Goal: Task Accomplishment & Management: Complete application form

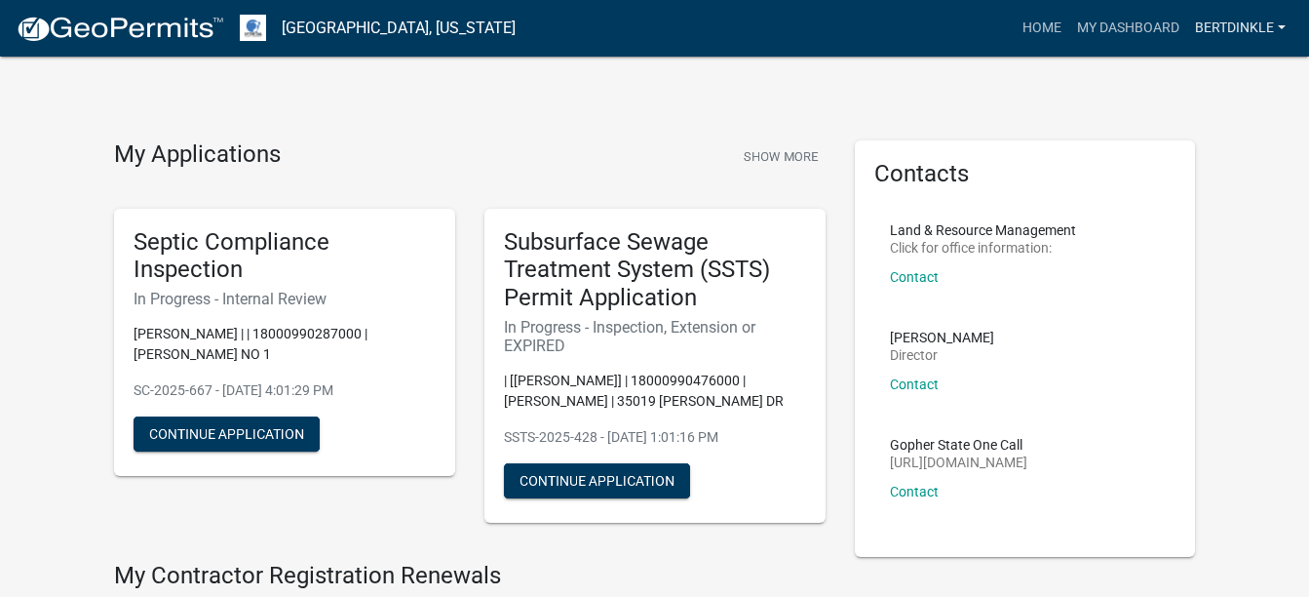
click at [600, 19] on link "Bertdinkle" at bounding box center [1240, 28] width 106 height 37
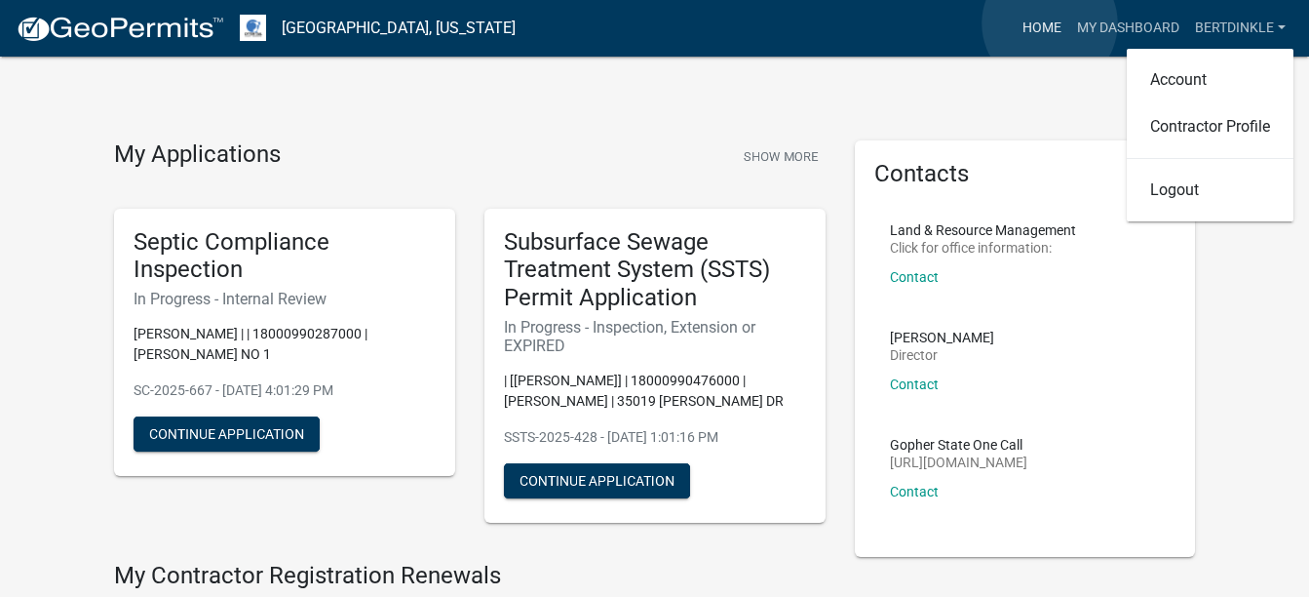
click at [600, 23] on link "Home" at bounding box center [1042, 28] width 55 height 37
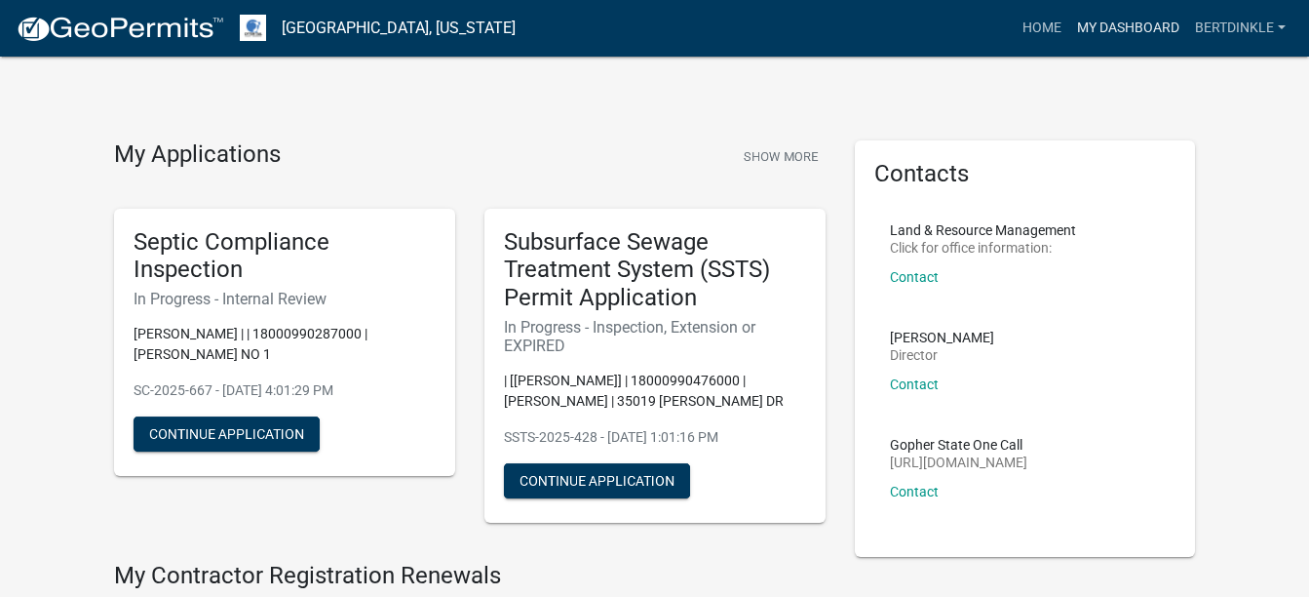
click at [600, 27] on link "My Dashboard" at bounding box center [1128, 28] width 118 height 37
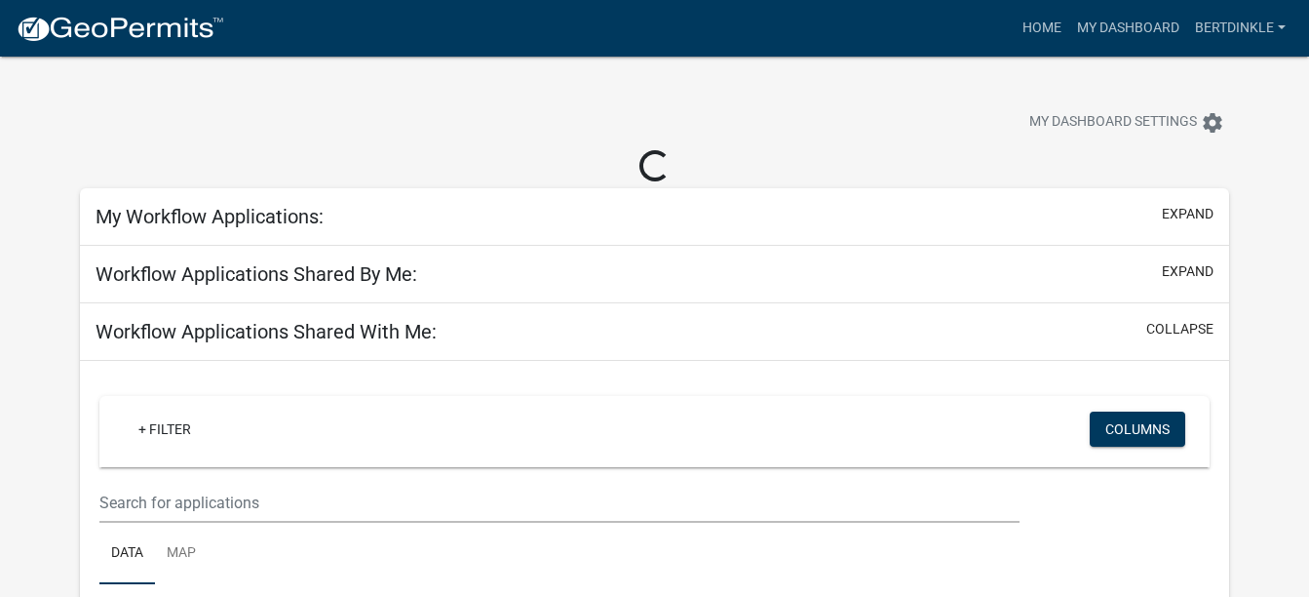
select select "2: 50"
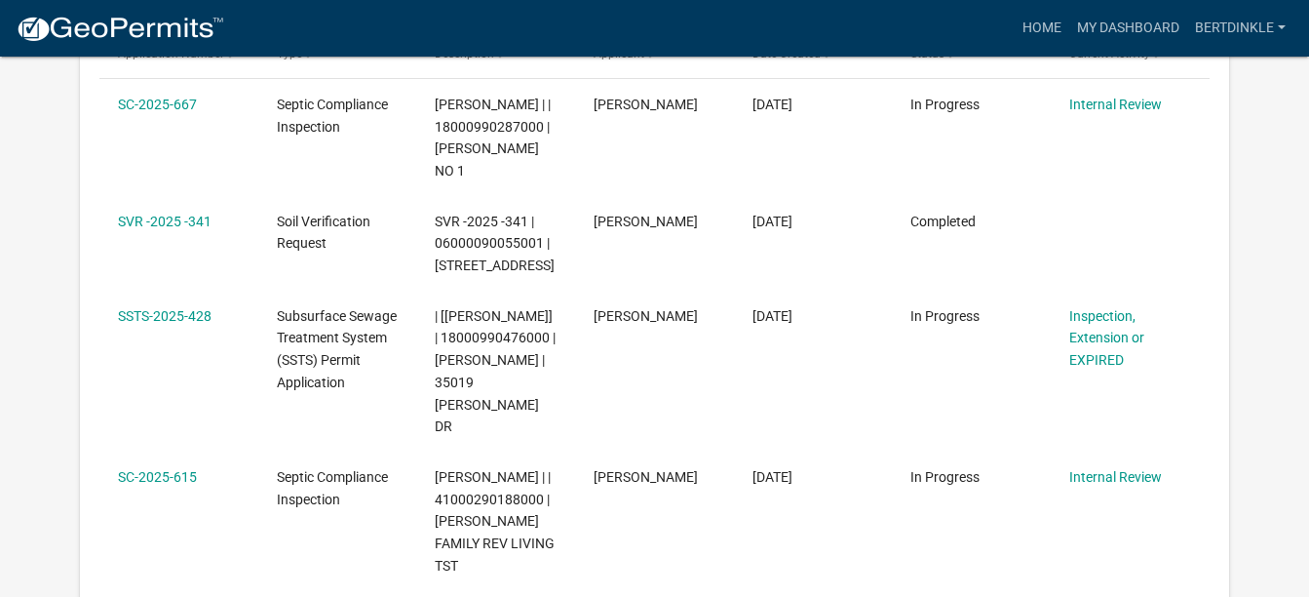
scroll to position [357, 0]
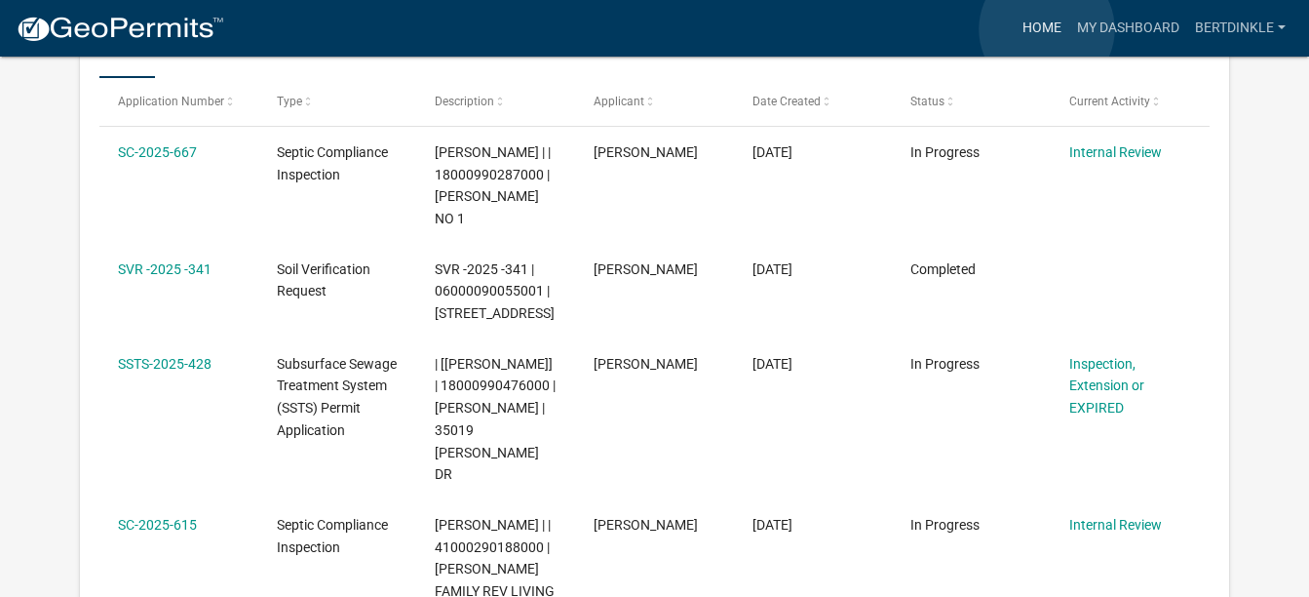
click at [600, 29] on link "Home" at bounding box center [1042, 28] width 55 height 37
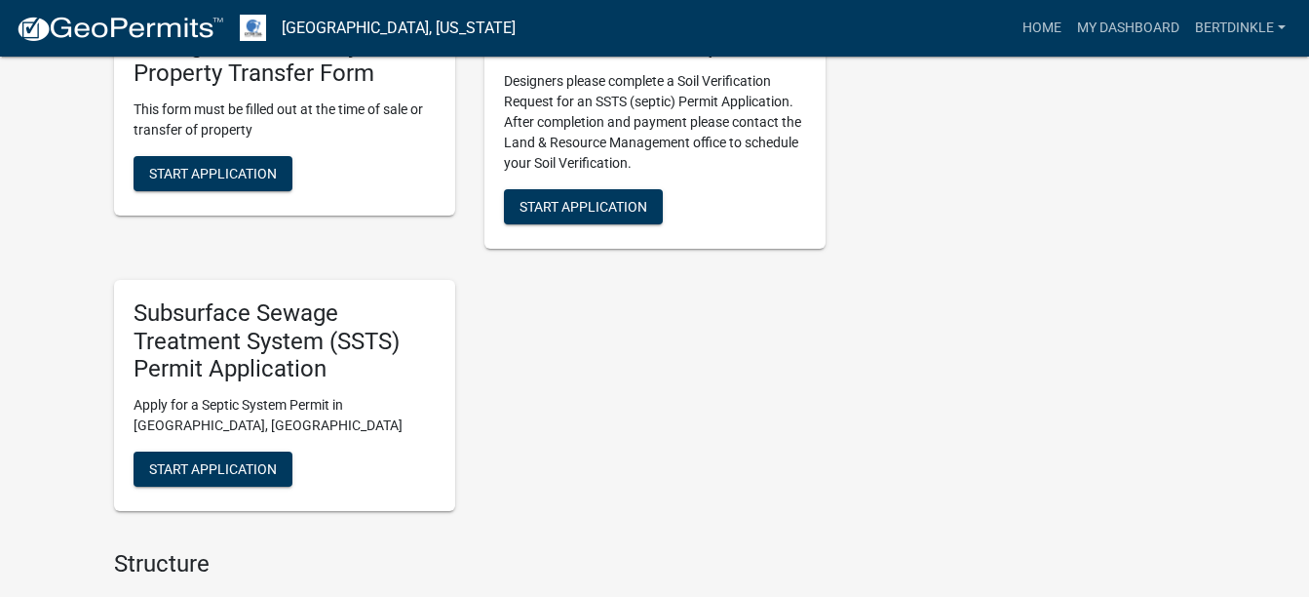
scroll to position [1950, 0]
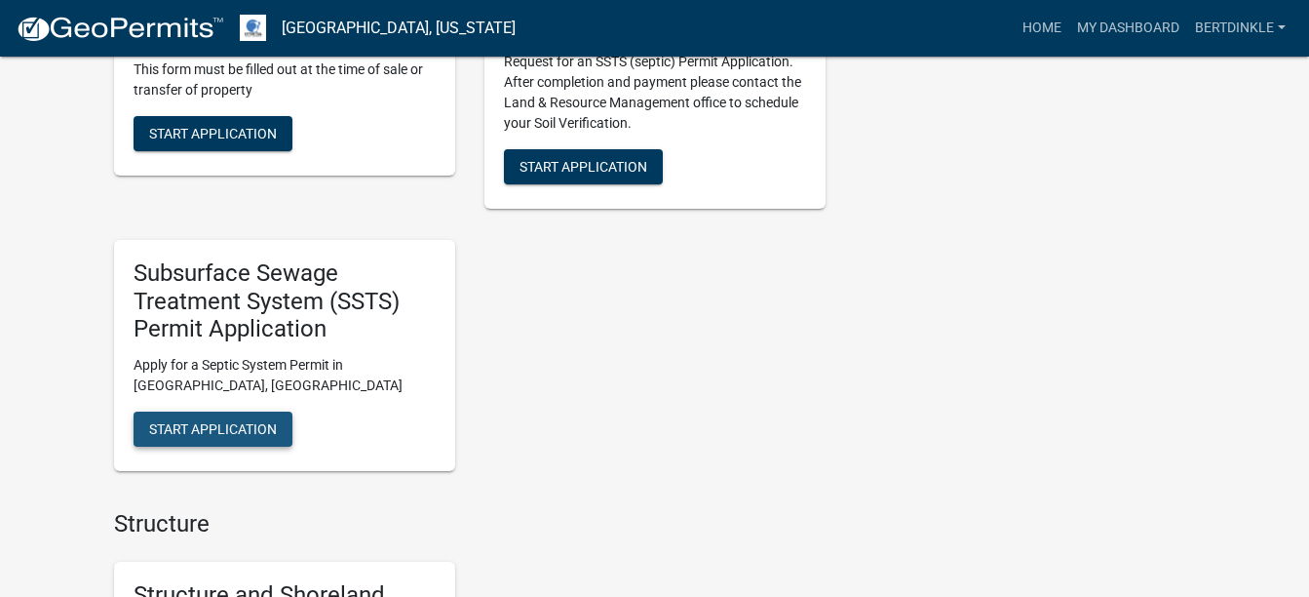
click at [244, 204] on span "Start Application" at bounding box center [213, 429] width 128 height 16
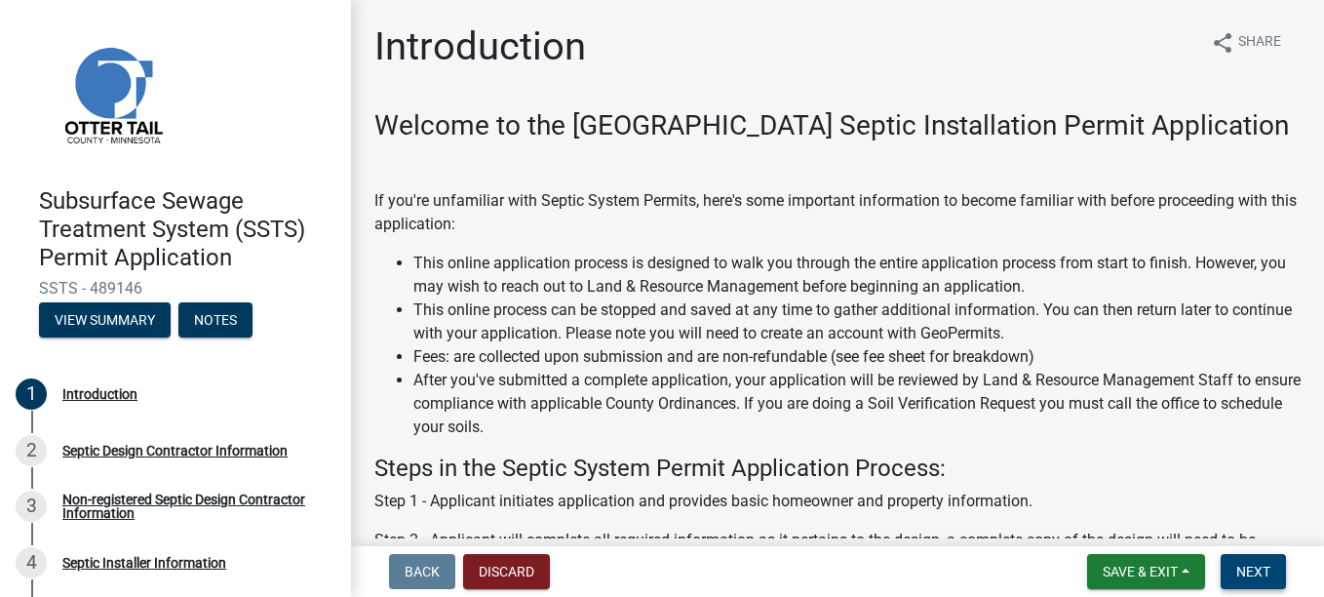
click at [600, 204] on span "Next" at bounding box center [1253, 571] width 34 height 16
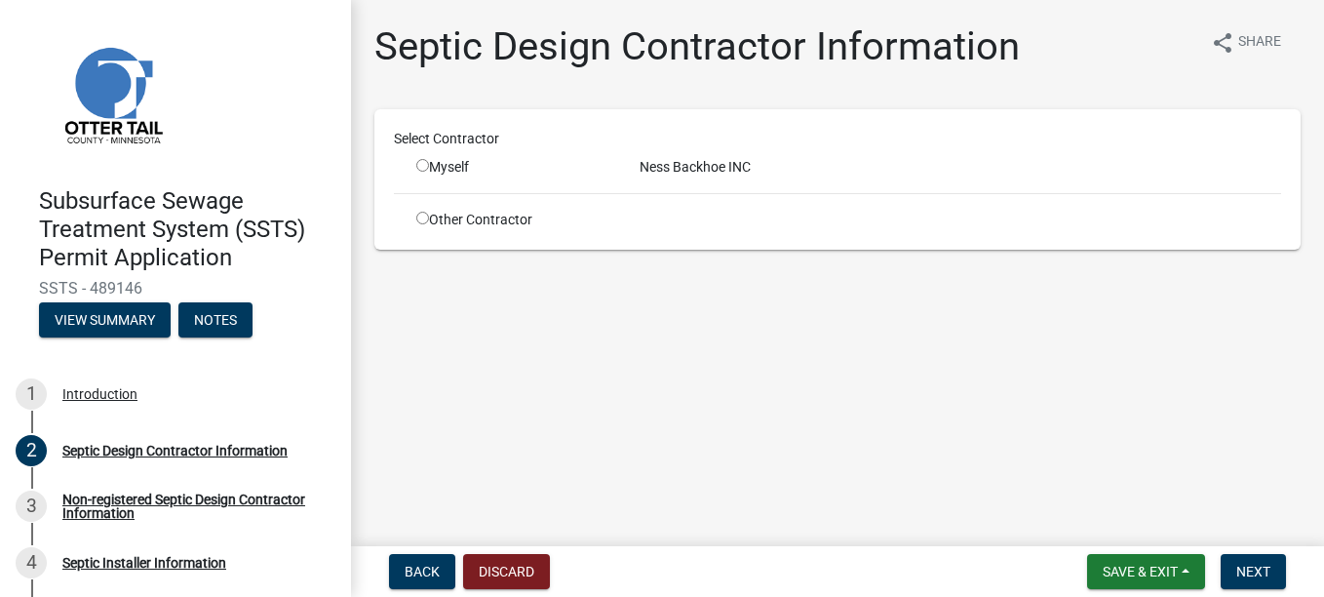
click at [427, 165] on input "radio" at bounding box center [422, 165] width 13 height 13
radio input "true"
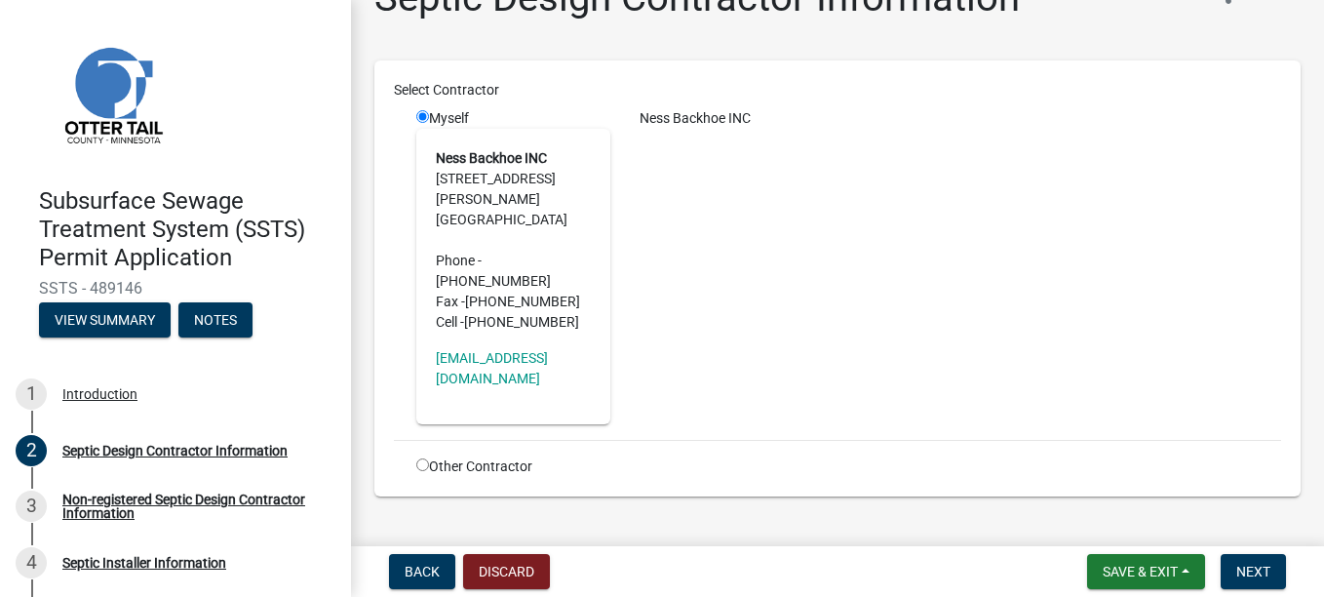
scroll to position [58, 0]
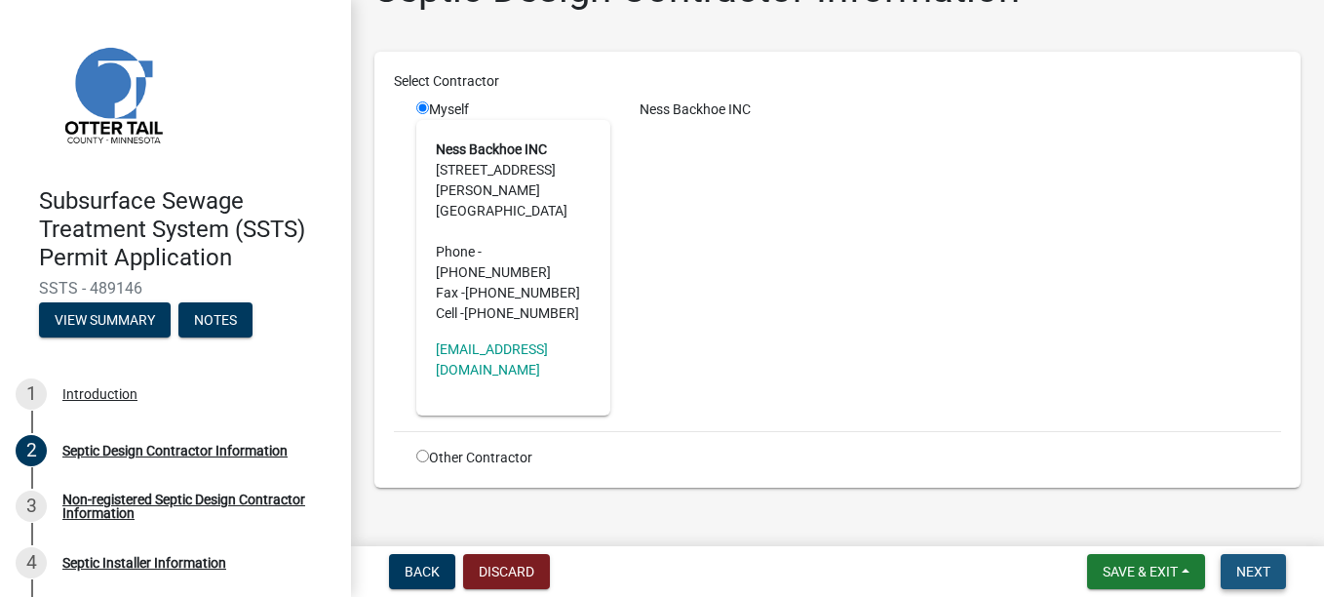
click at [600, 204] on span "Next" at bounding box center [1253, 571] width 34 height 16
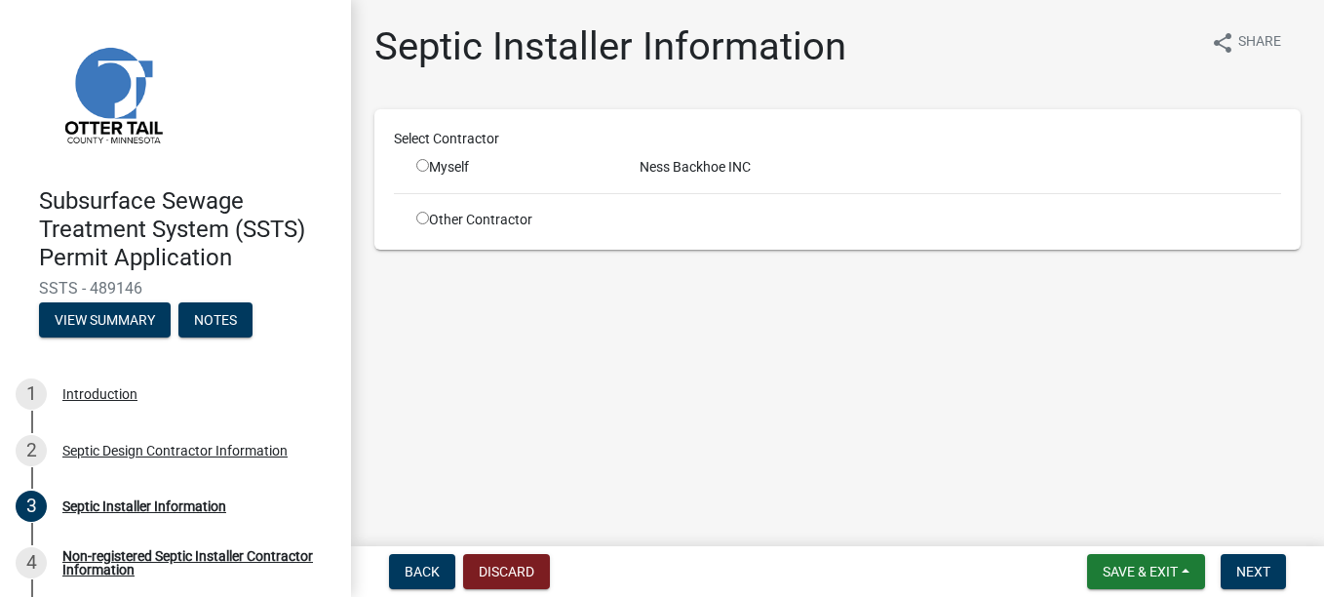
click at [429, 169] on div "Myself" at bounding box center [513, 167] width 194 height 20
click at [427, 163] on input "radio" at bounding box center [422, 165] width 13 height 13
radio input "true"
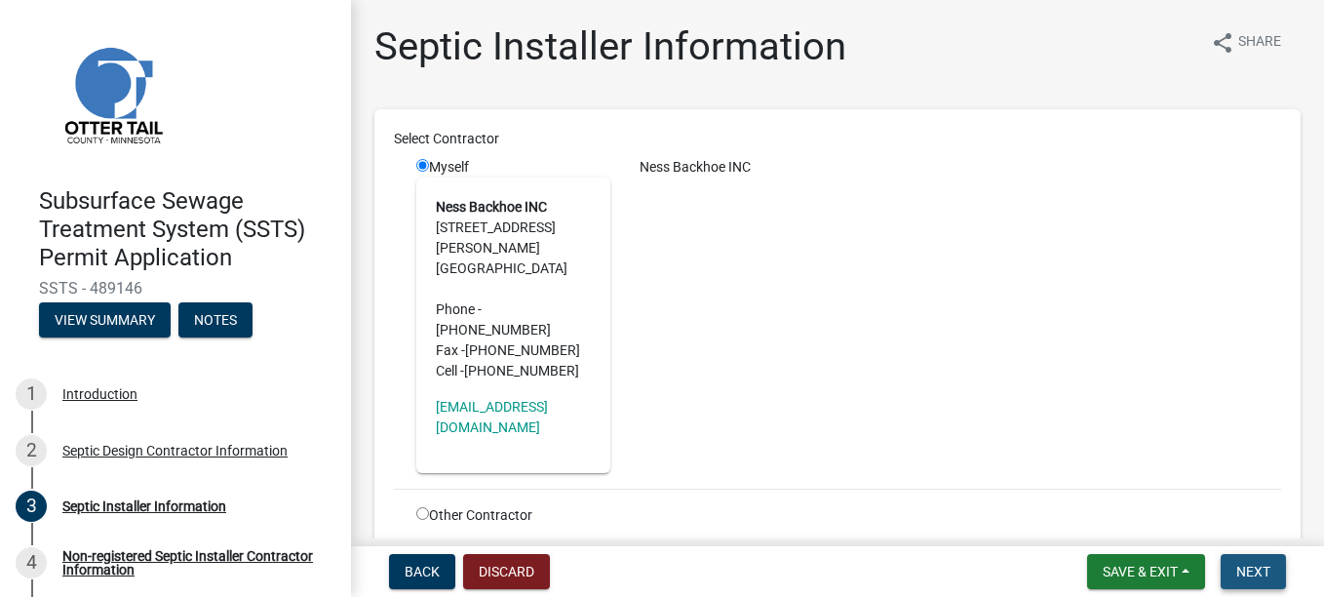
click at [600, 204] on span "Next" at bounding box center [1253, 571] width 34 height 16
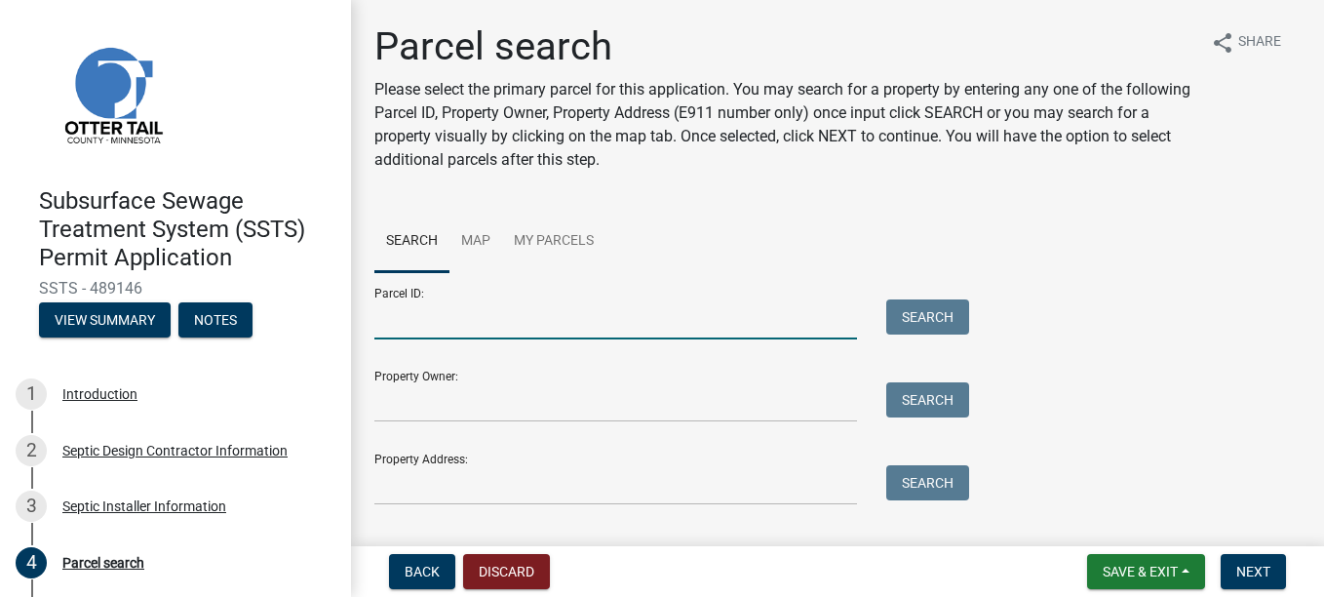
click at [491, 204] on input "Parcel ID:" at bounding box center [615, 319] width 483 height 40
type input "13000990439000"
click at [600, 204] on button "Search" at bounding box center [927, 316] width 83 height 35
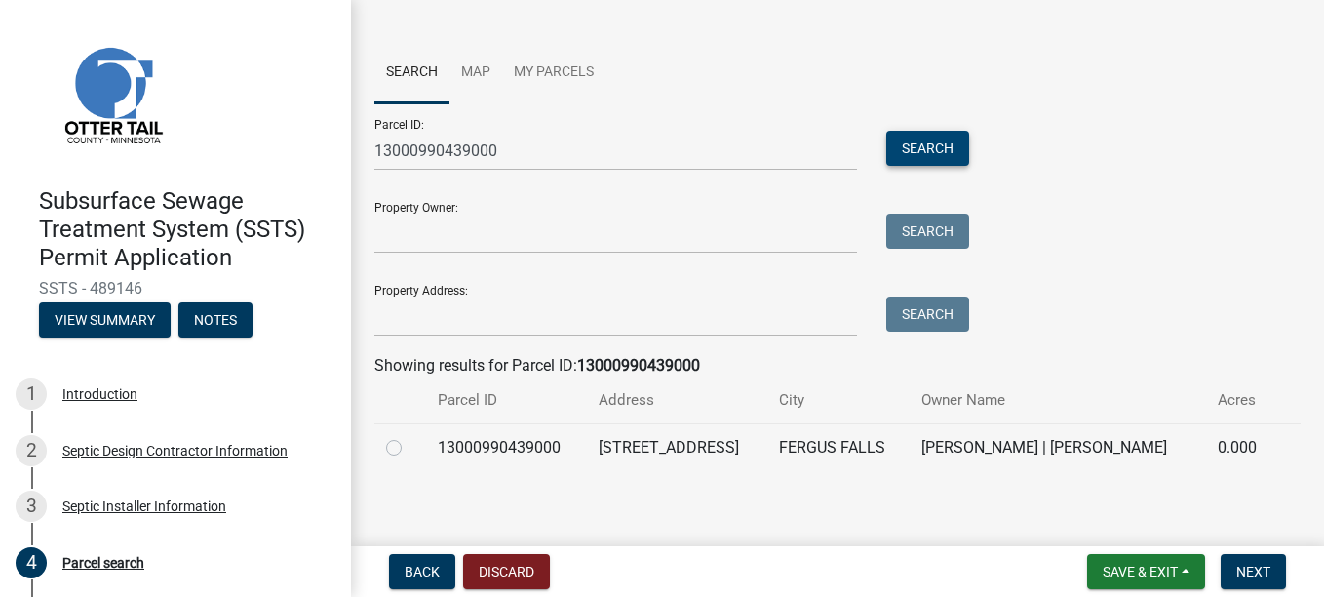
scroll to position [177, 0]
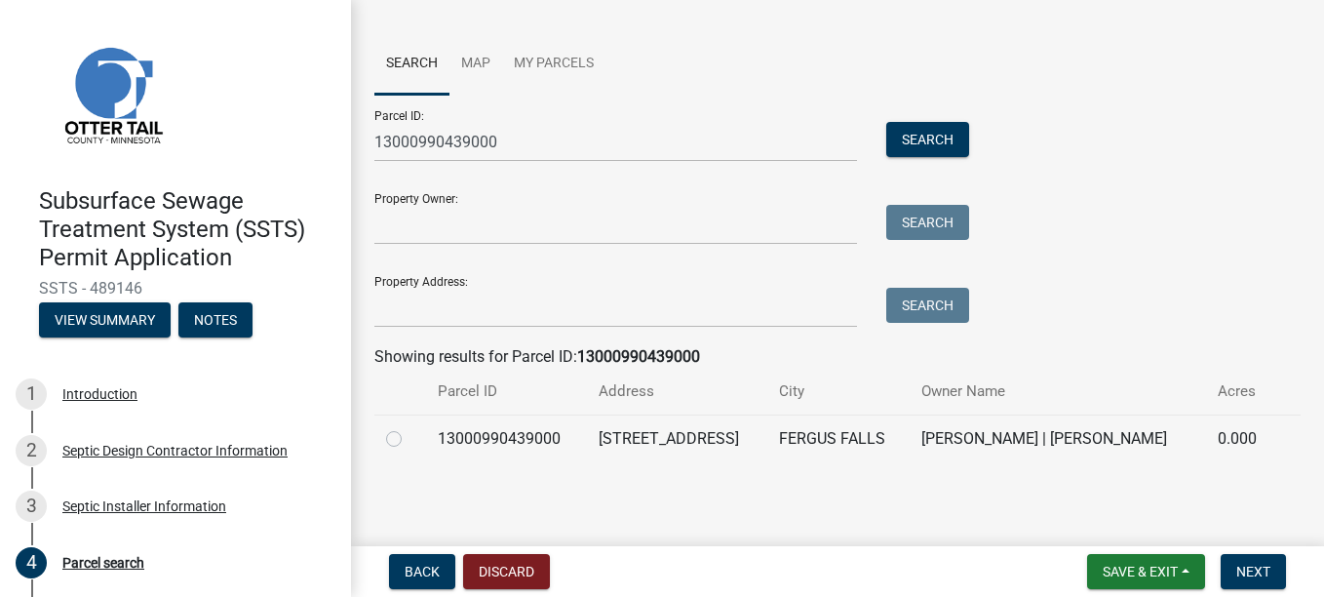
click at [374, 204] on td at bounding box center [400, 438] width 52 height 48
click at [385, 204] on td at bounding box center [400, 438] width 52 height 48
click at [409, 204] on label at bounding box center [409, 427] width 0 height 0
click at [409, 204] on input "radio" at bounding box center [415, 433] width 13 height 13
radio input "true"
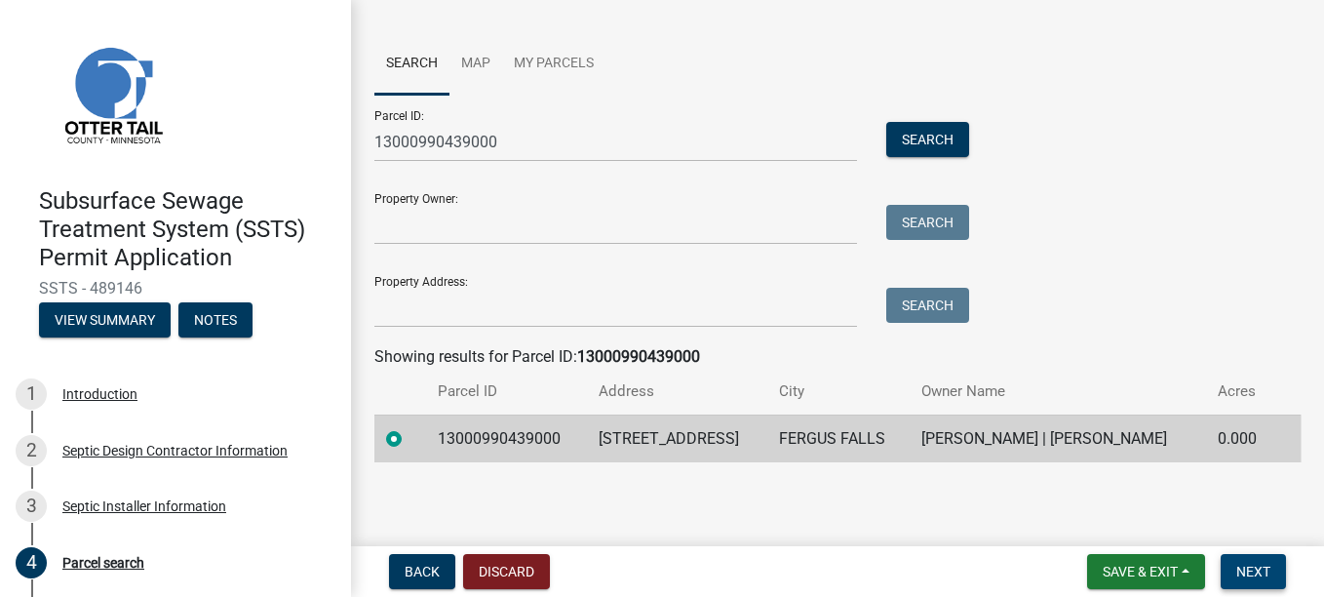
click at [600, 204] on span "Next" at bounding box center [1253, 571] width 34 height 16
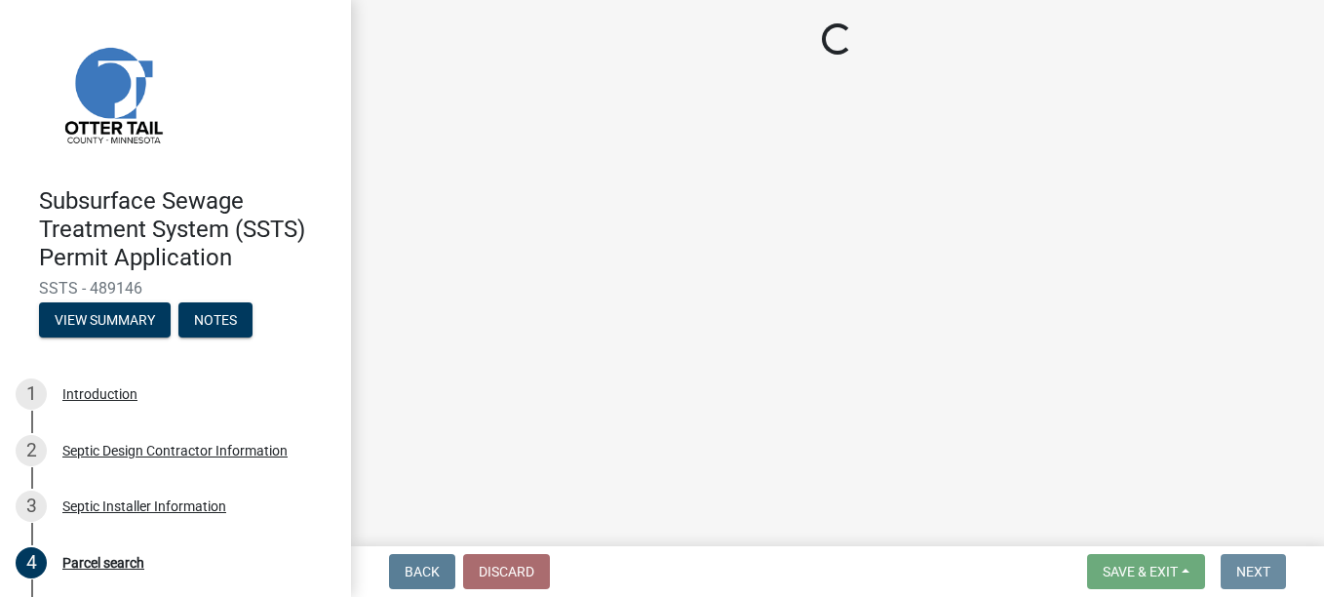
scroll to position [0, 0]
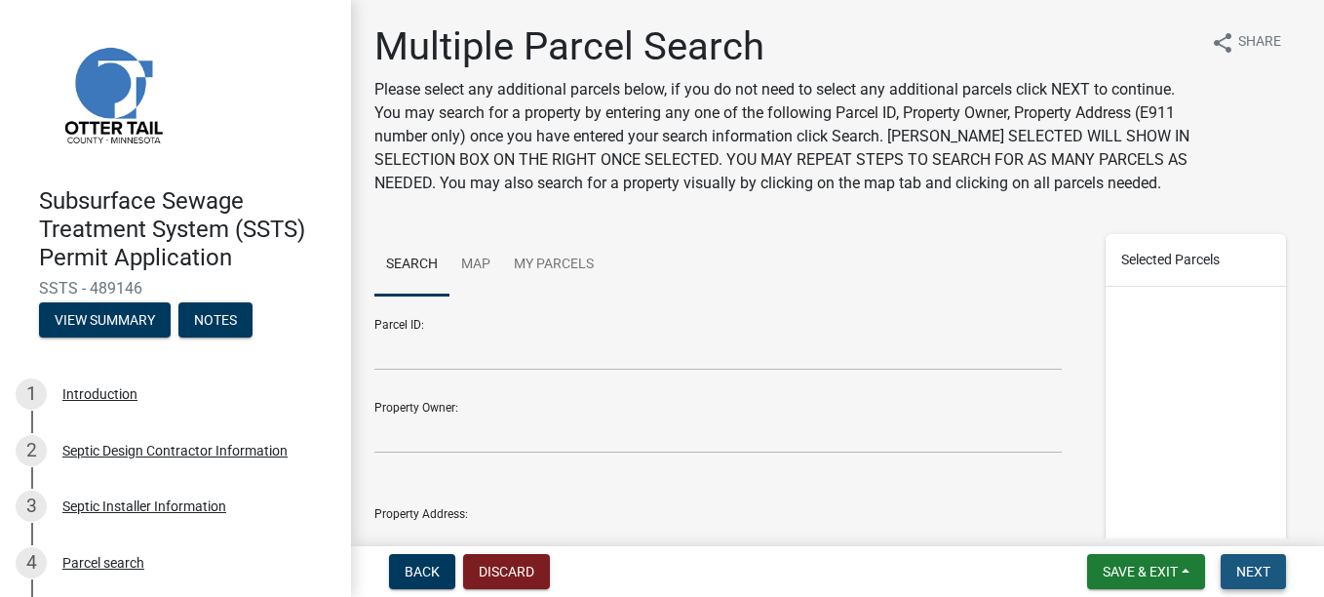
click at [600, 204] on span "Next" at bounding box center [1253, 571] width 34 height 16
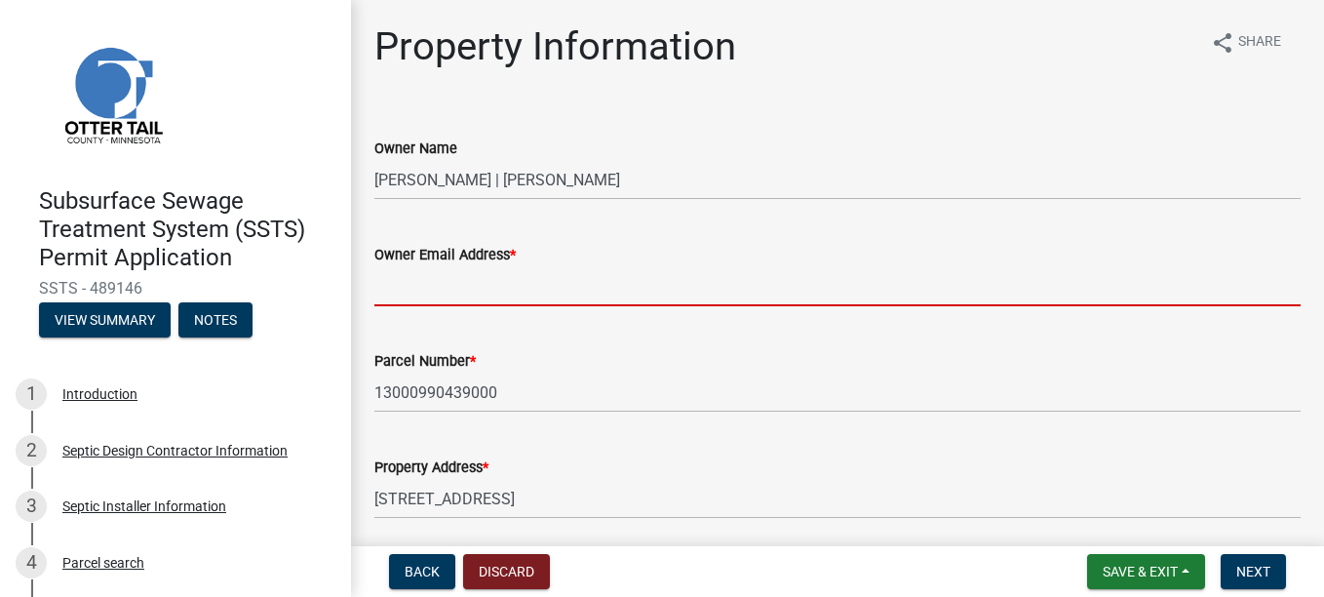
click at [463, 204] on input "Owner Email Address *" at bounding box center [837, 286] width 926 height 40
type input "[EMAIL_ADDRESS][DOMAIN_NAME]"
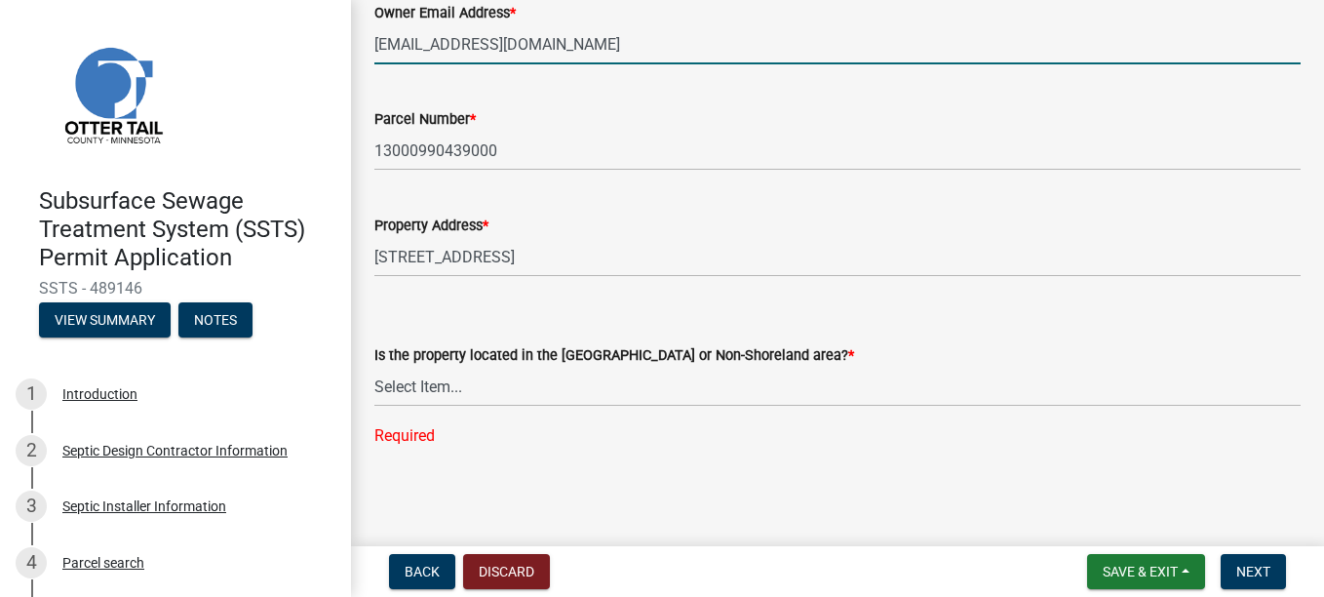
scroll to position [243, 0]
click at [484, 204] on select "Select Item... Shoreland Non-Shoreland" at bounding box center [837, 386] width 926 height 40
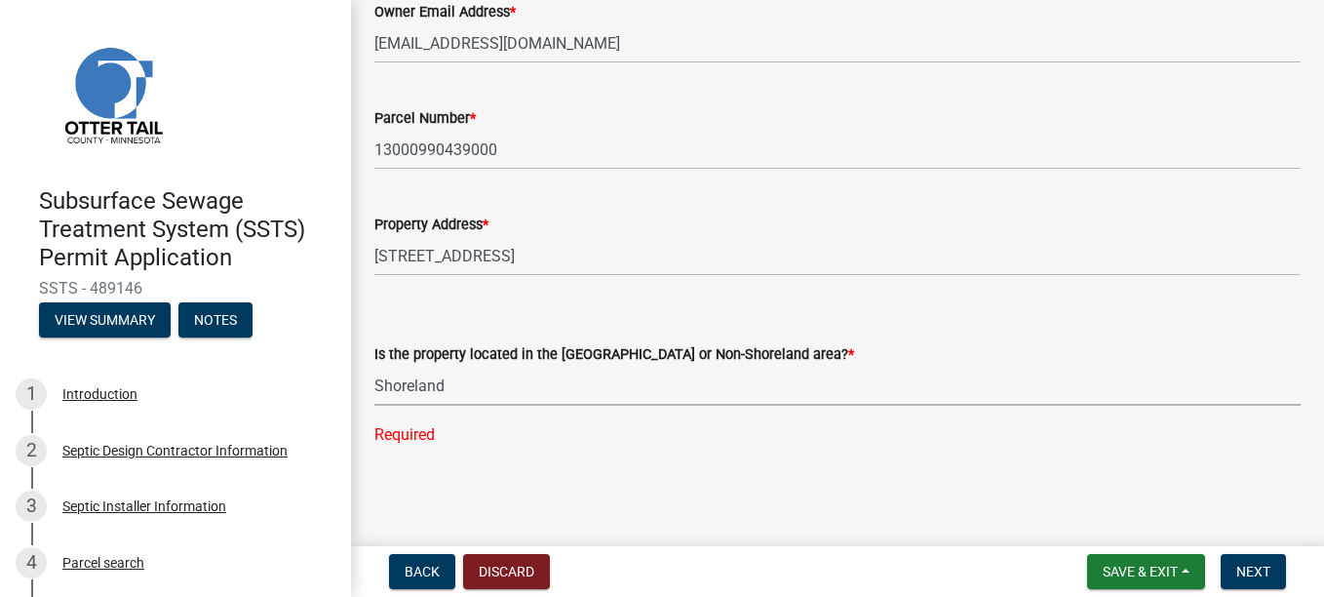
click at [374, 204] on select "Select Item... Shoreland Non-Shoreland" at bounding box center [837, 386] width 926 height 40
select select "f91142e6-e911-469c-9754-896c7e7f9e05"
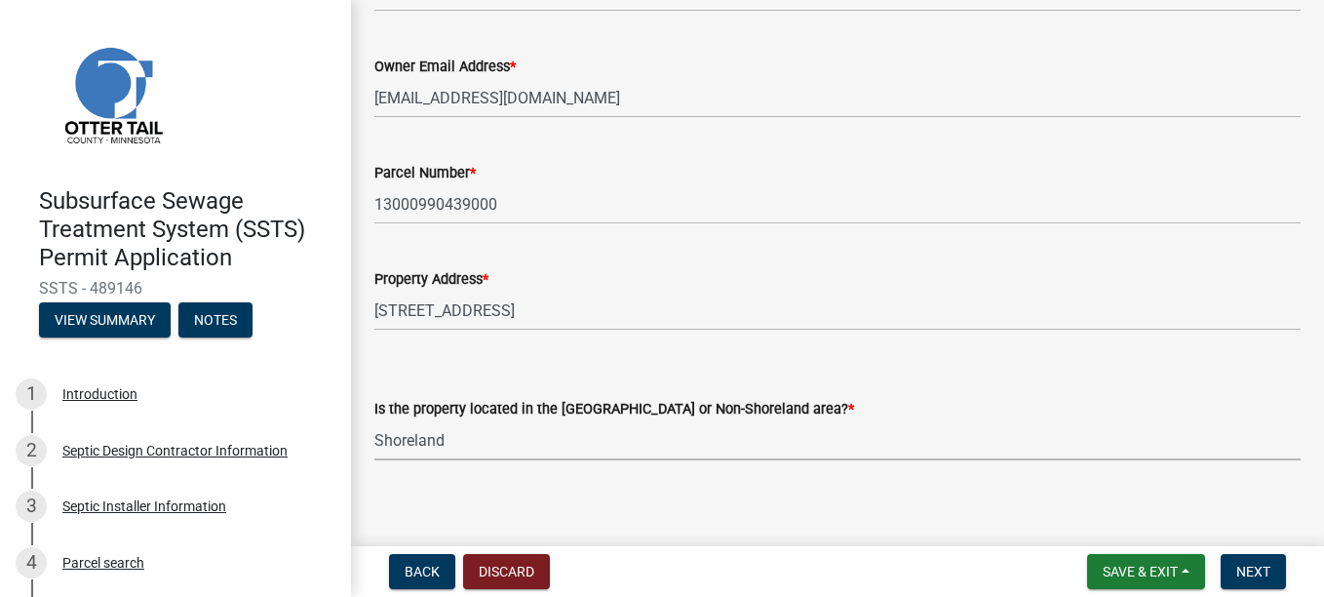
scroll to position [204, 0]
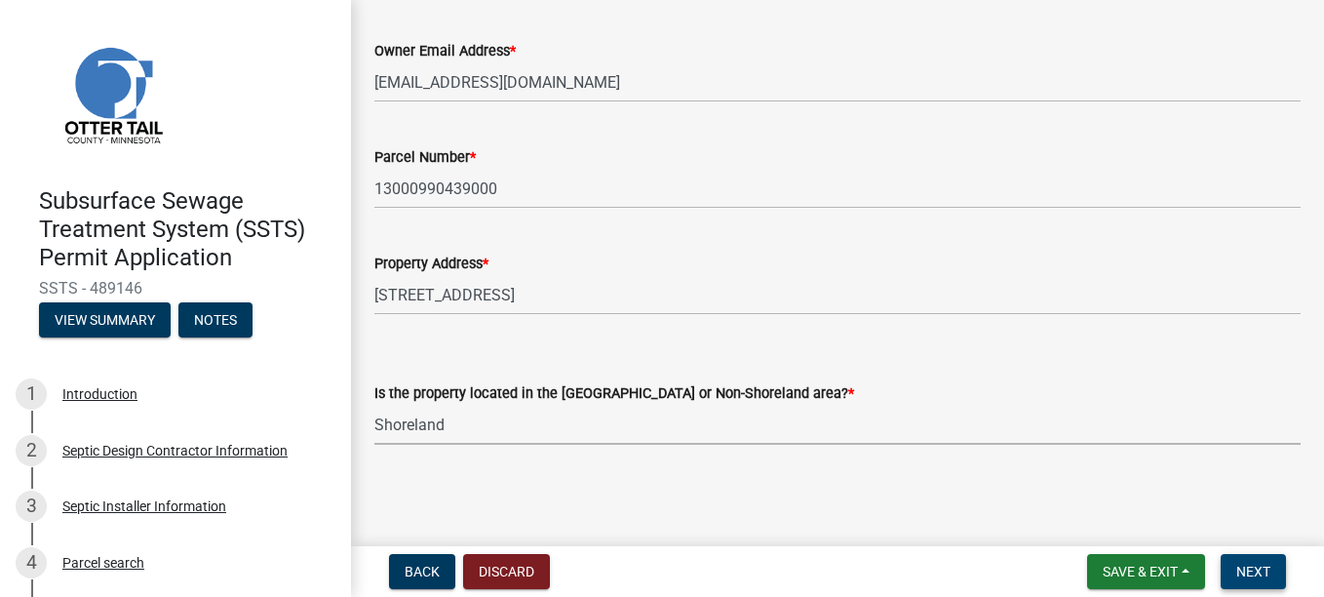
click at [600, 204] on span "Next" at bounding box center [1253, 571] width 34 height 16
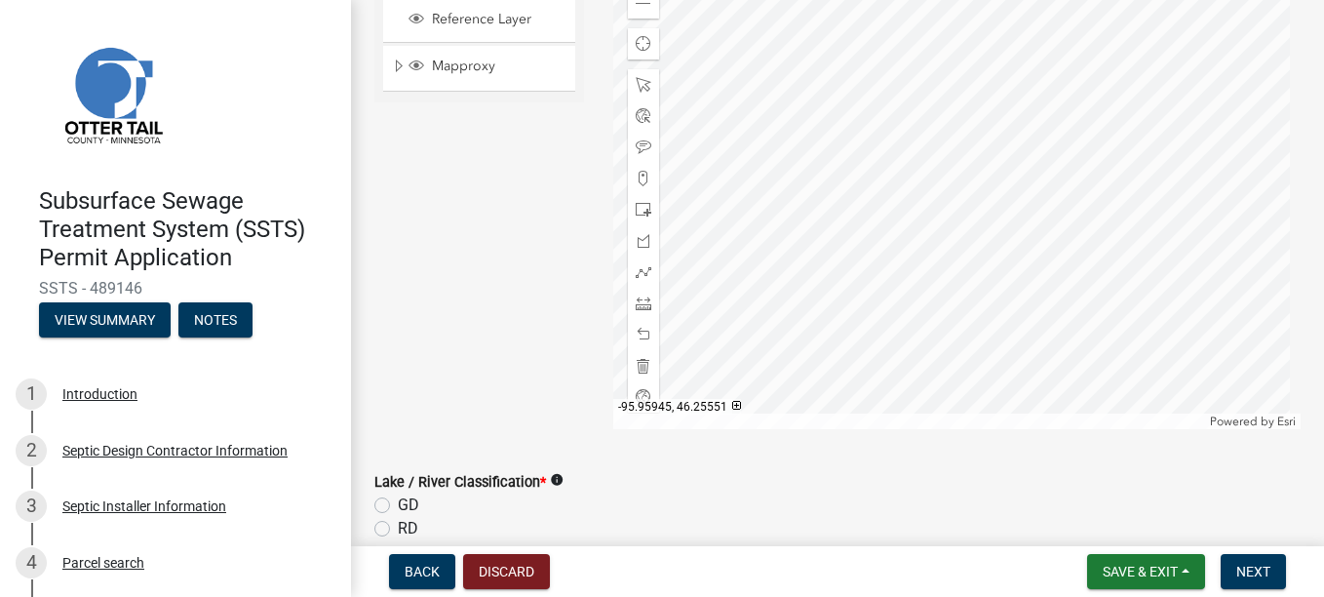
scroll to position [487, 0]
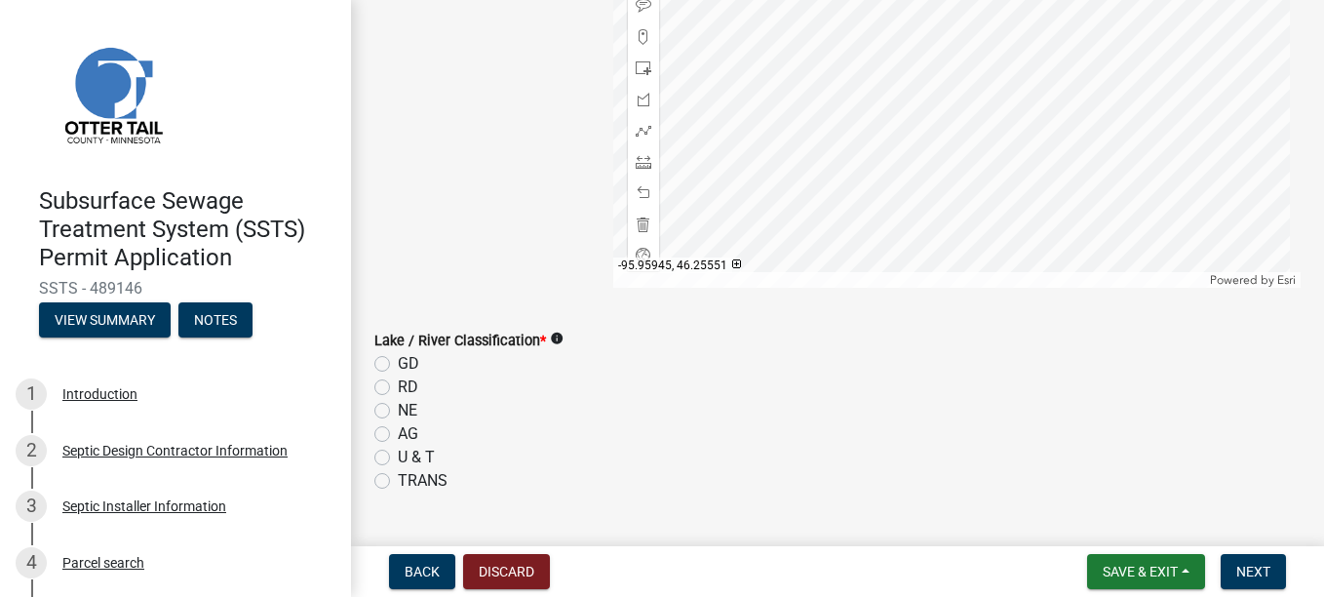
click at [398, 204] on label "GD" at bounding box center [408, 363] width 21 height 23
click at [398, 204] on input "GD" at bounding box center [404, 358] width 13 height 13
radio input "true"
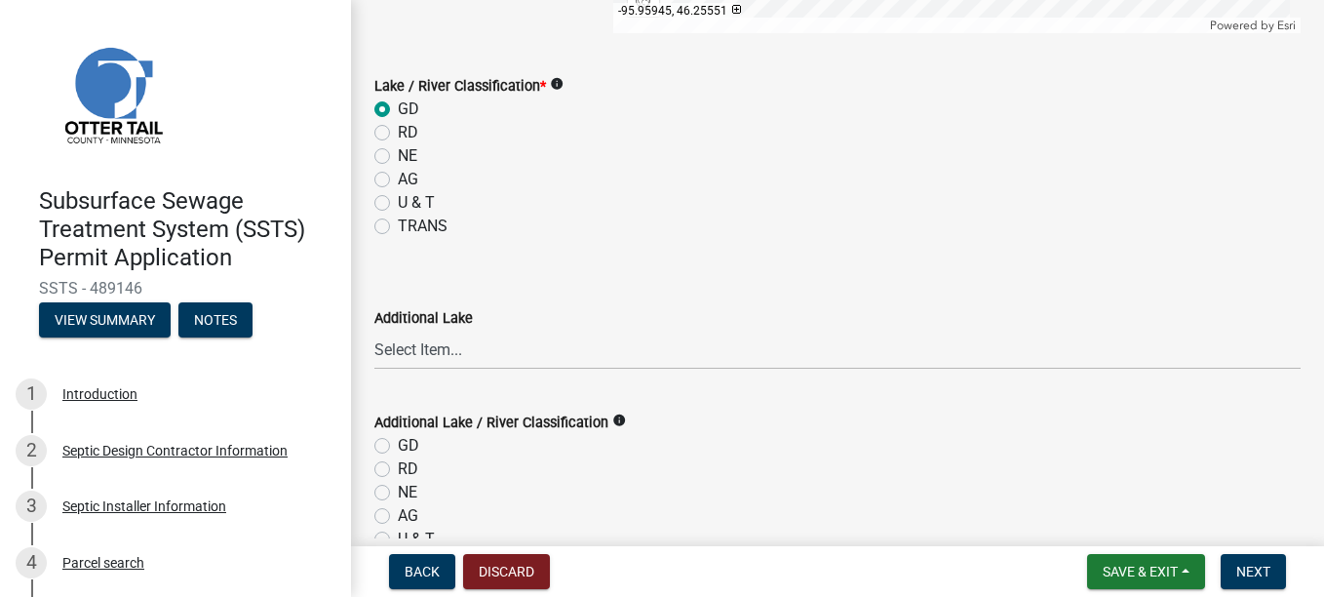
scroll to position [780, 0]
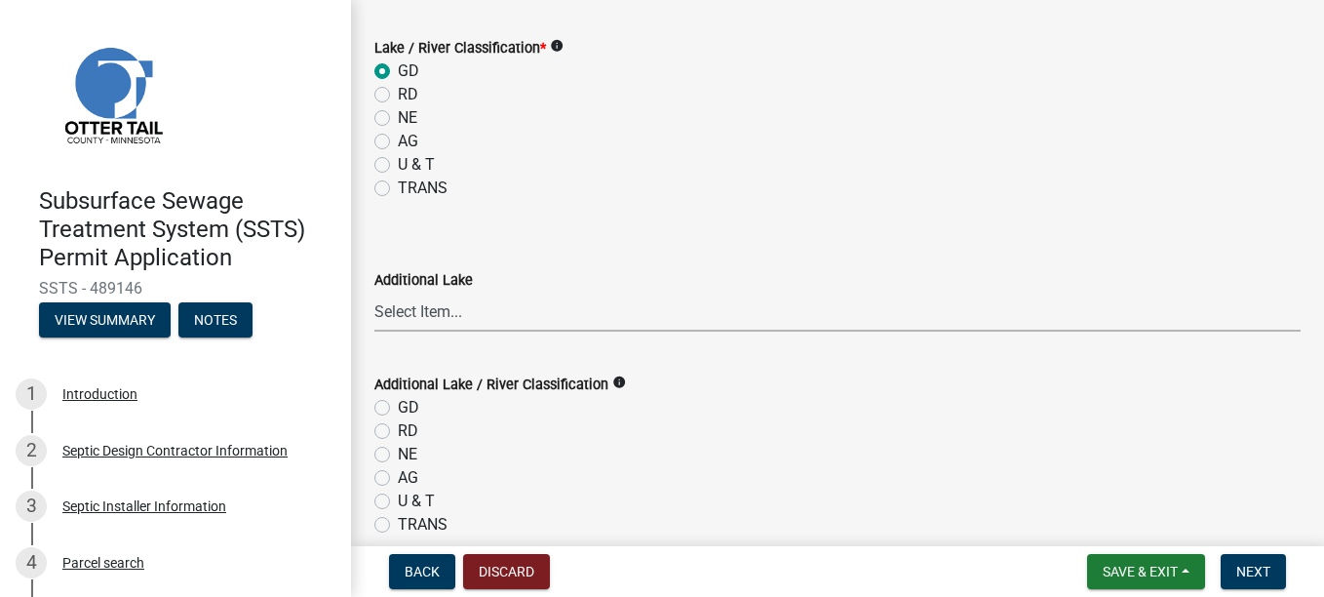
click at [473, 204] on select "Select Item... None [PERSON_NAME] 56-031 [PERSON_NAME] 56-118 [PERSON_NAME] 56-…" at bounding box center [837, 311] width 926 height 40
click at [567, 204] on select "Select Item... None [PERSON_NAME] 56-031 [PERSON_NAME] 56-118 [PERSON_NAME] 56-…" at bounding box center [837, 311] width 926 height 40
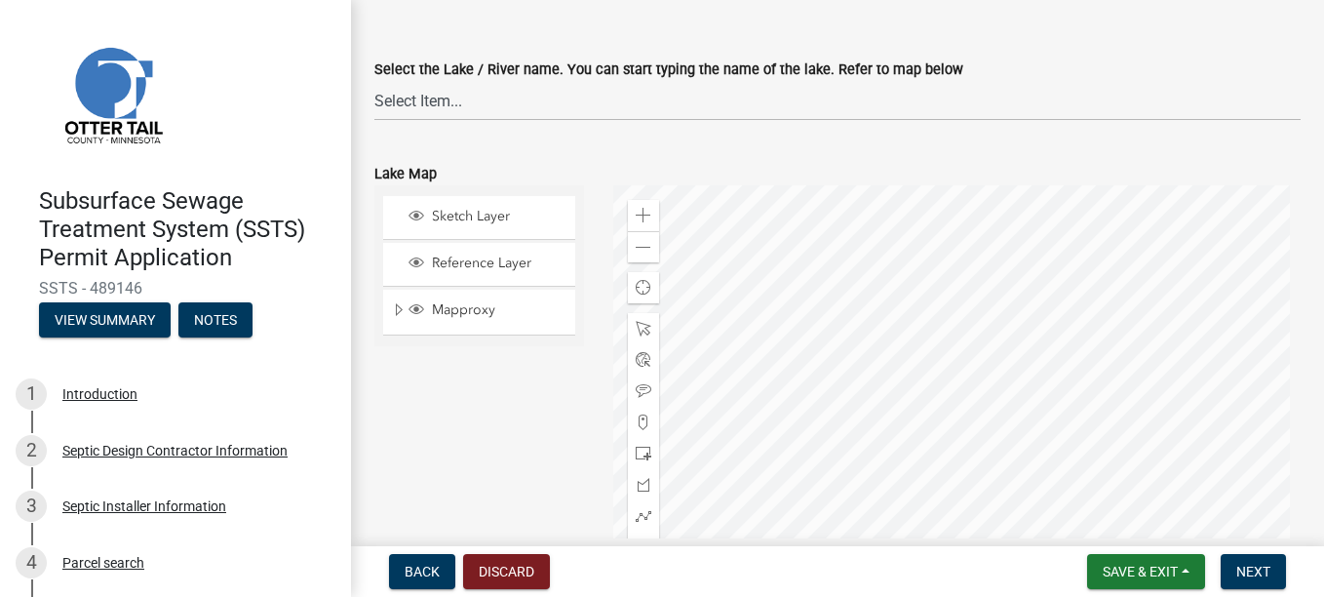
scroll to position [97, 0]
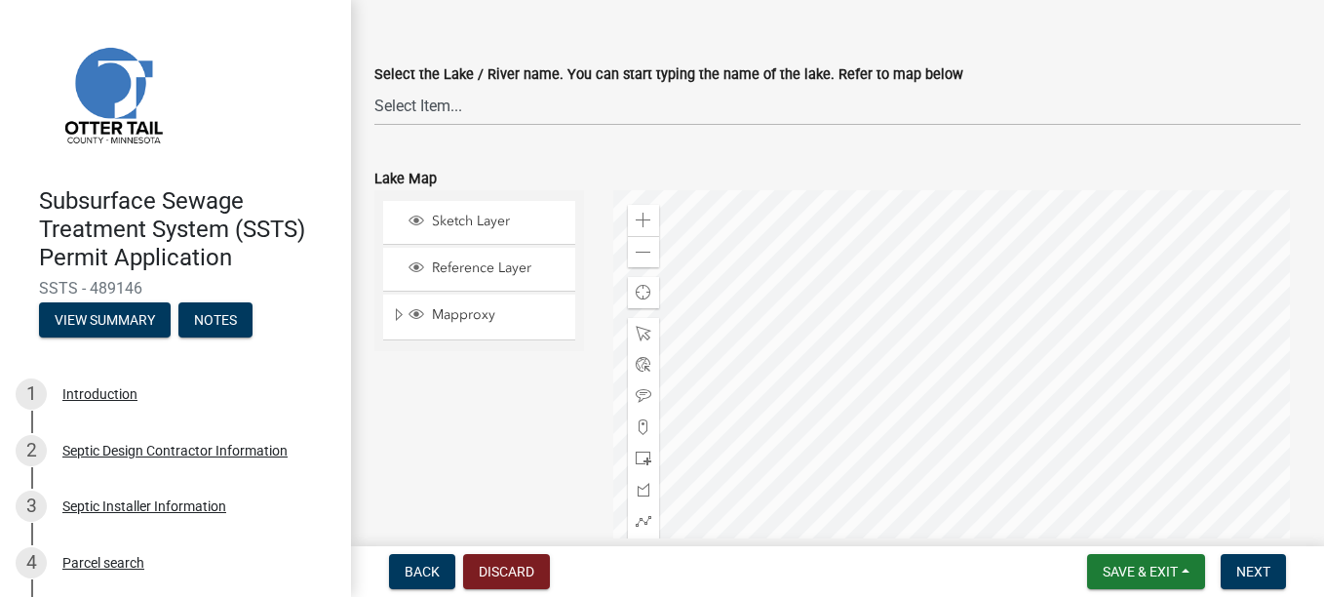
click at [600, 204] on div at bounding box center [956, 433] width 687 height 487
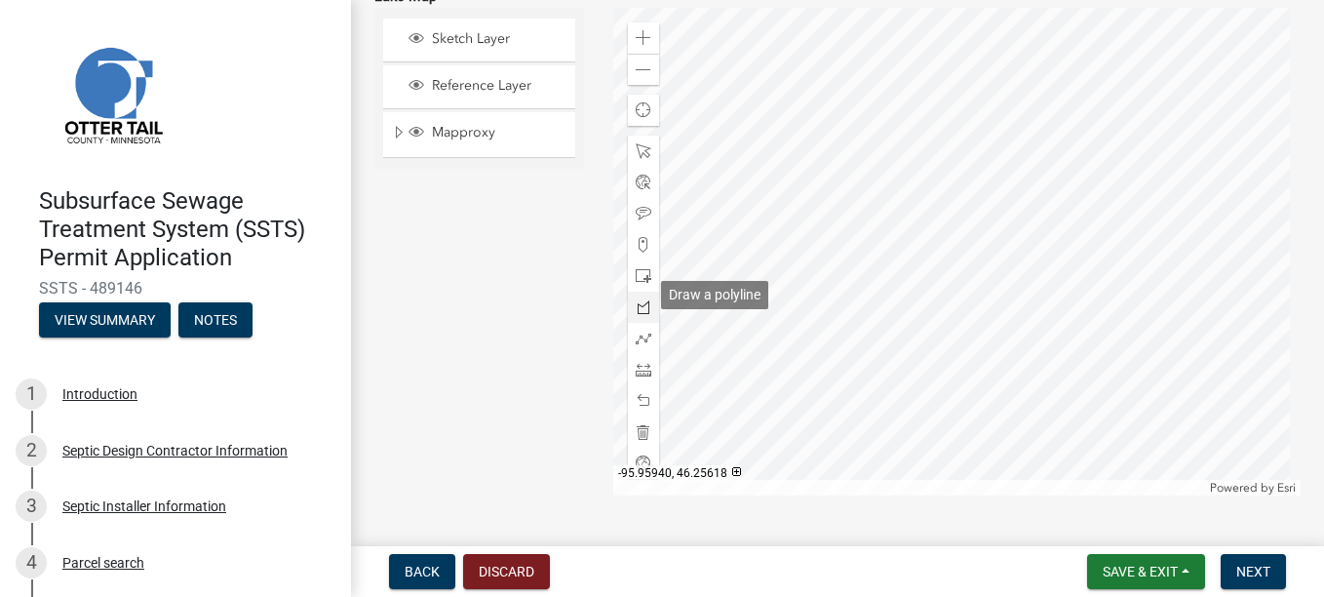
scroll to position [292, 0]
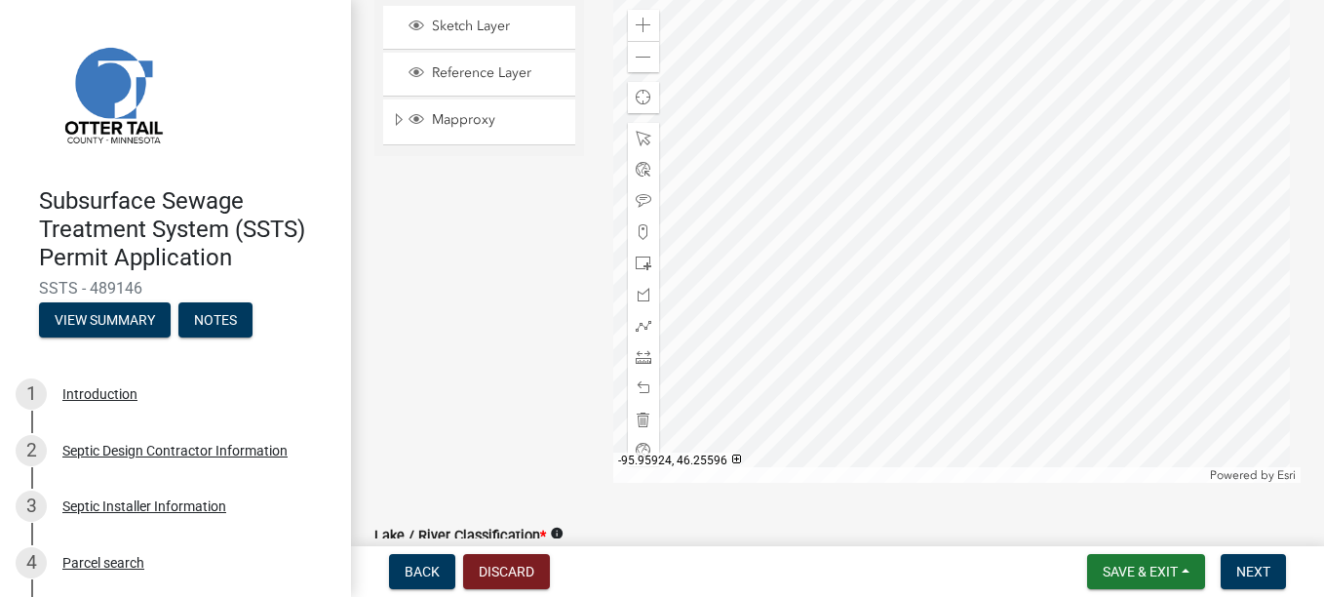
click at [600, 204] on div at bounding box center [956, 238] width 687 height 487
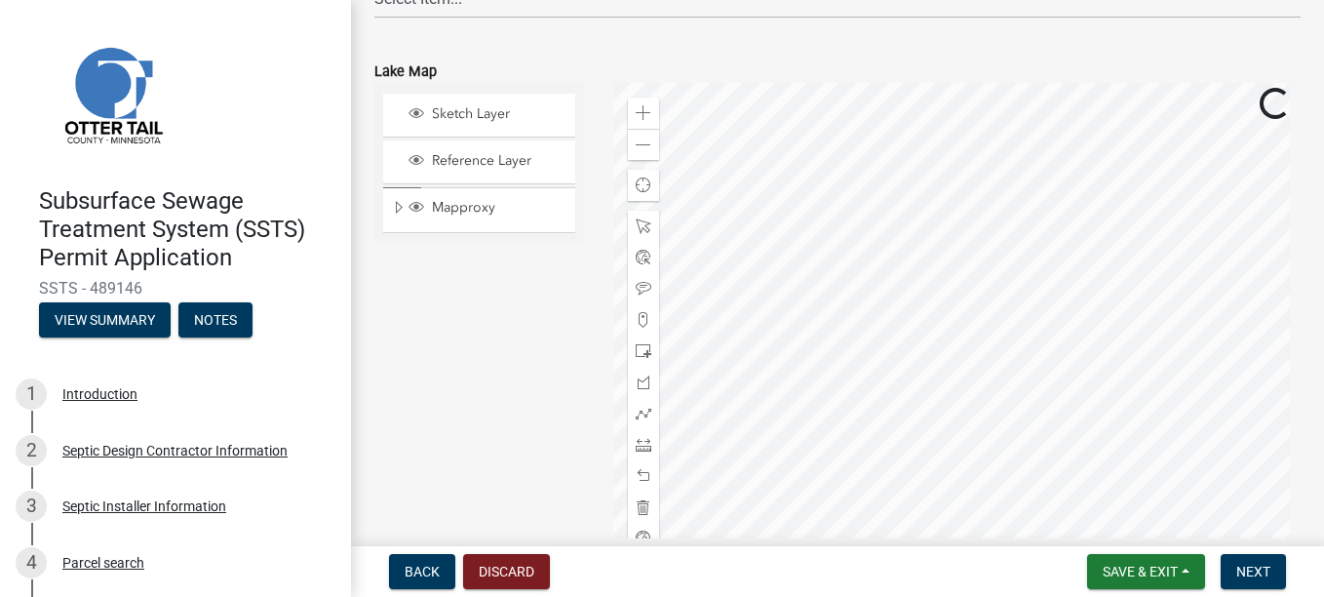
scroll to position [0, 0]
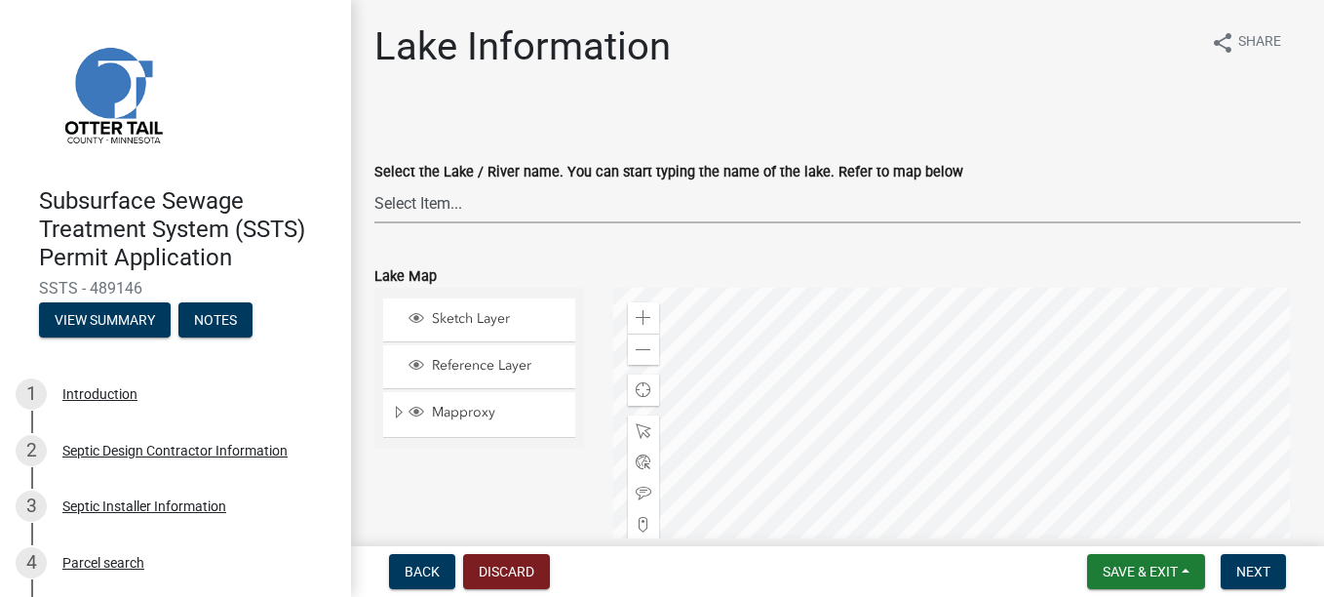
click at [459, 204] on select "Select Item... None [PERSON_NAME] 56-031 [PERSON_NAME] 56-118 [PERSON_NAME] 56-…" at bounding box center [837, 203] width 926 height 40
click at [491, 193] on select "Select Item... None [PERSON_NAME] 56-031 [PERSON_NAME] 56-118 [PERSON_NAME] 56-…" at bounding box center [837, 203] width 926 height 40
drag, startPoint x: 462, startPoint y: 202, endPoint x: 356, endPoint y: 204, distance: 106.3
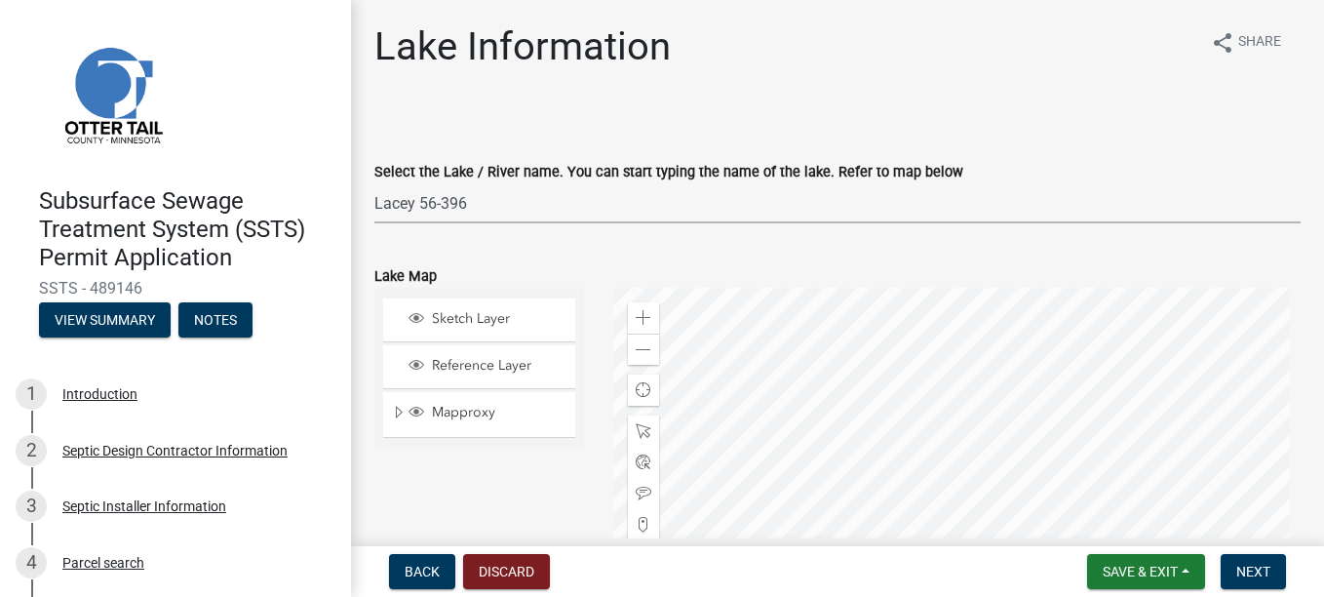
click at [394, 204] on select "Select Item... None [PERSON_NAME] 56-031 [PERSON_NAME] 56-118 [PERSON_NAME] 56-…" at bounding box center [837, 203] width 926 height 40
click at [374, 183] on select "Select Item... None [PERSON_NAME] 56-031 [PERSON_NAME] 56-118 [PERSON_NAME] 56-…" at bounding box center [837, 203] width 926 height 40
select select "d5364f27-acc5-462c-b7eb-3b49c42203fc"
click at [600, 204] on span "Next" at bounding box center [1253, 571] width 34 height 16
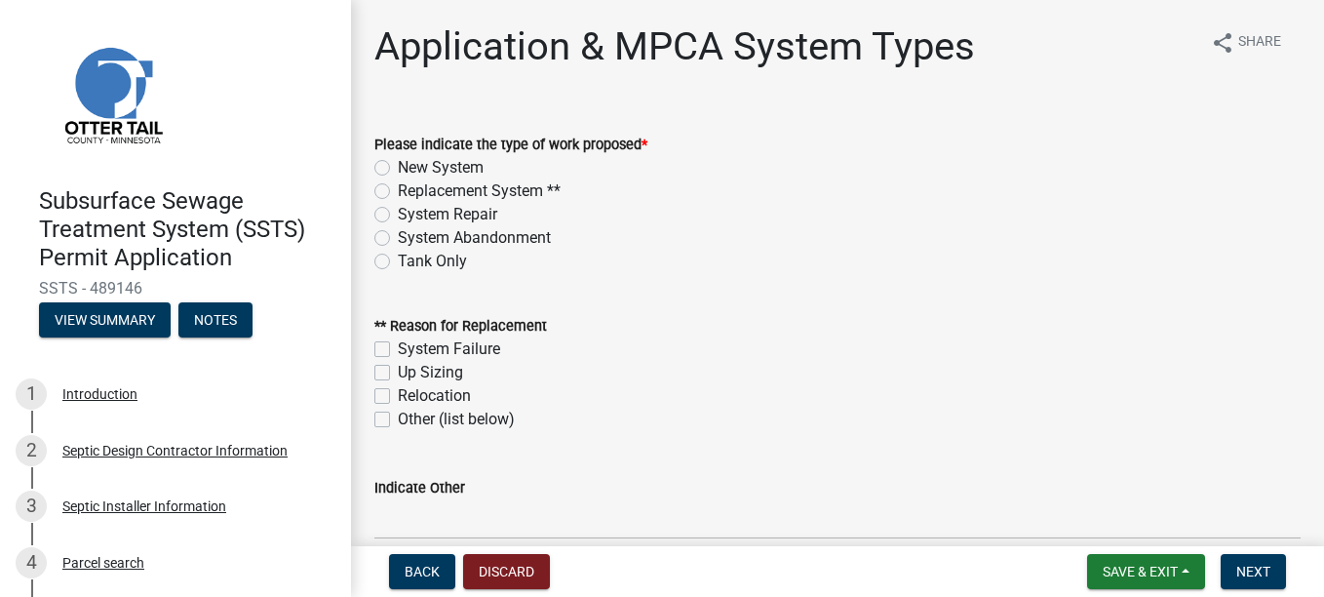
click at [398, 186] on label "Replacement System **" at bounding box center [479, 190] width 163 height 23
click at [398, 186] on input "Replacement System **" at bounding box center [404, 185] width 13 height 13
radio input "true"
click at [398, 204] on label "System Failure" at bounding box center [449, 348] width 102 height 23
click at [398, 204] on input "System Failure" at bounding box center [404, 343] width 13 height 13
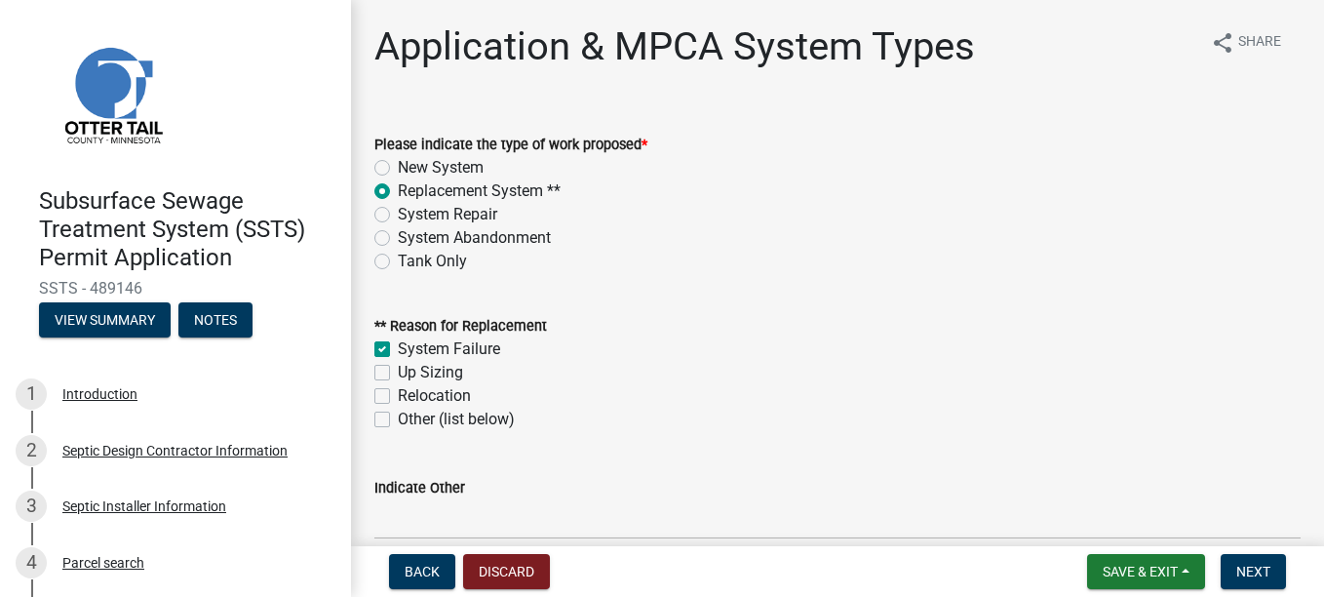
checkbox input "true"
checkbox input "false"
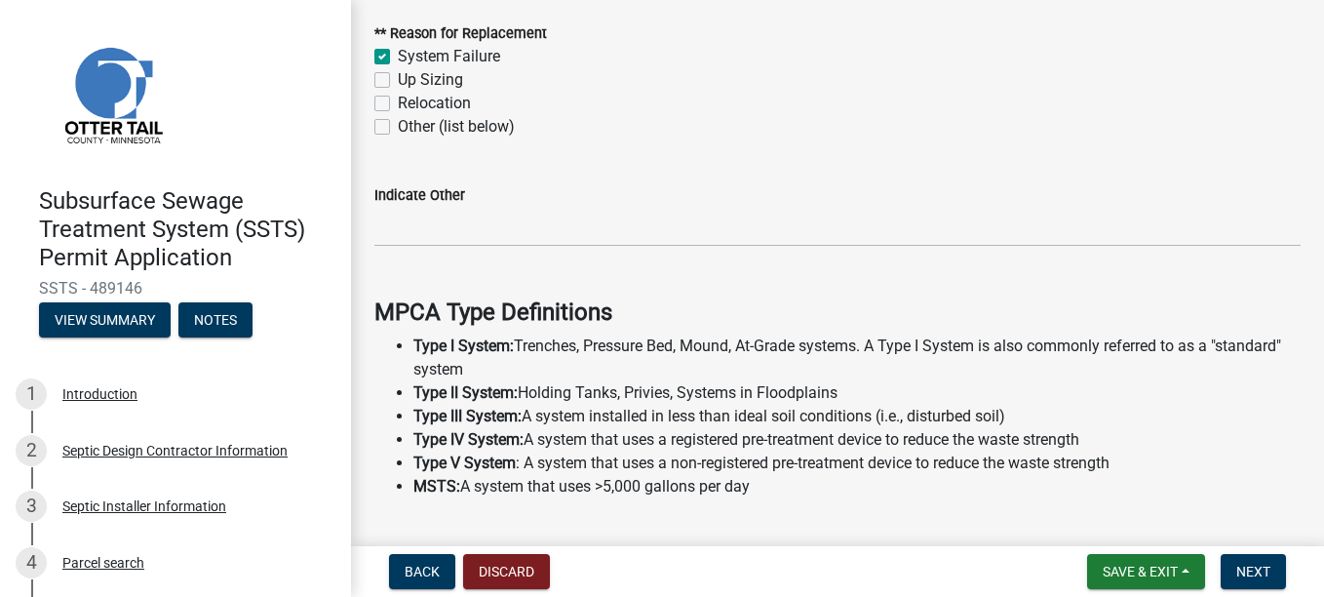
scroll to position [390, 0]
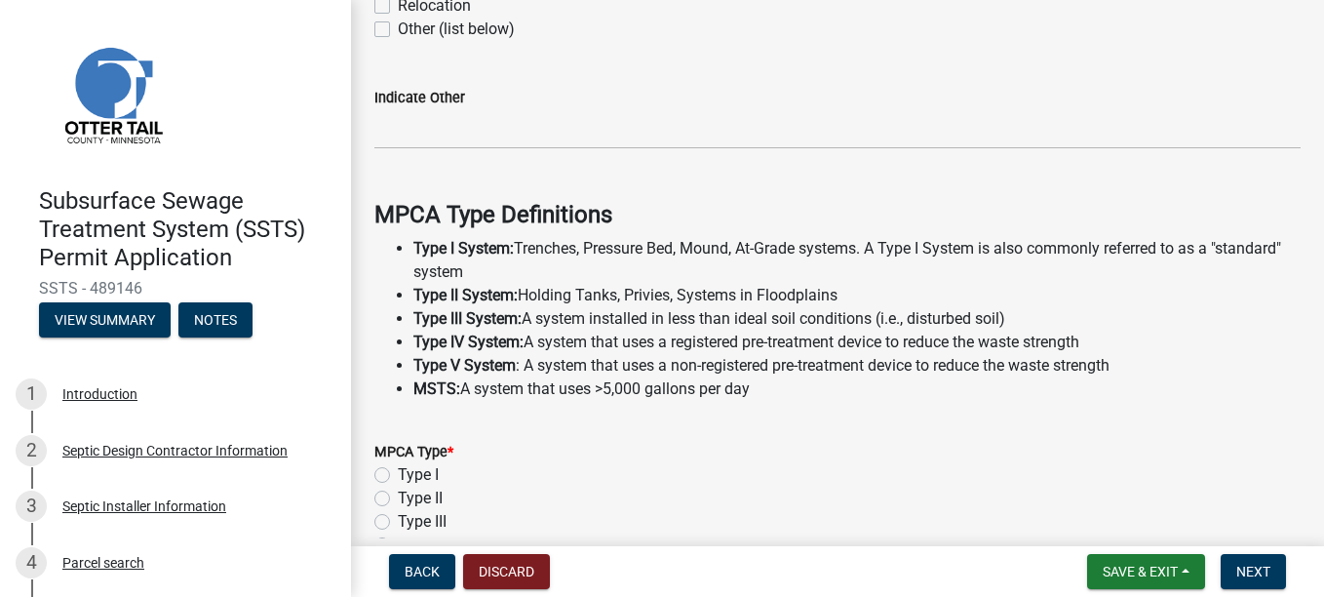
click at [398, 204] on label "Type III" at bounding box center [422, 521] width 49 height 23
click at [398, 204] on input "Type III" at bounding box center [404, 516] width 13 height 13
radio input "true"
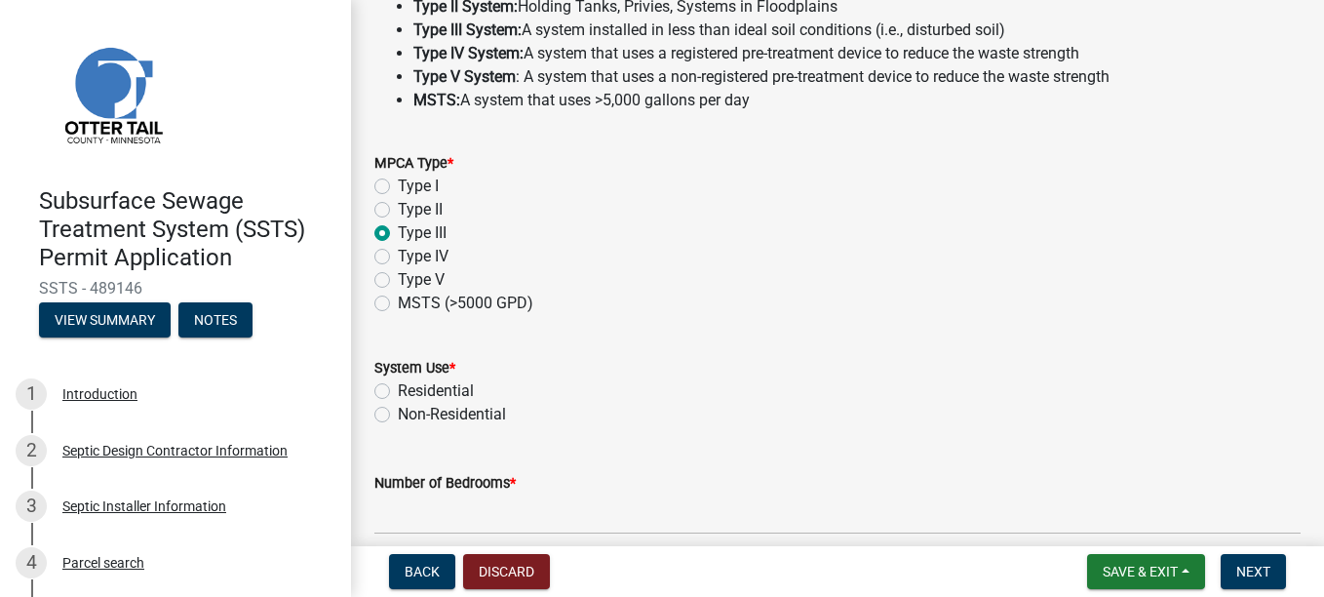
scroll to position [682, 0]
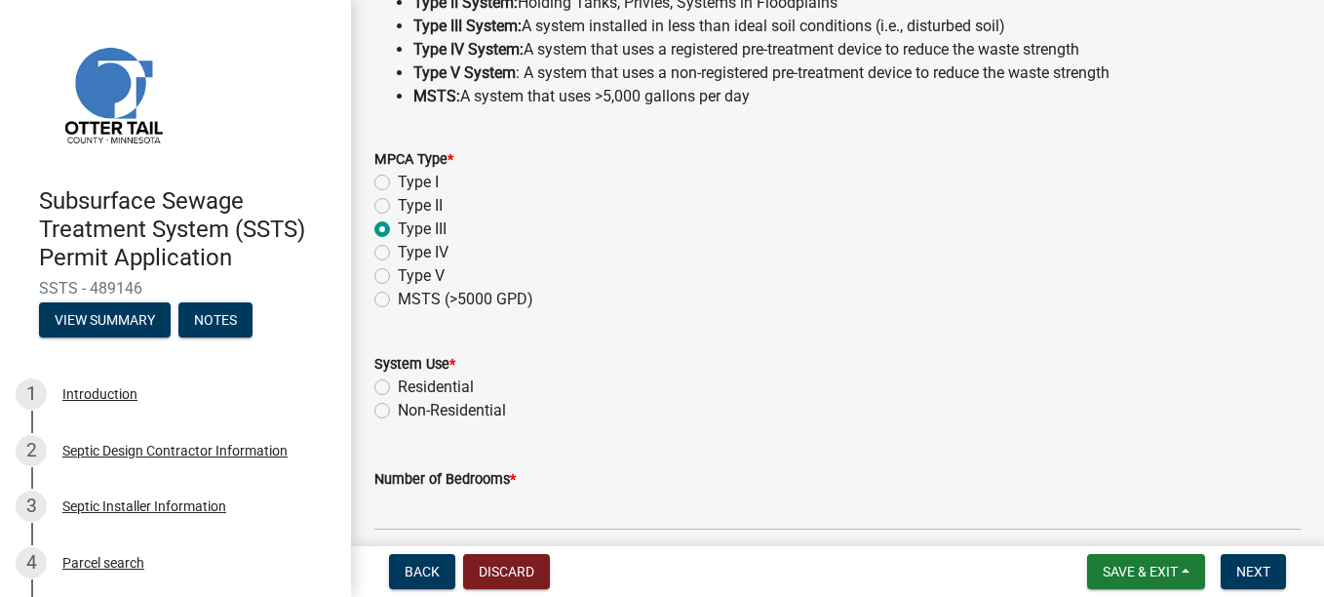
click at [398, 204] on label "Residential" at bounding box center [436, 386] width 76 height 23
click at [398, 204] on input "Residential" at bounding box center [404, 381] width 13 height 13
radio input "true"
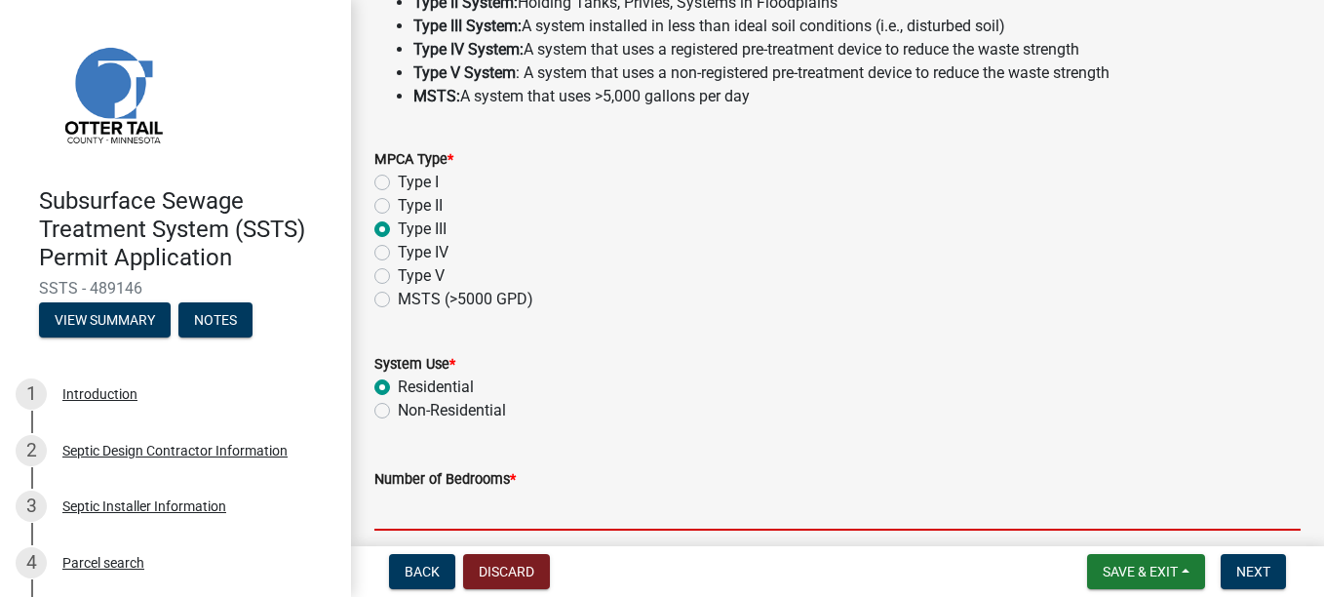
click at [453, 204] on input "Number of Bedrooms *" at bounding box center [837, 510] width 926 height 40
type input "3"
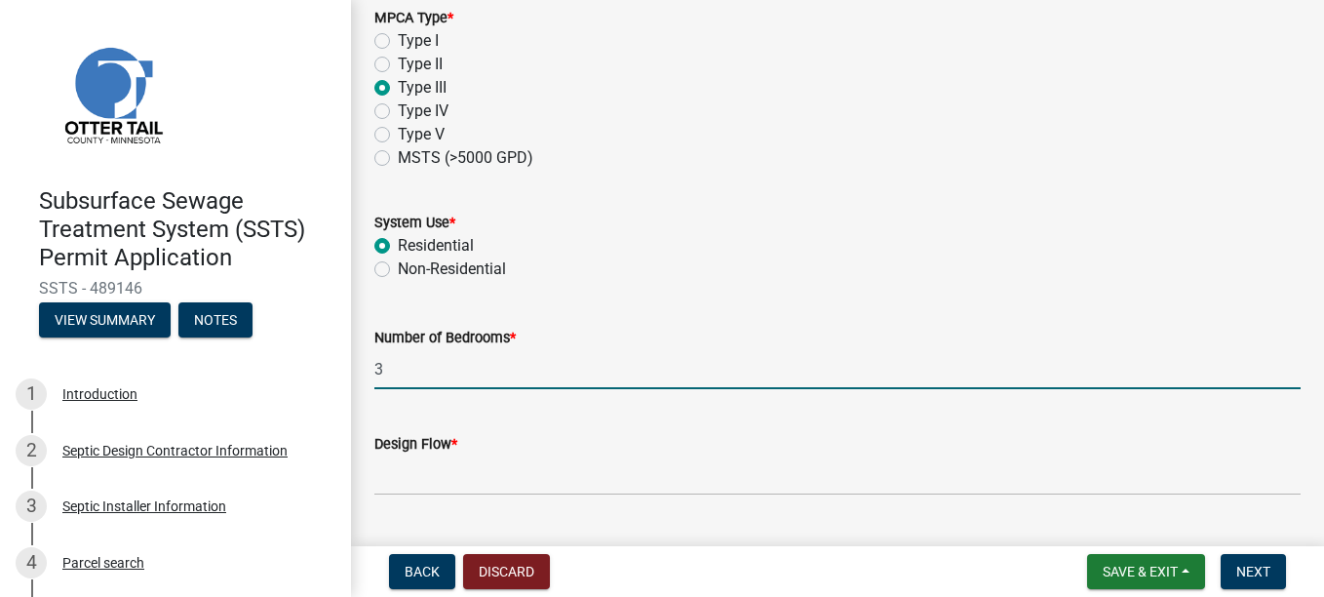
scroll to position [873, 0]
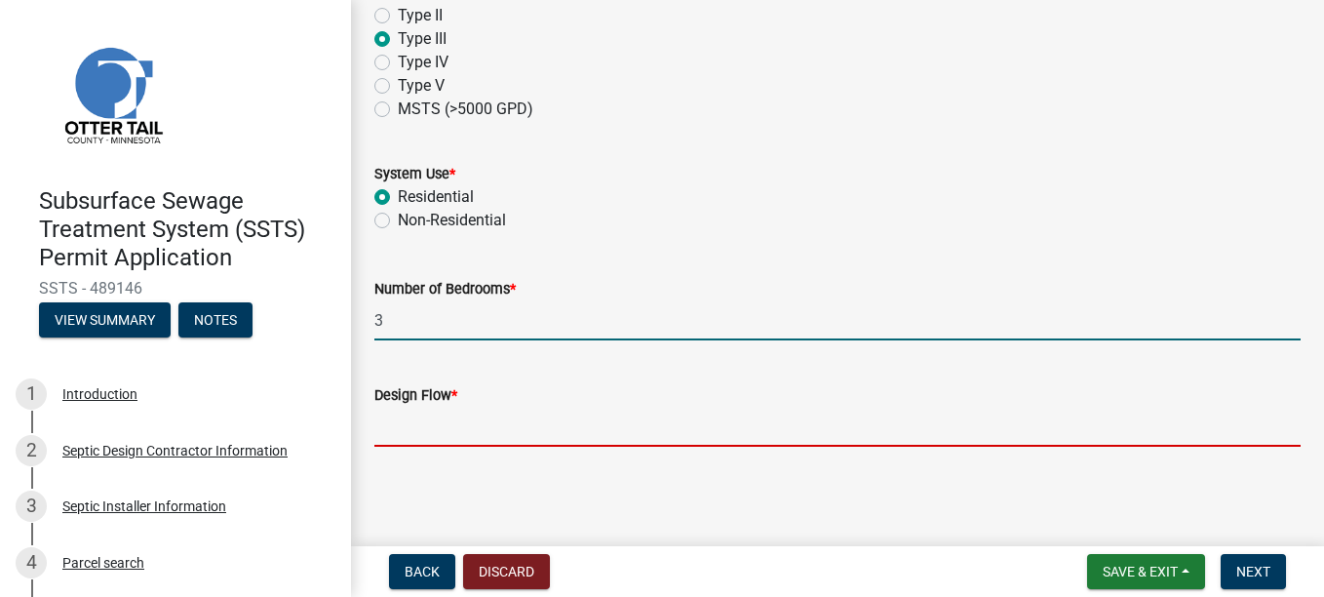
click at [489, 204] on input "Design Flow *" at bounding box center [837, 427] width 926 height 40
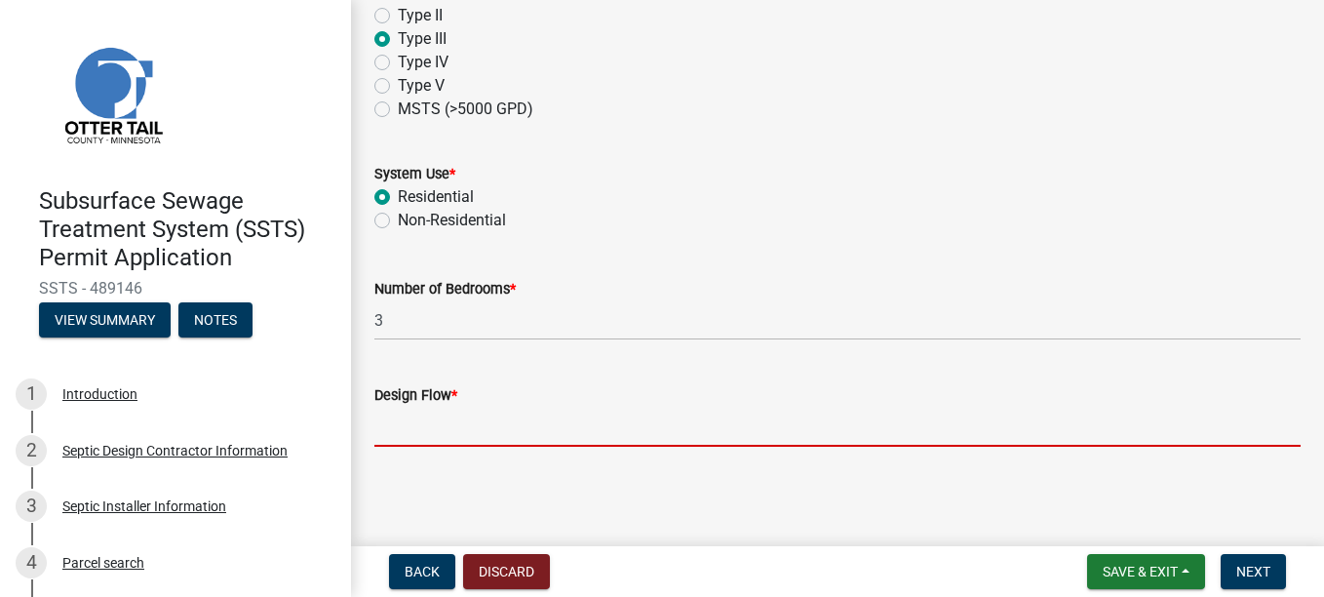
type input "450"
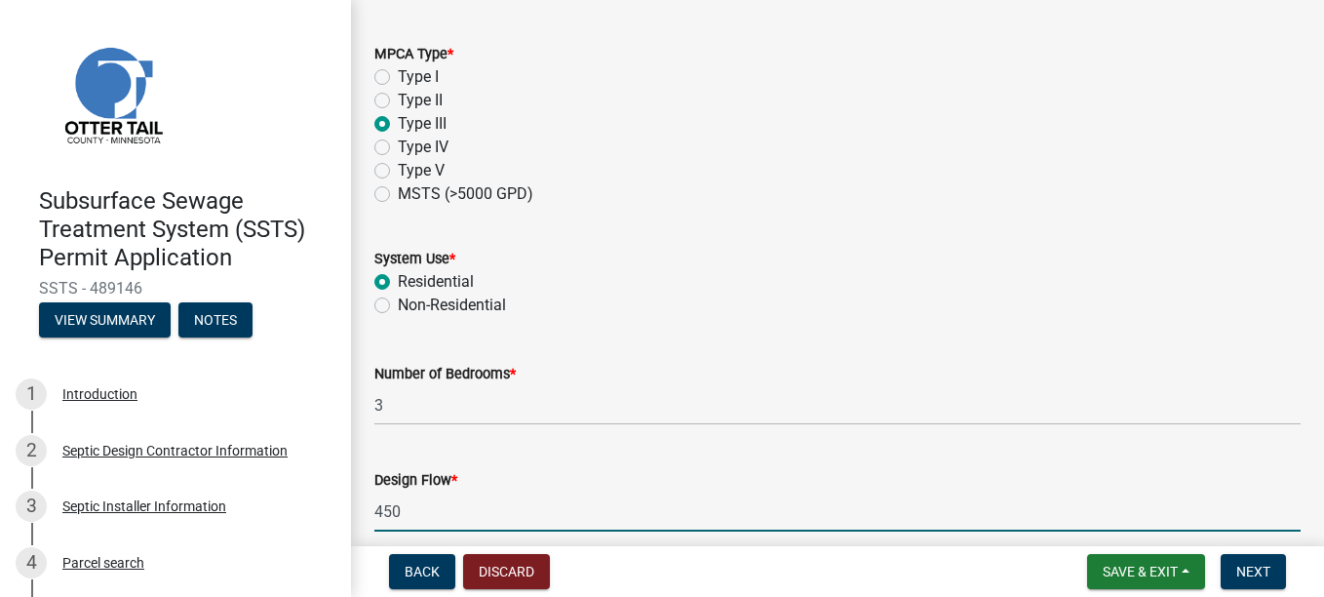
scroll to position [775, 0]
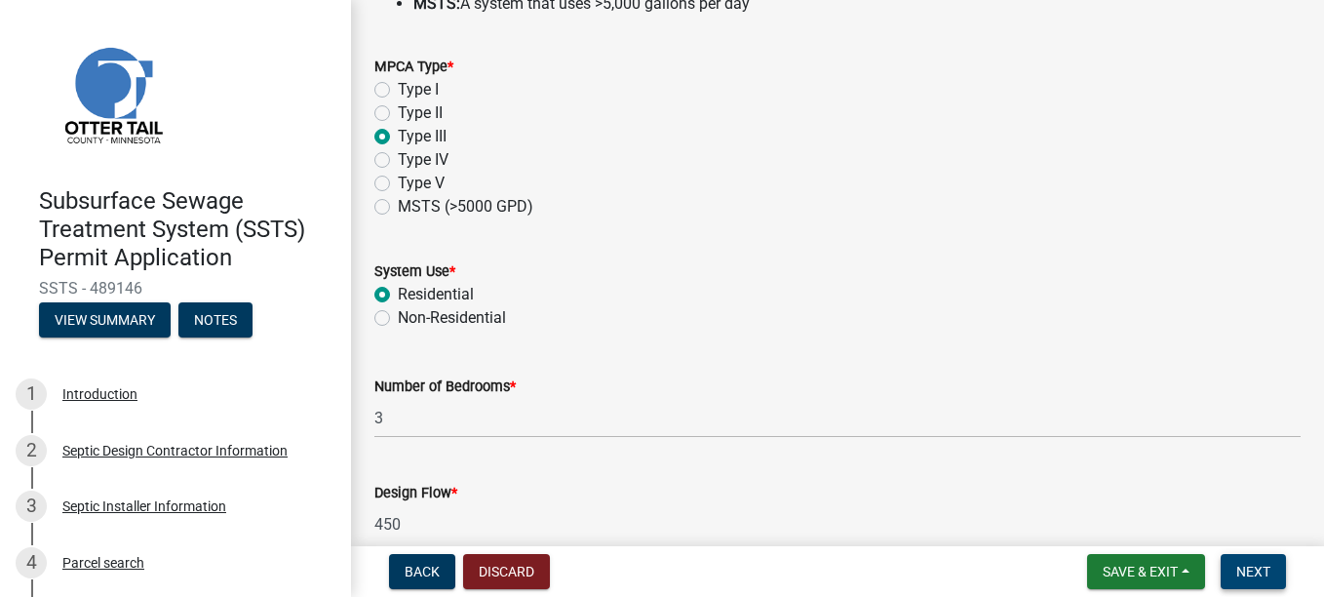
click at [600, 204] on span "Next" at bounding box center [1253, 571] width 34 height 16
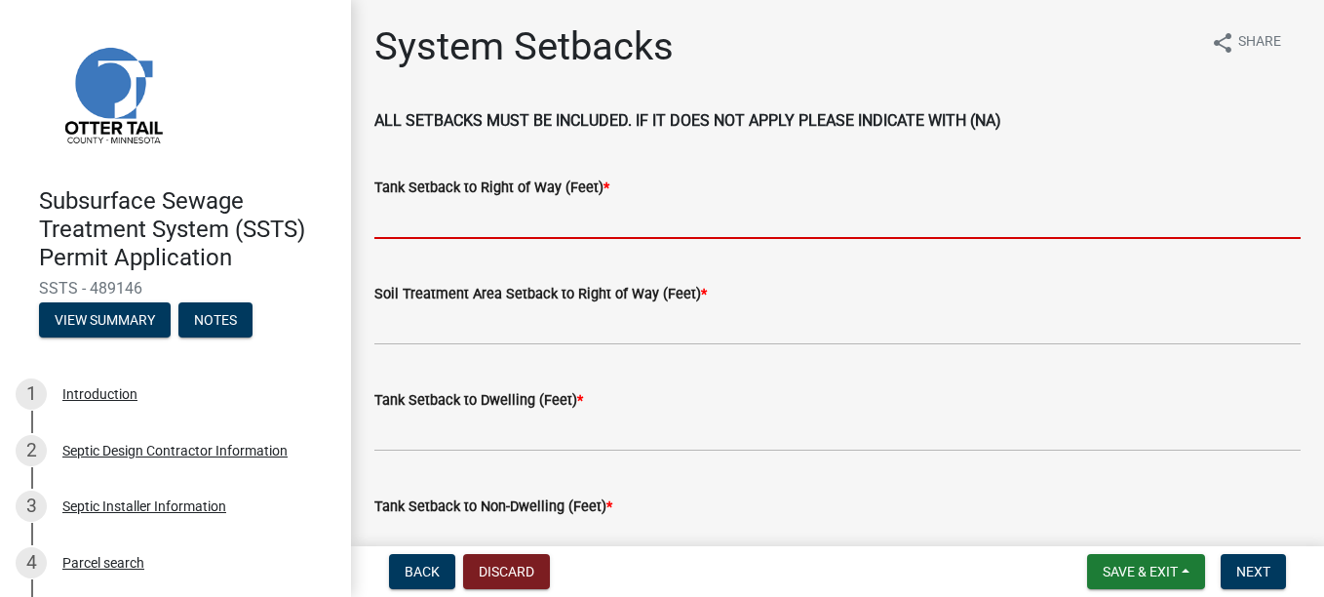
click at [465, 204] on input "Tank Setback to Right of Way (Feet) *" at bounding box center [837, 219] width 926 height 40
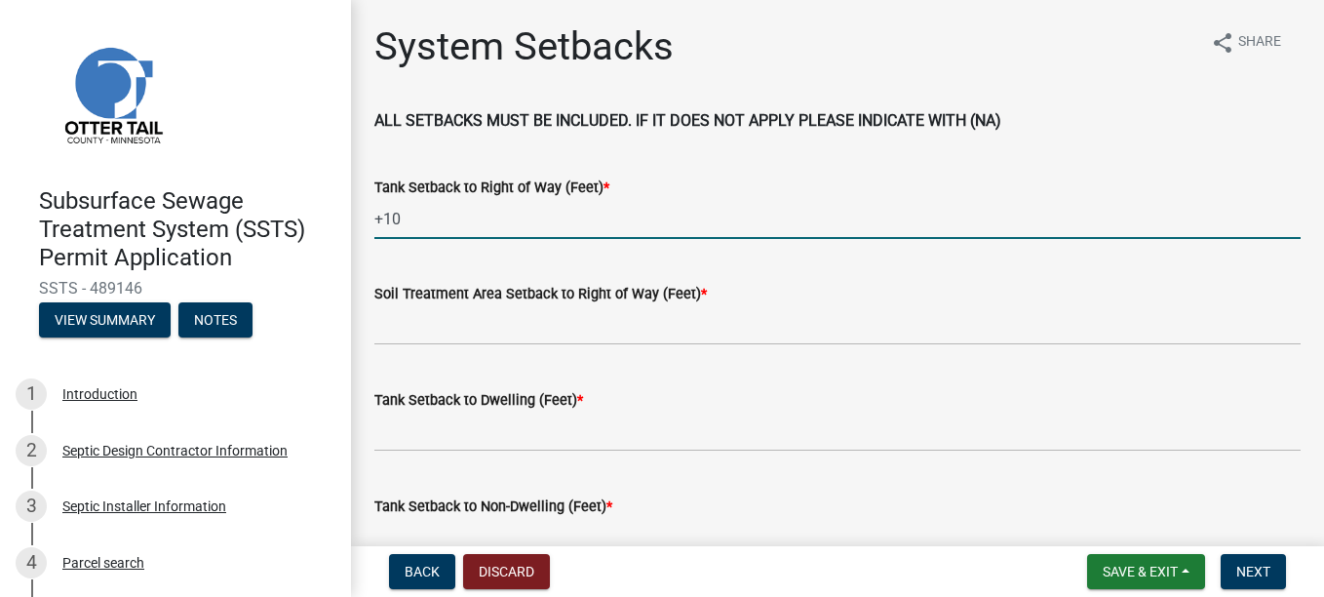
type input "+10"
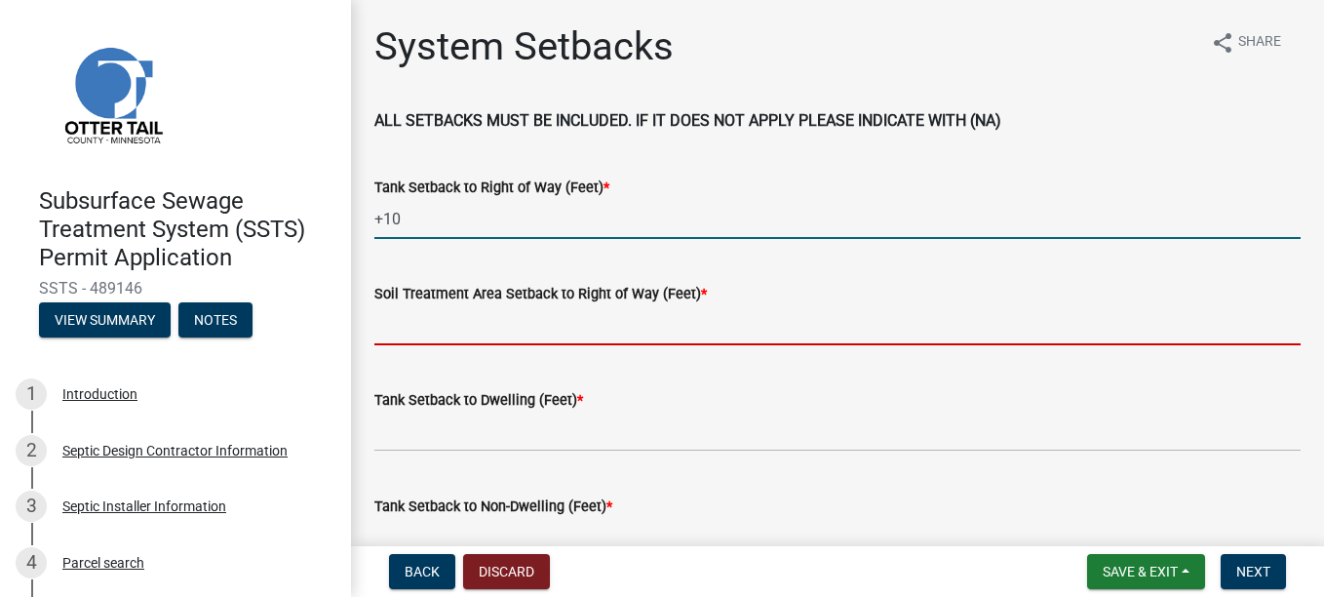
click at [398, 204] on input "Soil Treatment Area Setback to Right of Way (Feet) *" at bounding box center [837, 325] width 926 height 40
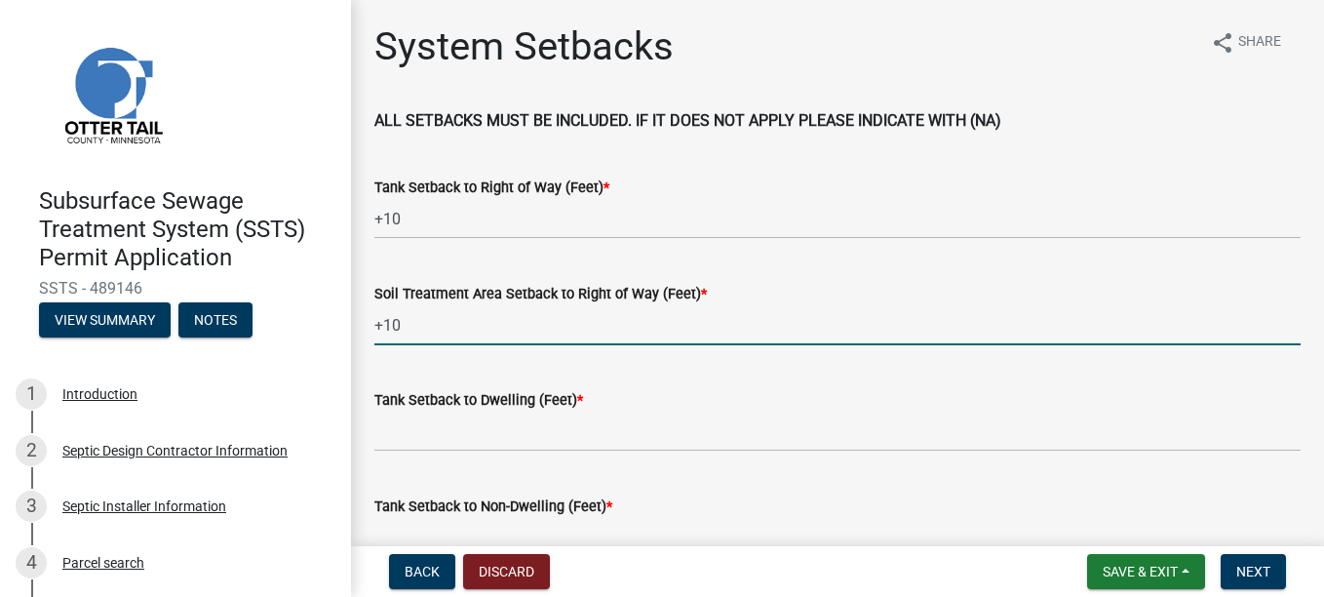
type input "+10"
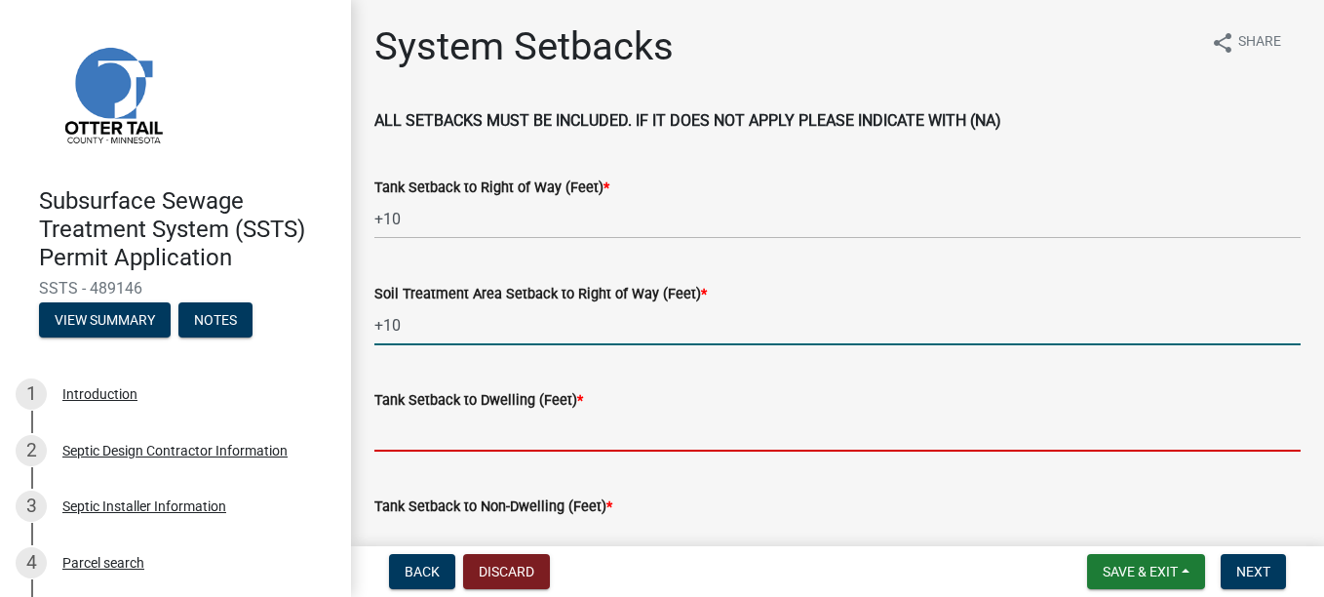
click at [416, 204] on input "Tank Setback to Dwelling (Feet) *" at bounding box center [837, 431] width 926 height 40
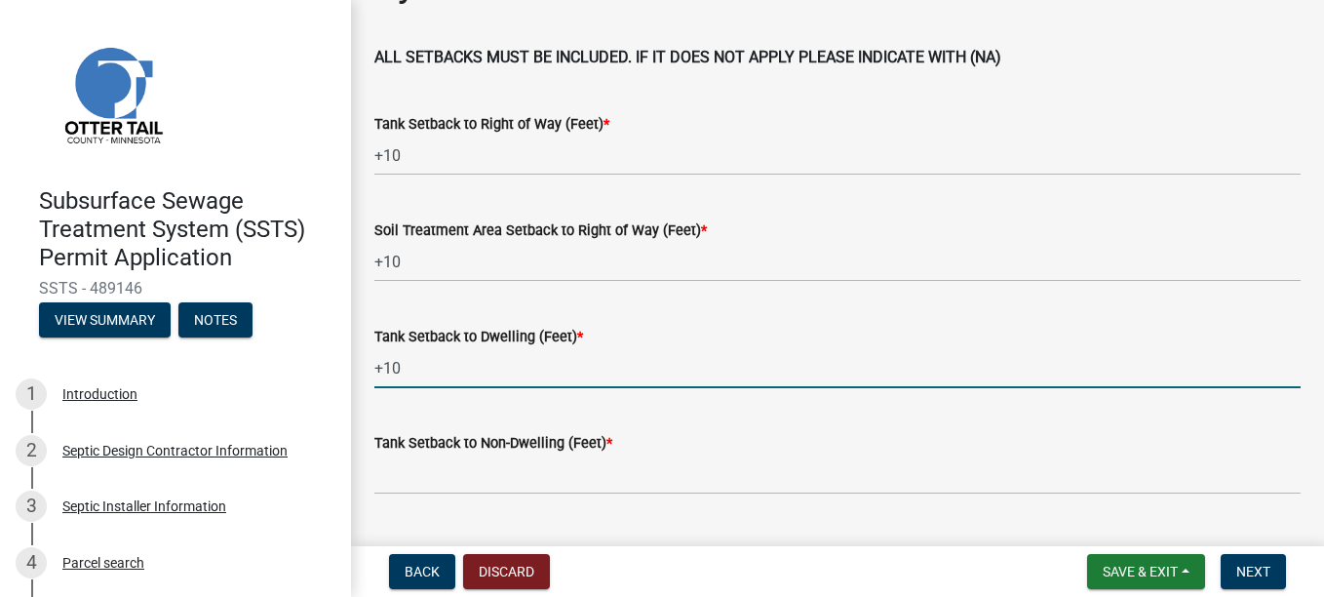
scroll to position [97, 0]
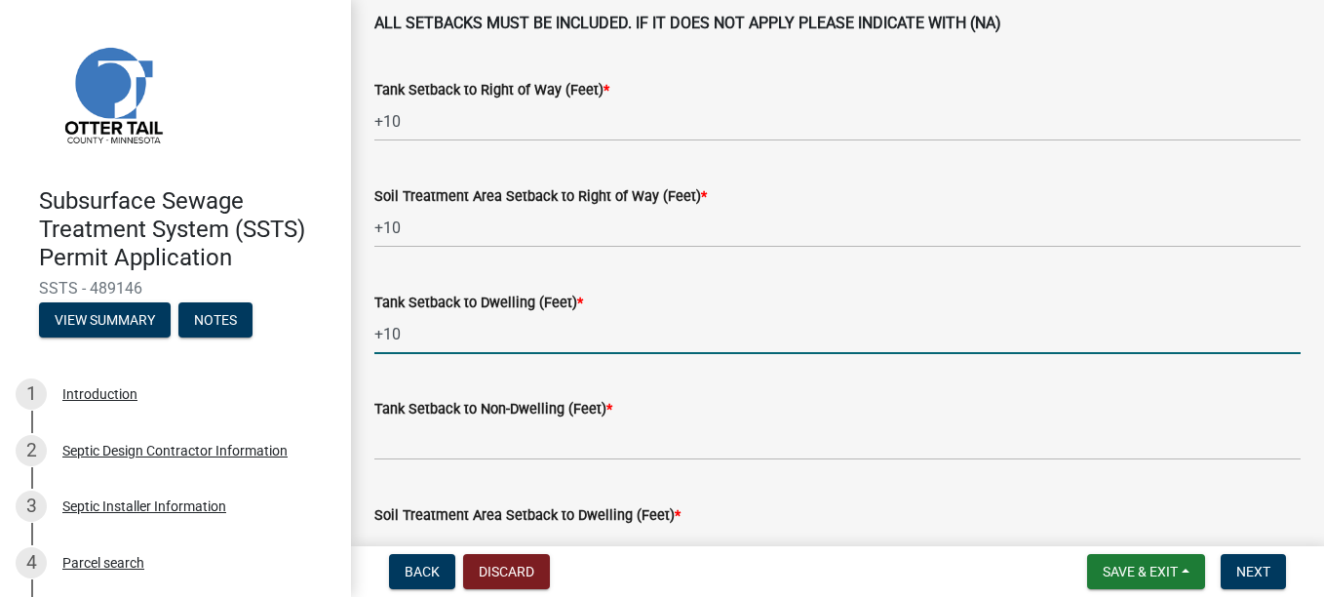
type input "+10"
click at [400, 204] on wm-data-entity-input "Tank Setback to Non-Dwelling (Feet) *" at bounding box center [837, 422] width 926 height 106
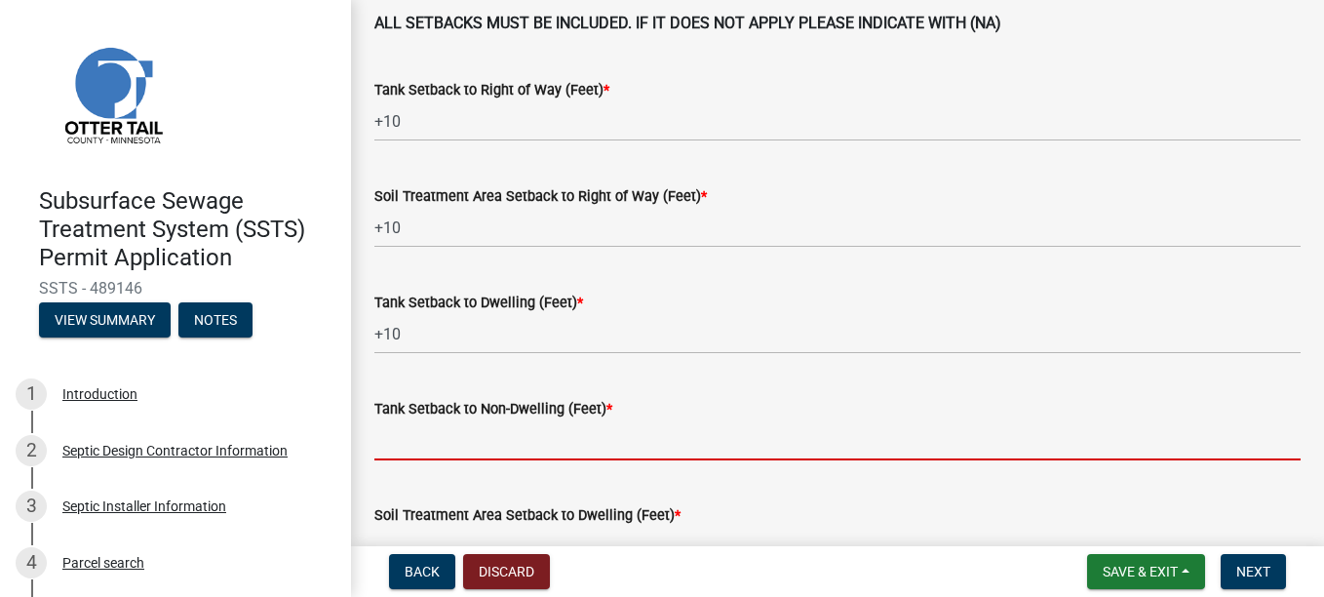
click at [398, 204] on input "Tank Setback to Non-Dwelling (Feet) *" at bounding box center [837, 440] width 926 height 40
click at [435, 204] on input "Tank Setback to Non-Dwelling (Feet) *" at bounding box center [837, 440] width 926 height 40
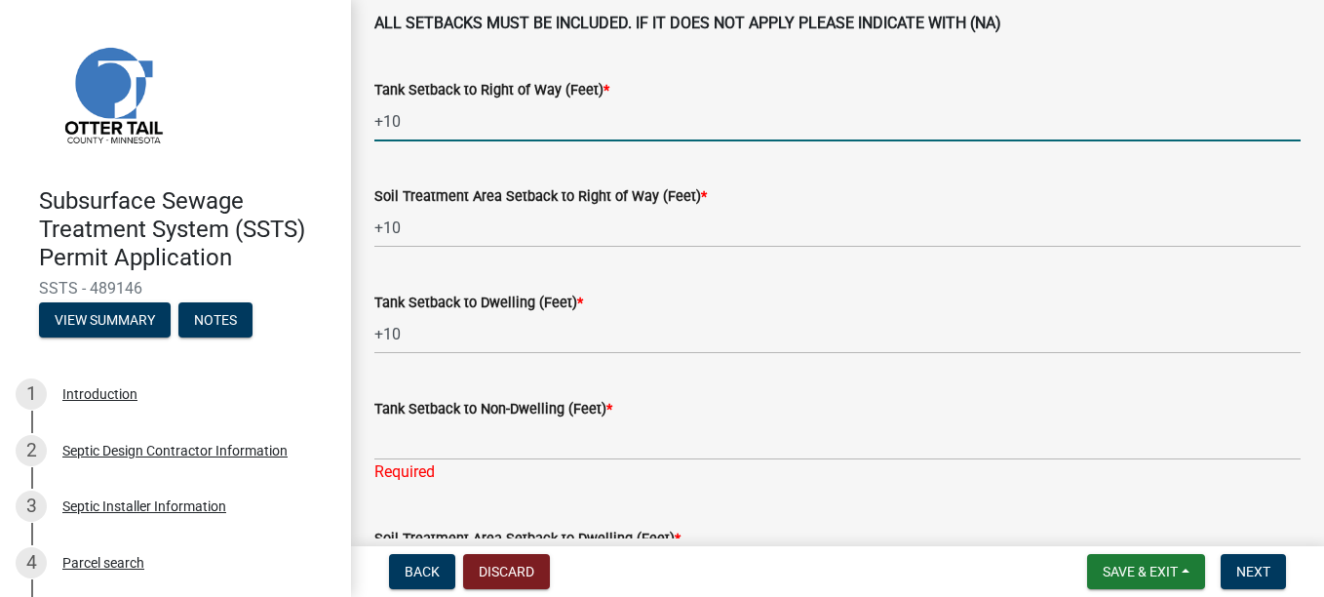
click at [600, 104] on input "+10" at bounding box center [837, 121] width 926 height 40
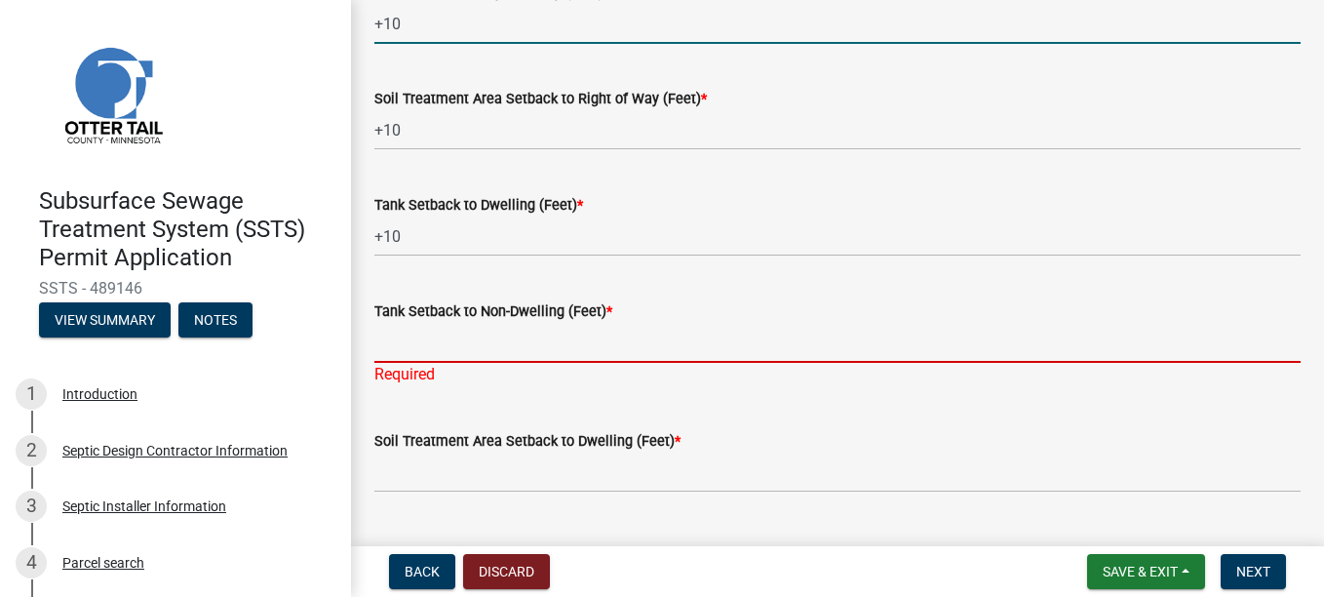
click at [415, 204] on input "Tank Setback to Non-Dwelling (Feet) *" at bounding box center [837, 343] width 926 height 40
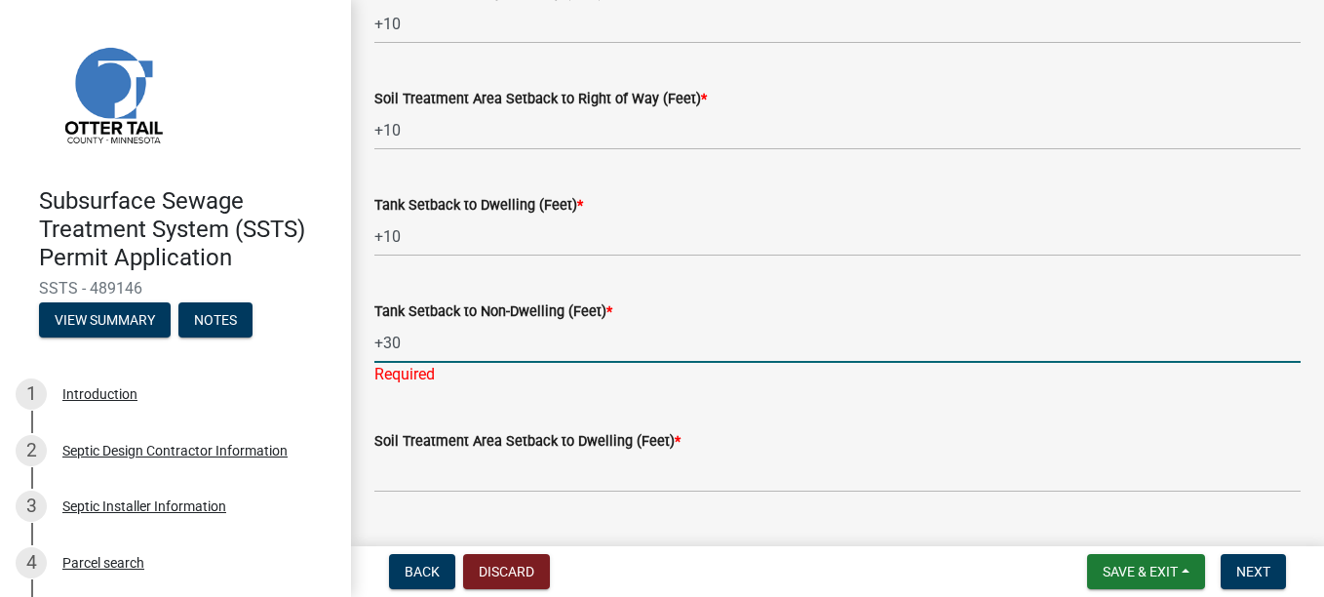
type input "+30"
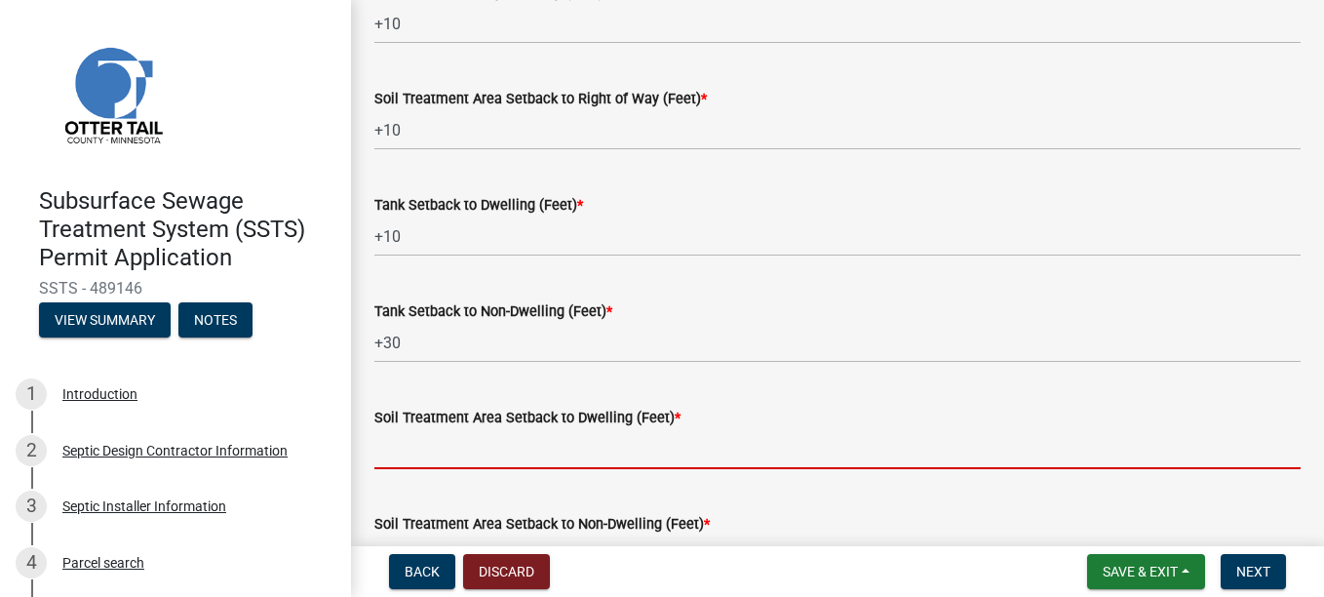
click at [450, 204] on wm-data-entity-input "Soil Treatment Area Setback to Dwelling (Feet) *" at bounding box center [837, 431] width 926 height 106
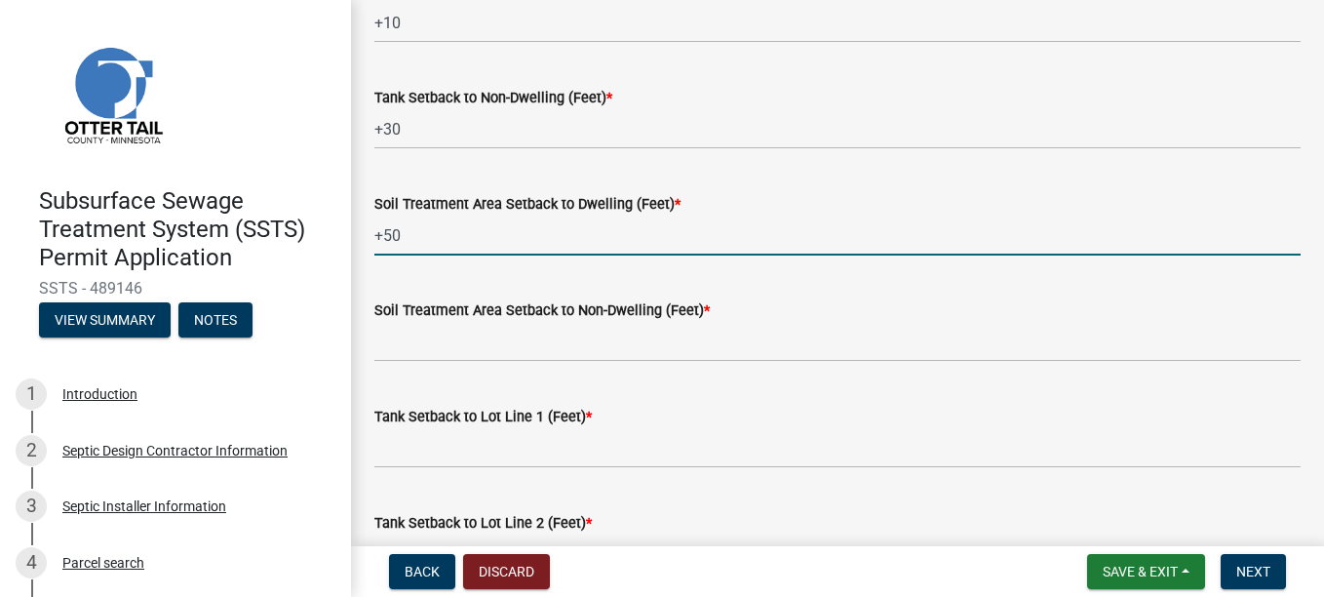
scroll to position [487, 0]
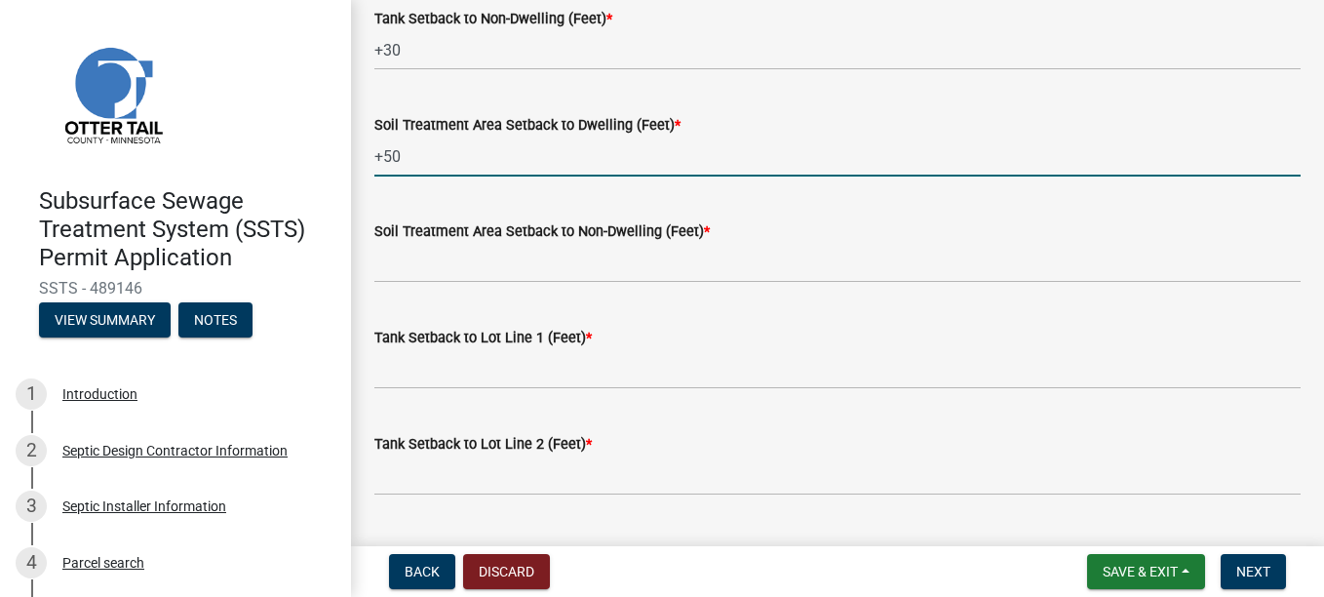
type input "+50"
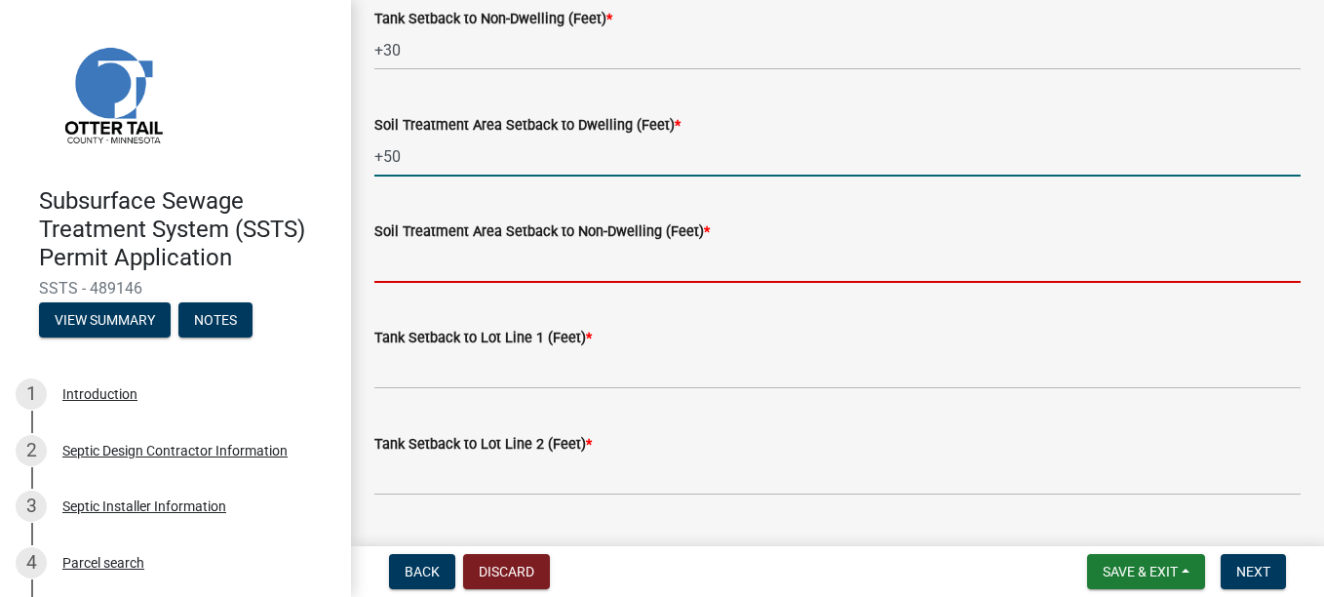
click at [418, 204] on input "Soil Treatment Area Setback to Non-Dwelling (Feet) *" at bounding box center [837, 263] width 926 height 40
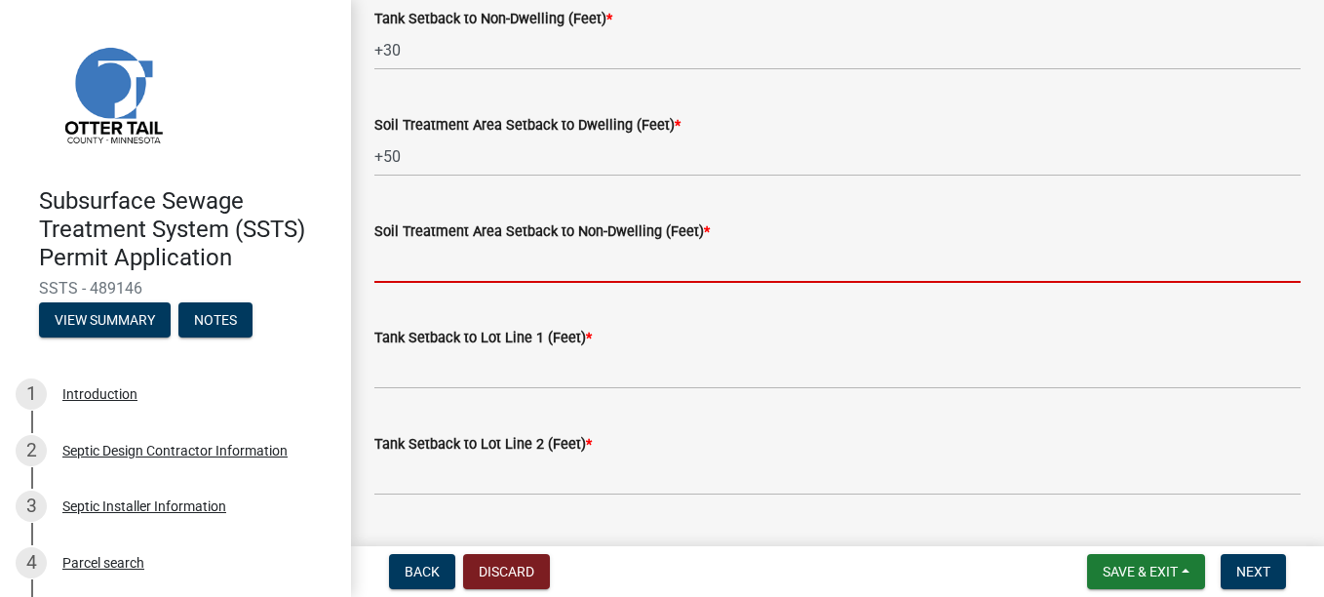
click at [397, 204] on input "Soil Treatment Area Setback to Non-Dwelling (Feet) *" at bounding box center [837, 263] width 926 height 40
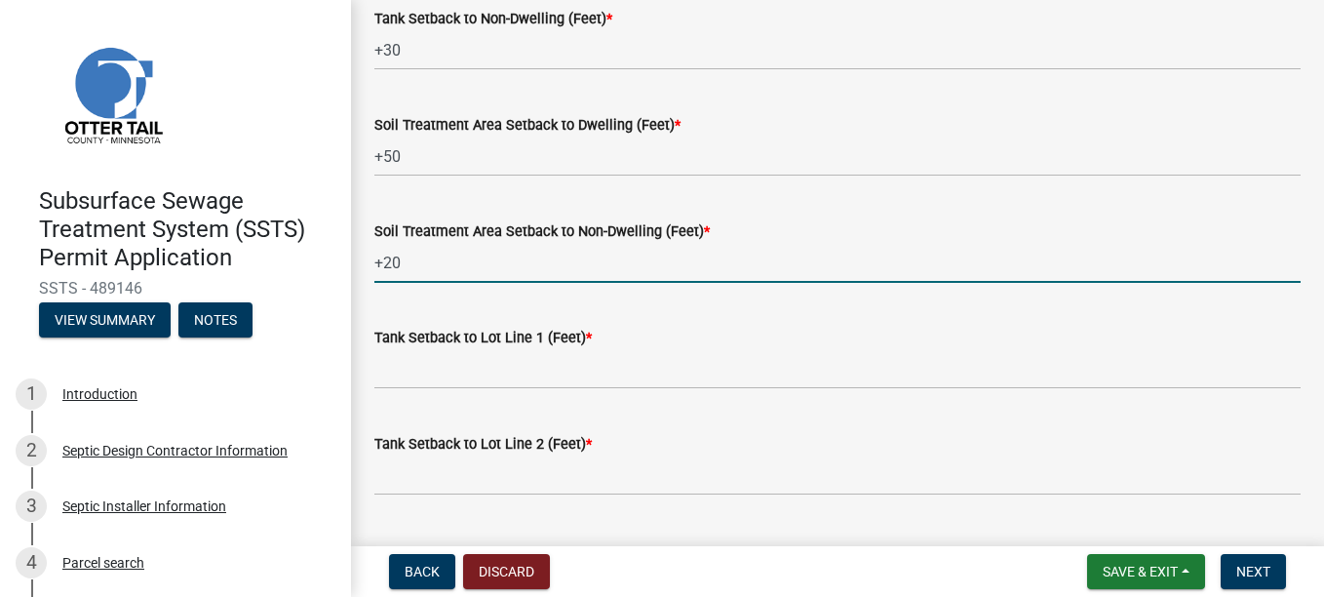
click at [398, 204] on input "+20" at bounding box center [837, 263] width 926 height 40
click at [455, 204] on input "+20" at bounding box center [837, 263] width 926 height 40
type input "+20"
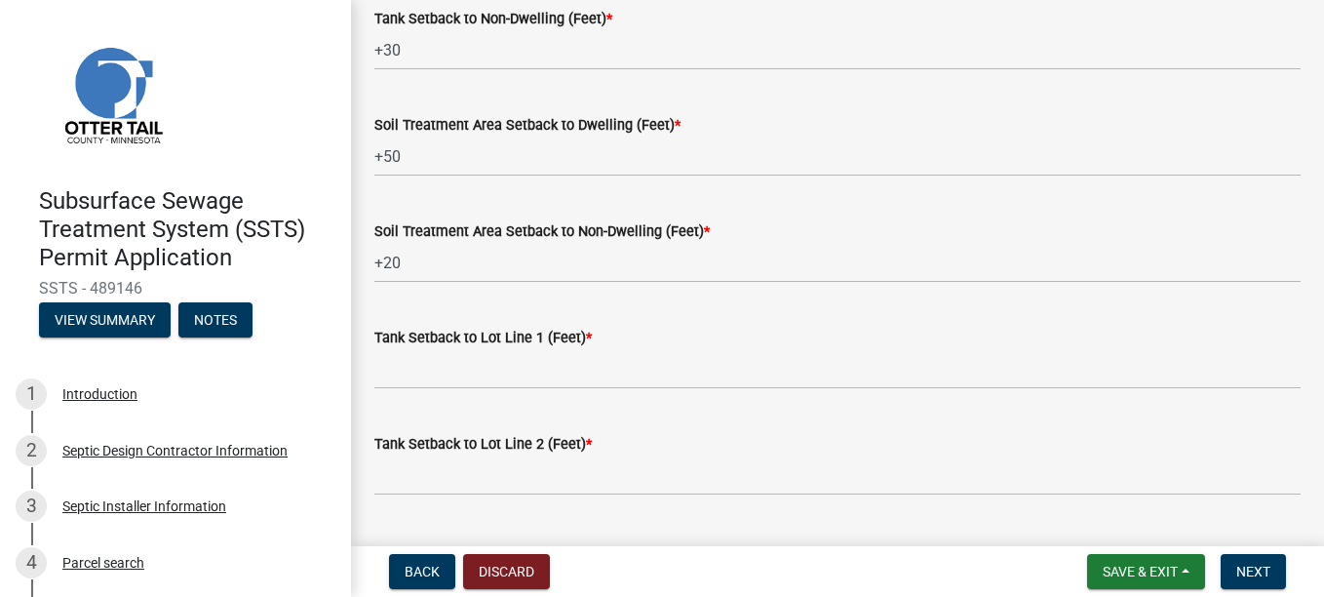
click at [370, 204] on div "Tank Setback to Lot Line 1 (Feet) *" at bounding box center [837, 343] width 955 height 91
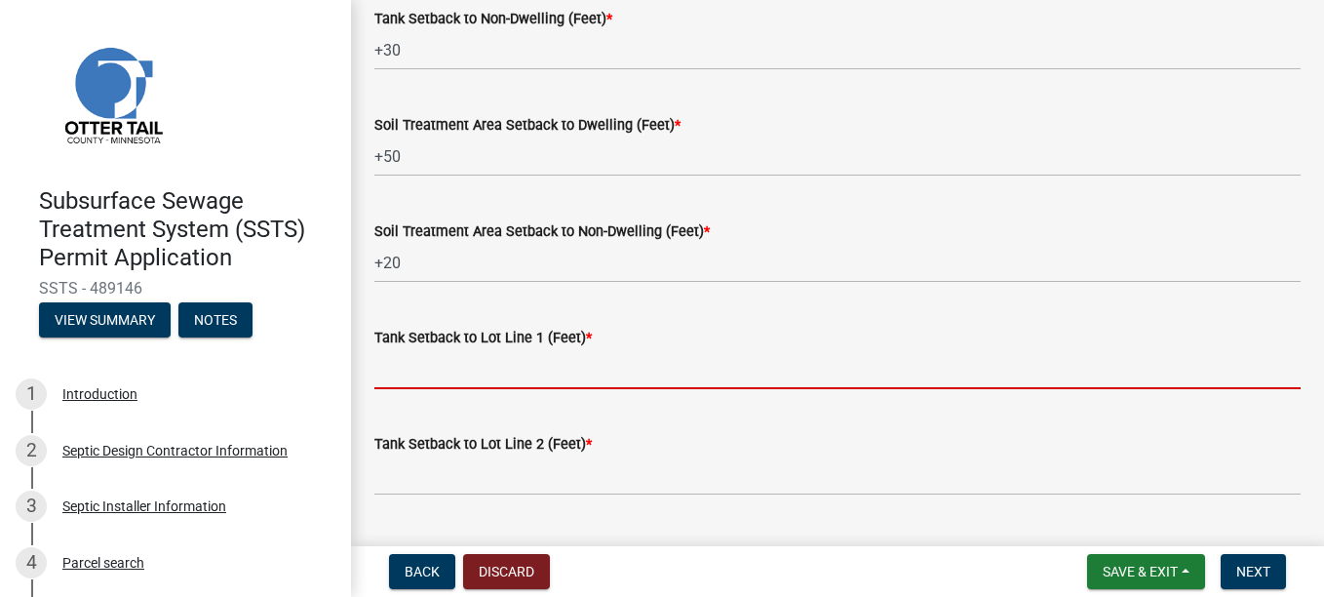
click at [392, 204] on input "Tank Setback to Lot Line 1 (Feet) *" at bounding box center [837, 369] width 926 height 40
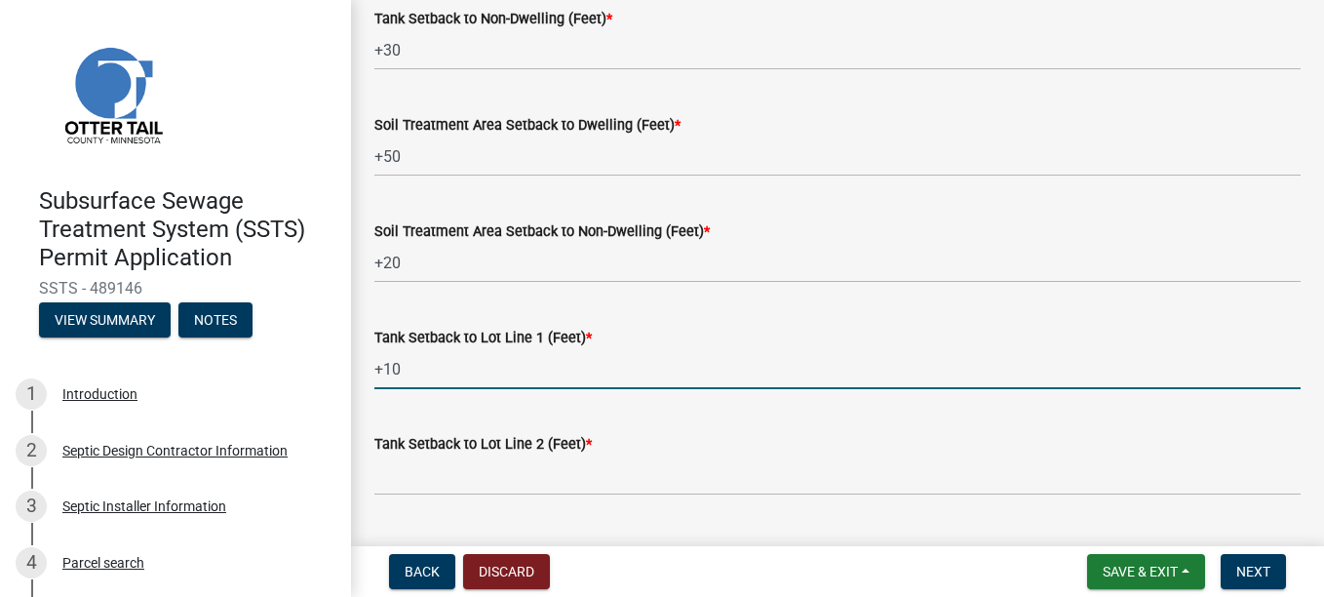
type input "+10"
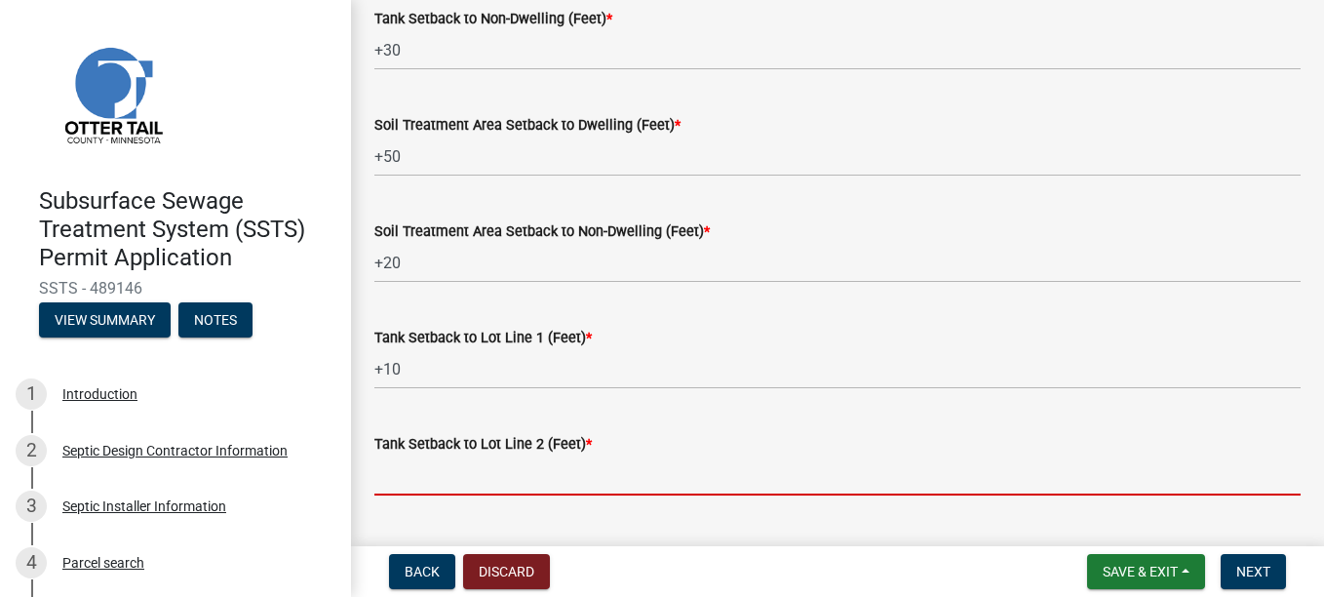
click at [402, 204] on input "Tank Setback to Lot Line 2 (Feet) *" at bounding box center [837, 475] width 926 height 40
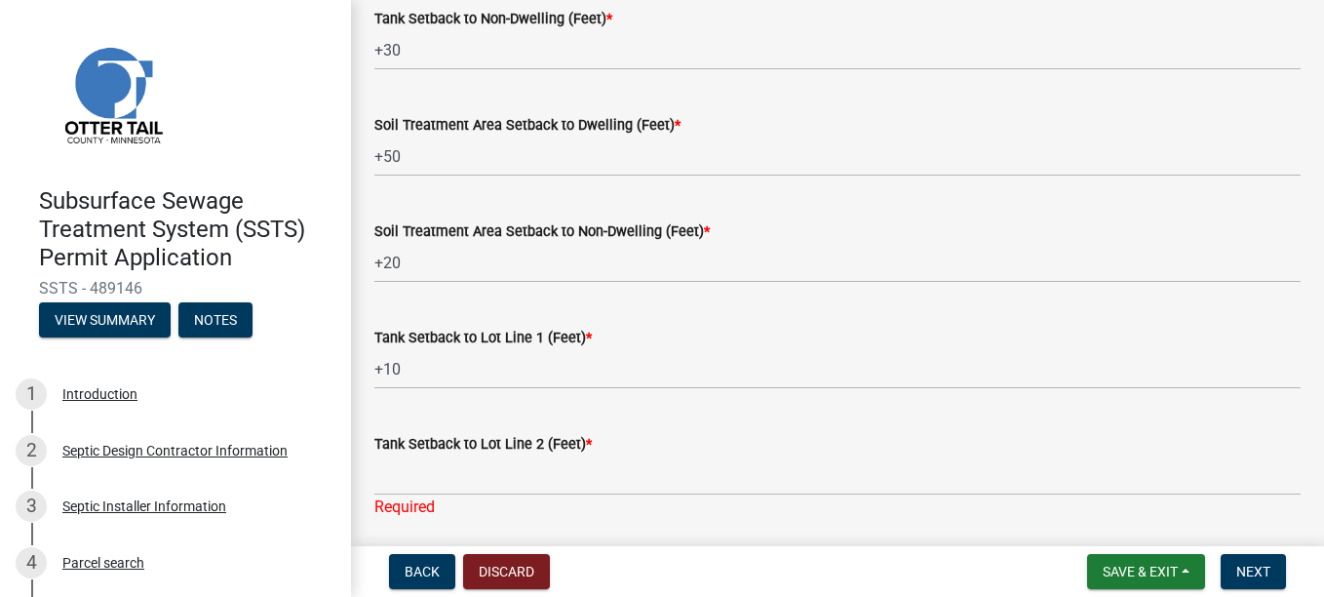
click at [588, 204] on wm-data-entity-input "Tank Setback to Lot Line 2 (Feet) * Required" at bounding box center [837, 470] width 926 height 130
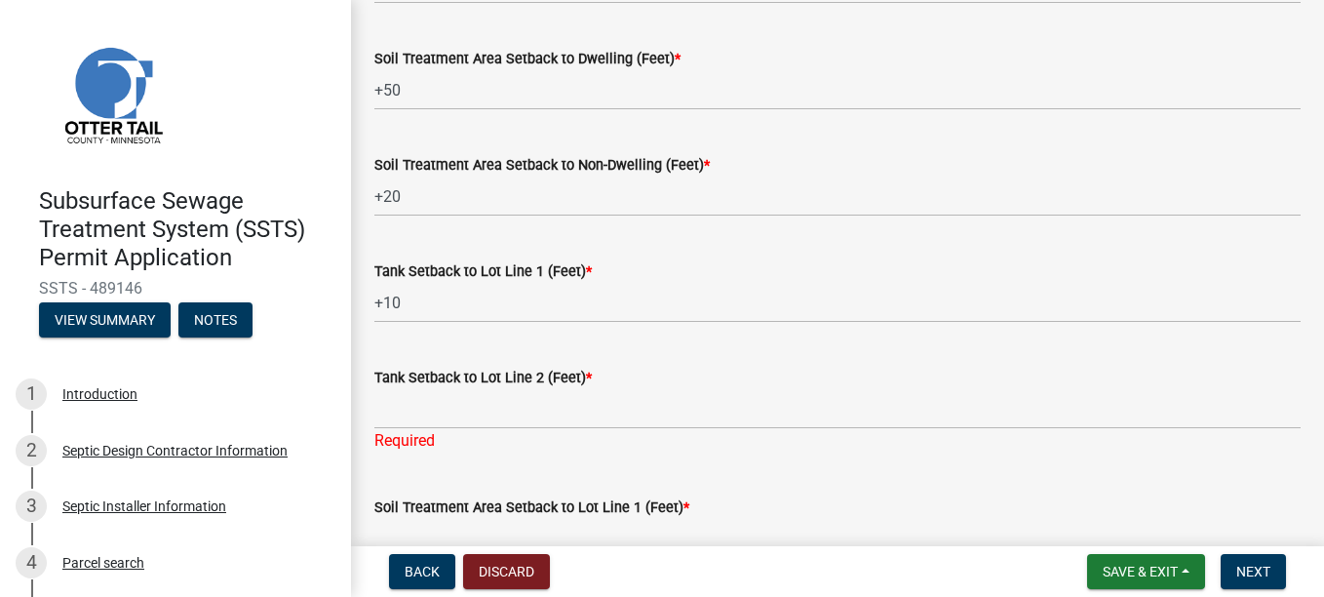
scroll to position [585, 0]
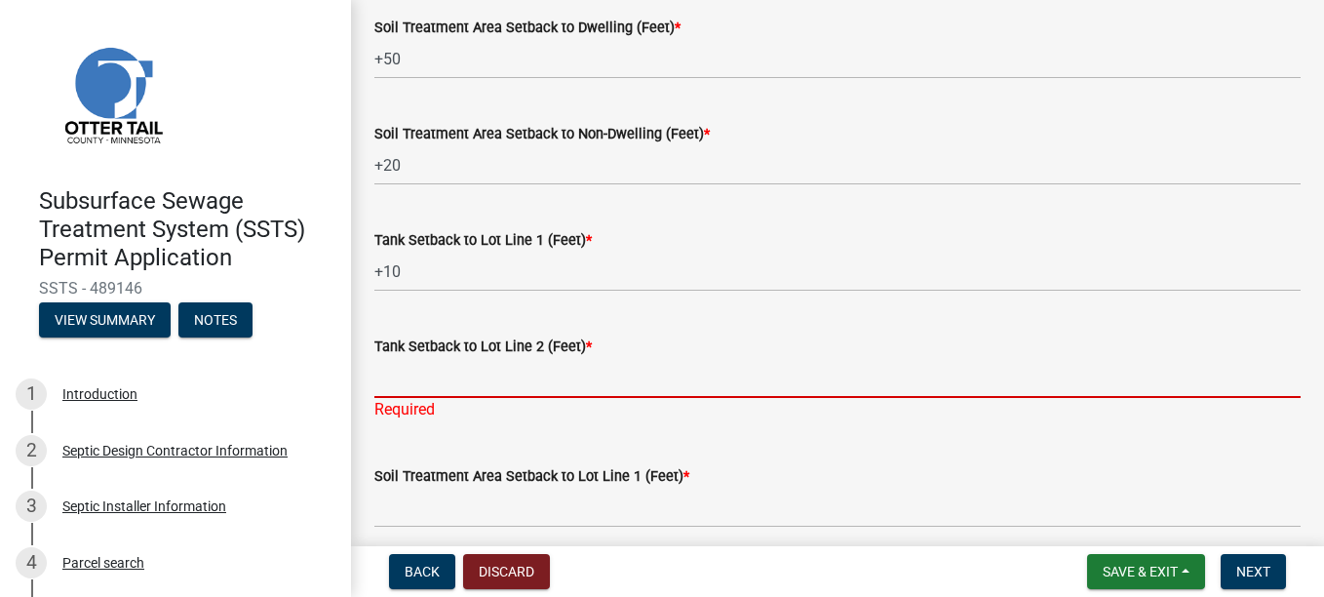
click at [397, 204] on input "Tank Setback to Lot Line 2 (Feet) *" at bounding box center [837, 378] width 926 height 40
click at [427, 204] on label "Soil Treatment Area Setback to Lot Line 1 (Feet) *" at bounding box center [531, 477] width 315 height 14
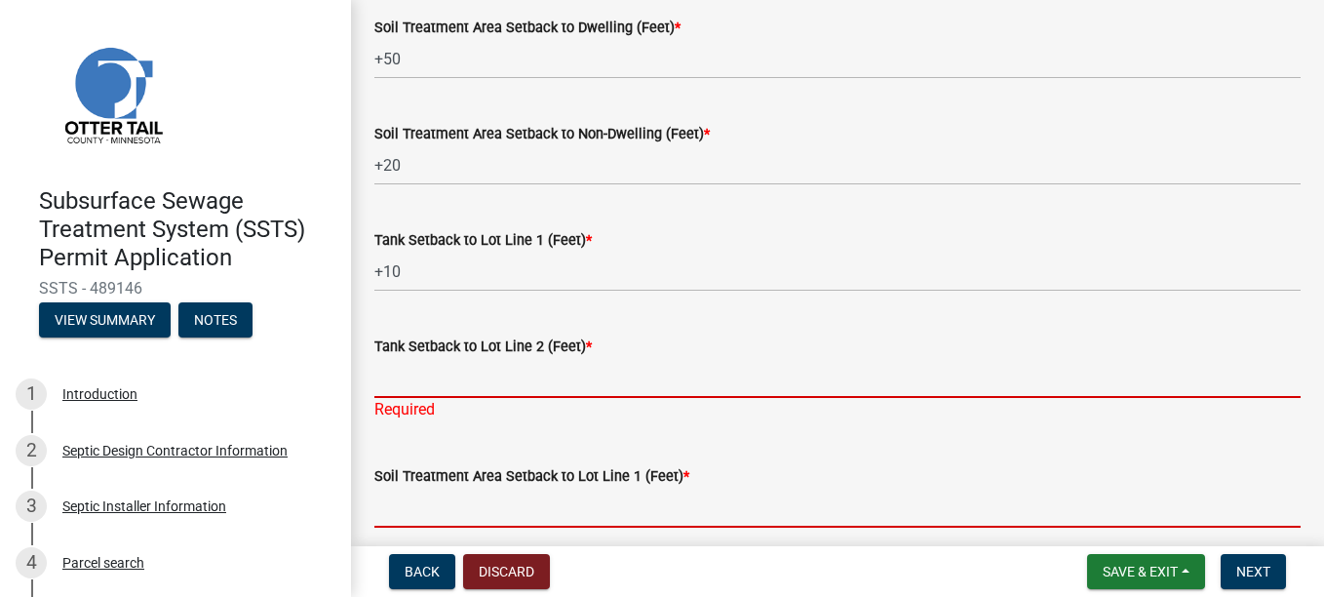
click at [427, 204] on input "Soil Treatment Area Setback to Lot Line 1 (Feet) *" at bounding box center [837, 507] width 926 height 40
click at [394, 204] on input "Tank Setback to Lot Line 2 (Feet) *" at bounding box center [837, 378] width 926 height 40
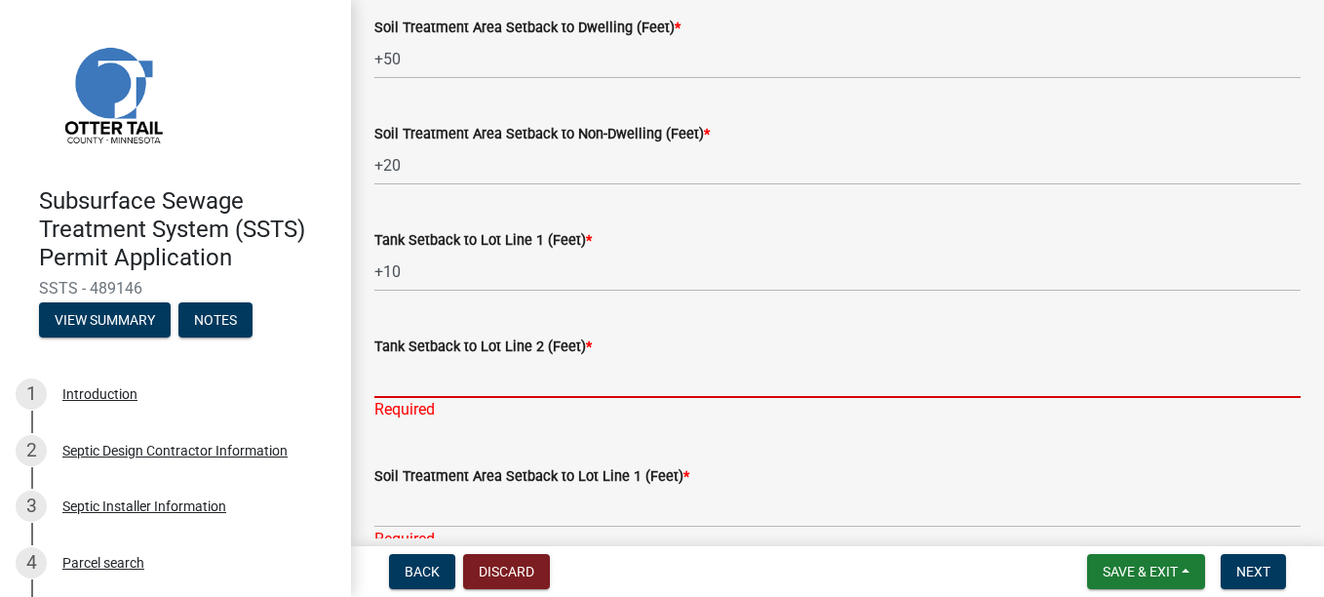
click at [394, 204] on input "Tank Setback to Lot Line 2 (Feet) *" at bounding box center [837, 378] width 926 height 40
click at [455, 204] on label "Soil Treatment Area Setback to Lot Line 1 (Feet) *" at bounding box center [531, 477] width 315 height 14
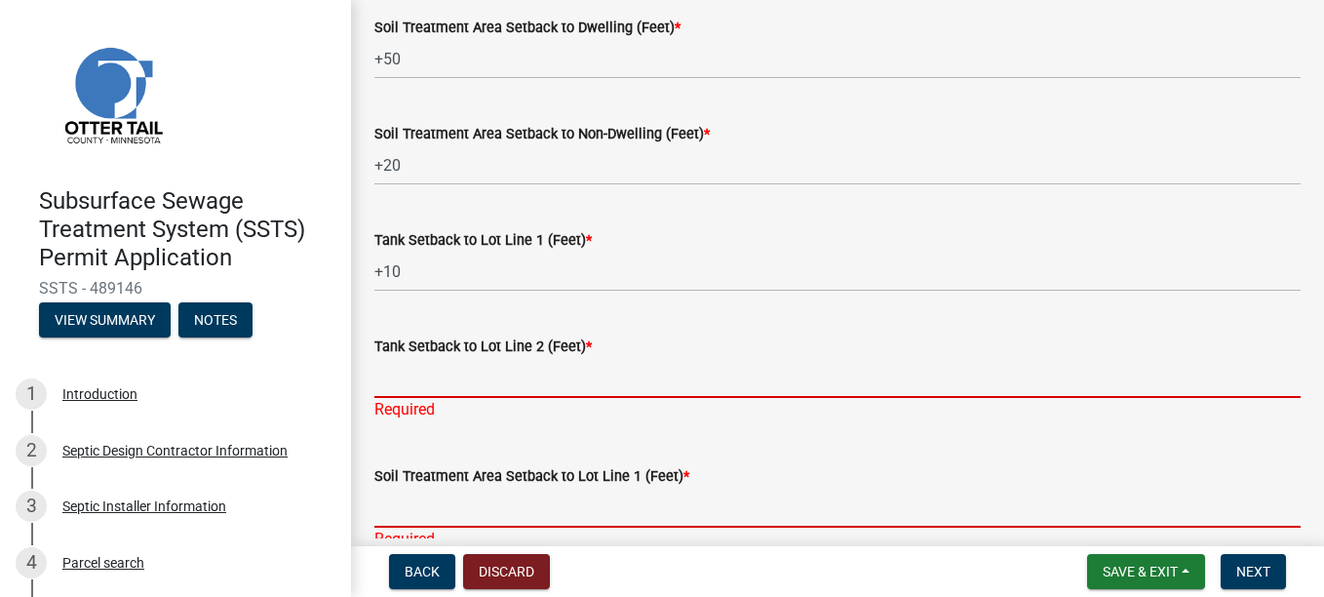
click at [455, 204] on input "Soil Treatment Area Setback to Lot Line 1 (Feet) *" at bounding box center [837, 507] width 926 height 40
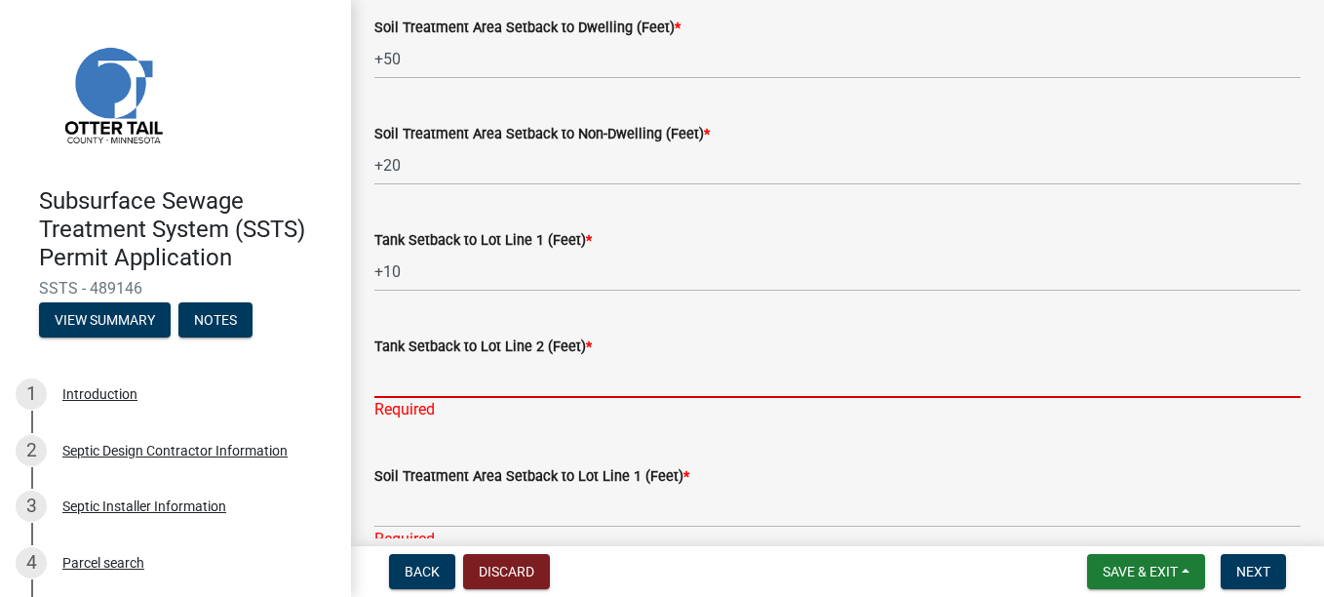
click at [407, 204] on input "Tank Setback to Lot Line 2 (Feet) *" at bounding box center [837, 378] width 926 height 40
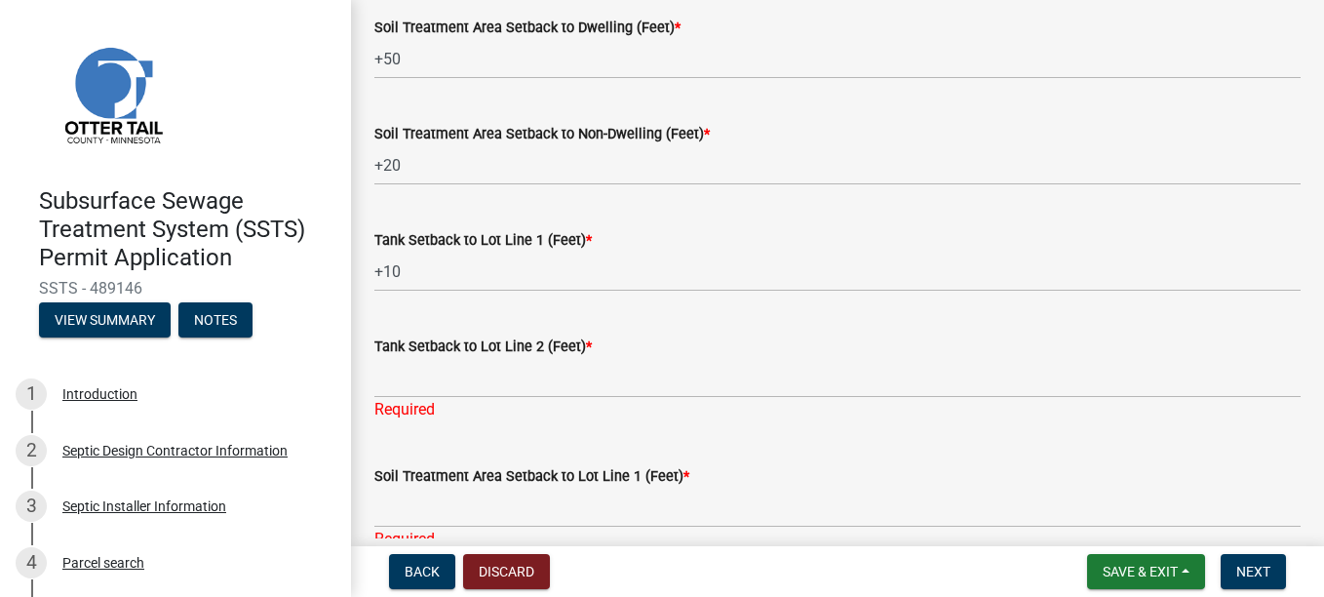
click at [437, 204] on div "Soil Treatment Area Setback to Lot Line 1 (Feet) * Required" at bounding box center [837, 494] width 926 height 114
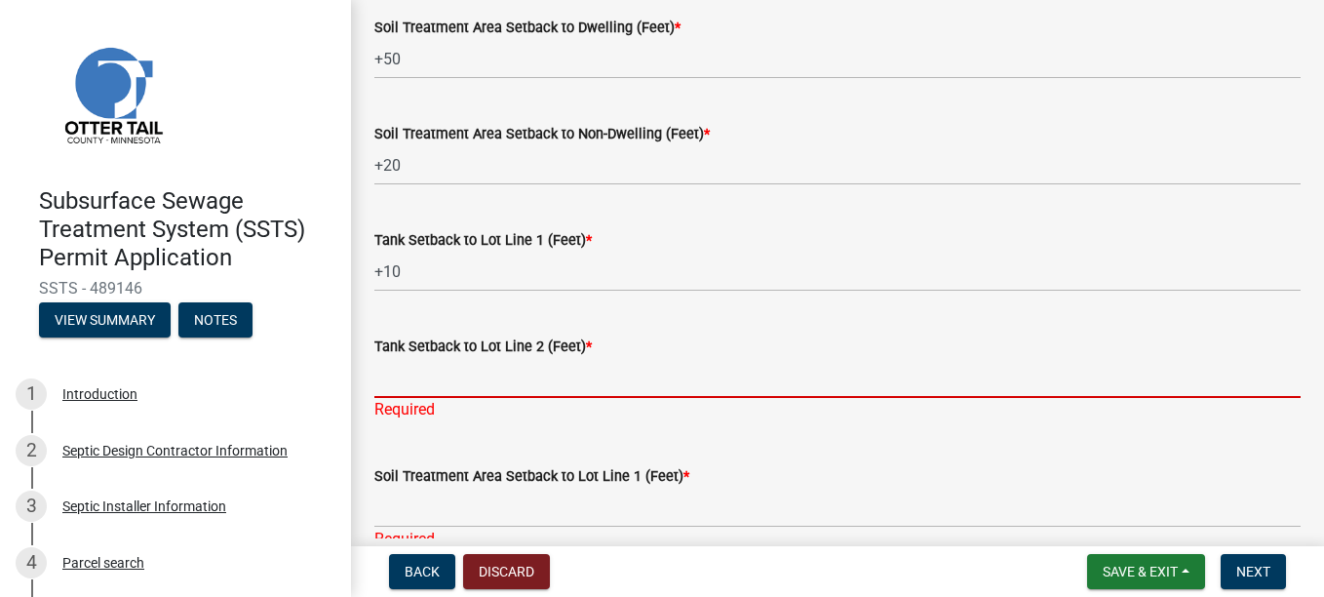
click at [400, 204] on input "Tank Setback to Lot Line 2 (Feet) *" at bounding box center [837, 378] width 926 height 40
click at [398, 204] on div "Soil Treatment Area Setback to Lot Line 1 (Feet) * Required" at bounding box center [837, 494] width 926 height 114
click at [404, 204] on input "Tank Setback to Lot Line 2 (Feet) *" at bounding box center [837, 378] width 926 height 40
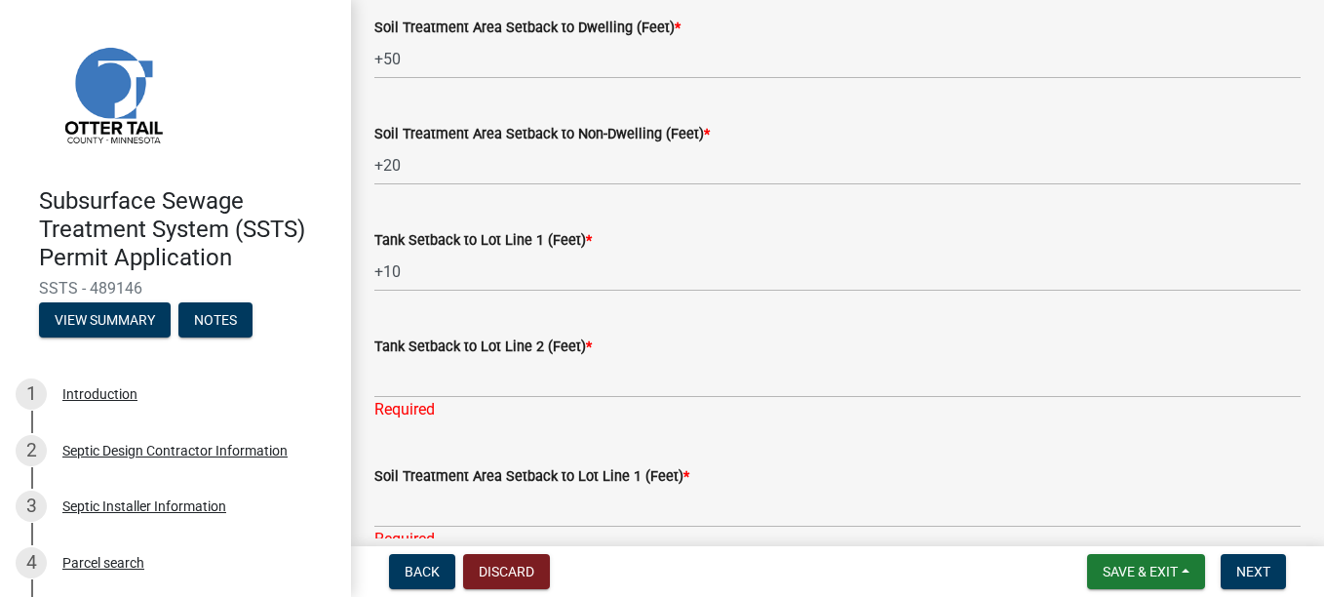
click at [480, 204] on label "Soil Treatment Area Setback to Lot Line 1 (Feet) *" at bounding box center [531, 477] width 315 height 14
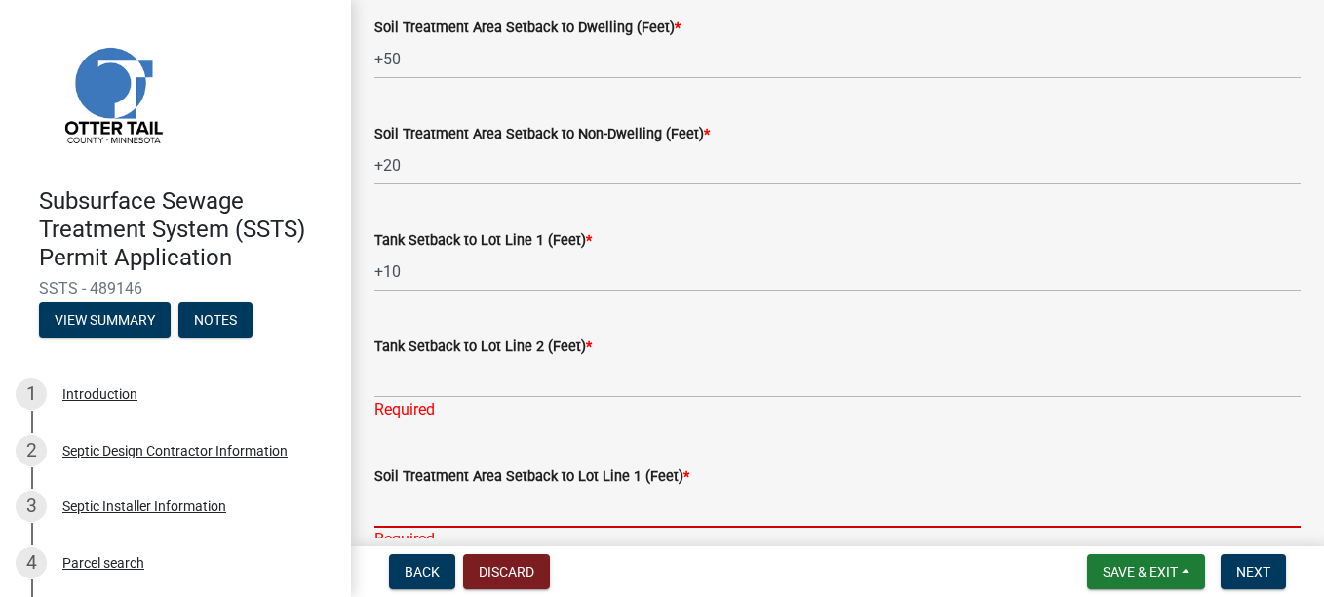
click at [480, 204] on input "Soil Treatment Area Setback to Lot Line 1 (Feet) *" at bounding box center [837, 507] width 926 height 40
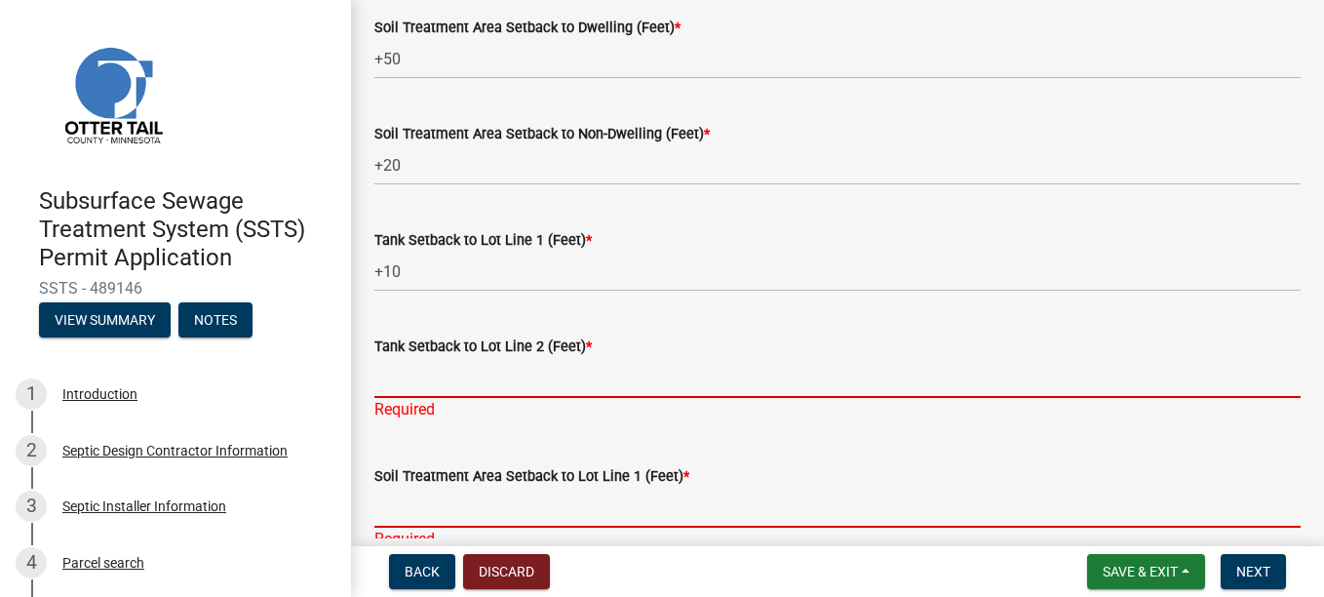
click at [416, 204] on input "Tank Setback to Lot Line 2 (Feet) *" at bounding box center [837, 378] width 926 height 40
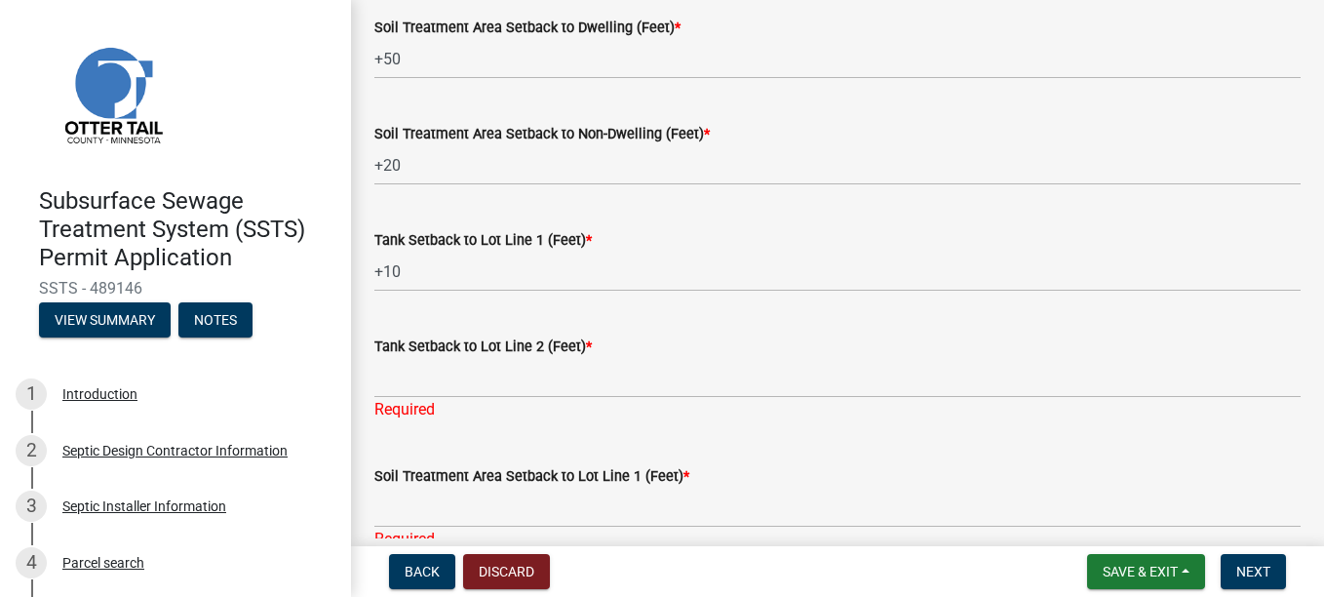
click at [458, 204] on div "Soil Treatment Area Setback to Lot Line 1 (Feet) *" at bounding box center [837, 475] width 926 height 23
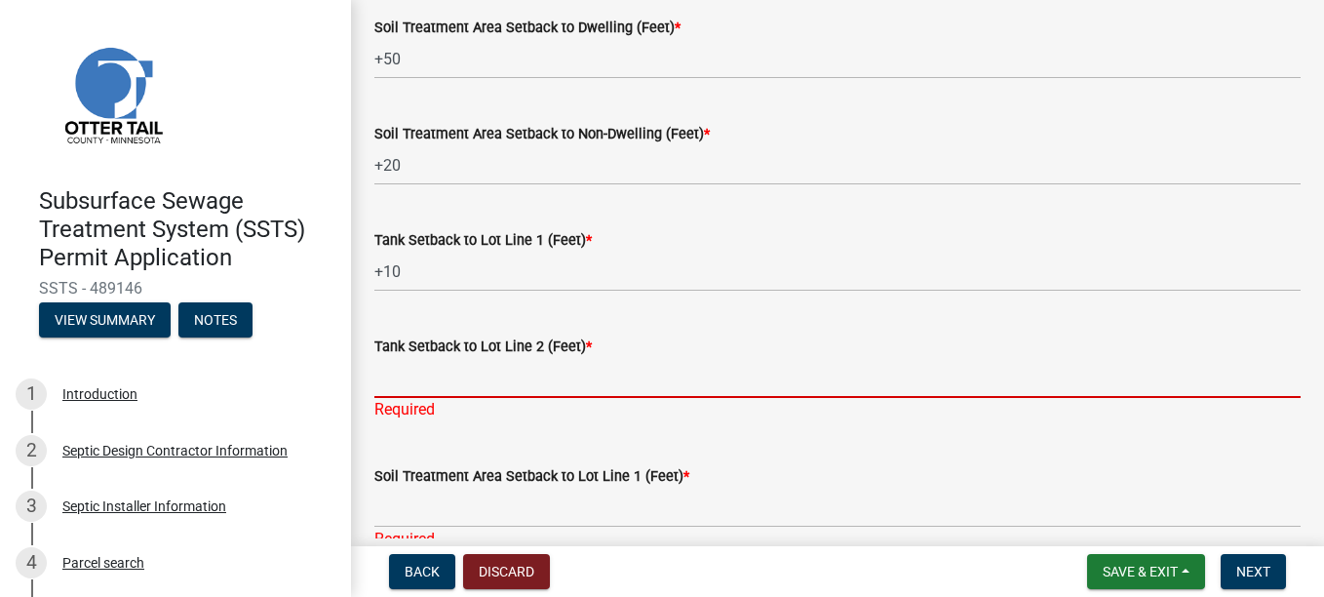
click at [409, 204] on input "Tank Setback to Lot Line 2 (Feet) *" at bounding box center [837, 378] width 926 height 40
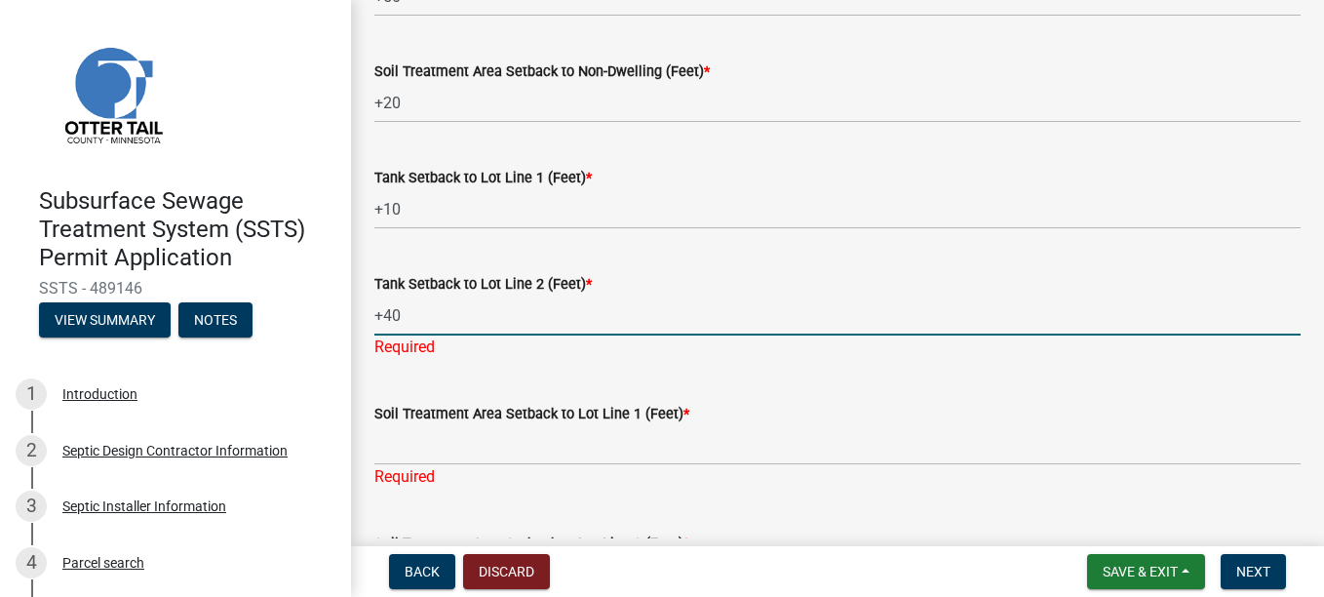
scroll to position [682, 0]
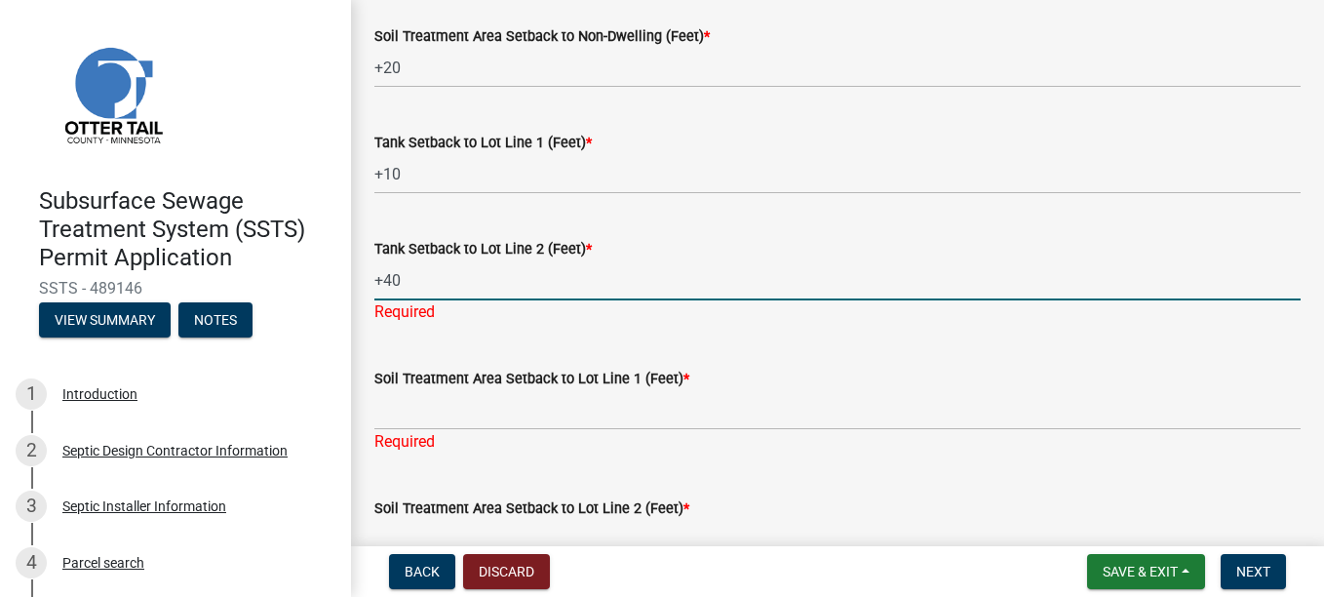
type input "+40"
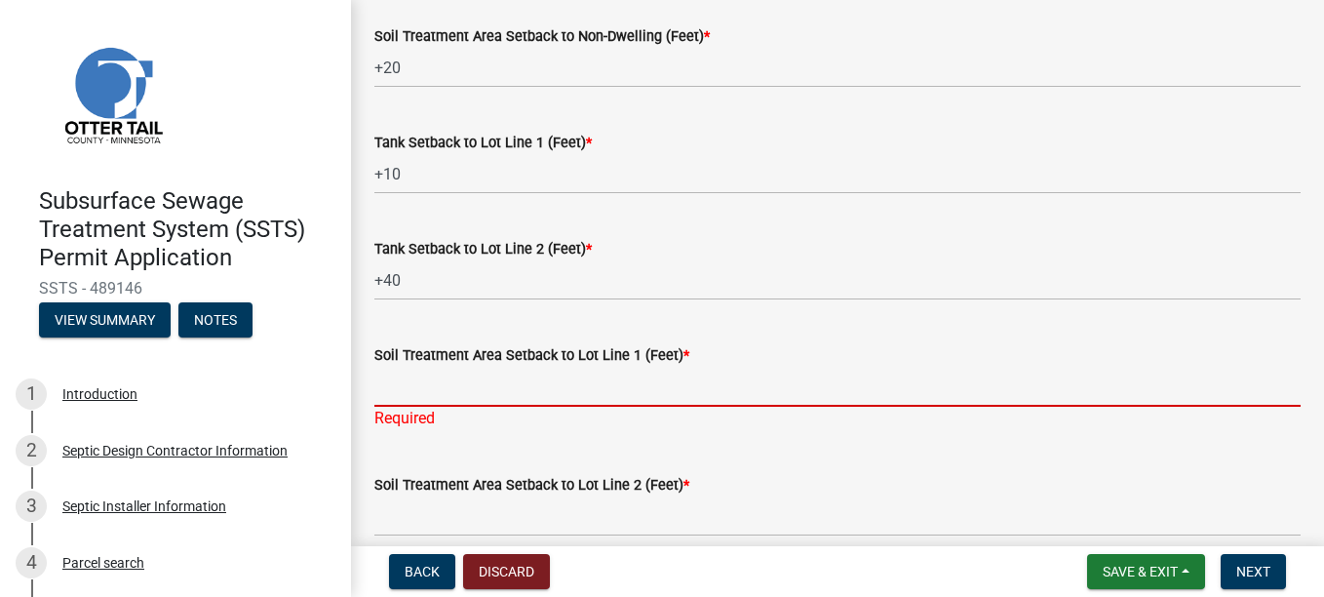
click at [412, 204] on div "Soil Treatment Area Setback to Lot Line 1 (Feet) * Required" at bounding box center [837, 373] width 926 height 114
click at [549, 204] on div "Soil Treatment Area Setback to Lot Line 2 (Feet) *" at bounding box center [837, 491] width 926 height 91
click at [408, 204] on input "Soil Treatment Area Setback to Lot Line 1 (Feet) *" at bounding box center [837, 387] width 926 height 40
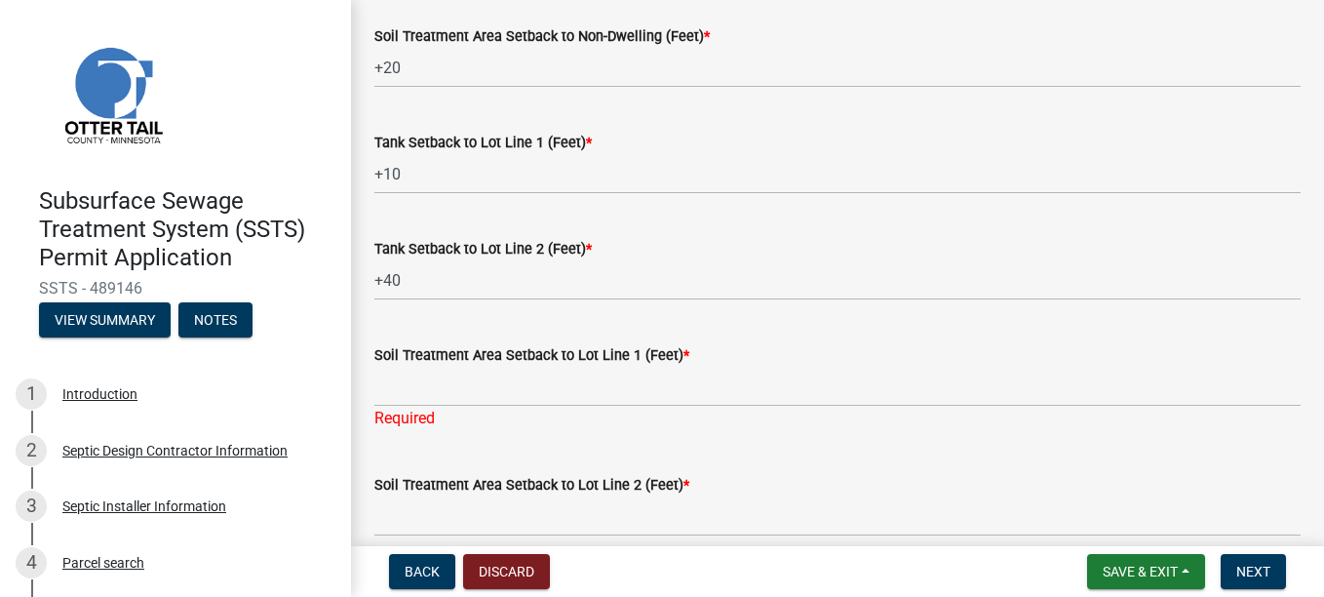
click at [452, 204] on wm-data-entity-input "Soil Treatment Area Setback to Lot Line 1 (Feet) * Required" at bounding box center [837, 381] width 926 height 130
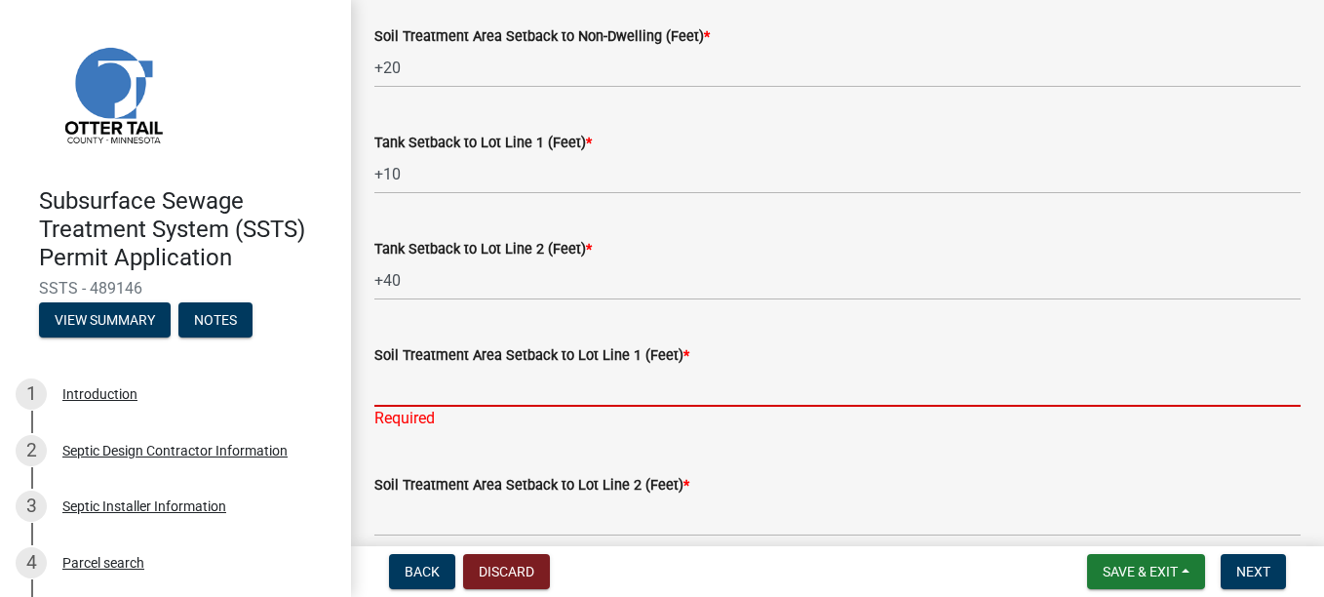
click at [390, 204] on input "Soil Treatment Area Setback to Lot Line 1 (Feet) *" at bounding box center [837, 387] width 926 height 40
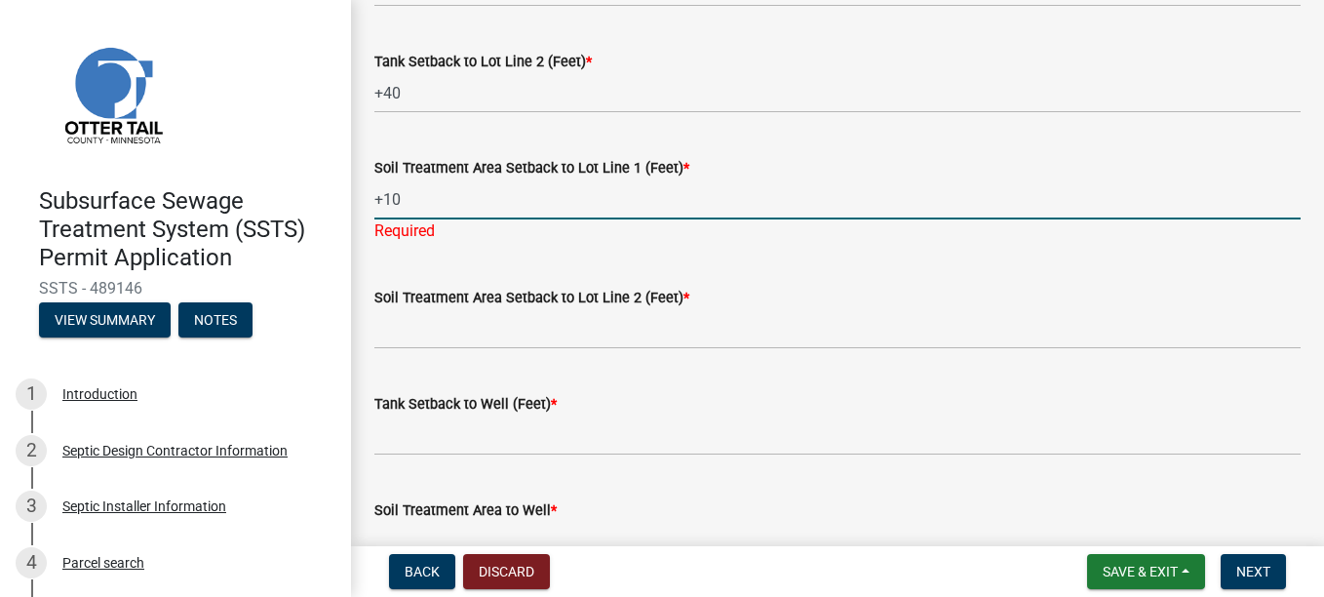
scroll to position [877, 0]
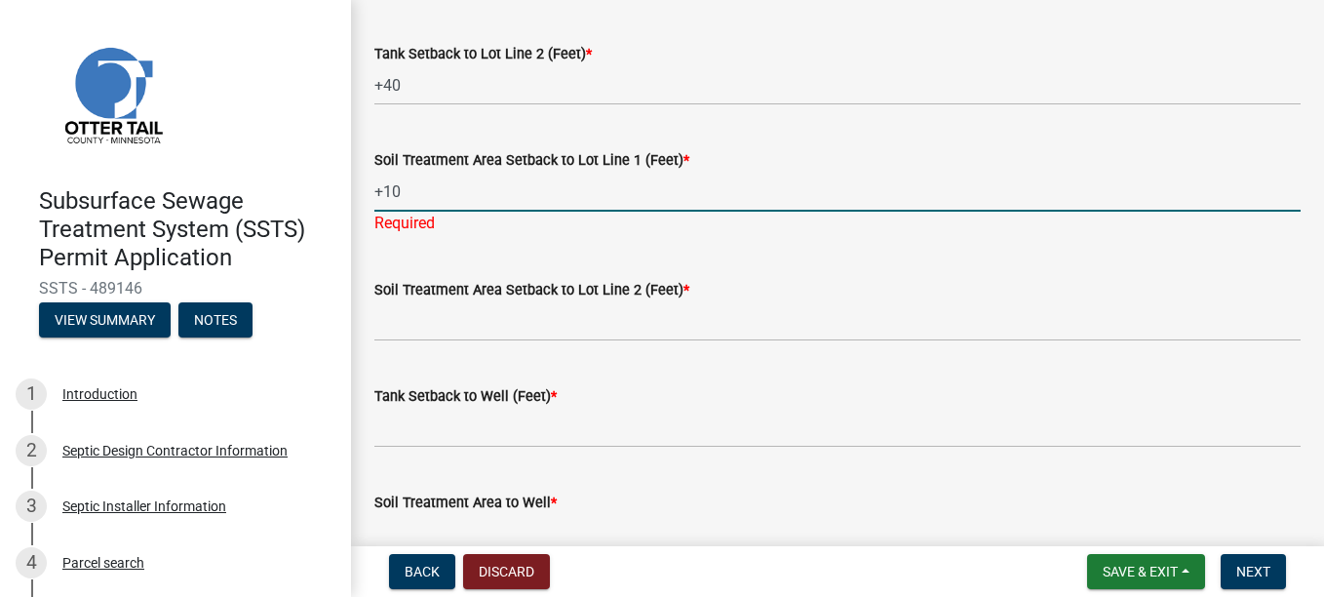
type input "+10"
click at [368, 204] on div "Soil Treatment Area Setback to Lot Line 2 (Feet) *" at bounding box center [837, 296] width 955 height 91
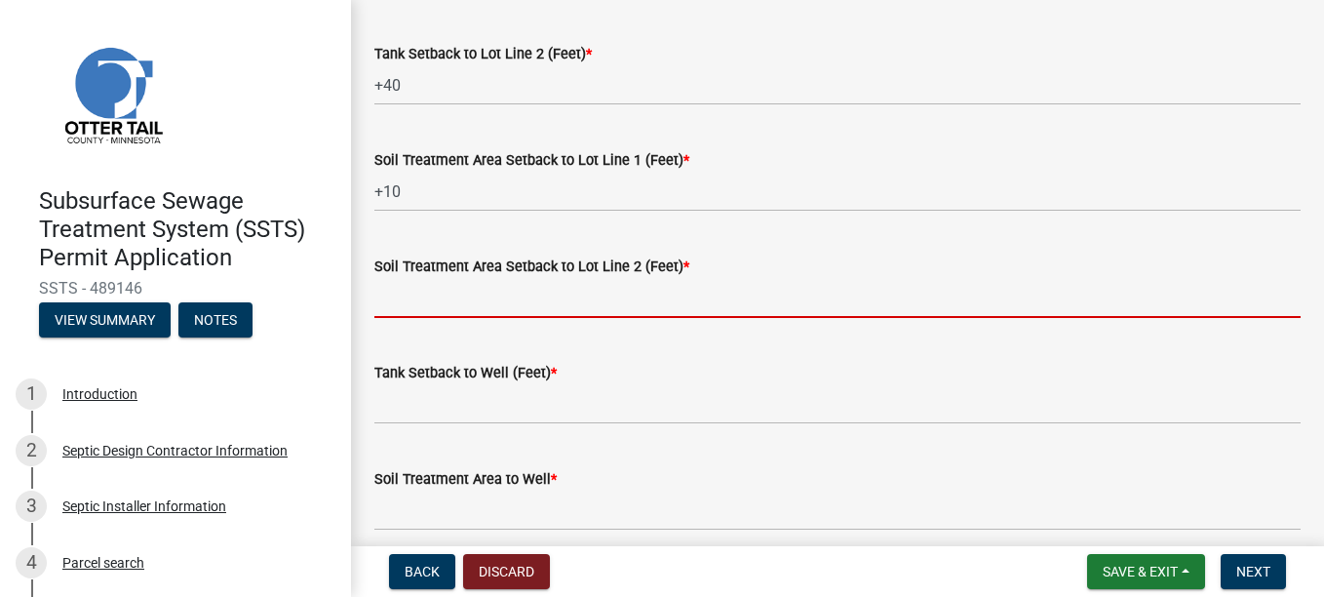
click at [418, 204] on input "Soil Treatment Area Setback to Lot Line 2 (Feet) *" at bounding box center [837, 298] width 926 height 40
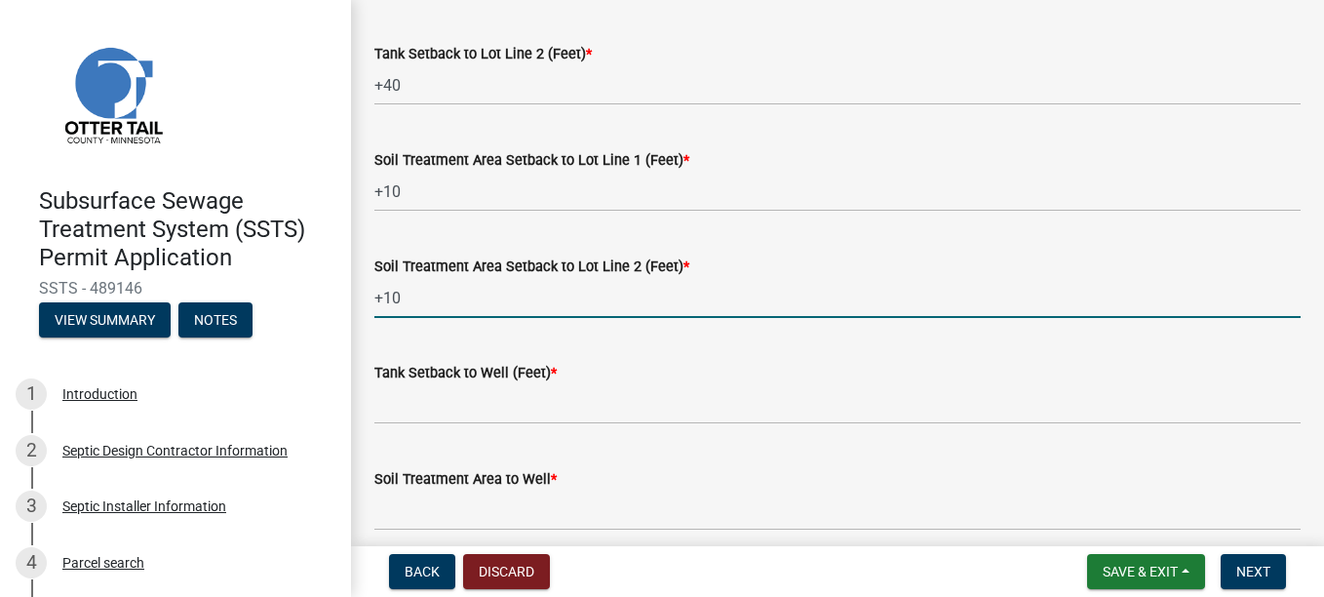
type input "+10"
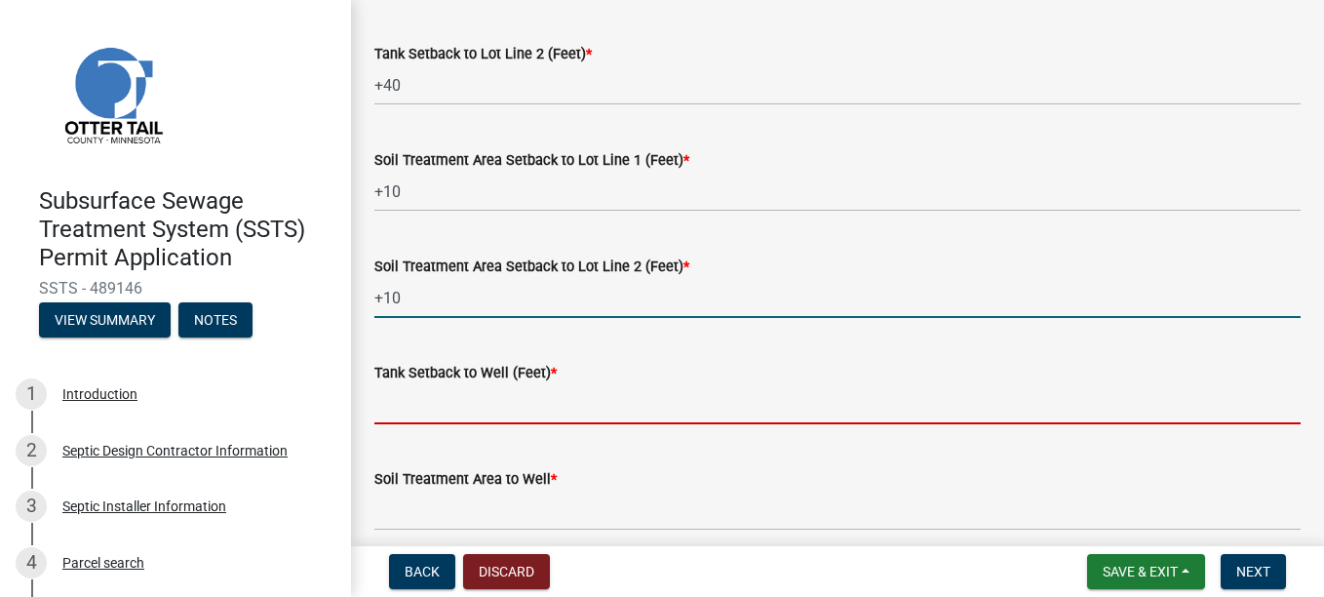
click at [386, 204] on input "Tank Setback to Well (Feet) *" at bounding box center [837, 404] width 926 height 40
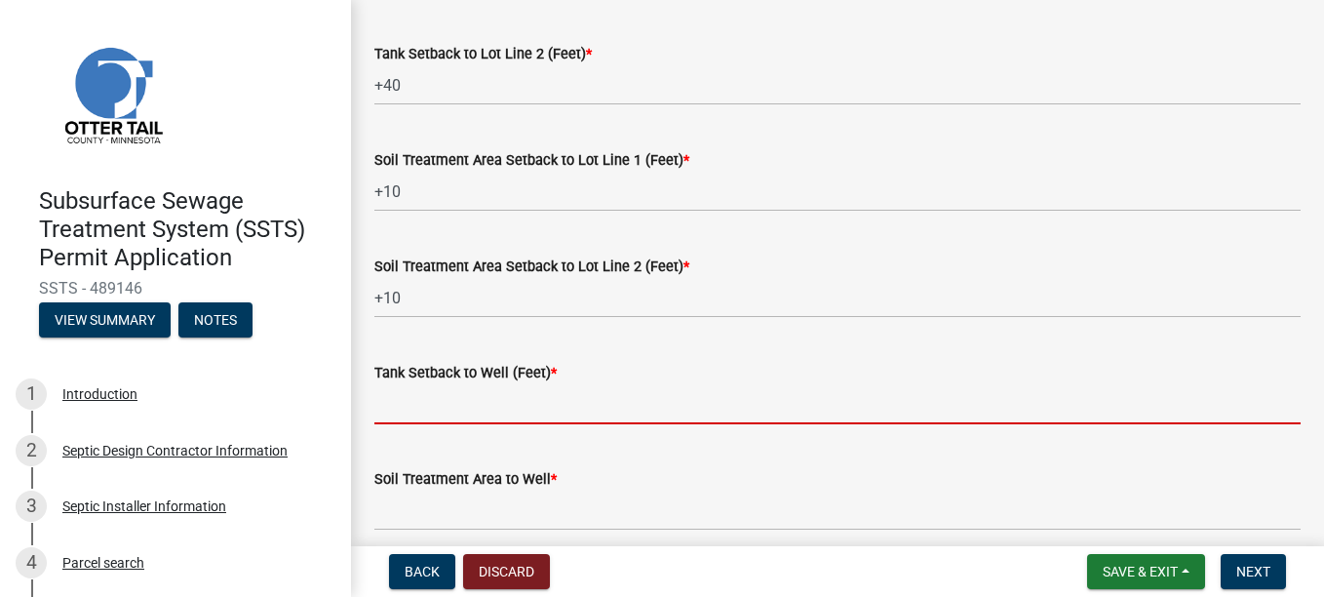
click at [461, 204] on wm-data-entity-input "Tank Setback to Well (Feet) *" at bounding box center [837, 386] width 926 height 106
click at [402, 204] on input "Tank Setback to Well (Feet) *" at bounding box center [837, 404] width 926 height 40
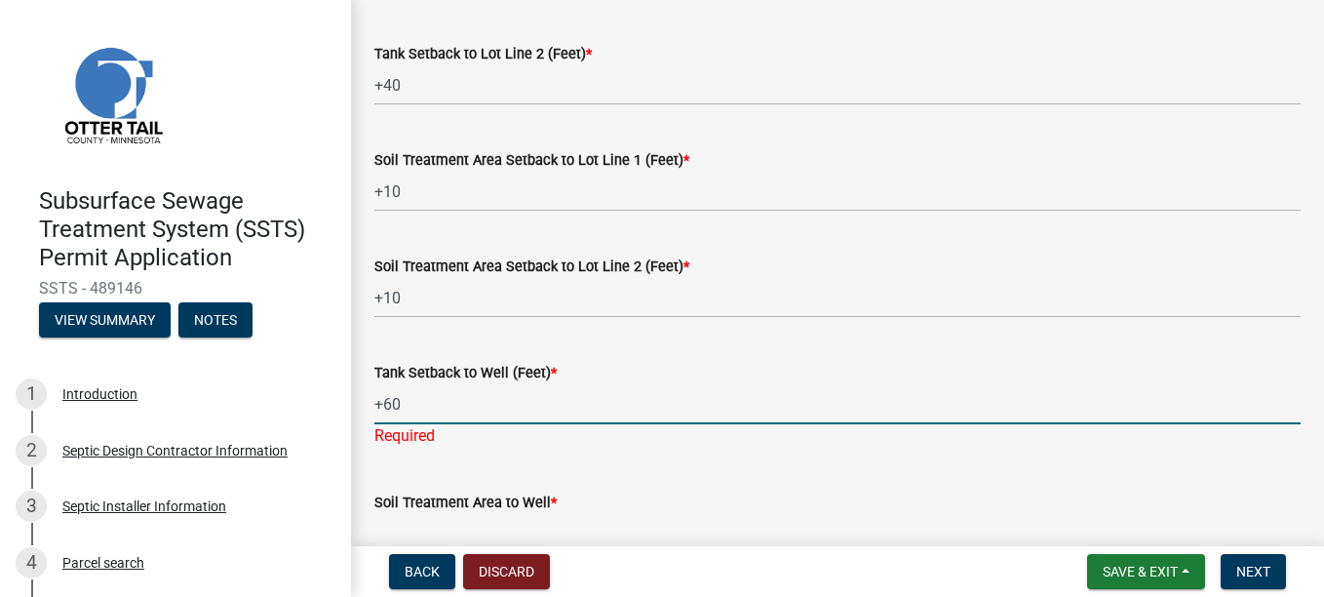
type input "+60"
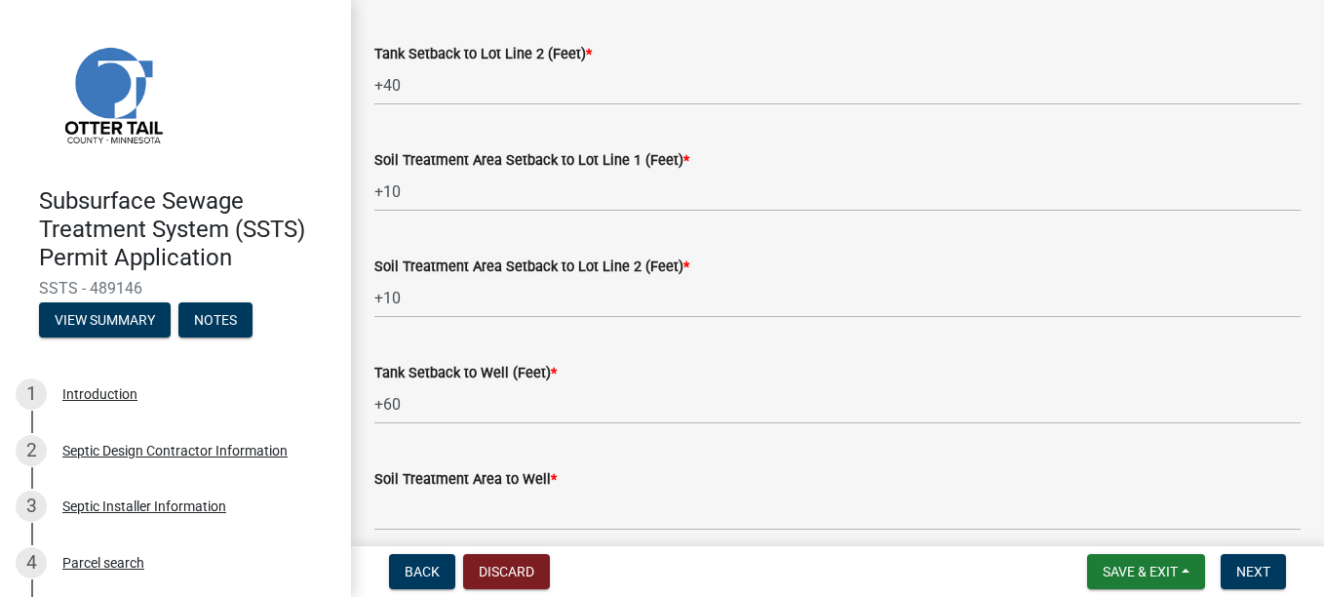
click at [600, 204] on label "Soil Treatment Area Setback to Lot Line 2 (Feet) *" at bounding box center [531, 267] width 315 height 14
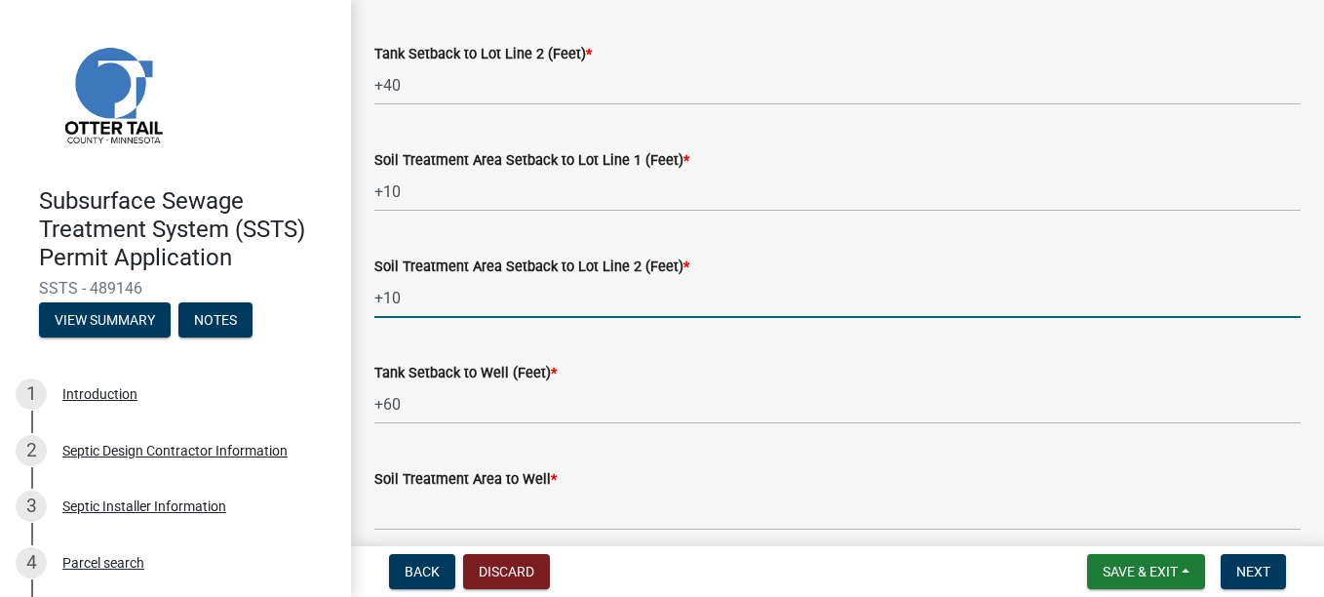
click at [600, 204] on input "+10" at bounding box center [837, 298] width 926 height 40
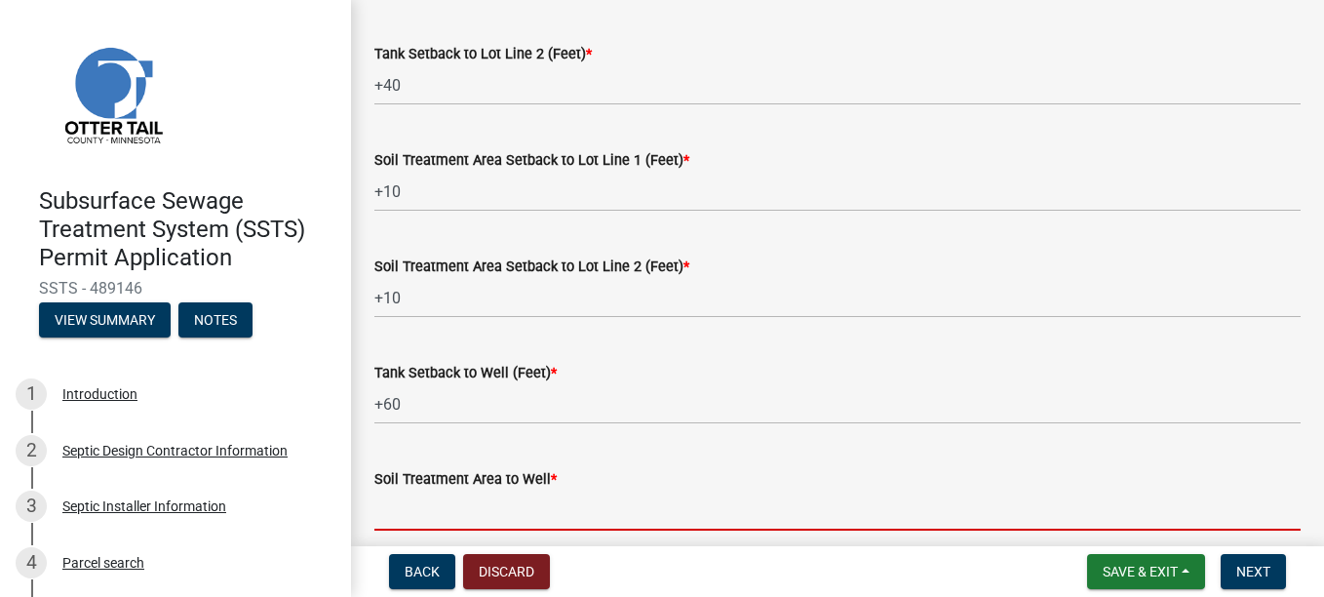
click at [414, 204] on input "Soil Treatment Area to Well *" at bounding box center [837, 510] width 926 height 40
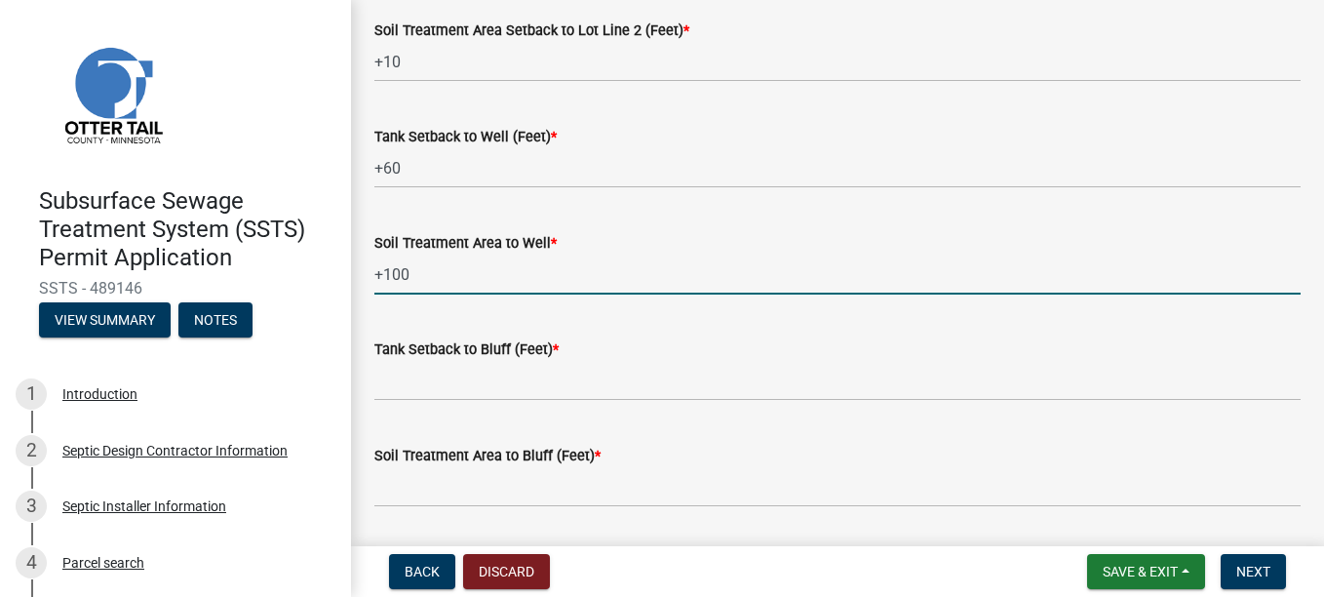
scroll to position [1170, 0]
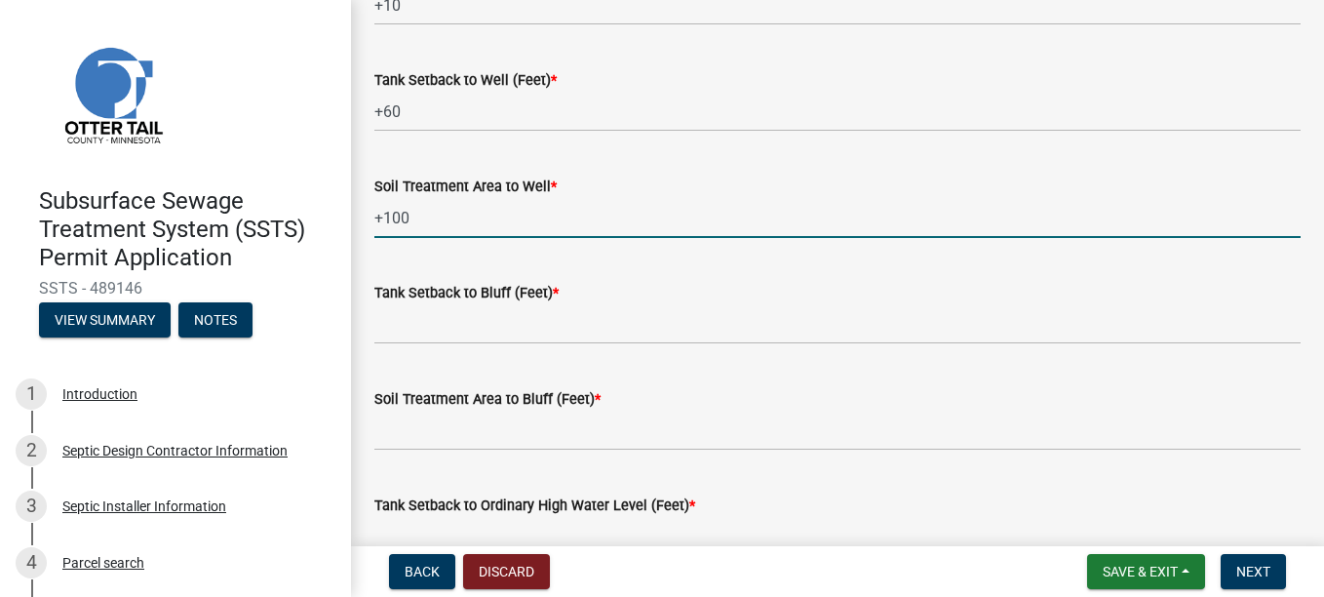
type input "+100"
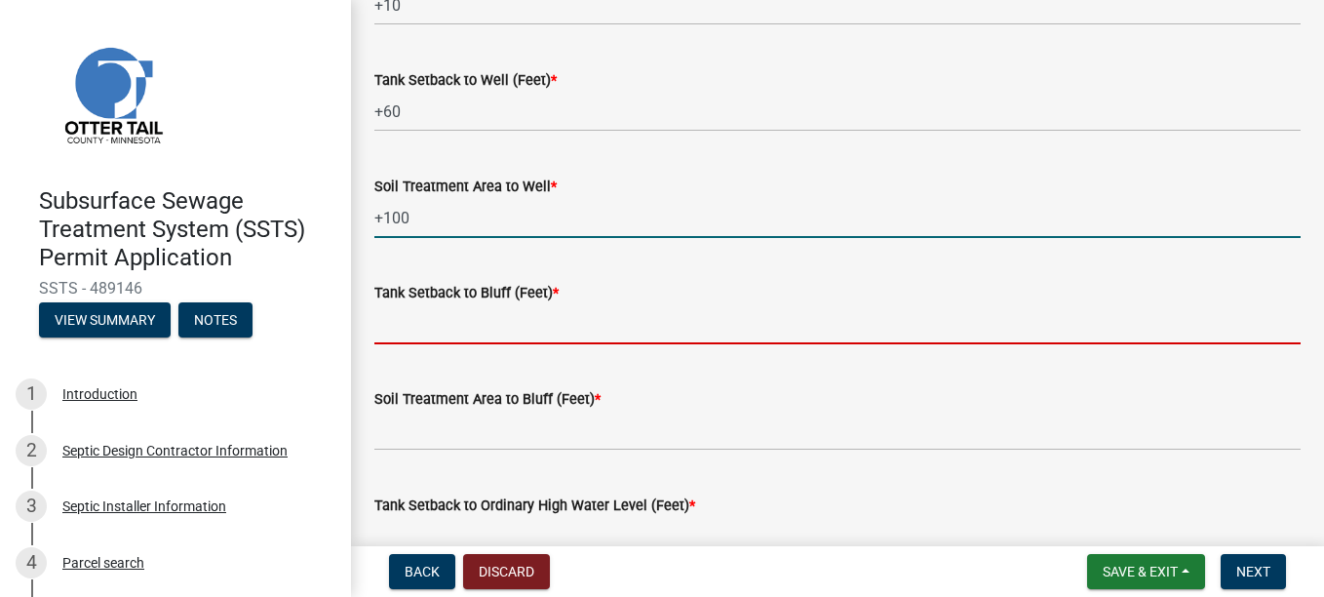
click at [438, 204] on input "Tank Setback to Bluff (Feet) *" at bounding box center [837, 324] width 926 height 40
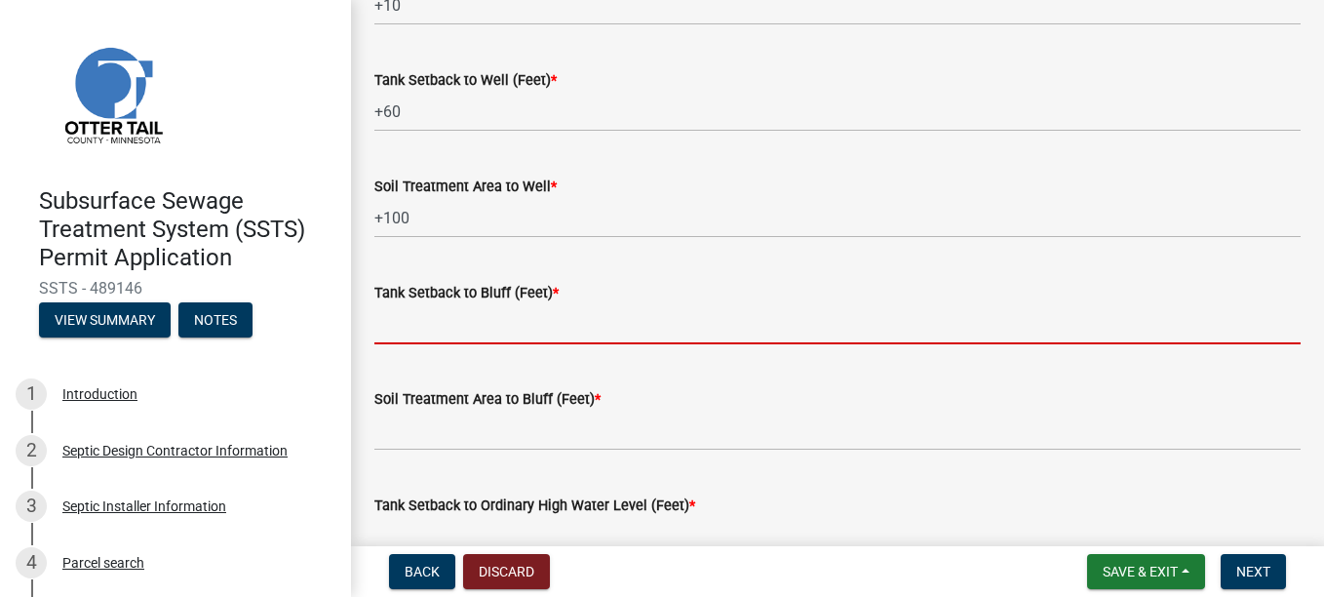
type input "NA"
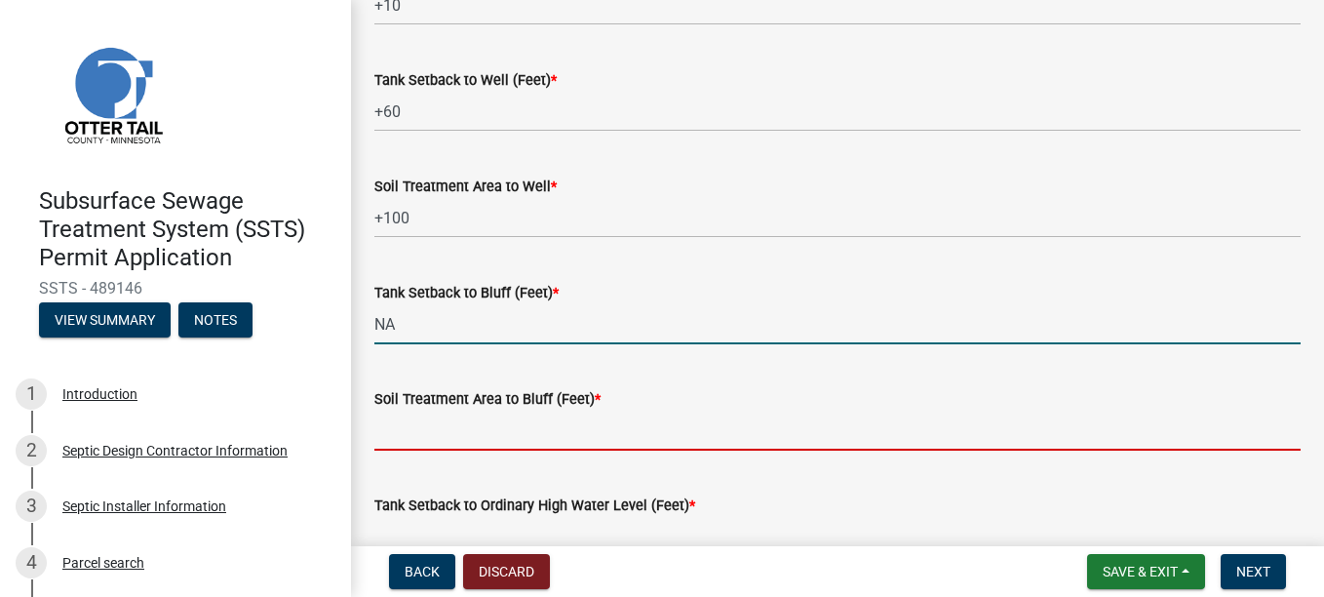
type input "NA"
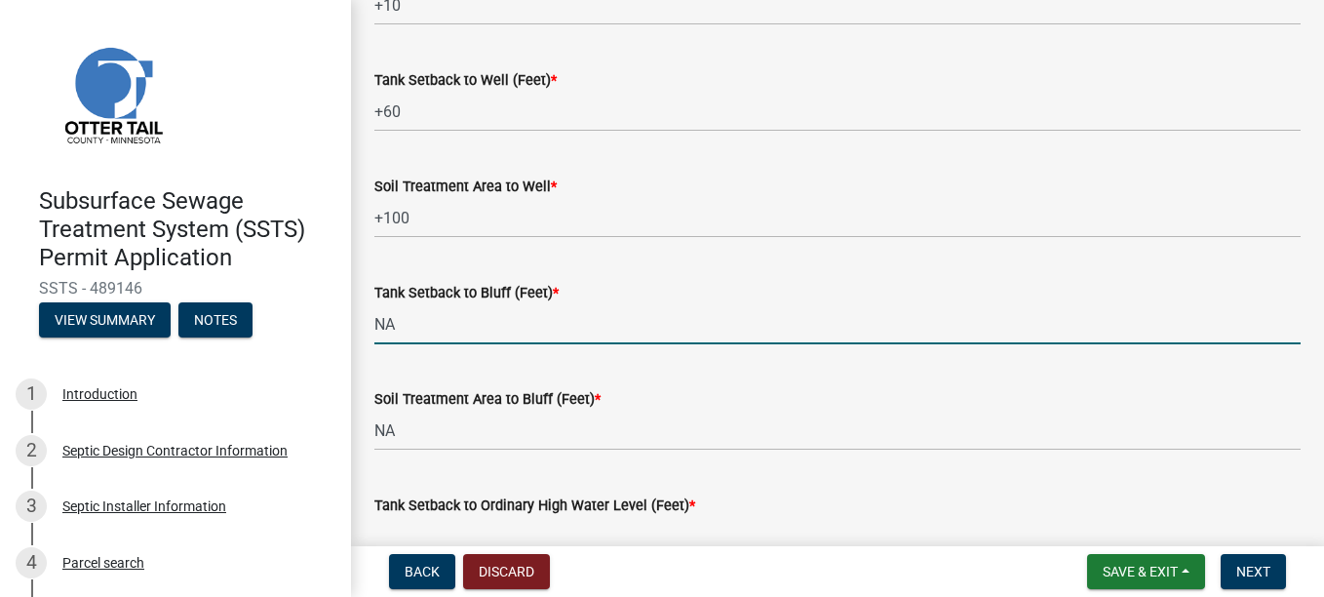
type input "+180'"
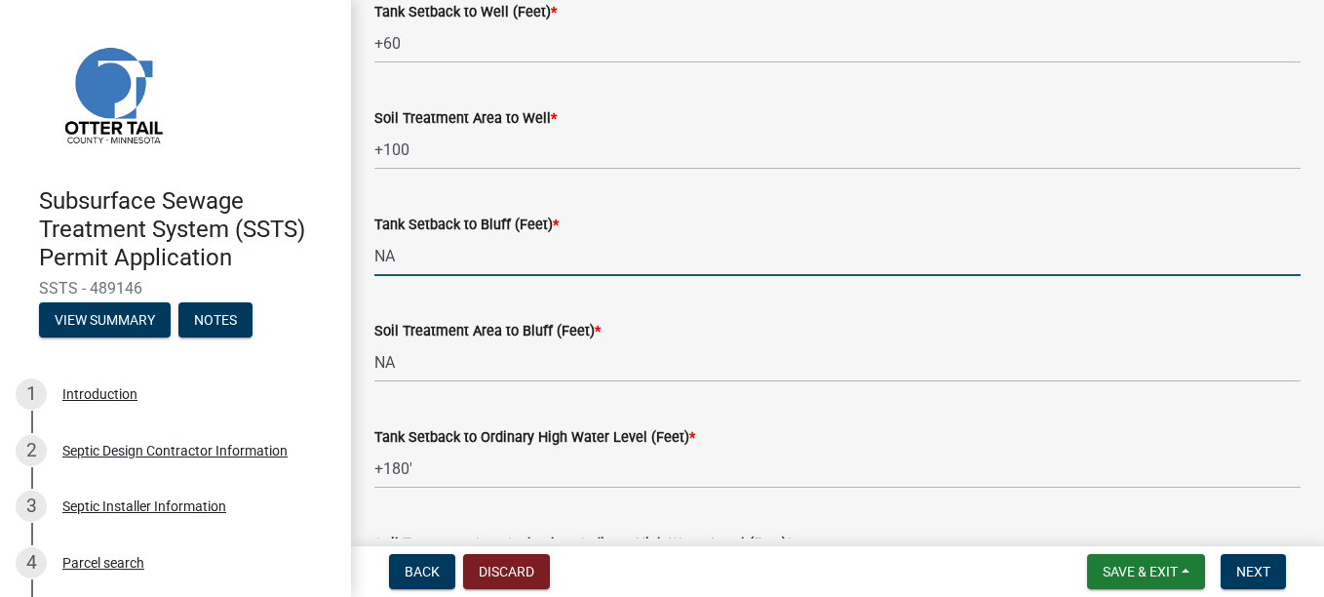
scroll to position [1267, 0]
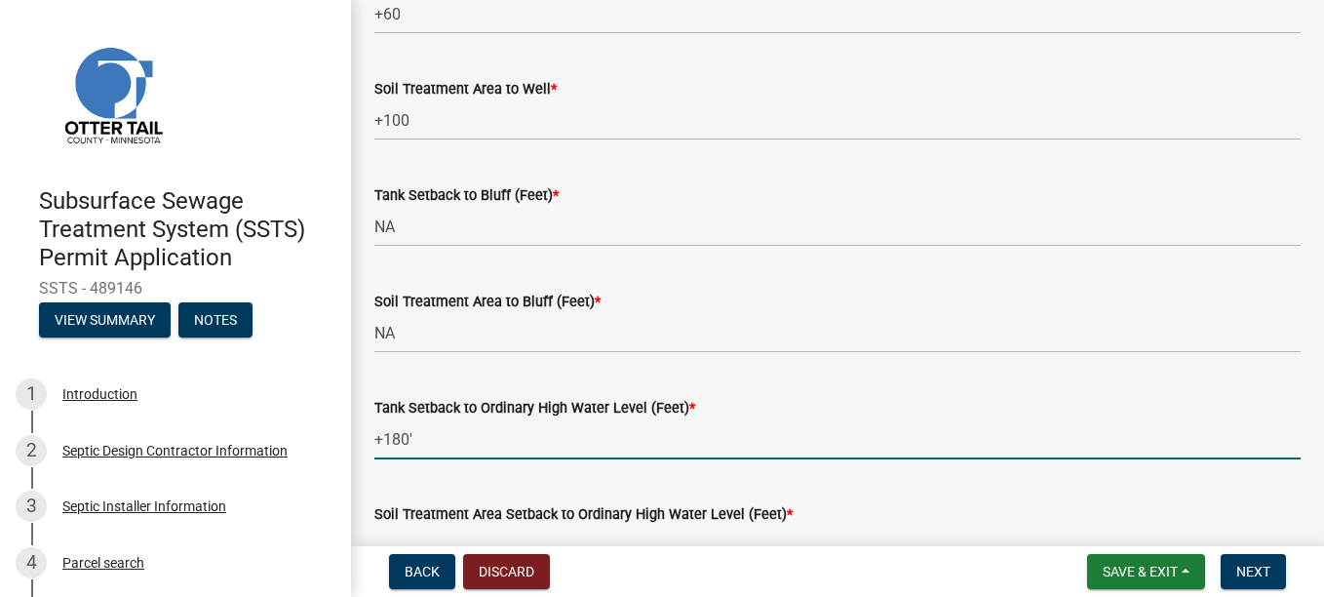
drag, startPoint x: 418, startPoint y: 438, endPoint x: 373, endPoint y: 433, distance: 45.1
click at [373, 204] on div "Tank Setback to Ordinary High Water Level (Feet) * +180'" at bounding box center [837, 414] width 955 height 91
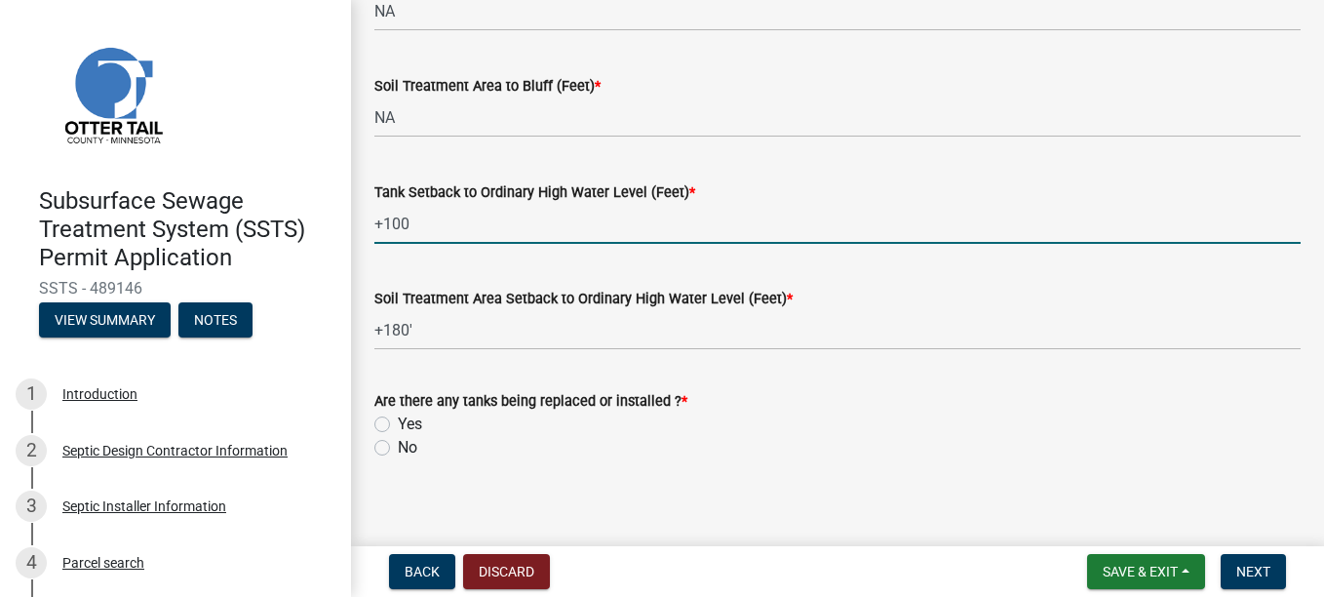
scroll to position [1497, 0]
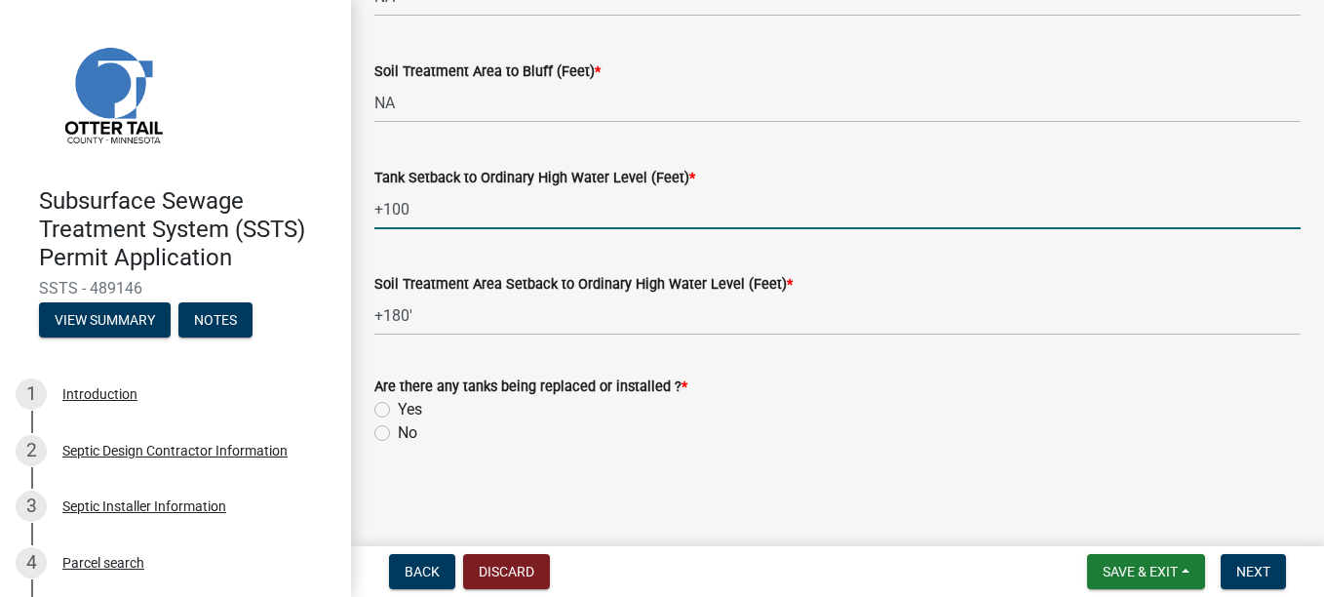
type input "+100"
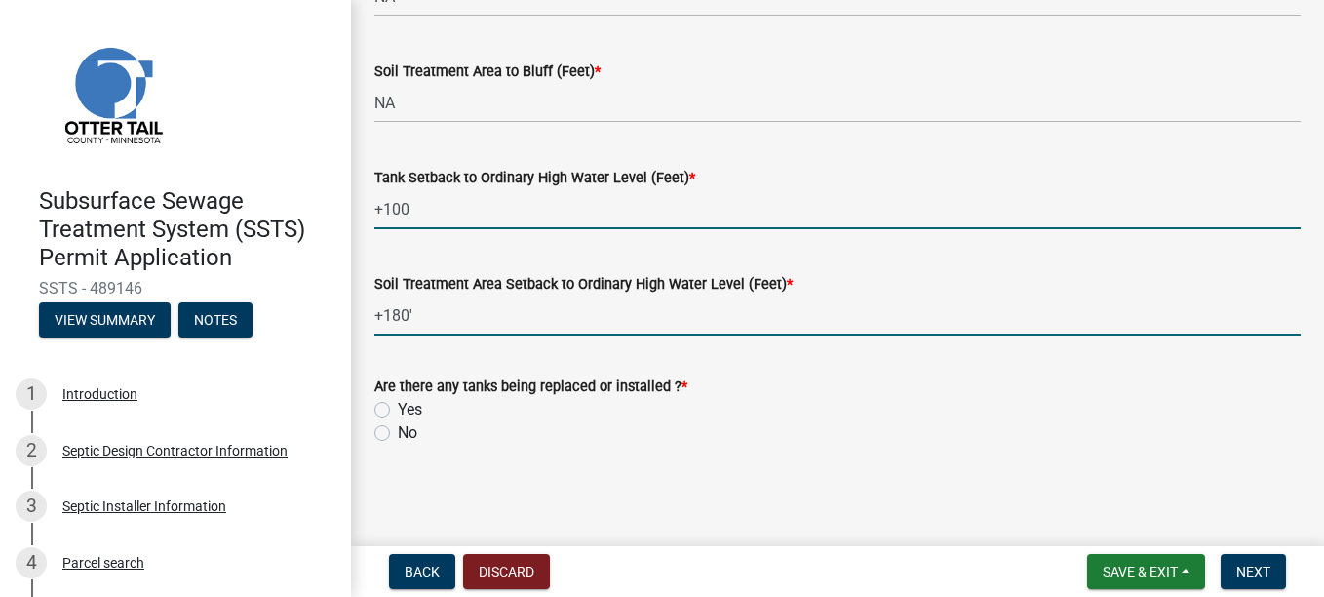
click at [406, 204] on input "+180'" at bounding box center [837, 315] width 926 height 40
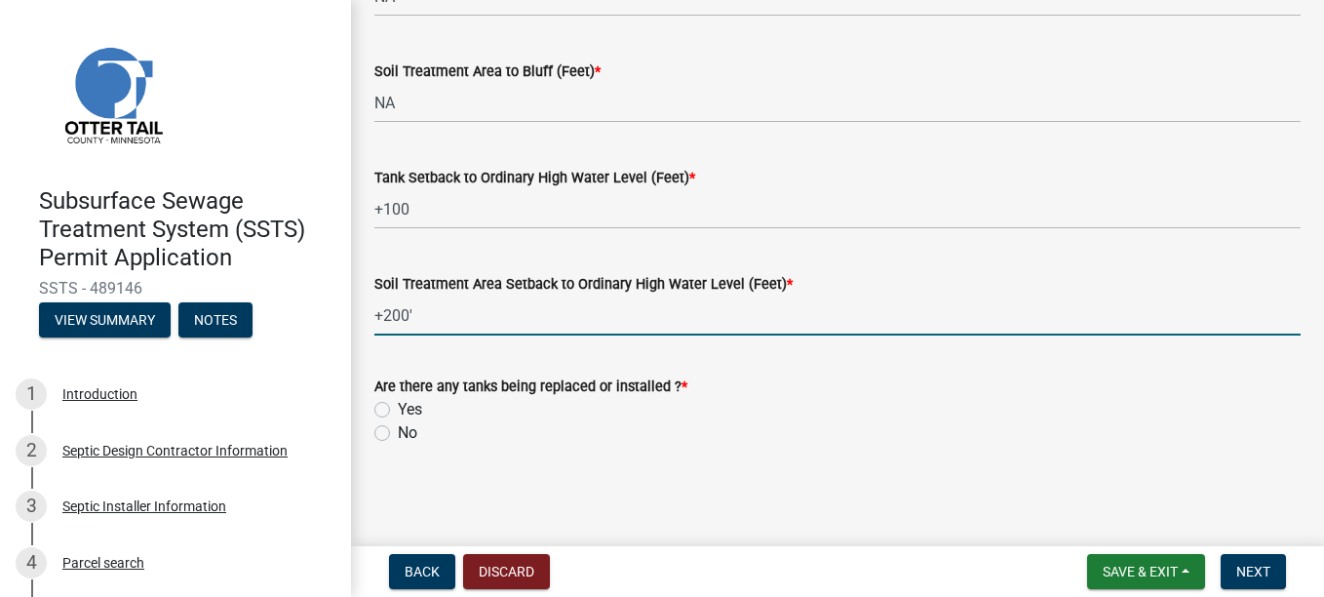
type input "+200'"
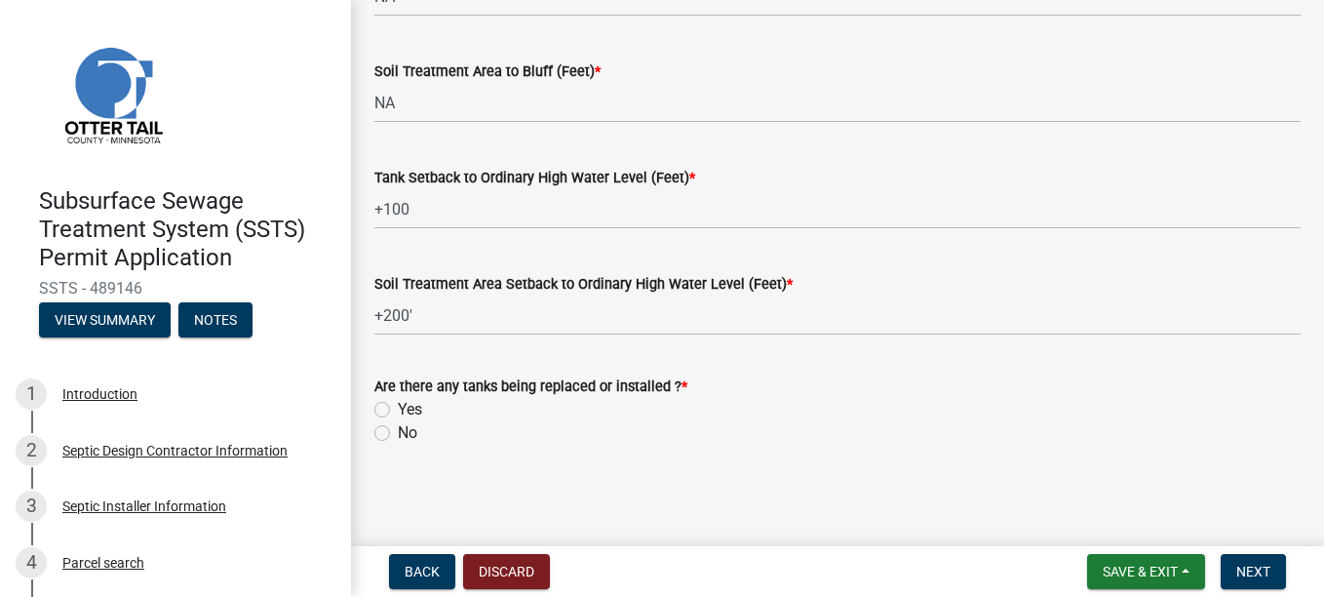
click at [398, 204] on label "No" at bounding box center [407, 432] width 19 height 23
click at [398, 204] on input "No" at bounding box center [404, 427] width 13 height 13
radio input "true"
click at [600, 204] on span "Next" at bounding box center [1253, 571] width 34 height 16
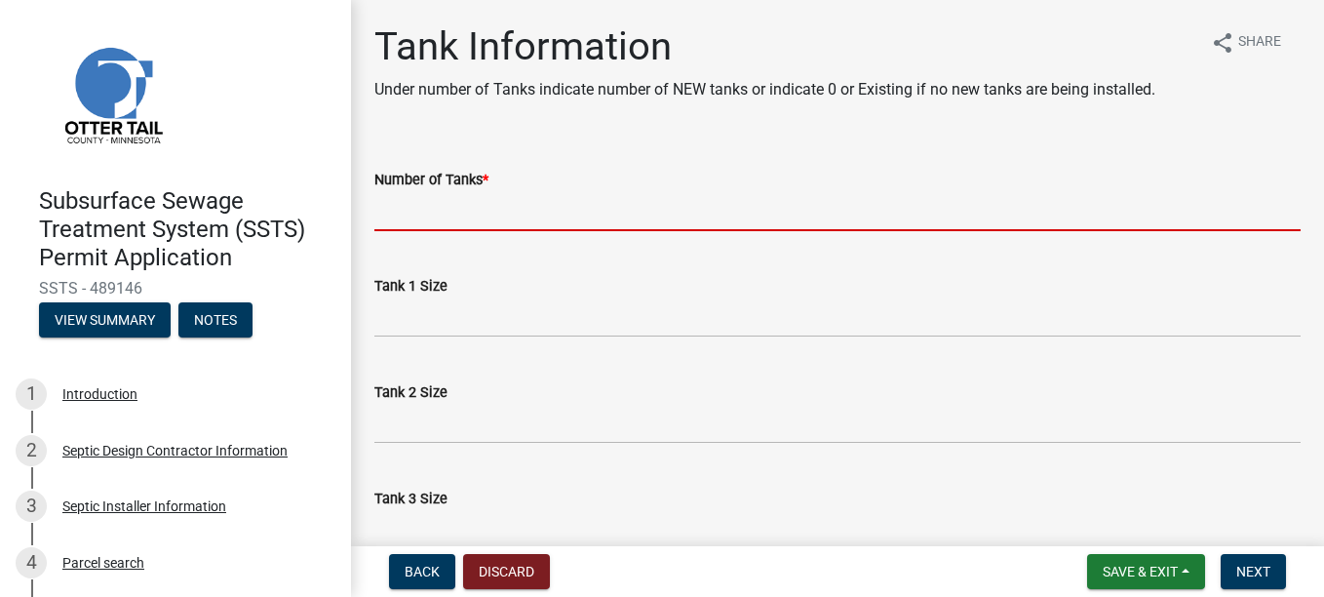
click at [423, 204] on input "Number of Tanks *" at bounding box center [837, 211] width 926 height 40
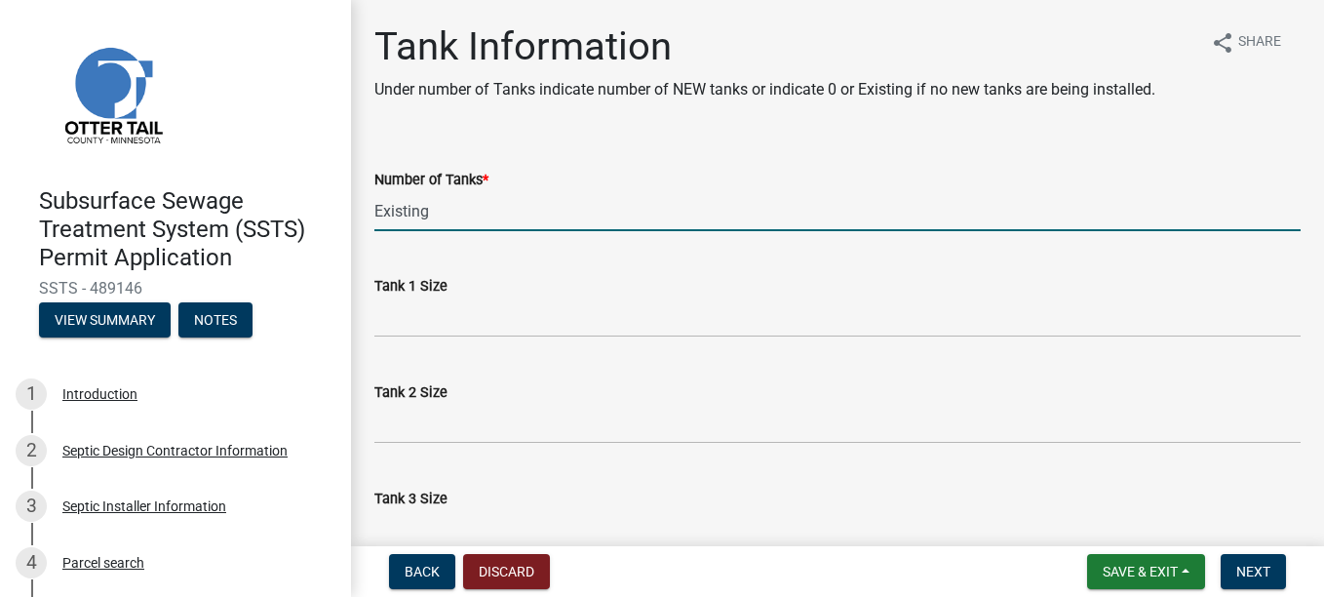
type input "Existing"
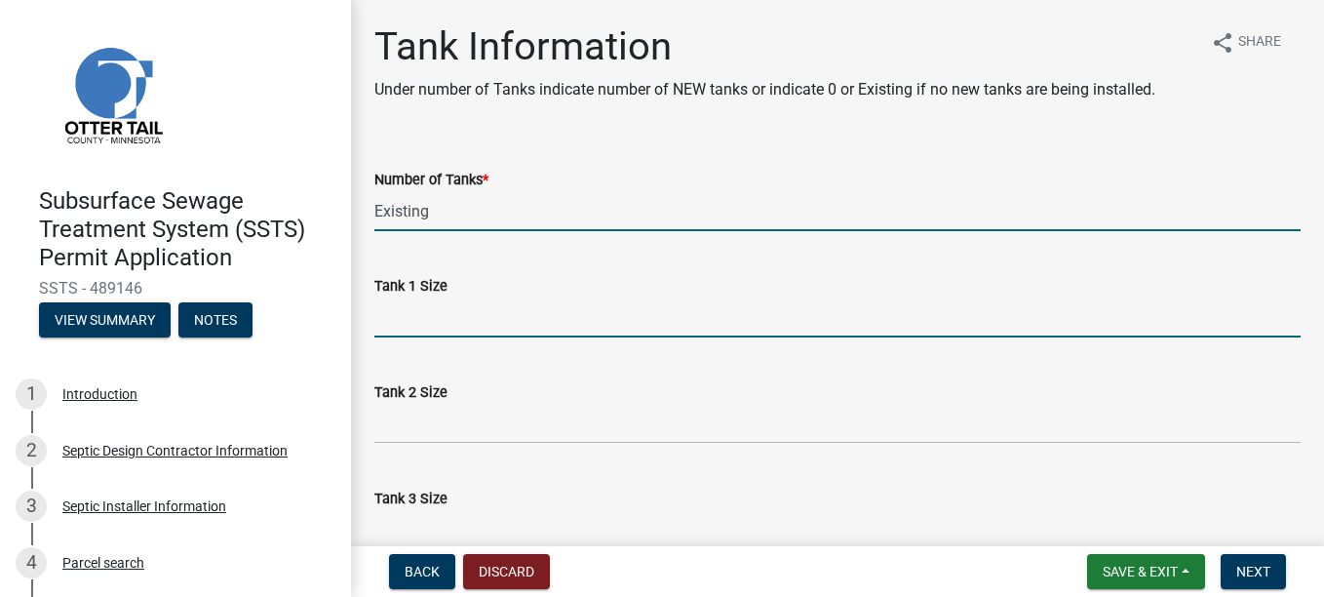
click at [416, 204] on input "Tank 1 Size" at bounding box center [837, 317] width 926 height 40
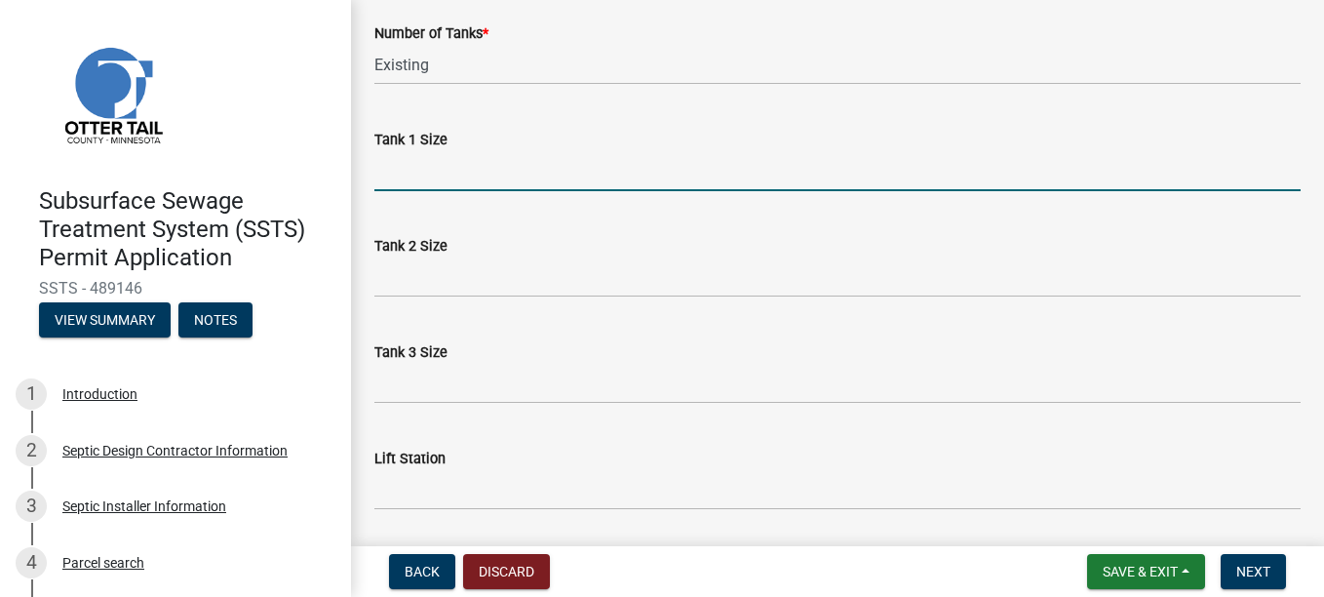
scroll to position [195, 0]
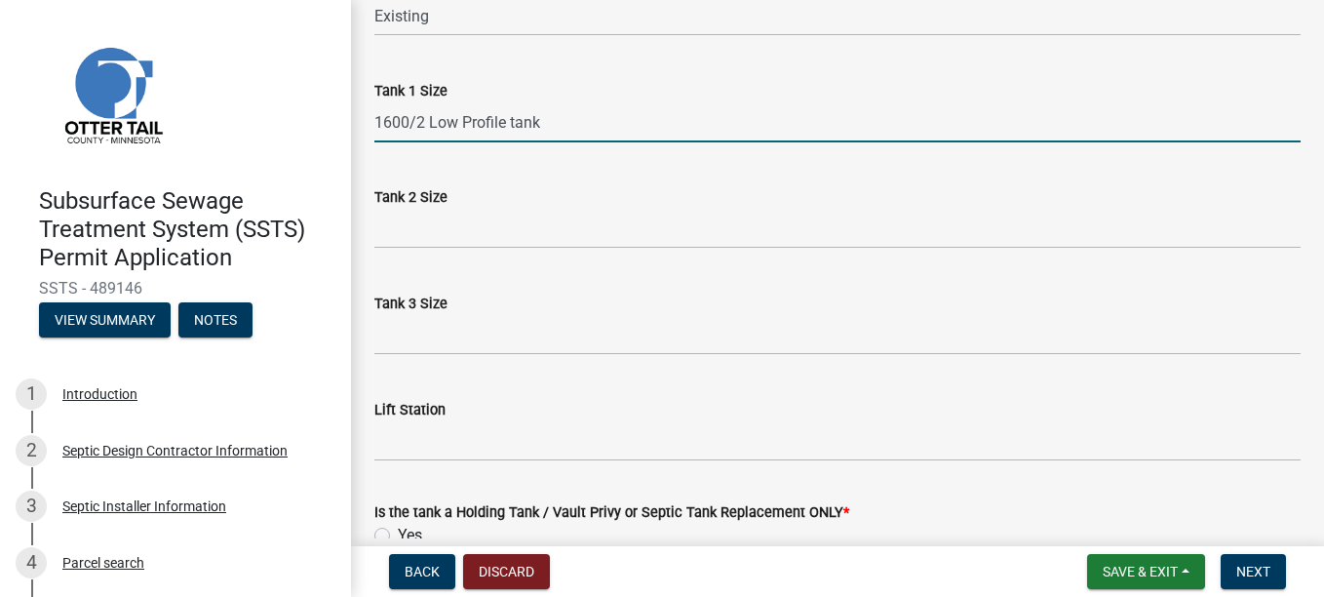
type input "1600/2 Low Profile tank"
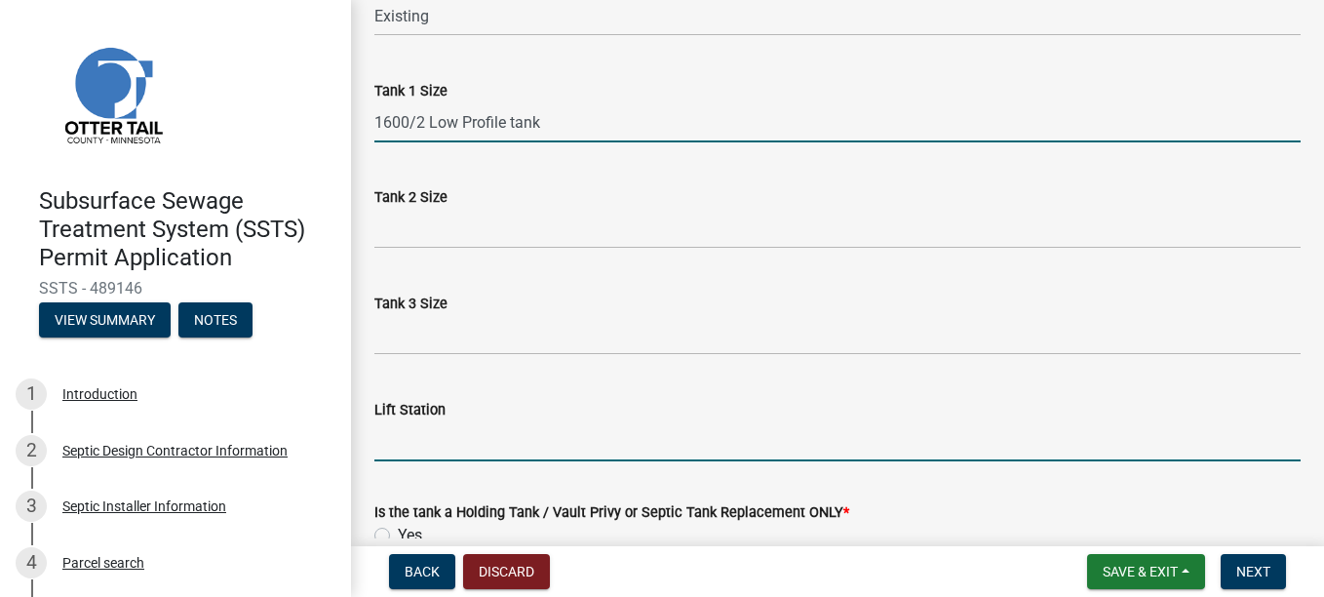
click at [430, 204] on input "Lift Station" at bounding box center [837, 441] width 926 height 40
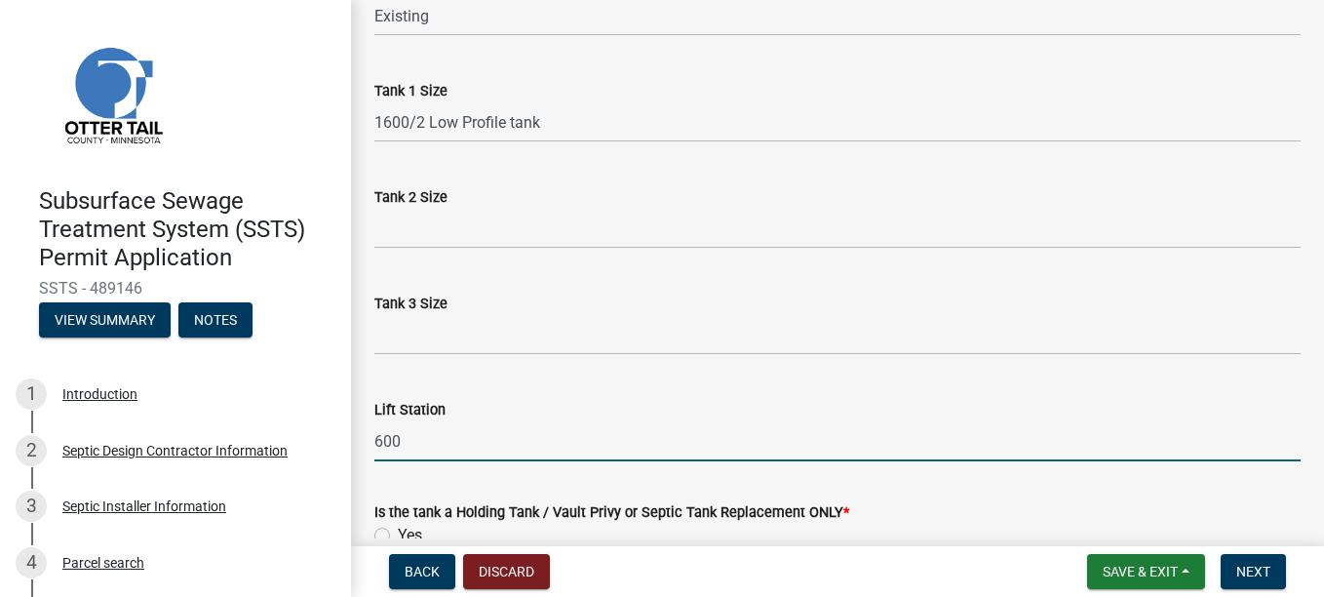
scroll to position [292, 0]
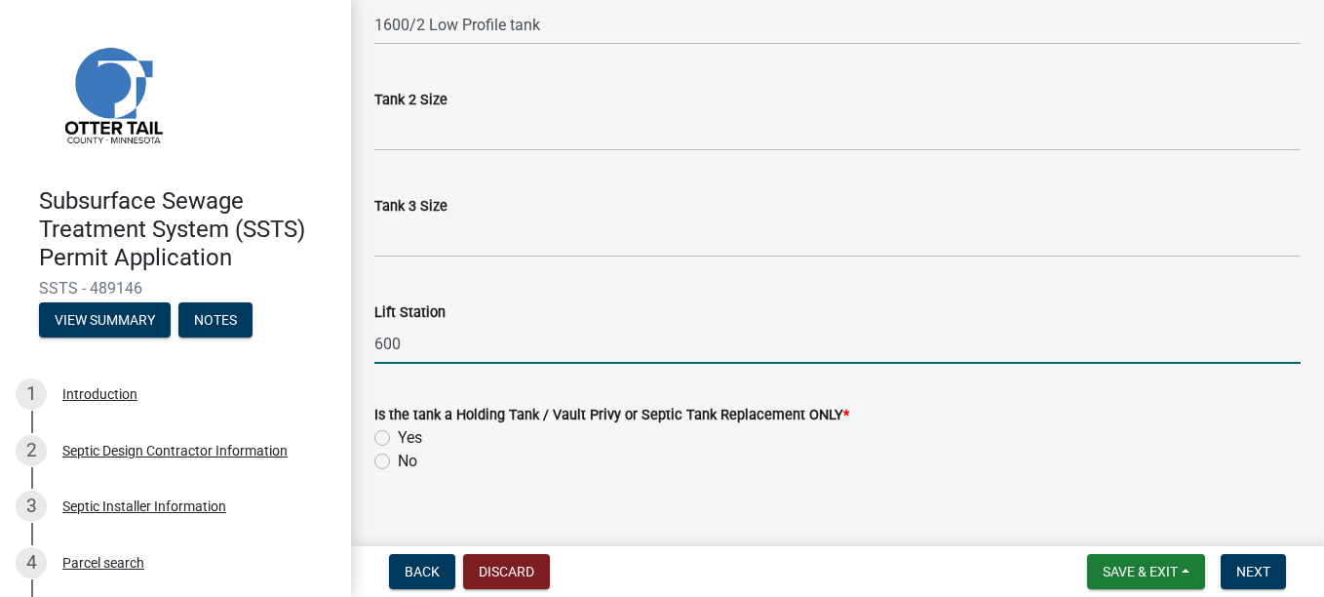
type input "600"
click at [398, 204] on label "No" at bounding box center [407, 460] width 19 height 23
click at [398, 204] on input "No" at bounding box center [404, 455] width 13 height 13
radio input "true"
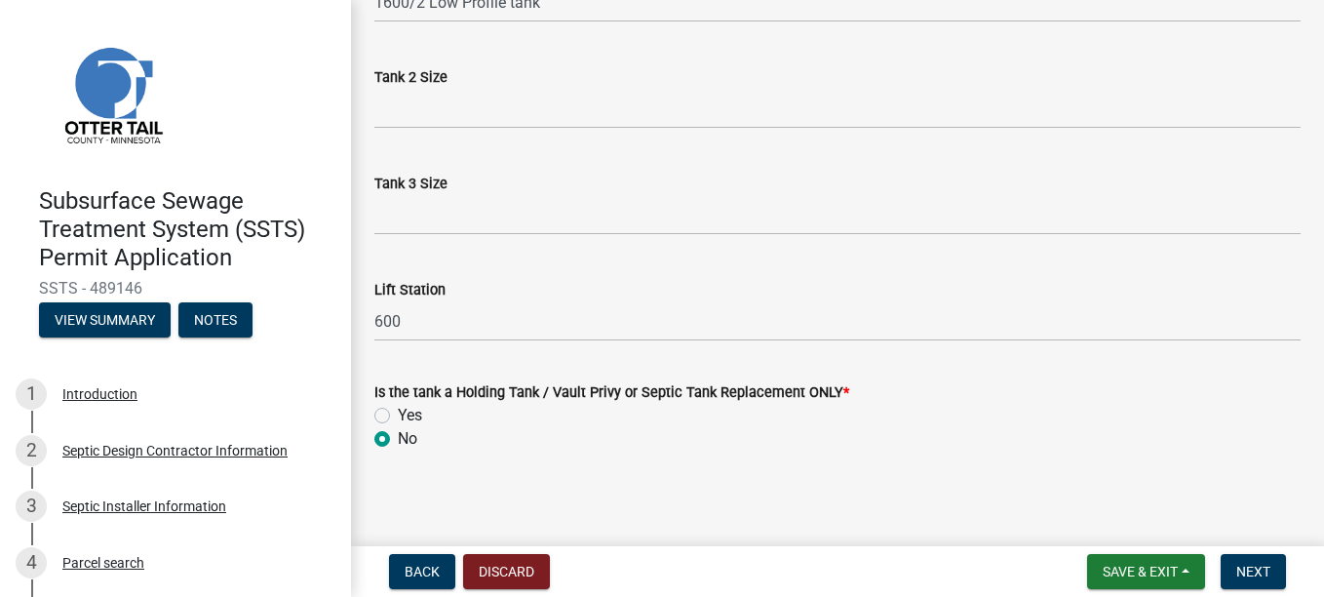
scroll to position [321, 0]
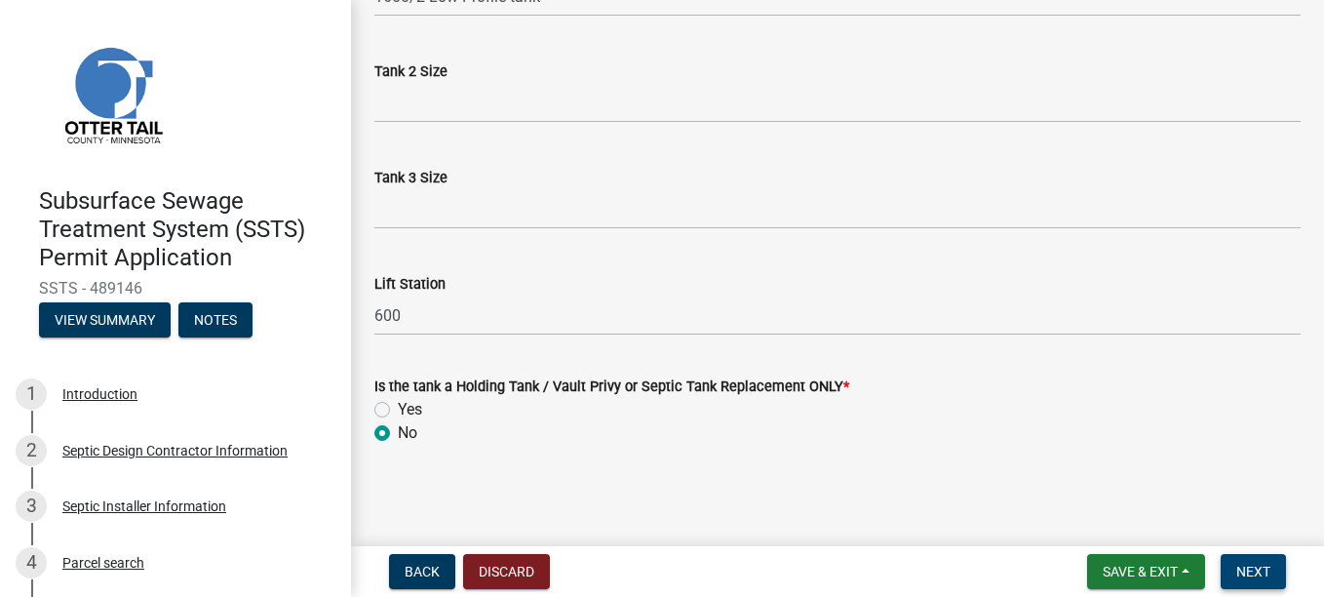
click at [600, 204] on span "Next" at bounding box center [1253, 571] width 34 height 16
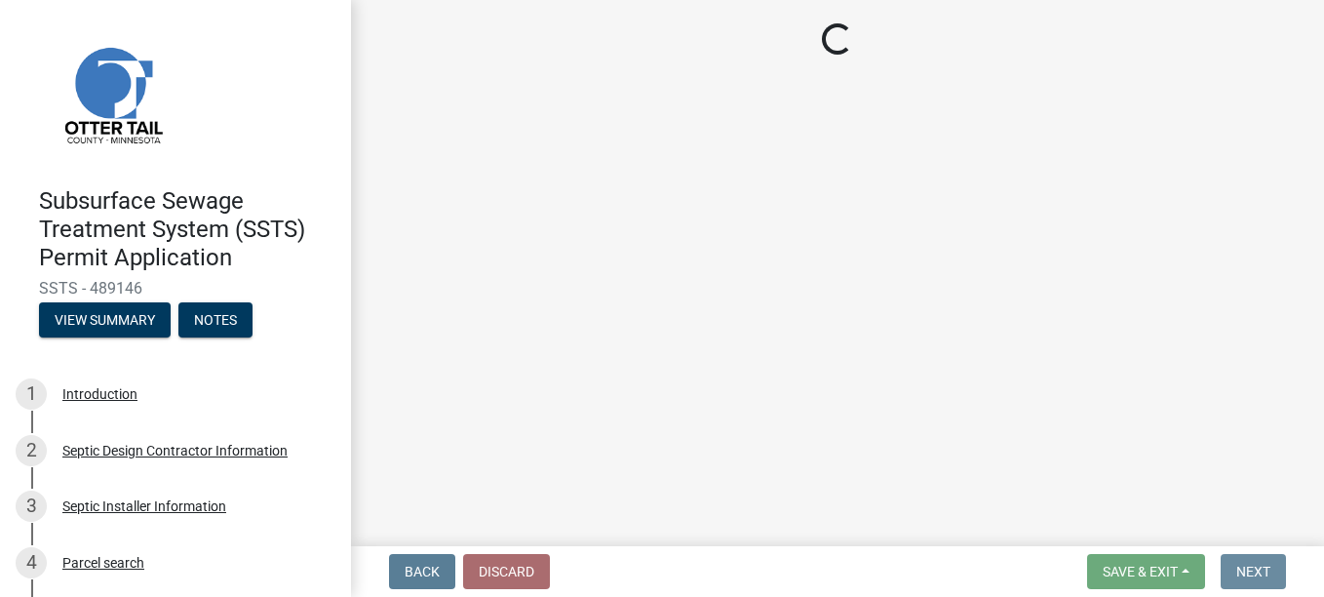
scroll to position [0, 0]
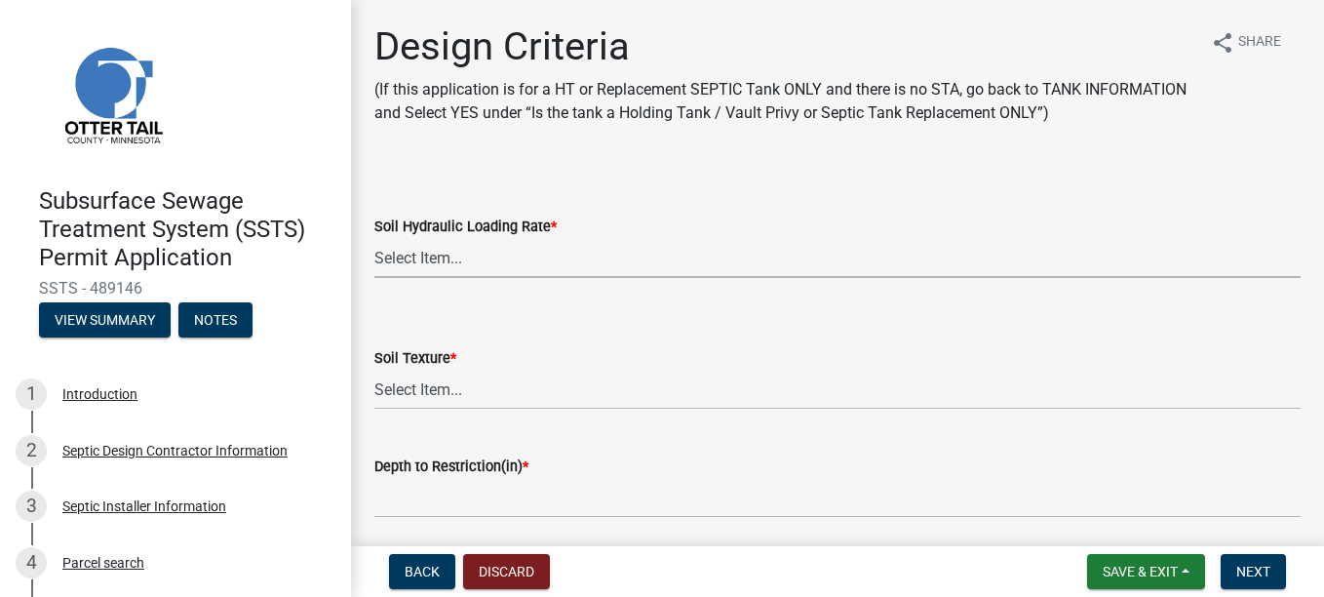
click at [409, 204] on select "Select Item... 1.6 gpd/ft2 1.2 gpd/ft2 1.0 gpd/ft2 0.87 gpd/ft2 0.78 gpd/ft2 0.…" at bounding box center [837, 258] width 926 height 40
click at [374, 204] on select "Select Item... 1.6 gpd/ft2 1.2 gpd/ft2 1.0 gpd/ft2 0.87 gpd/ft2 0.78 gpd/ft2 0.…" at bounding box center [837, 258] width 926 height 40
select select "b8a1b220-aca7-4670-a1f5-0f0b15eabd52"
click at [414, 204] on select "Select Item... Coarse Sand (COS) Sand (S) Fine Sand (FS) Very Fine Sand (VFS) L…" at bounding box center [837, 389] width 926 height 40
click at [374, 204] on select "Select Item... Coarse Sand (COS) Sand (S) Fine Sand (FS) Very Fine Sand (VFS) L…" at bounding box center [837, 389] width 926 height 40
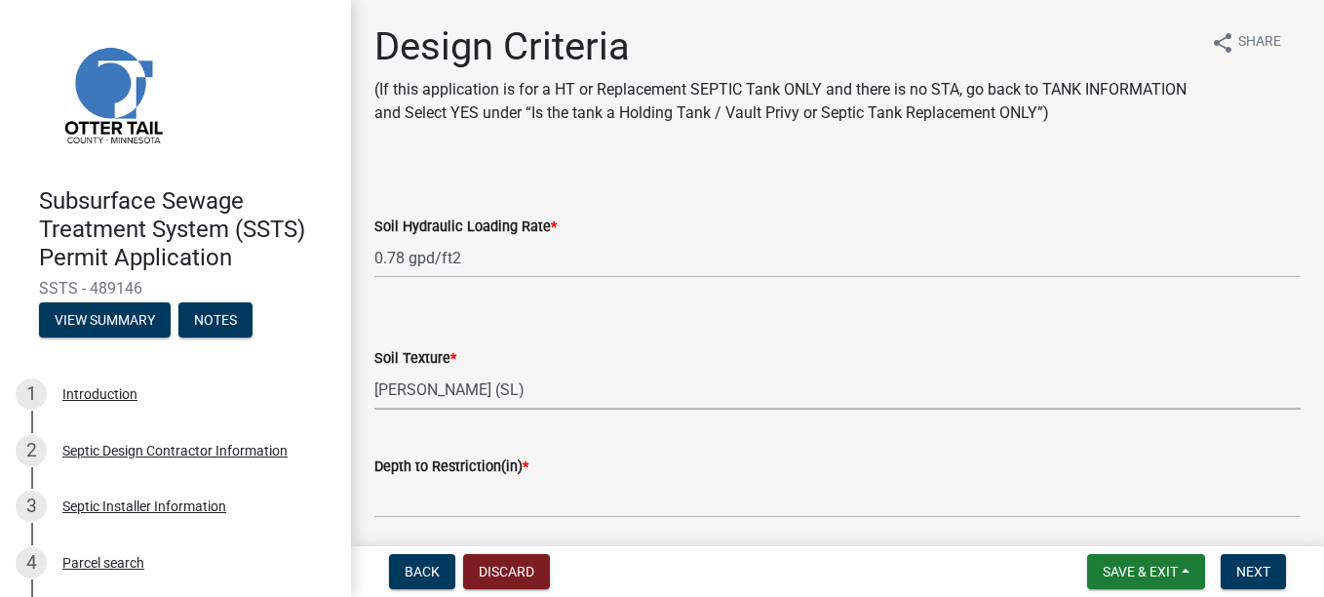
select select "70eb23f8-102f-4072-81d7-b3b0dd1c94c8"
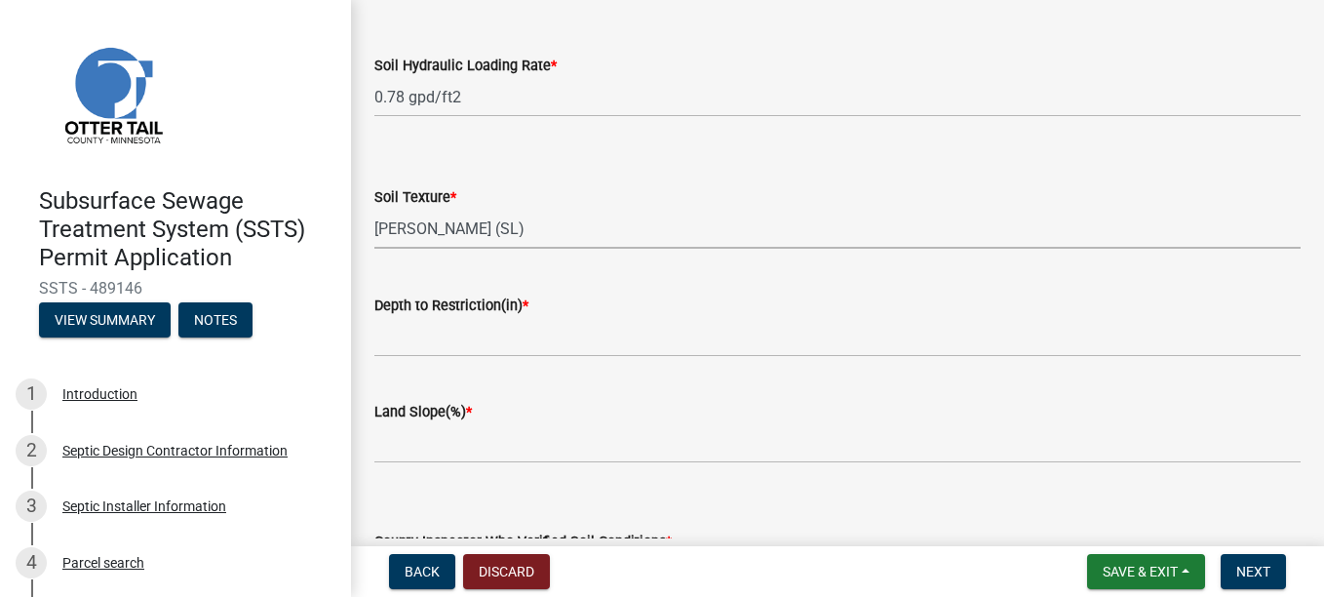
scroll to position [195, 0]
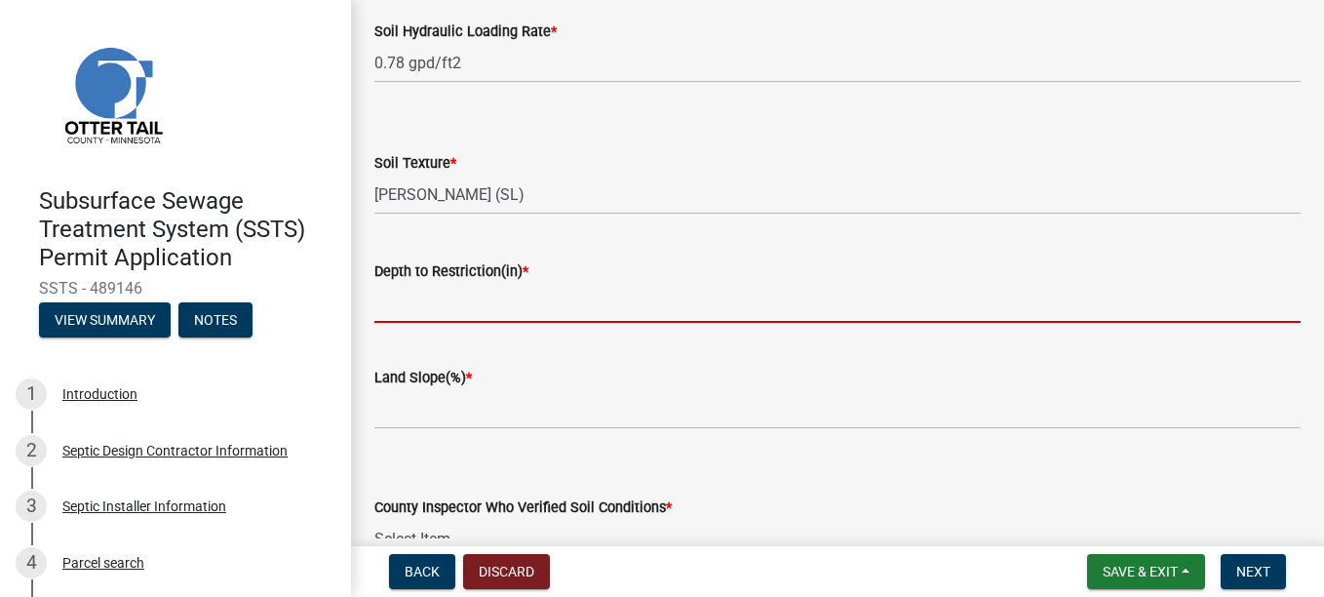
click at [421, 204] on input "Depth to Restriction(in) *" at bounding box center [837, 303] width 926 height 40
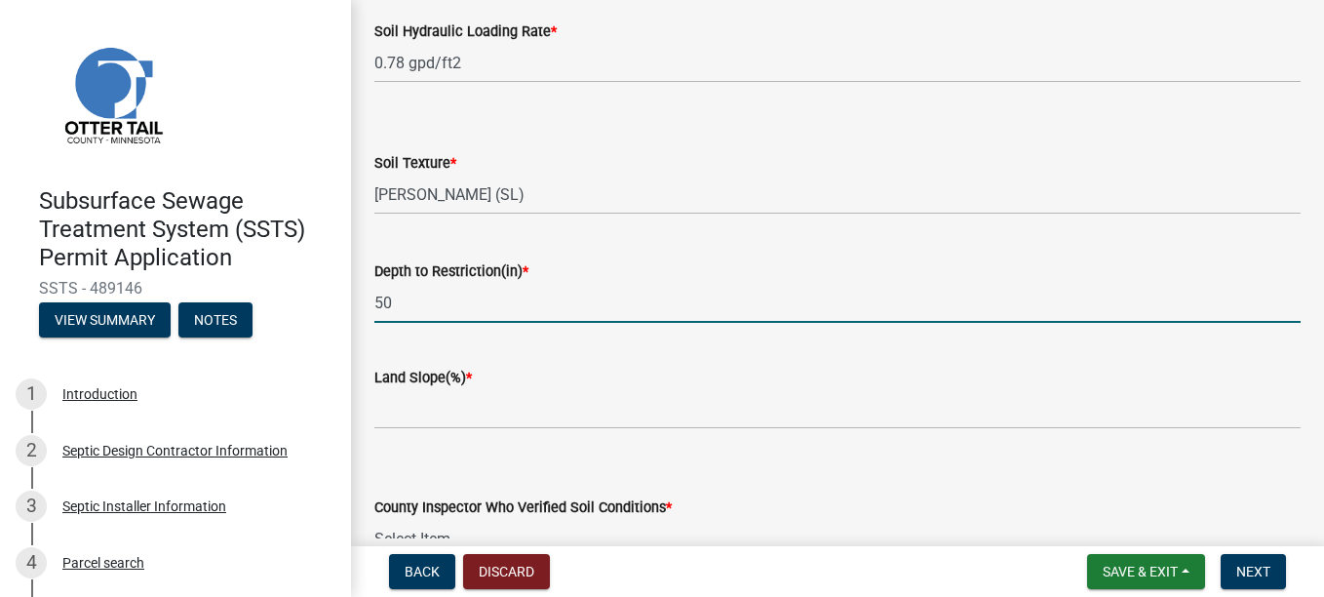
type input "50"
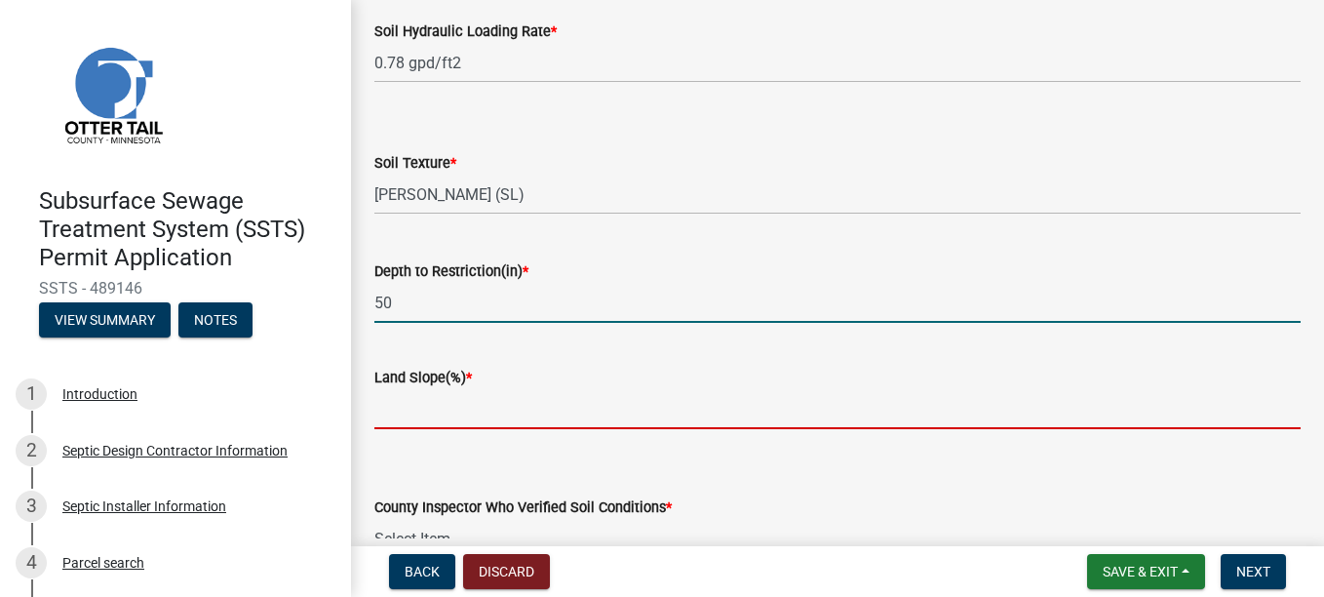
click at [398, 204] on input "Land Slope(%) *" at bounding box center [837, 409] width 926 height 40
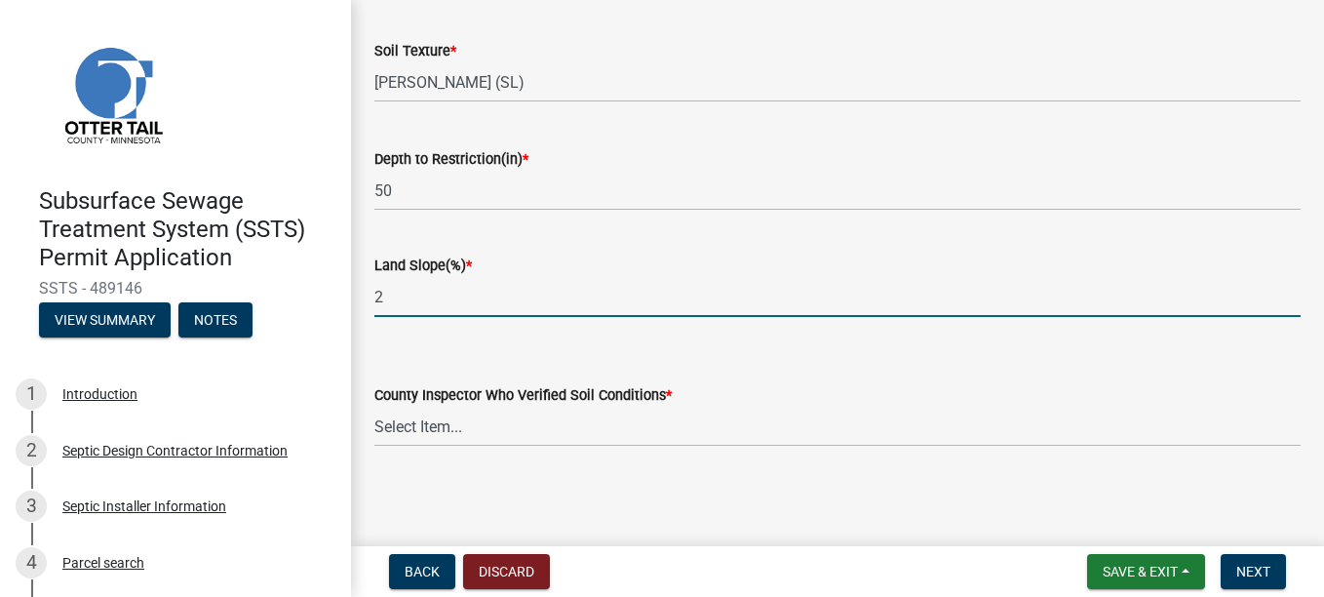
scroll to position [309, 0]
type input "2"
click at [391, 204] on select "Select Item... [PERSON_NAME] [PERSON_NAME] [PERSON_NAME] [PERSON_NAME] [PERSON_…" at bounding box center [837, 425] width 926 height 40
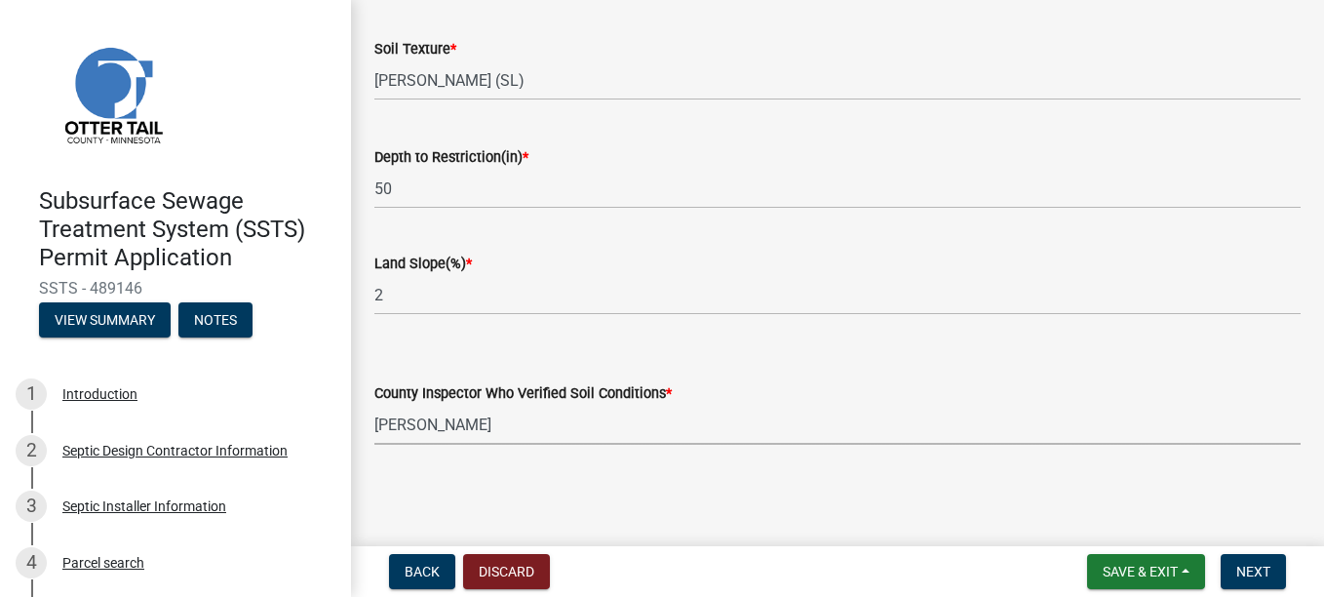
click at [374, 204] on select "Select Item... [PERSON_NAME] [PERSON_NAME] [PERSON_NAME] [PERSON_NAME] [PERSON_…" at bounding box center [837, 425] width 926 height 40
select select "643267e1-855b-462d-a385-c521968adb40"
click at [600, 204] on button "Next" at bounding box center [1253, 571] width 65 height 35
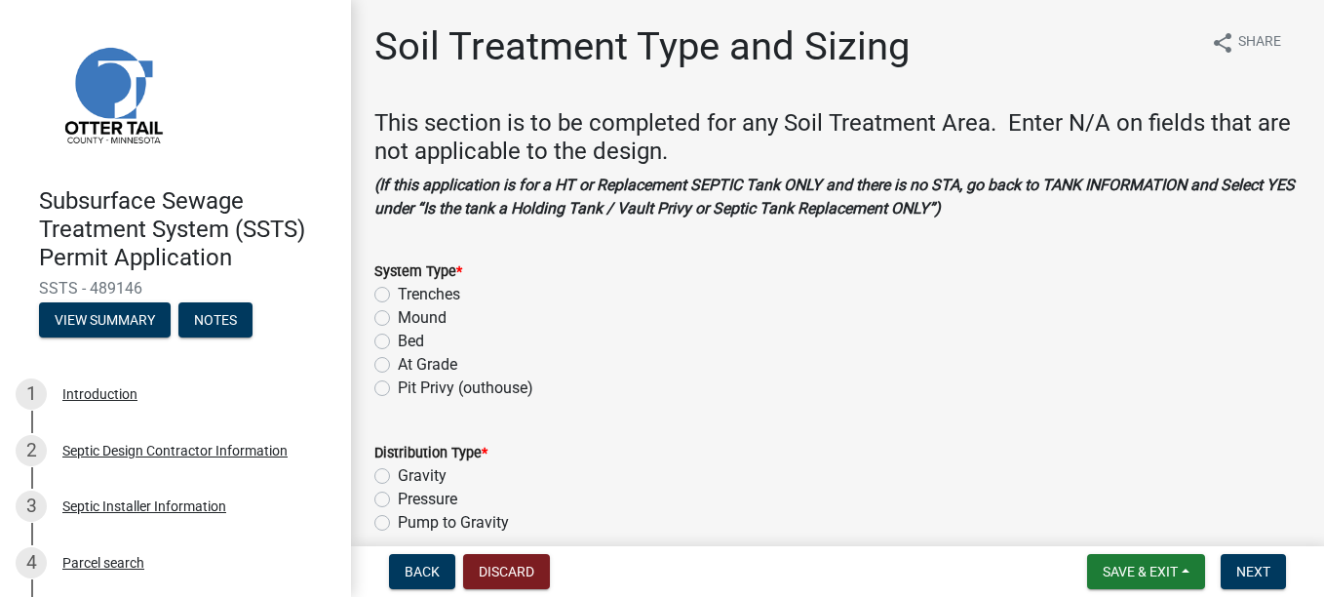
click at [380, 204] on div "Bed" at bounding box center [837, 341] width 926 height 23
click at [398, 204] on label "Bed" at bounding box center [411, 341] width 26 height 23
click at [398, 204] on input "Bed" at bounding box center [404, 336] width 13 height 13
radio input "true"
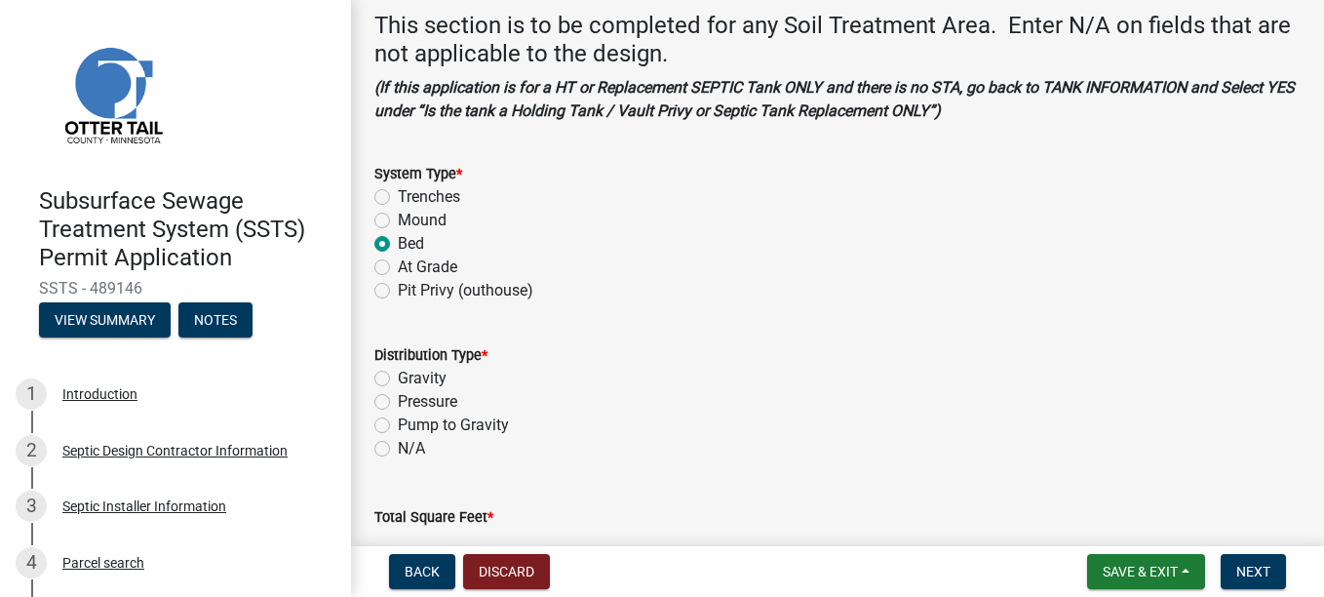
click at [398, 204] on label "Pressure" at bounding box center [427, 401] width 59 height 23
click at [398, 204] on input "Pressure" at bounding box center [404, 396] width 13 height 13
radio input "true"
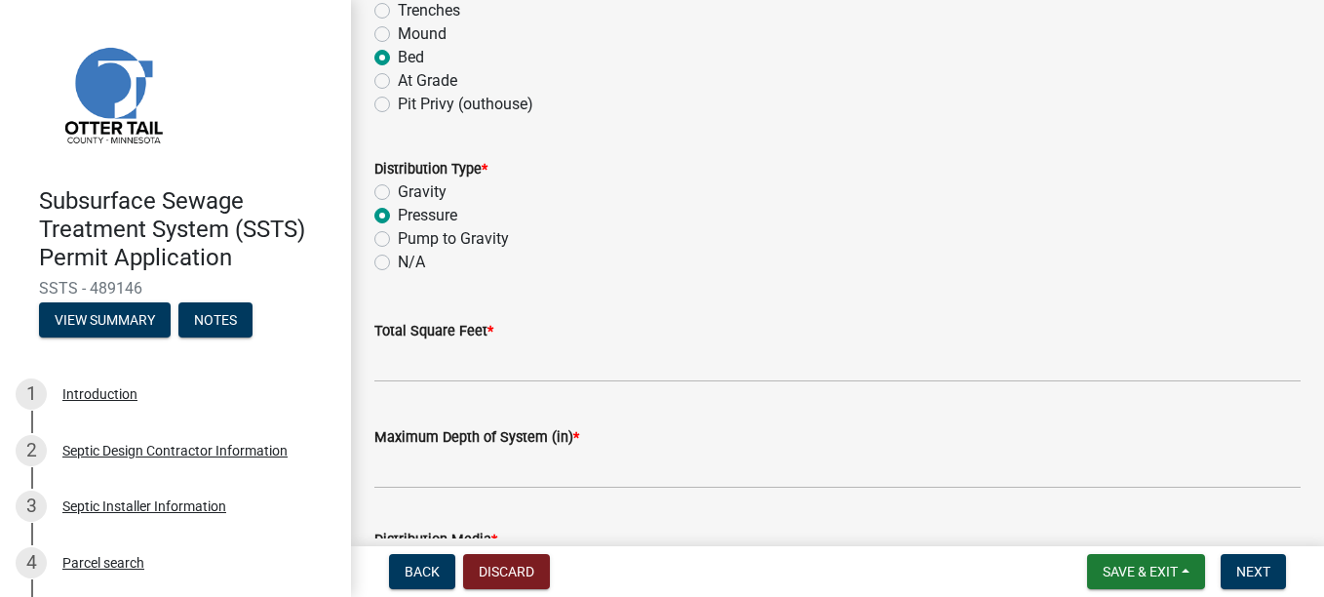
scroll to position [195, 0]
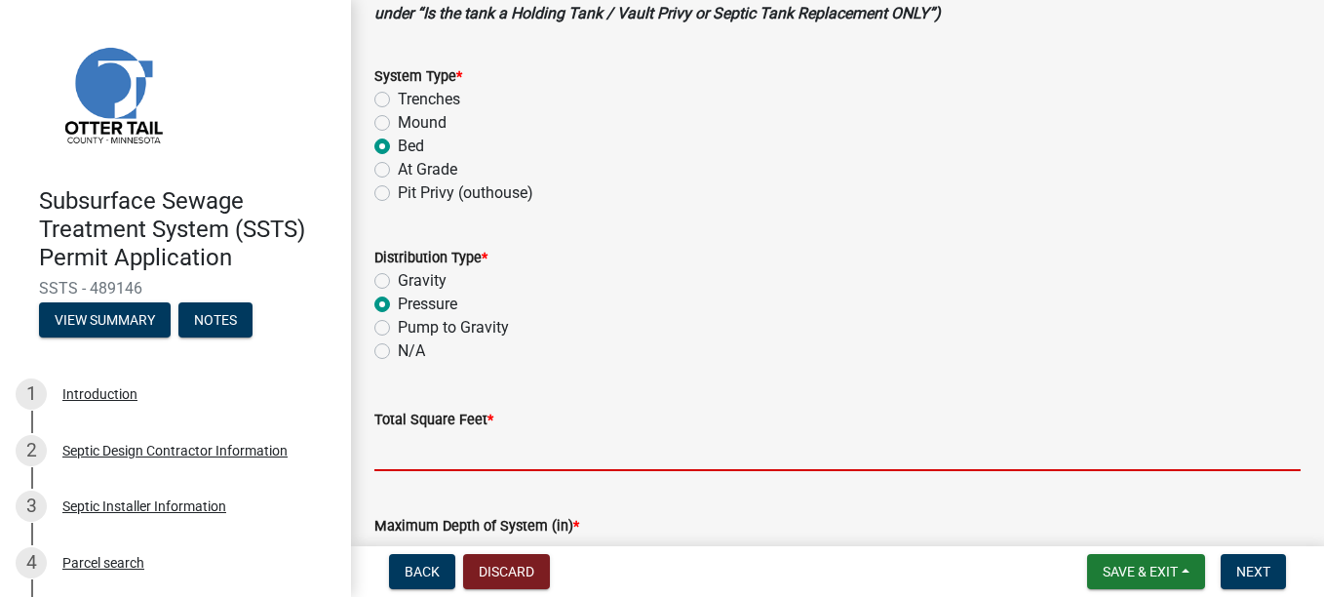
click at [444, 204] on input "Total Square Feet *" at bounding box center [837, 451] width 926 height 40
click at [434, 204] on input "Total Square Feet *" at bounding box center [837, 451] width 926 height 40
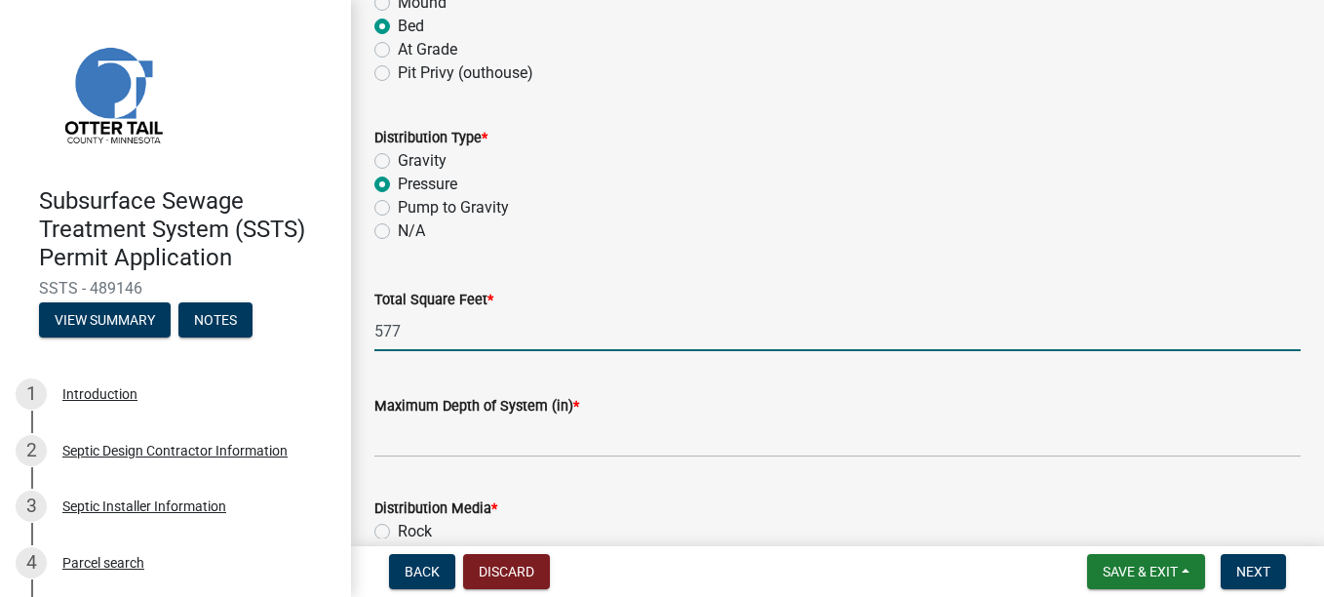
scroll to position [390, 0]
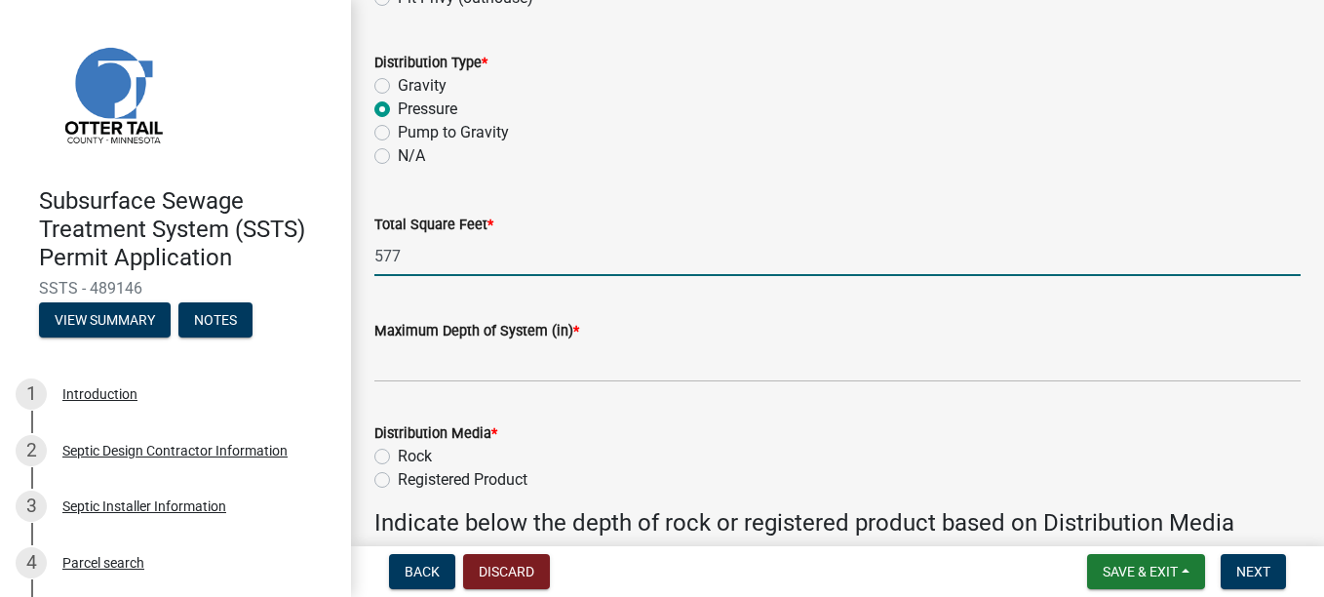
type input "577"
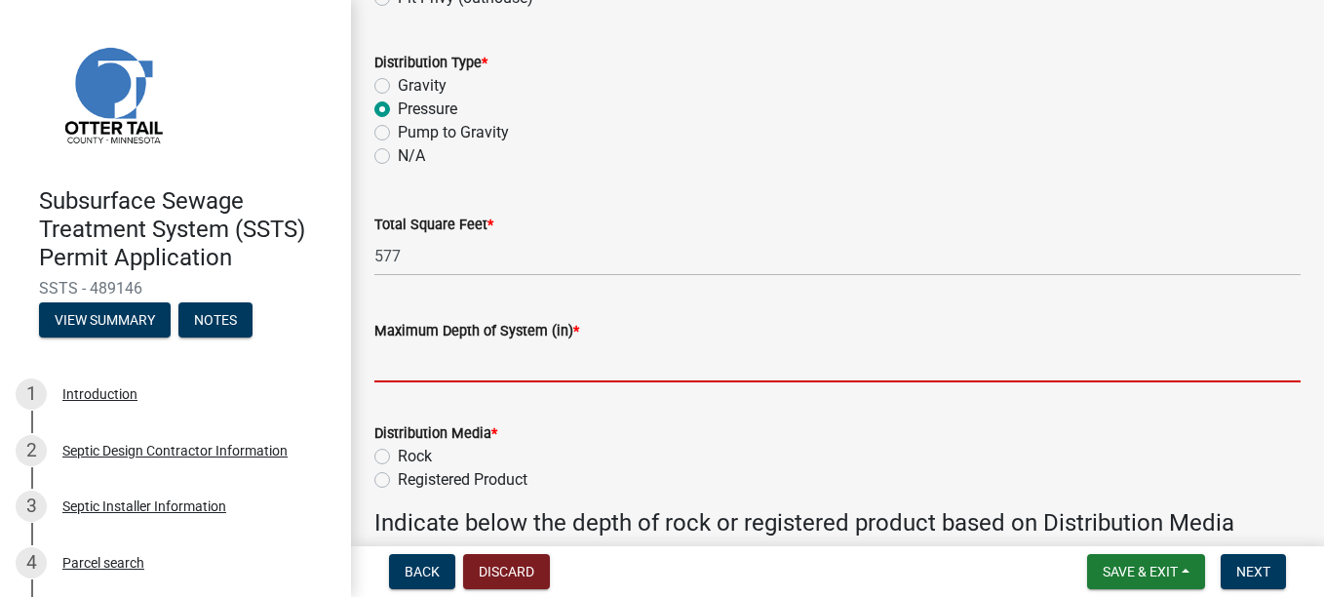
click at [417, 204] on input "Maximum Depth of System (in) *" at bounding box center [837, 362] width 926 height 40
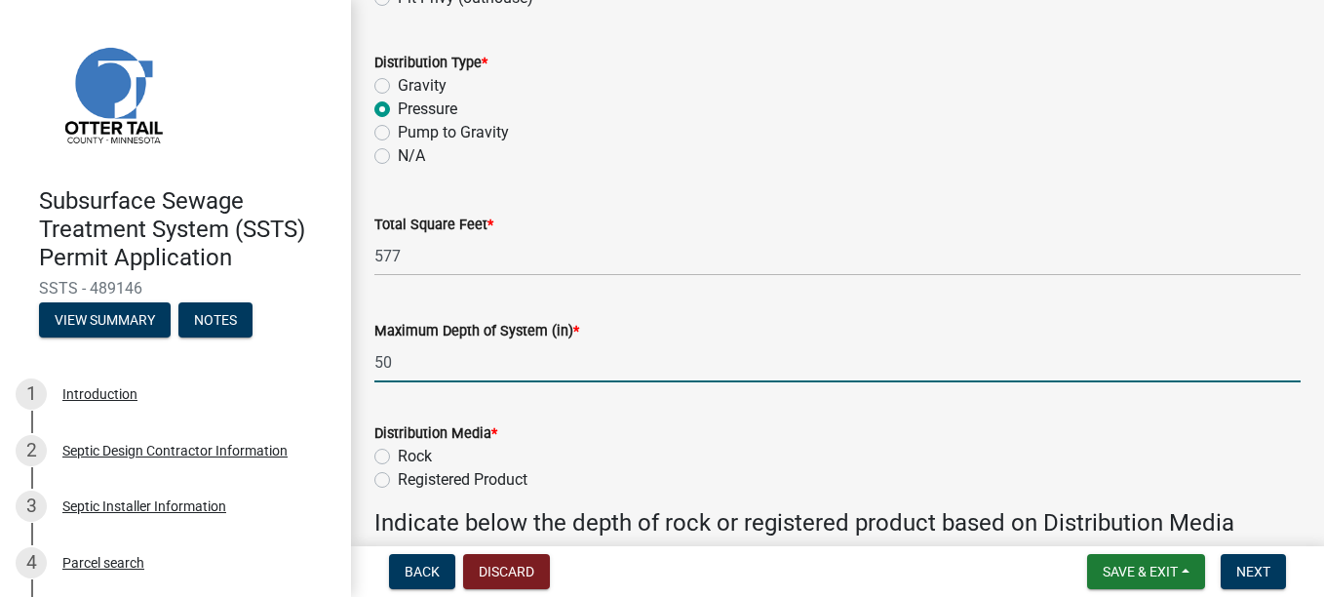
type input "50"
click at [398, 204] on label "Rock" at bounding box center [415, 456] width 34 height 23
click at [398, 204] on input "Rock" at bounding box center [404, 451] width 13 height 13
radio input "true"
click at [396, 204] on input "50" at bounding box center [837, 362] width 926 height 40
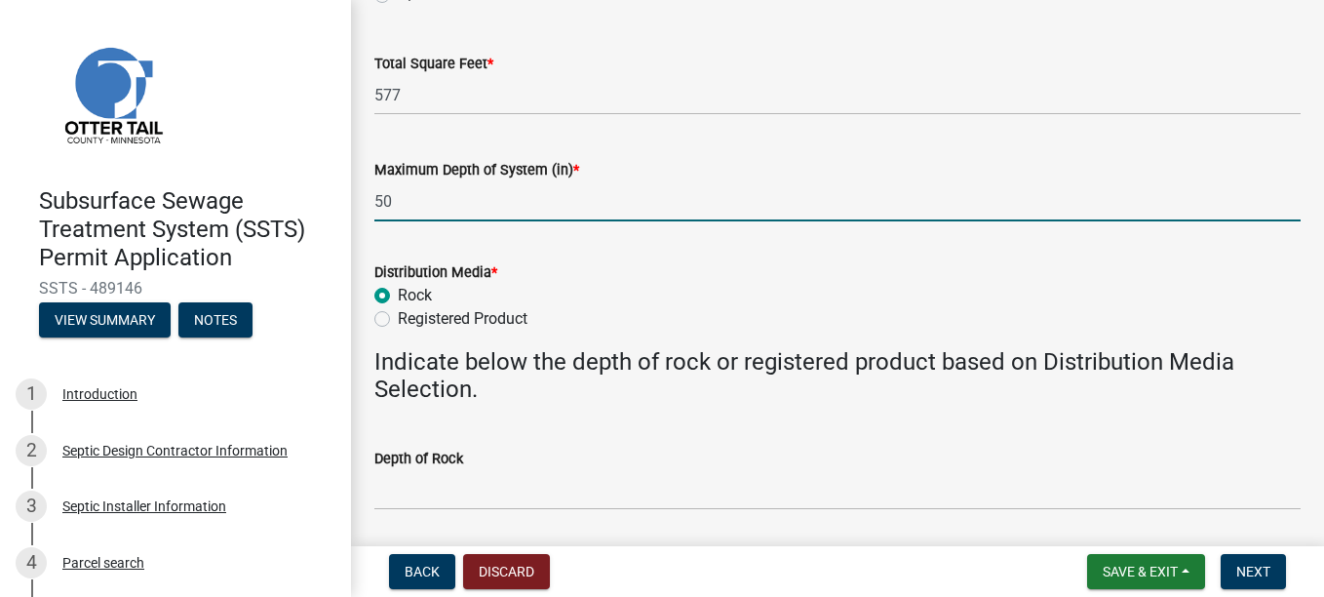
scroll to position [585, 0]
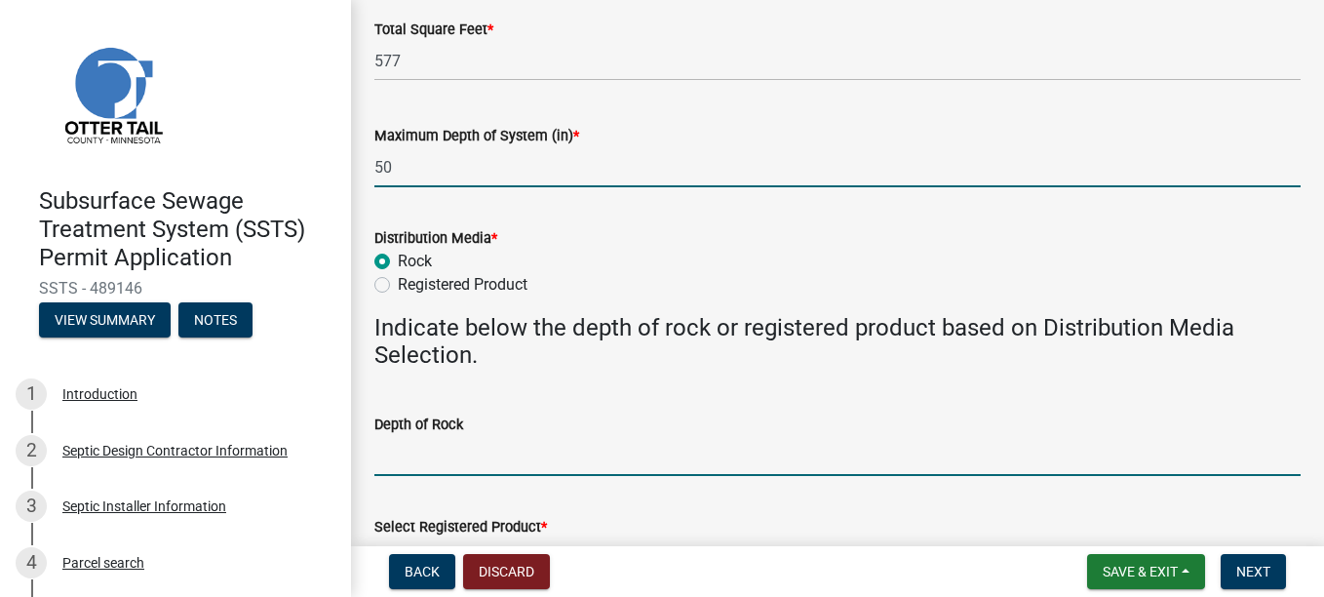
click at [435, 204] on input "Depth of Rock" at bounding box center [837, 456] width 926 height 40
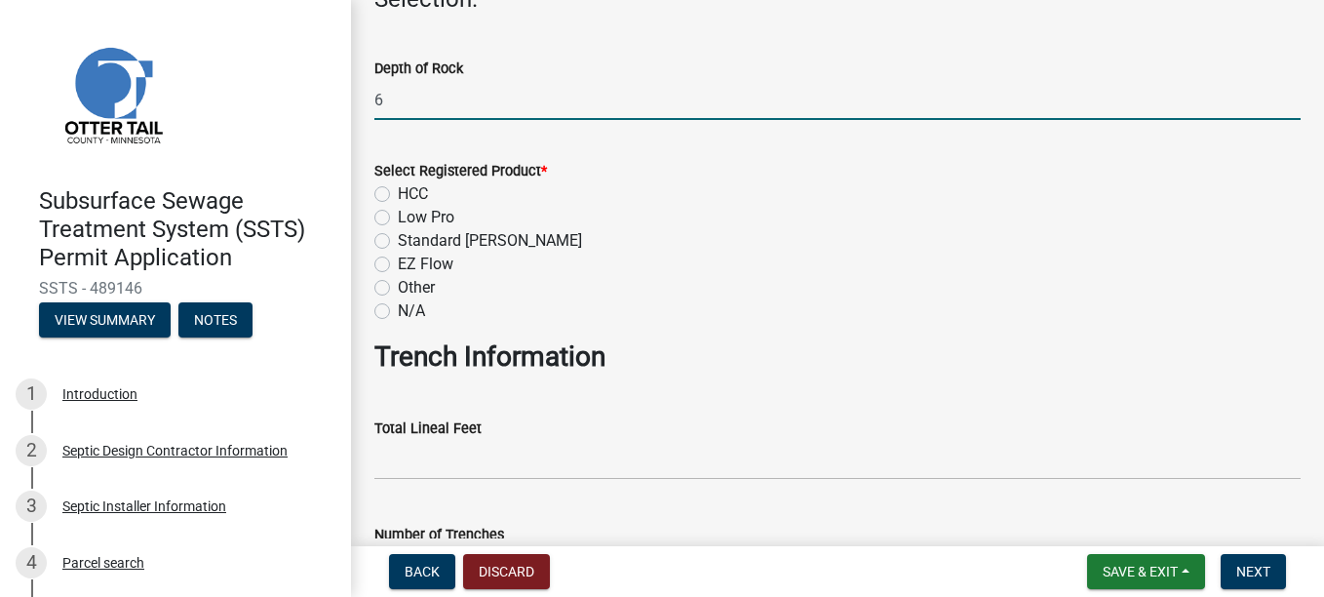
scroll to position [975, 0]
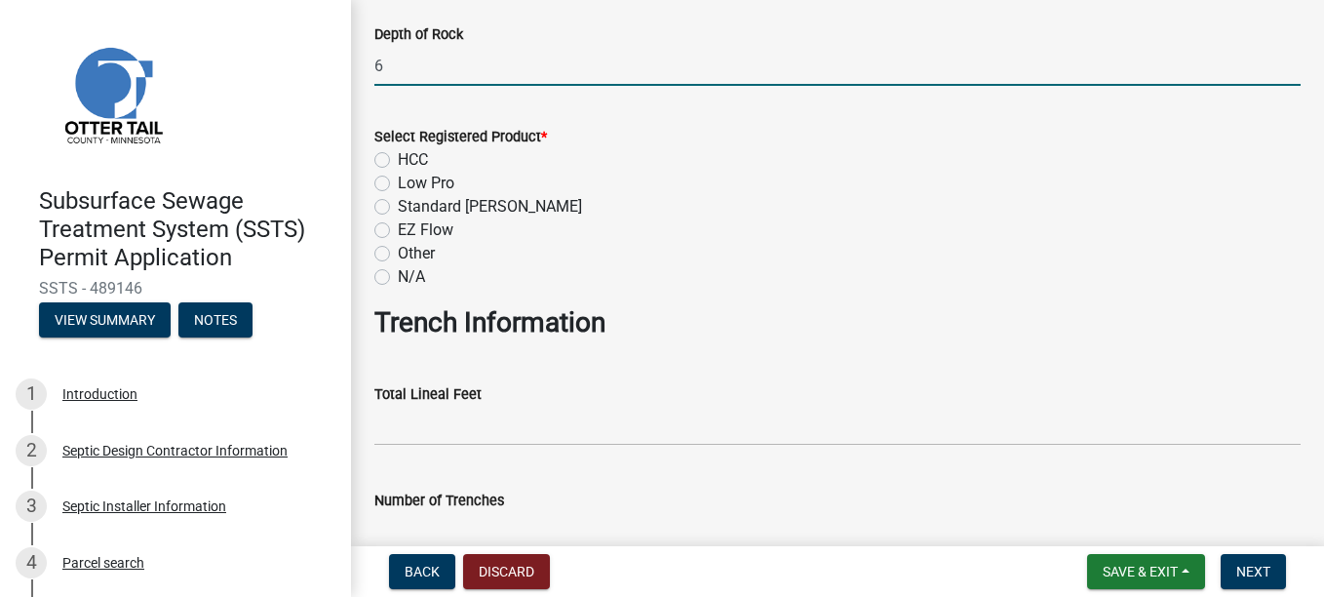
type input "6"
click at [398, 204] on label "N/A" at bounding box center [411, 276] width 27 height 23
click at [398, 204] on input "N/A" at bounding box center [404, 271] width 13 height 13
radio input "true"
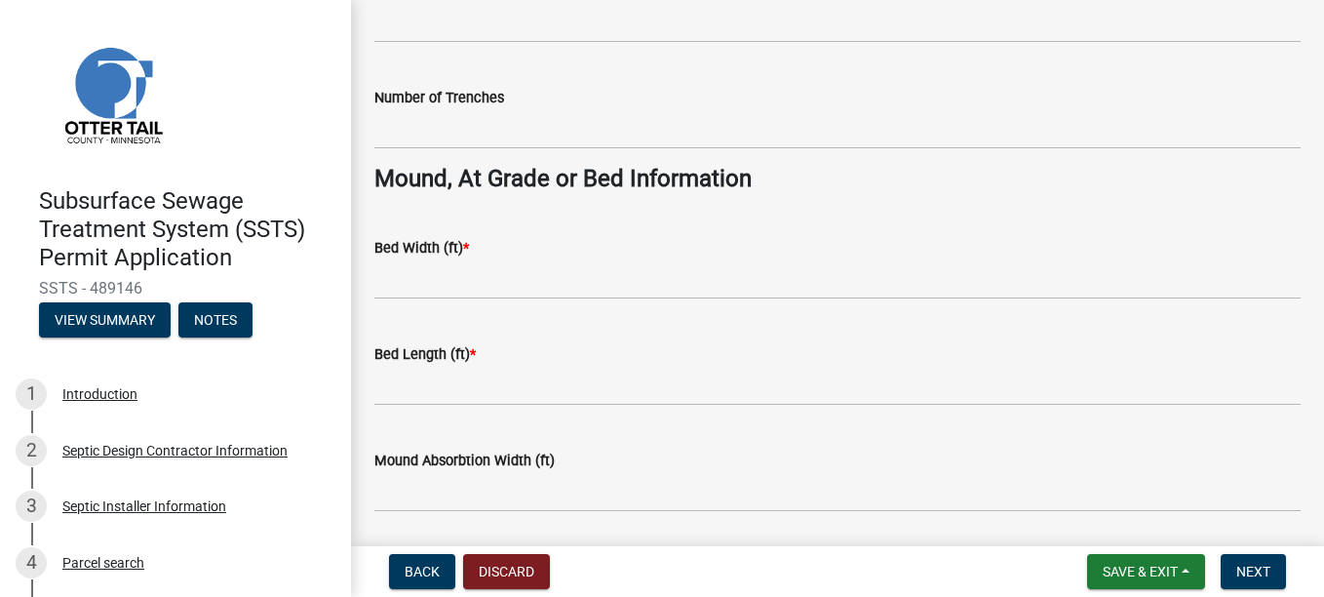
scroll to position [1564, 0]
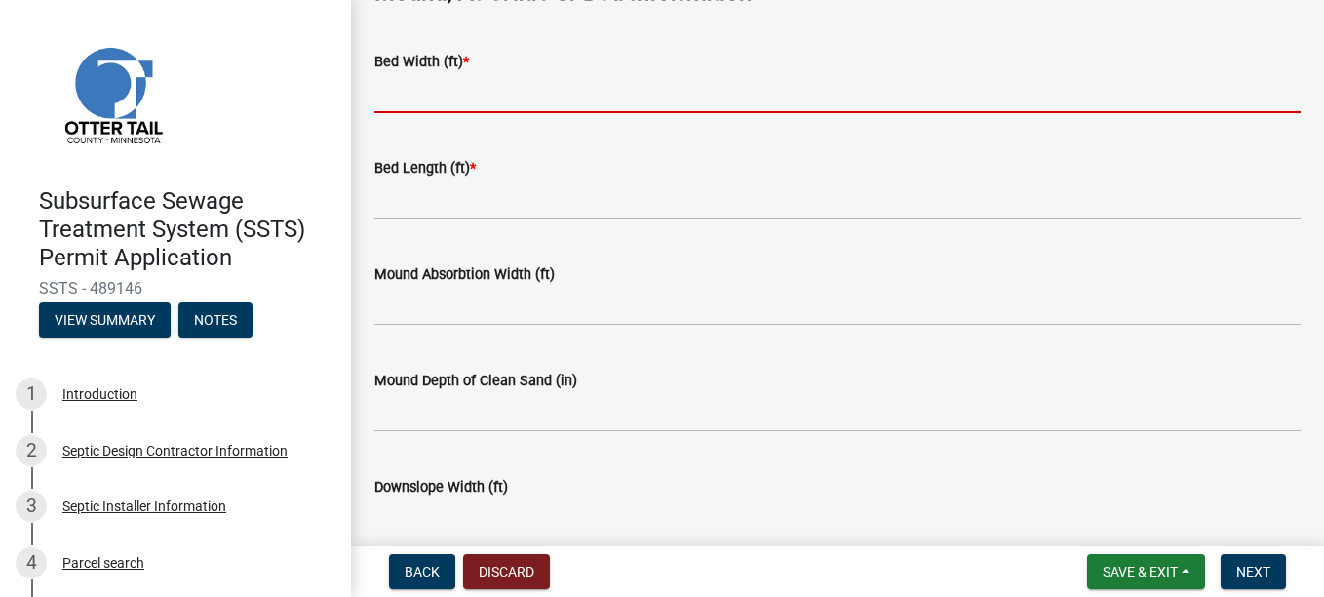
click at [385, 88] on input "Bed Width (ft) *" at bounding box center [837, 93] width 926 height 40
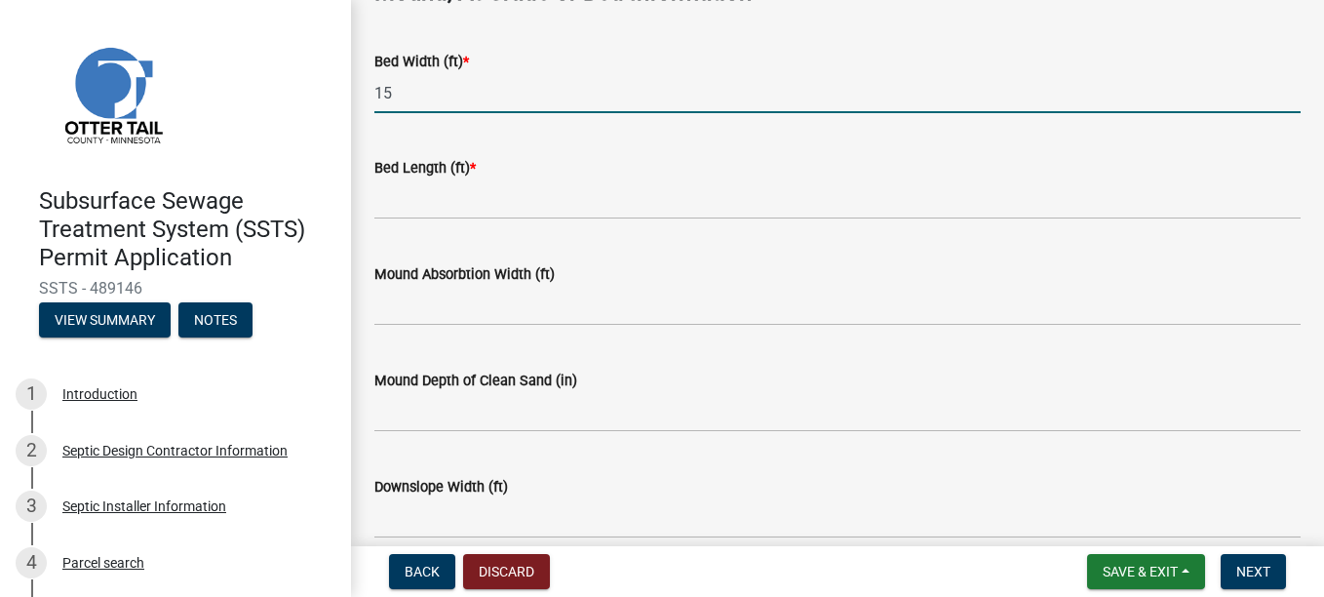
type input "15"
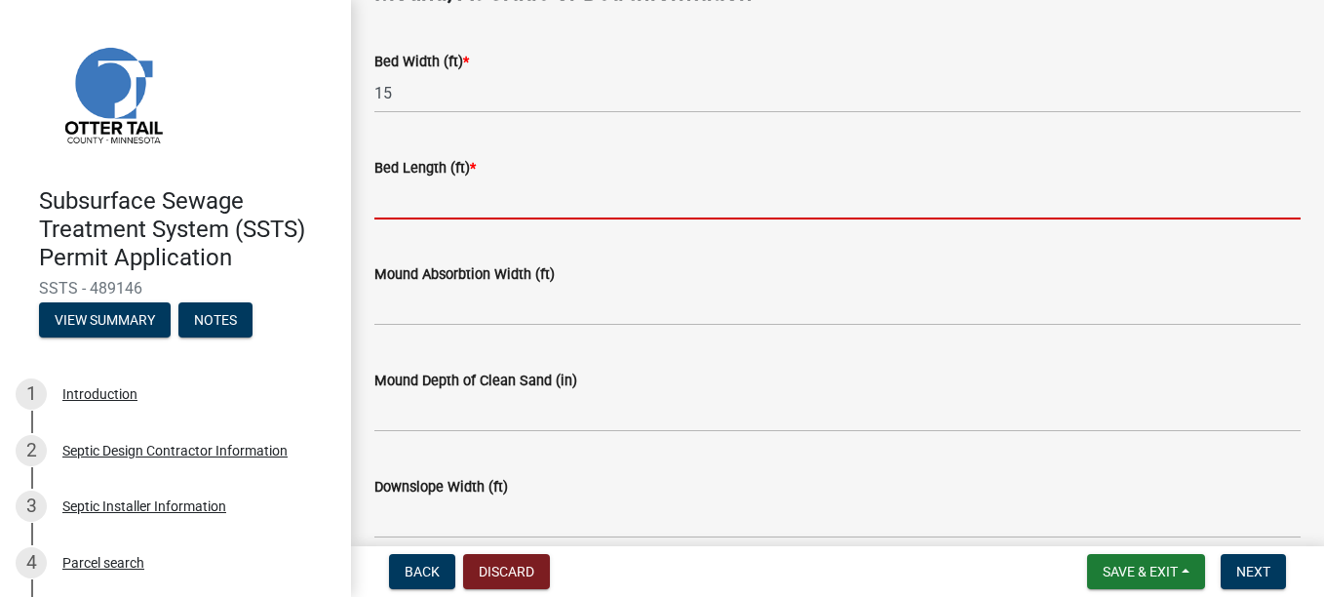
click at [406, 203] on input "Bed Length (ft) *" at bounding box center [837, 199] width 926 height 40
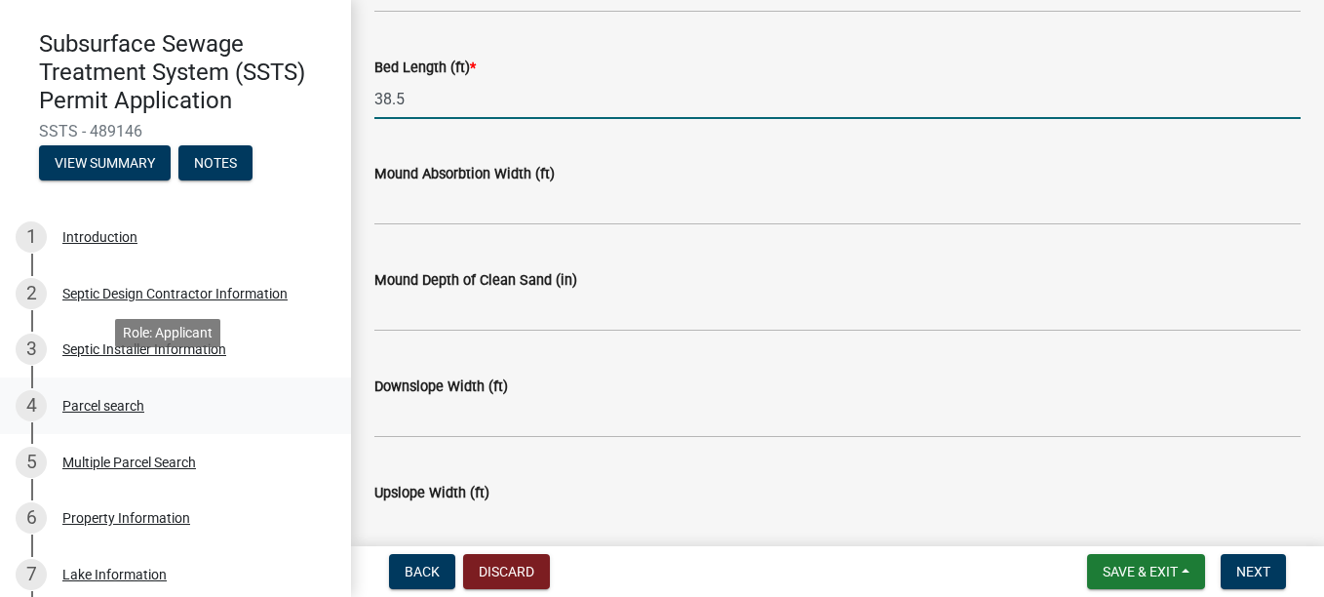
scroll to position [195, 0]
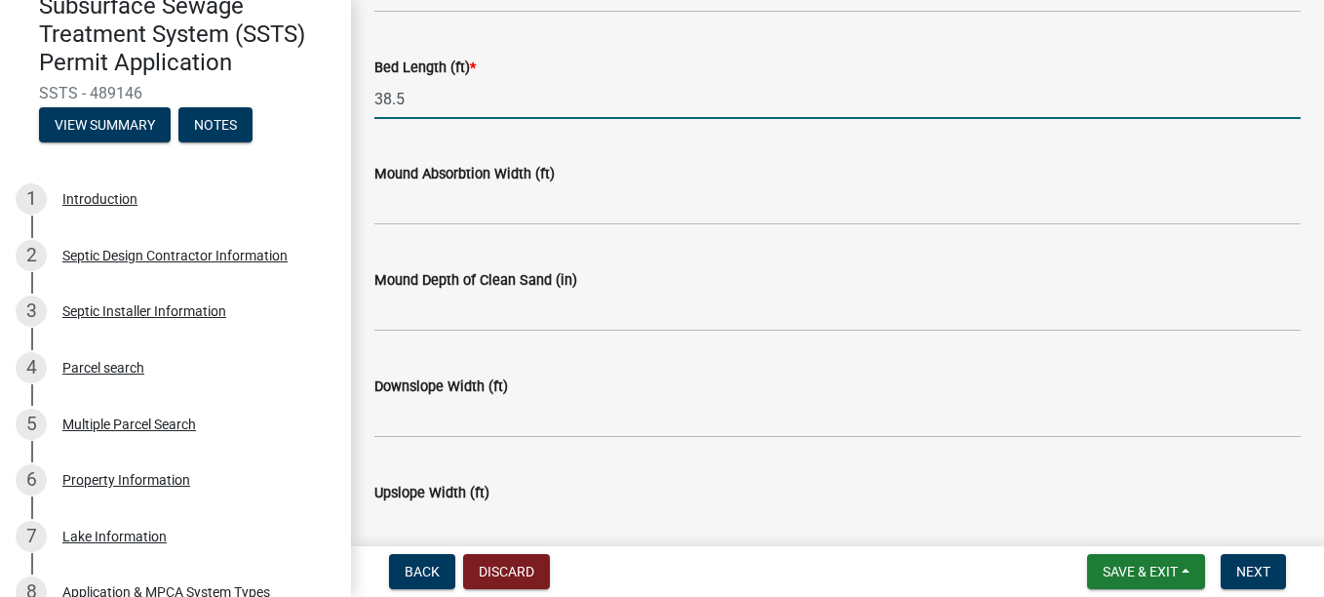
type input "38.5"
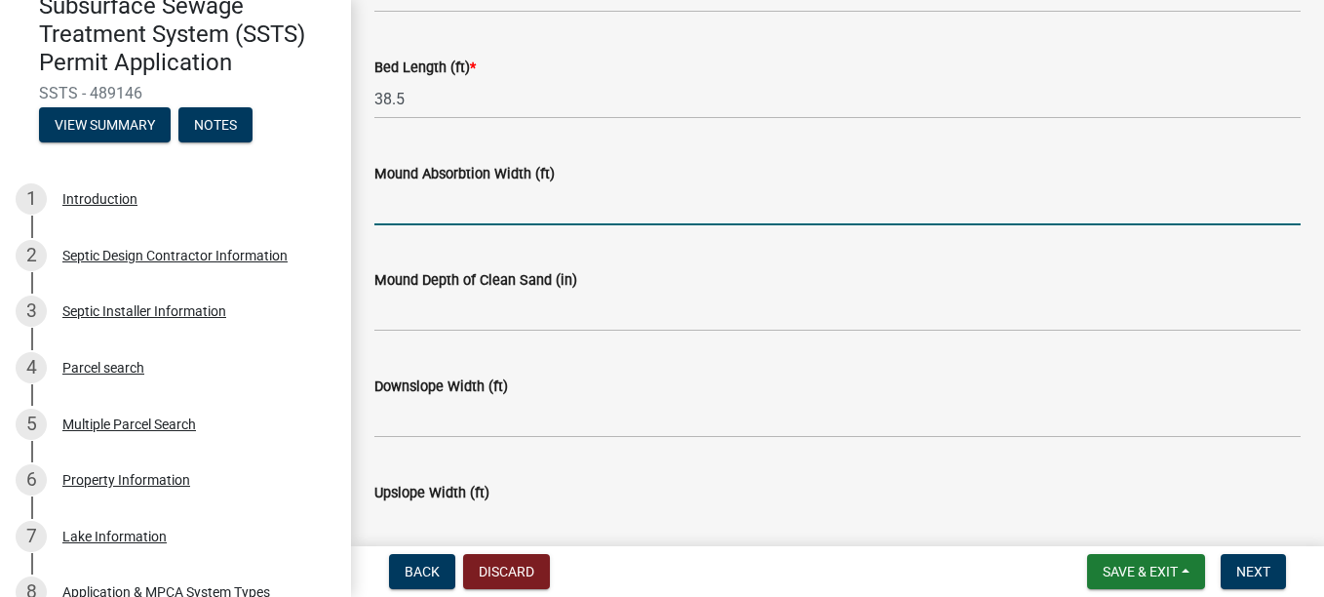
click at [409, 204] on input "Mound Absorbtion Width (ft)" at bounding box center [837, 205] width 926 height 40
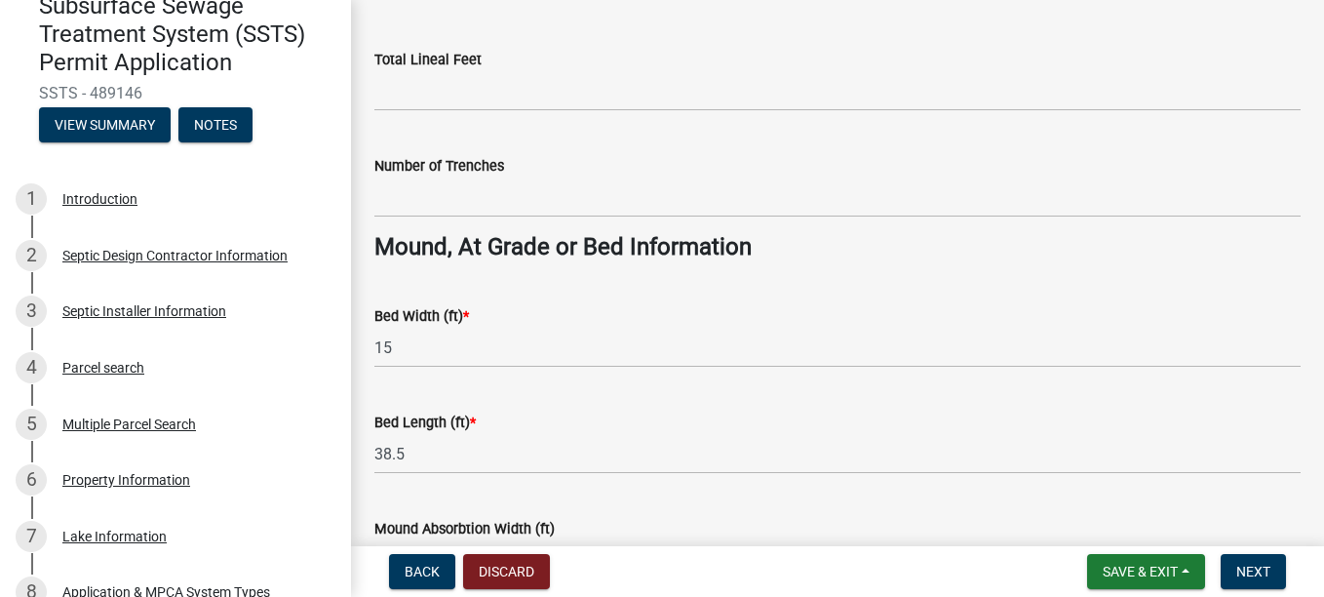
scroll to position [1372, 0]
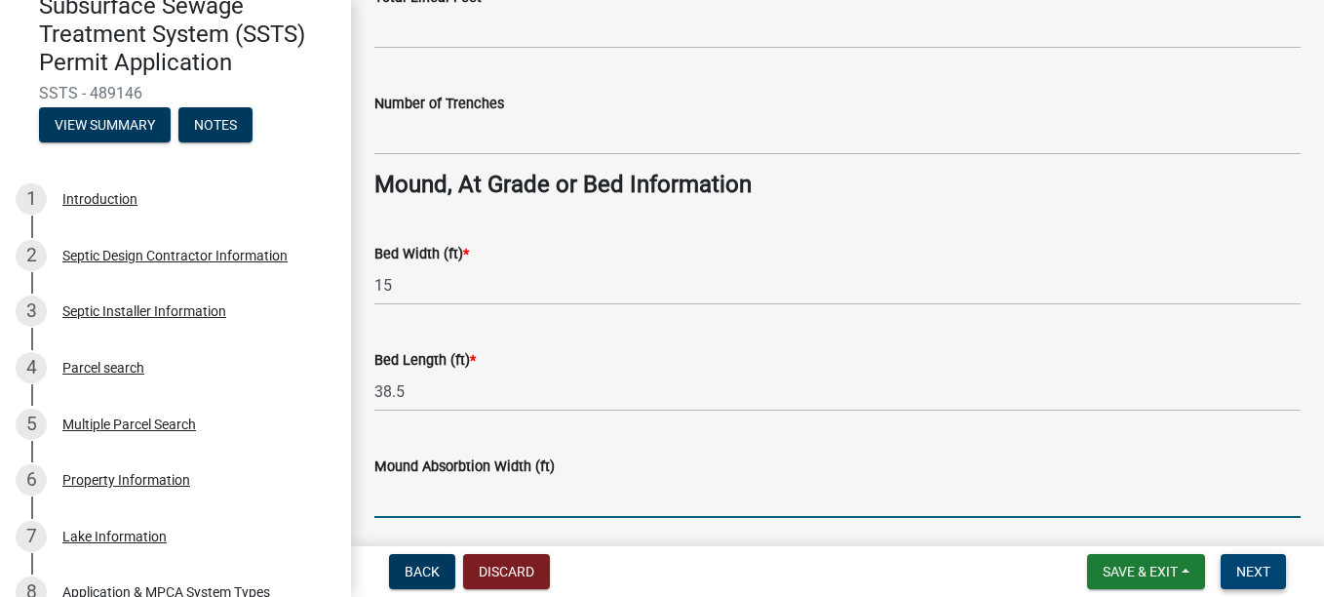
click at [600, 204] on span "Next" at bounding box center [1253, 571] width 34 height 16
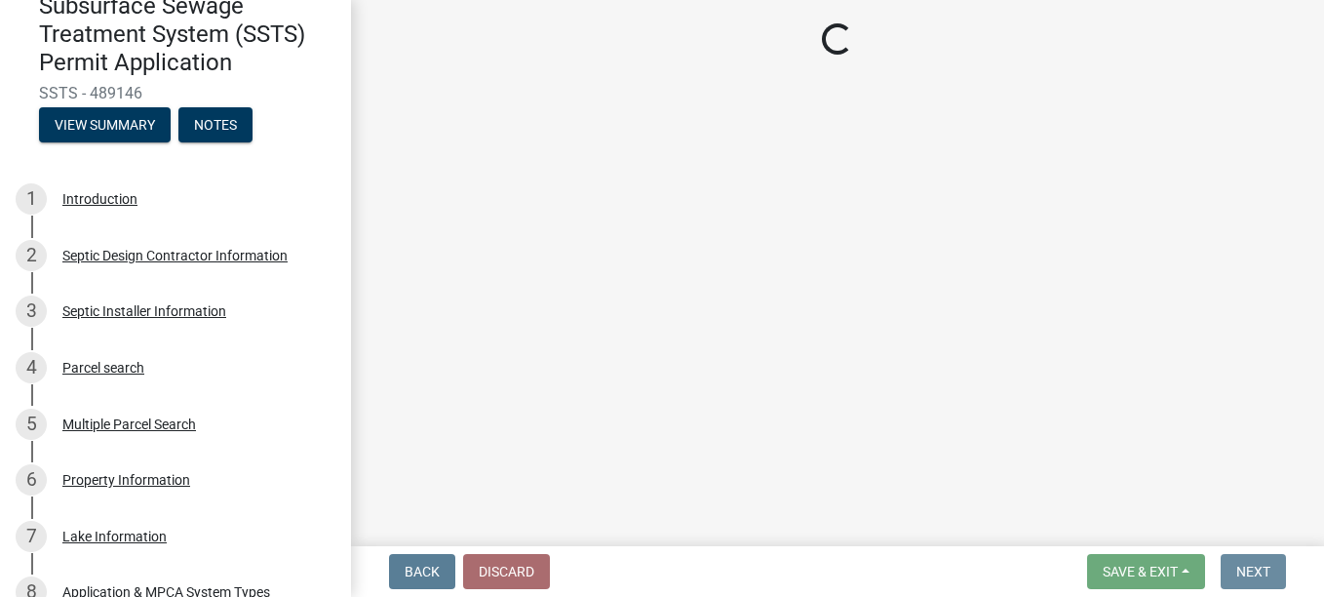
scroll to position [0, 0]
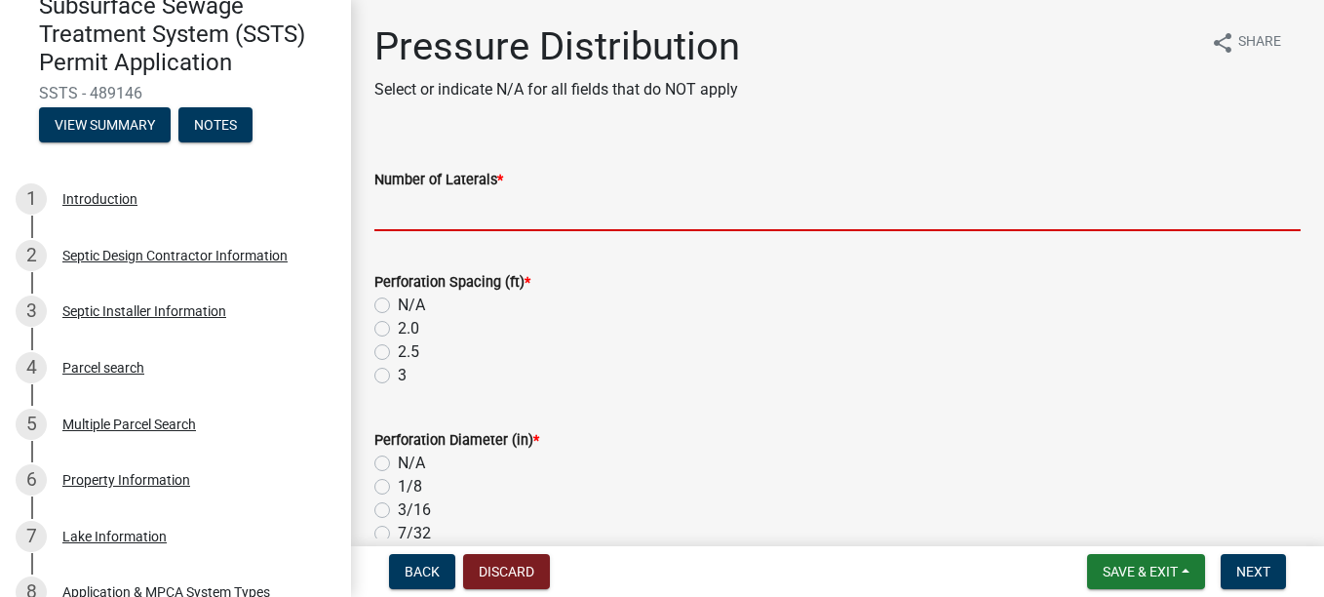
click at [402, 198] on input "Number of Laterals *" at bounding box center [837, 211] width 926 height 40
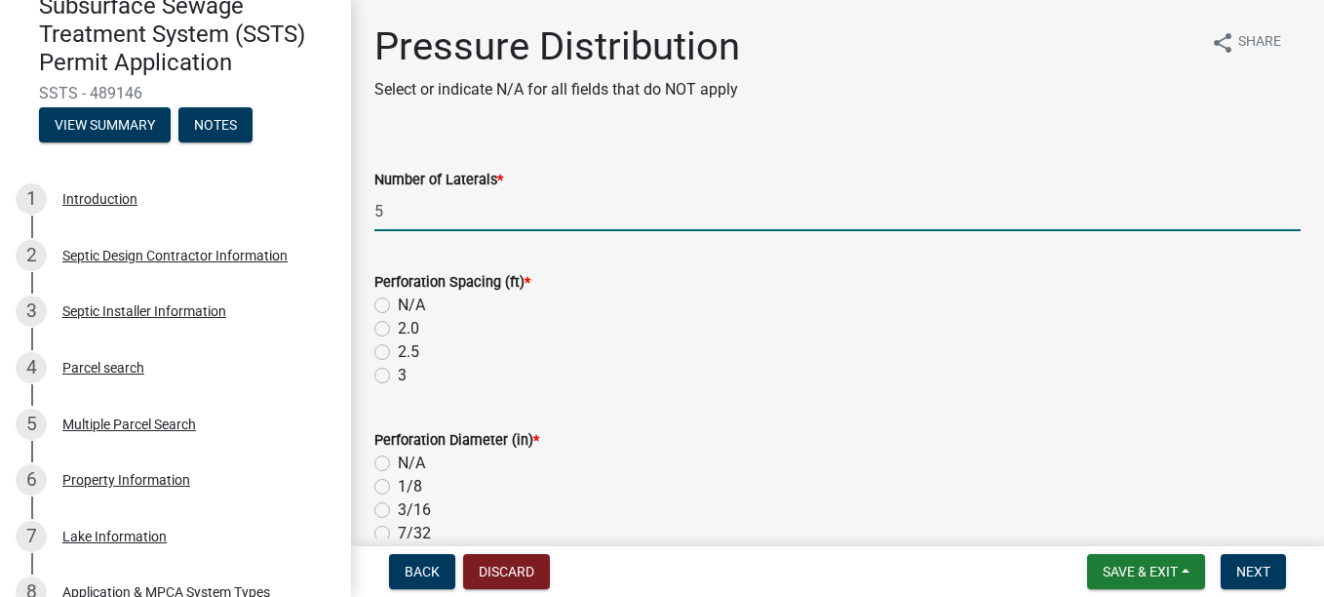
type input "5"
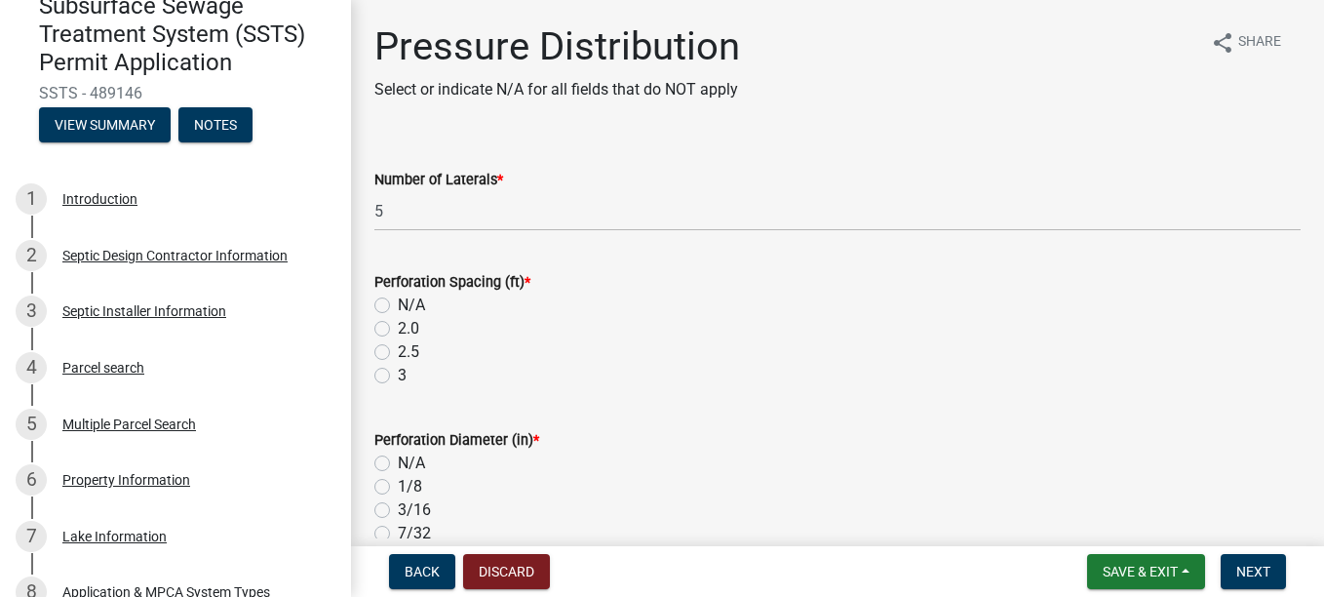
click at [373, 204] on div "Perforation Spacing (ft) * N/A 2.0 2.5 3" at bounding box center [837, 317] width 955 height 140
click at [398, 204] on label "2.5" at bounding box center [408, 351] width 21 height 23
click at [398, 204] on input "2.5" at bounding box center [404, 346] width 13 height 13
radio input "true"
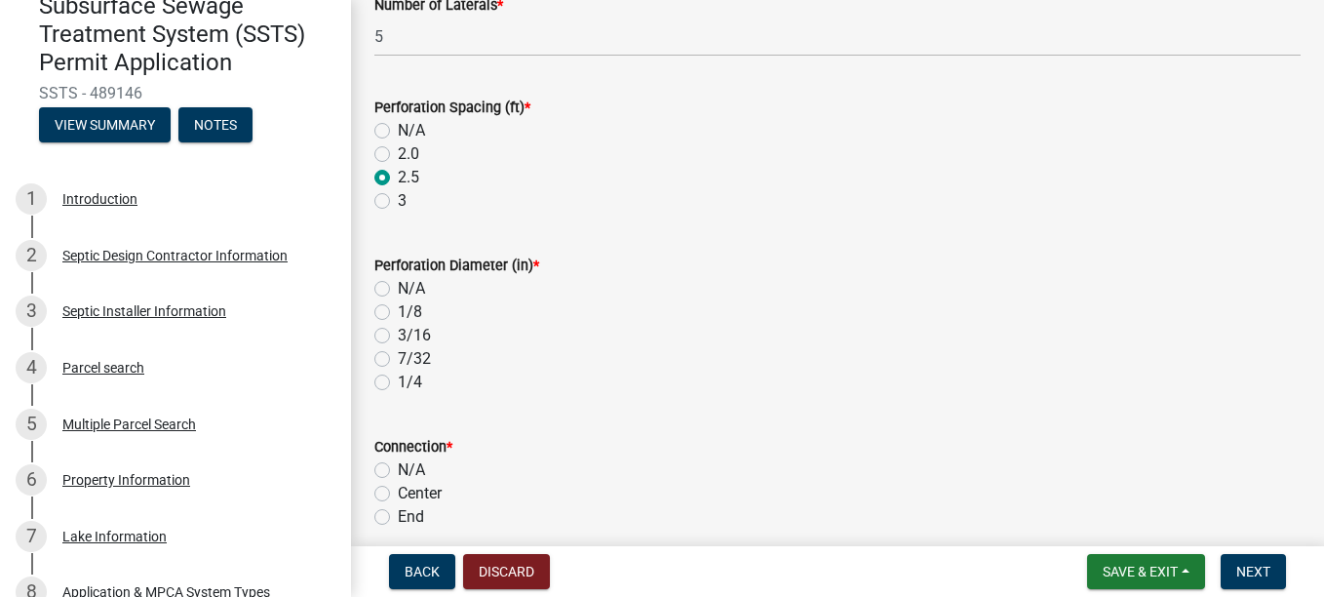
scroll to position [195, 0]
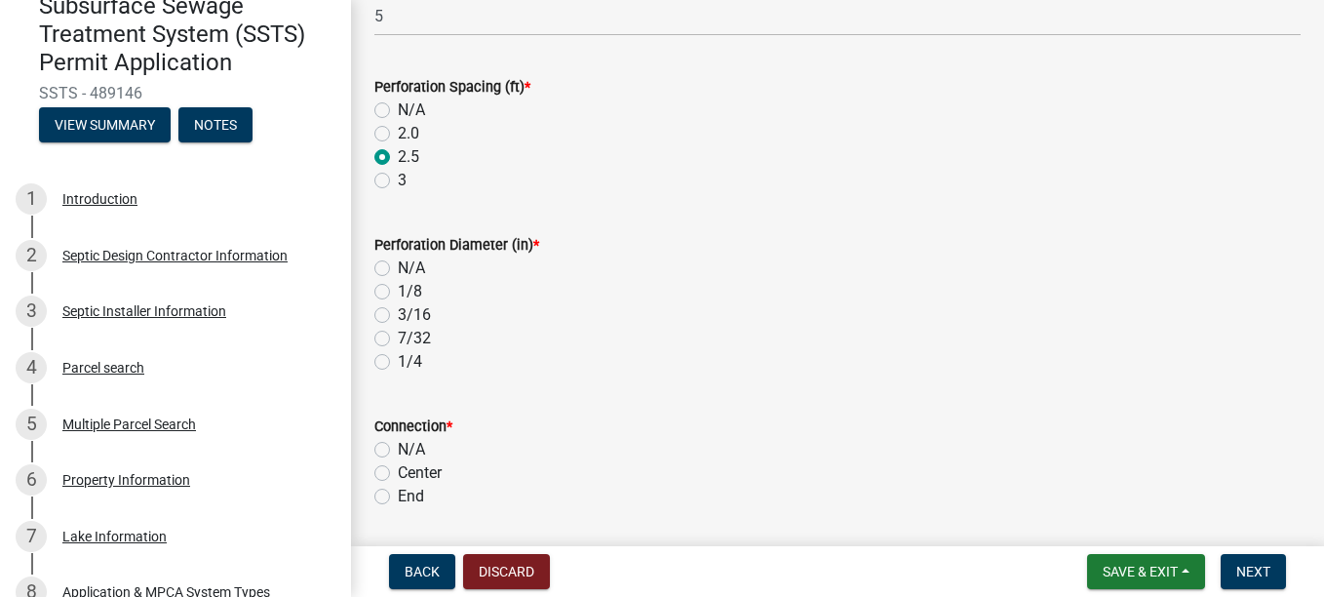
click at [398, 204] on label "1/4" at bounding box center [410, 361] width 24 height 23
click at [398, 204] on input "1/4" at bounding box center [404, 356] width 13 height 13
radio input "true"
click at [398, 204] on label "End" at bounding box center [411, 496] width 26 height 23
click at [398, 204] on input "End" at bounding box center [404, 491] width 13 height 13
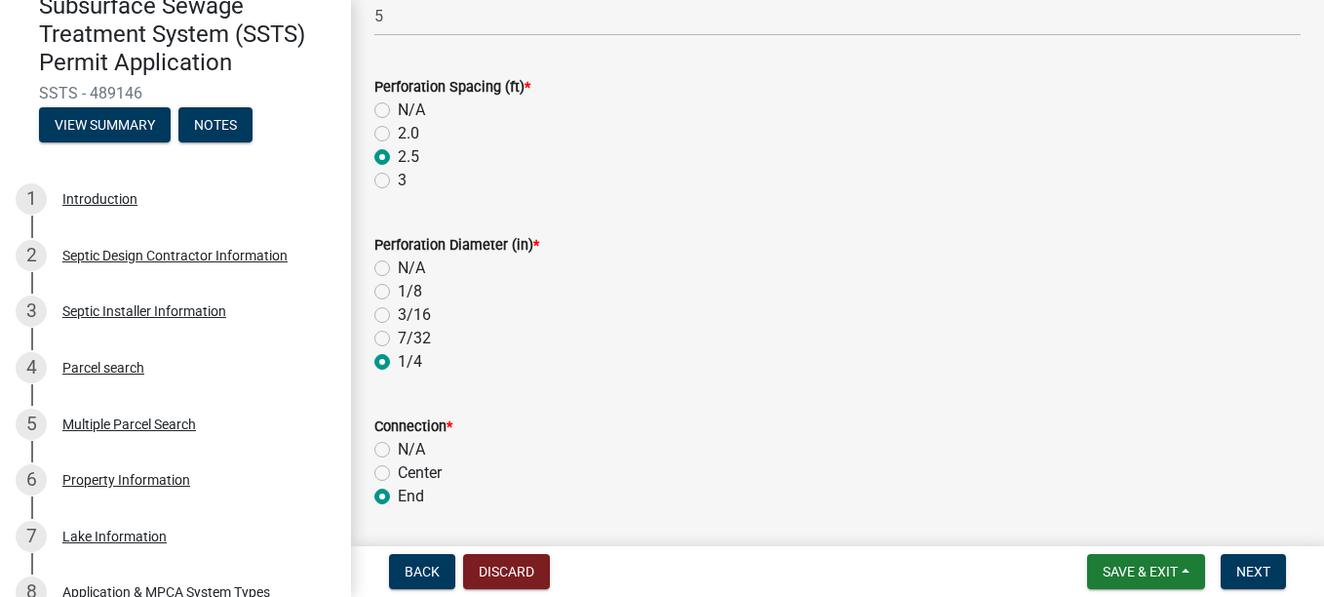
radio input "true"
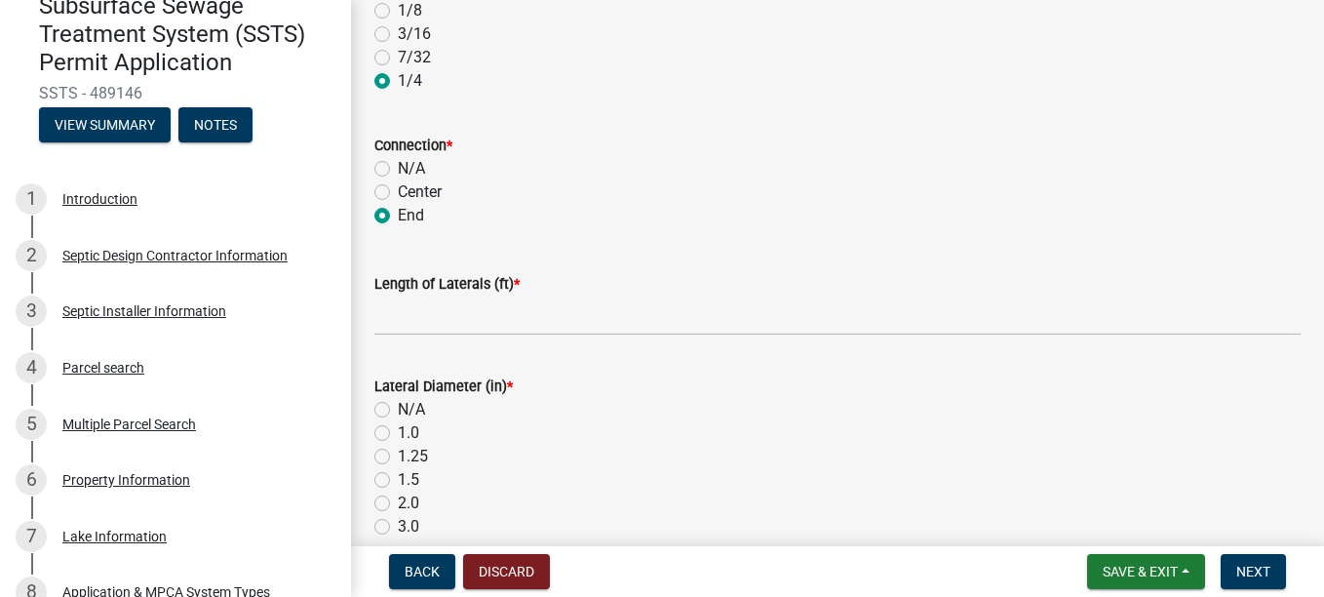
scroll to position [487, 0]
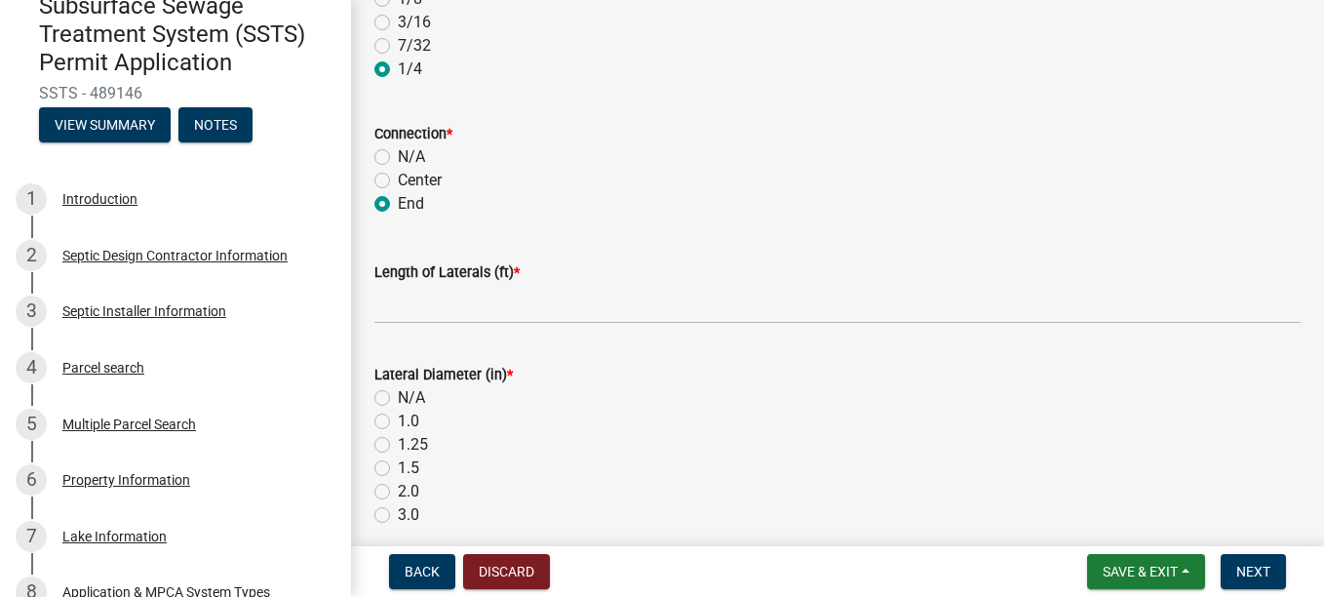
click at [398, 204] on label "1.5" at bounding box center [408, 467] width 21 height 23
click at [398, 204] on input "1.5" at bounding box center [404, 462] width 13 height 13
radio input "true"
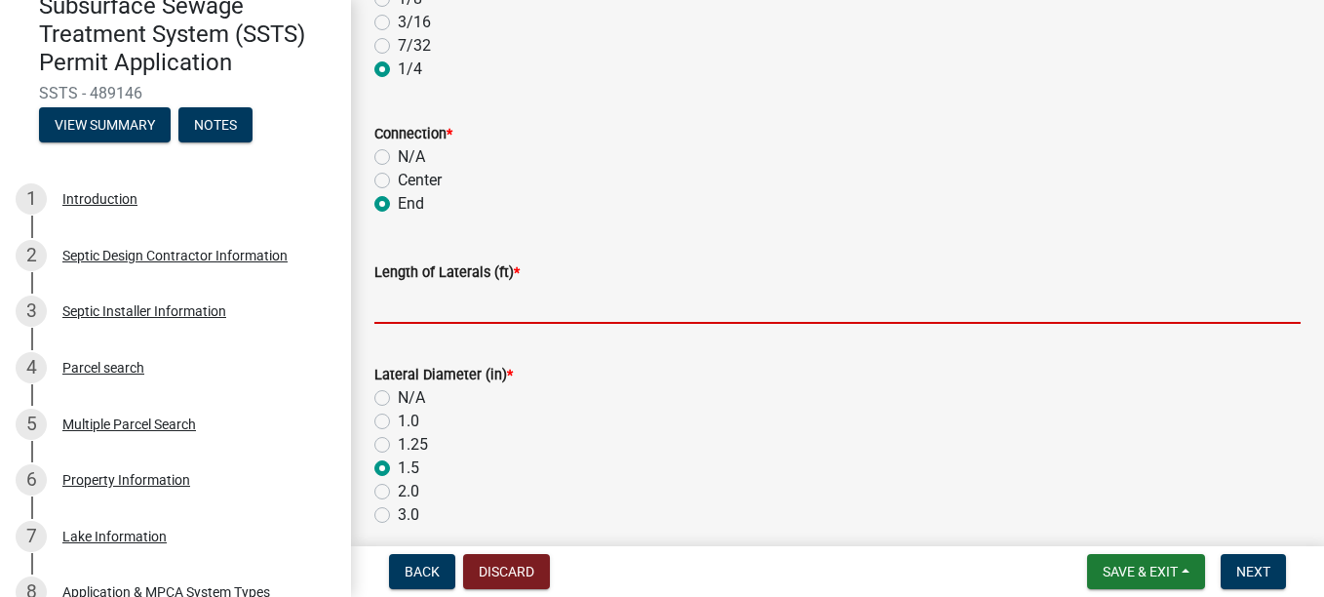
click at [394, 204] on input "Length of Laterals (ft) *" at bounding box center [837, 304] width 926 height 40
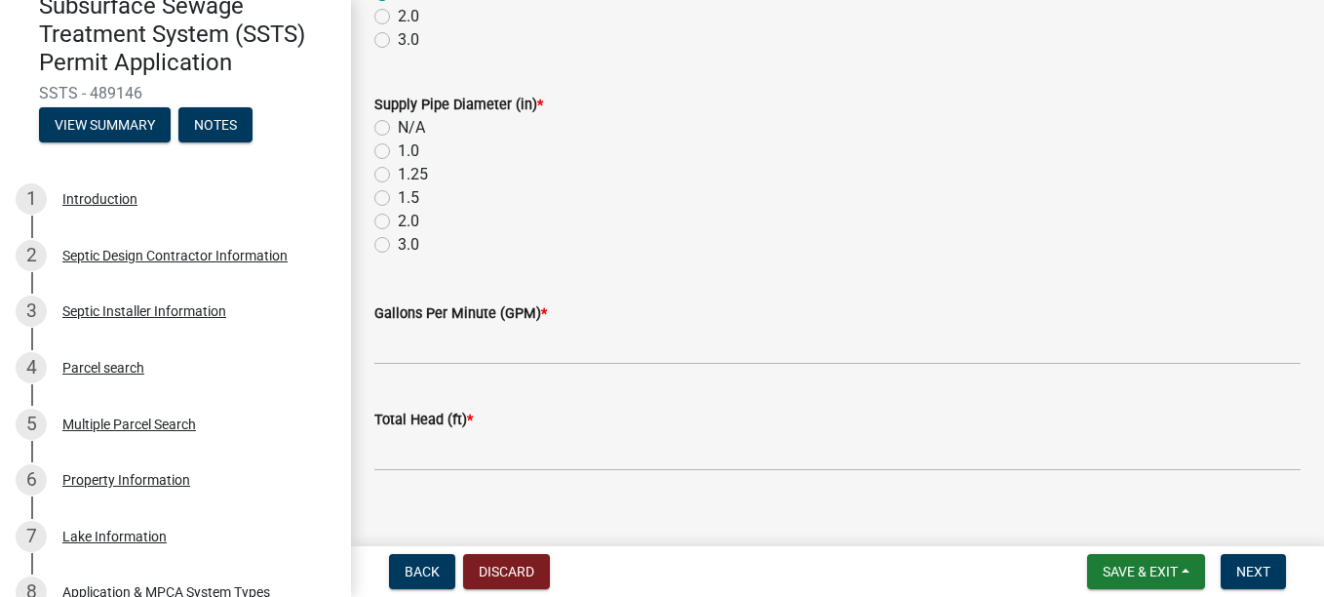
scroll to position [975, 0]
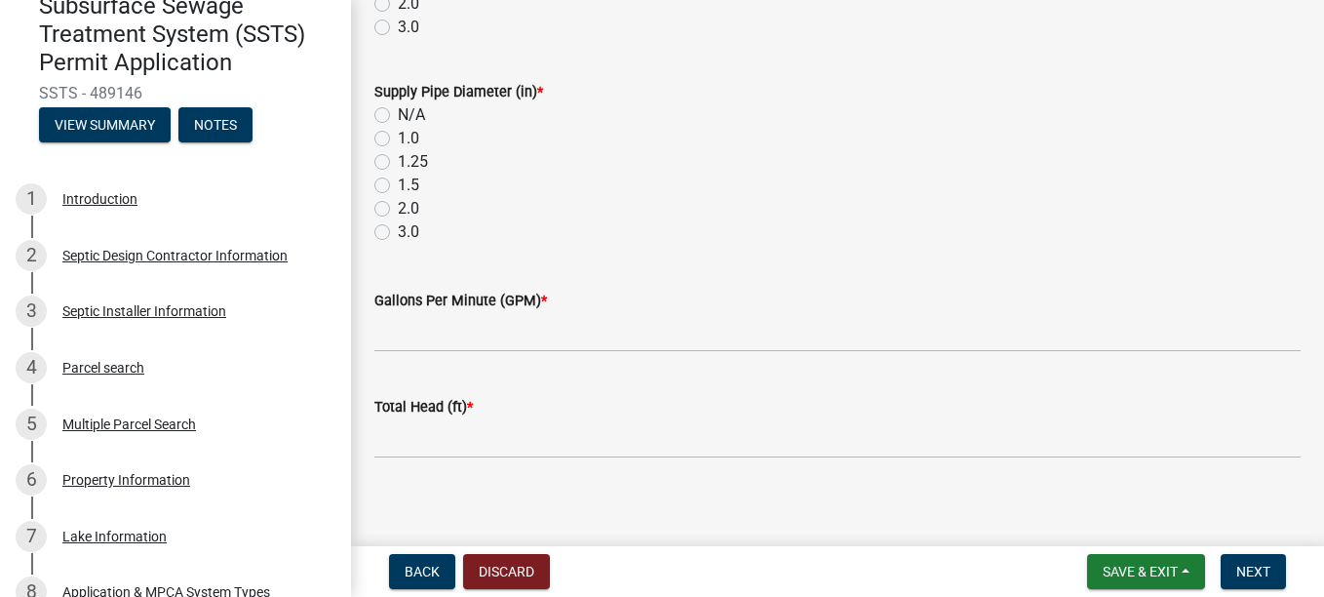
type input "36.5'"
click at [398, 204] on label "2.0" at bounding box center [408, 208] width 21 height 23
click at [398, 204] on input "2.0" at bounding box center [404, 203] width 13 height 13
radio input "true"
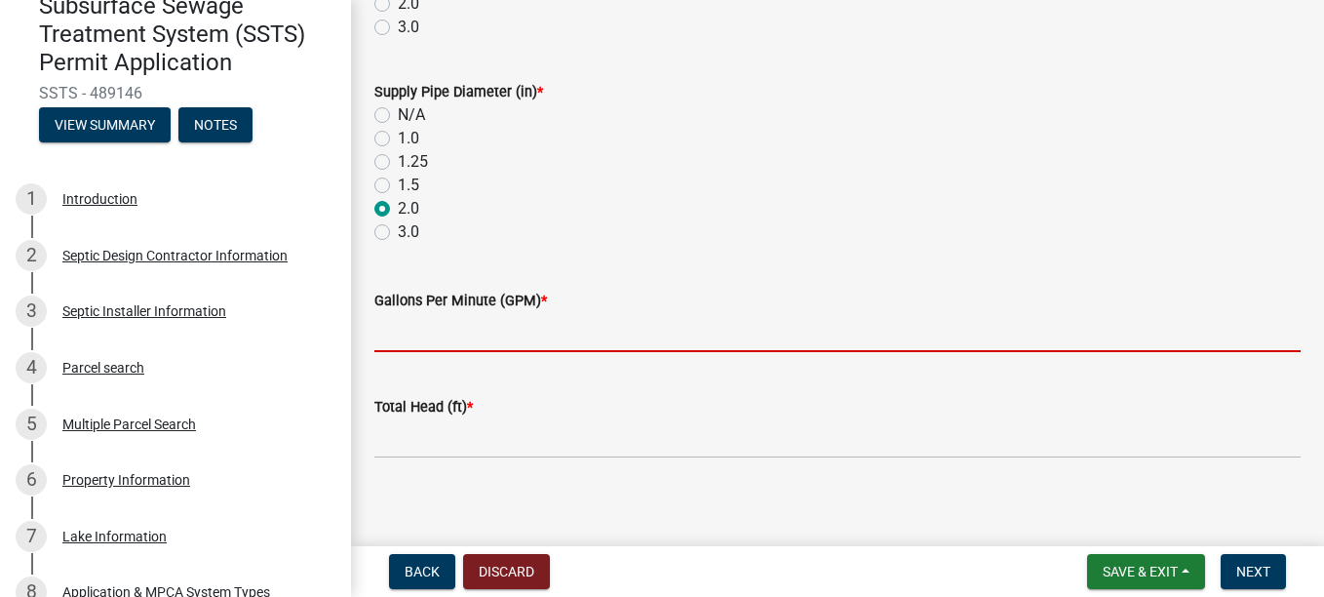
click at [408, 204] on input "Gallons Per Minute (GPM) *" at bounding box center [837, 332] width 926 height 40
click at [488, 204] on input "Gallons Per Minute (GPM) *" at bounding box center [837, 332] width 926 height 40
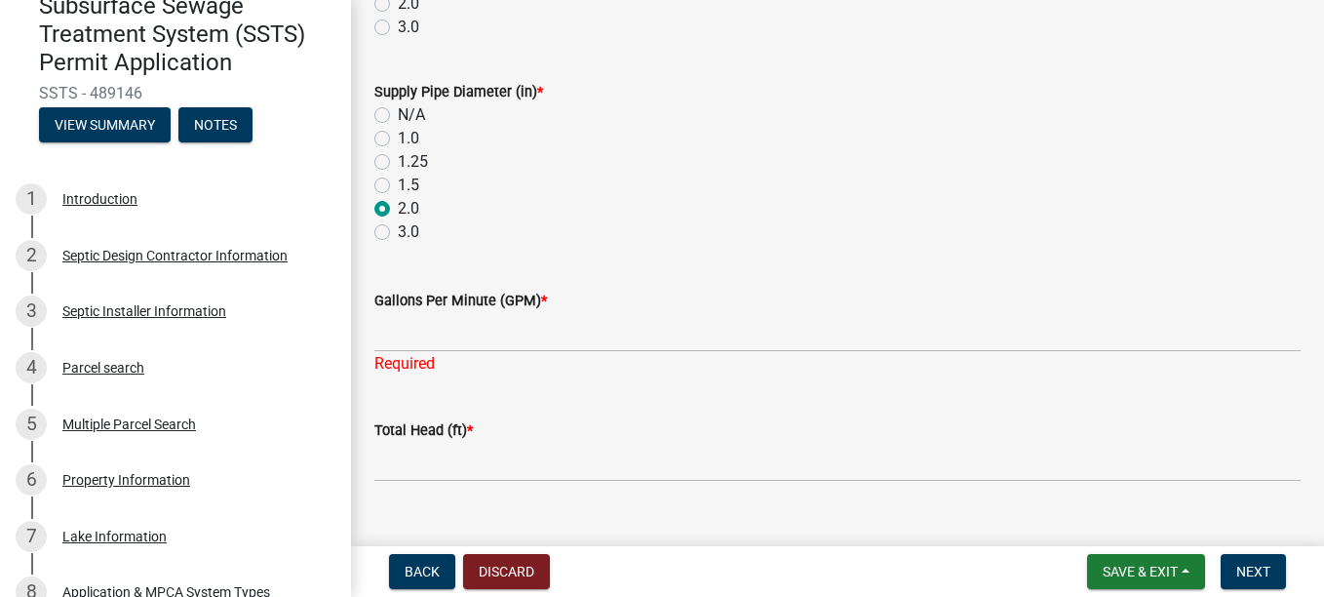
click at [600, 204] on div "Total Head (ft) *" at bounding box center [837, 436] width 926 height 91
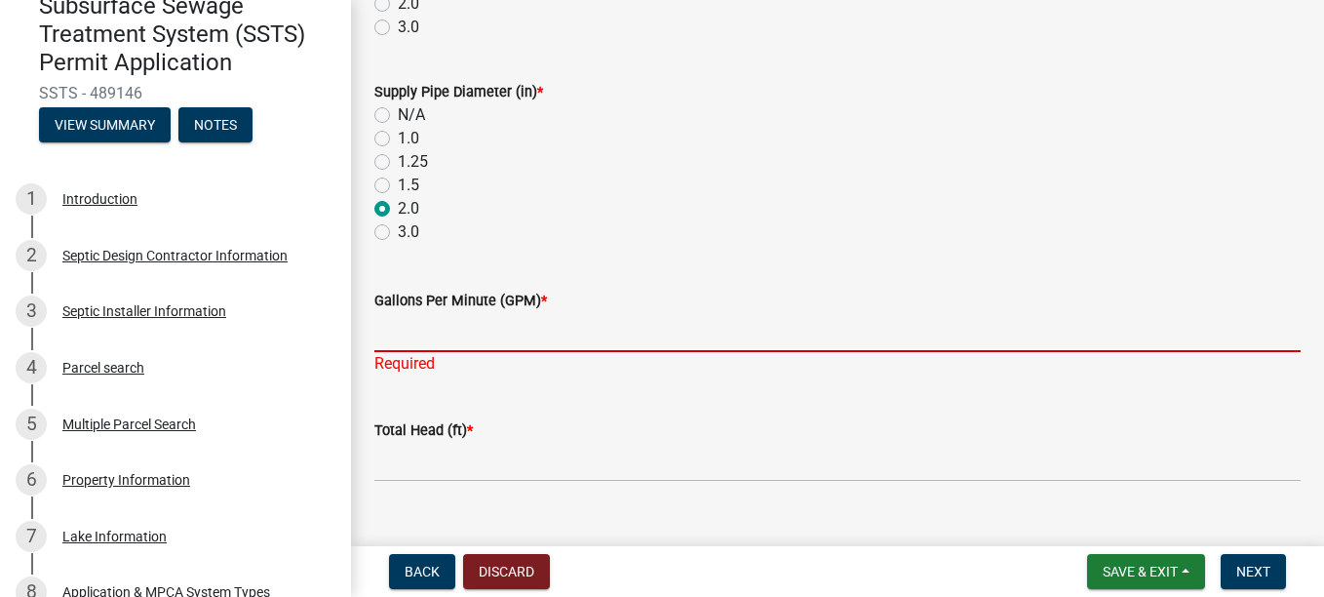
click at [447, 204] on input "Gallons Per Minute (GPM) *" at bounding box center [837, 332] width 926 height 40
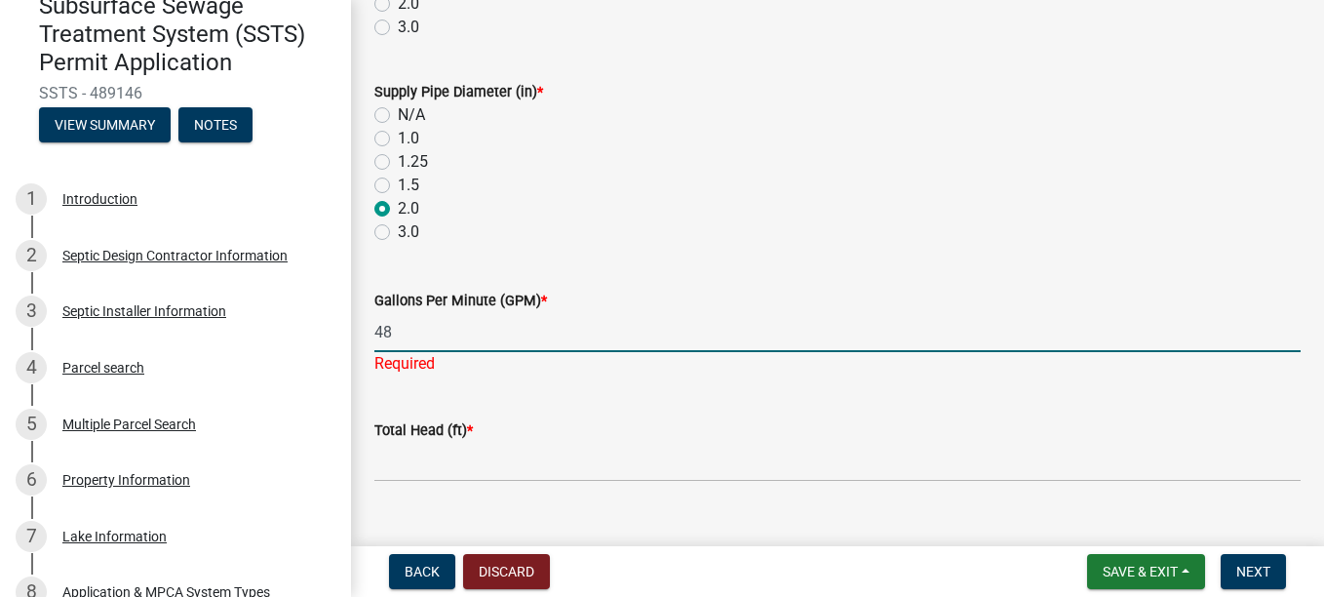
type input "48"
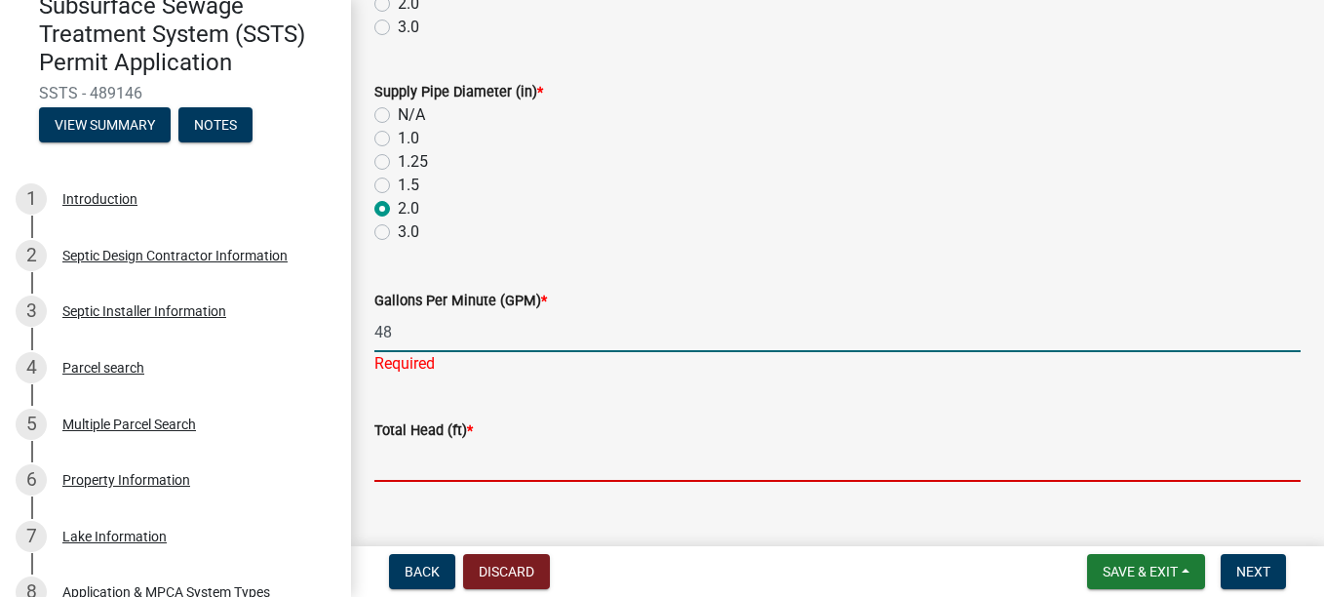
click at [476, 204] on wm-data-entity-input "Total Head (ft) *" at bounding box center [837, 444] width 926 height 106
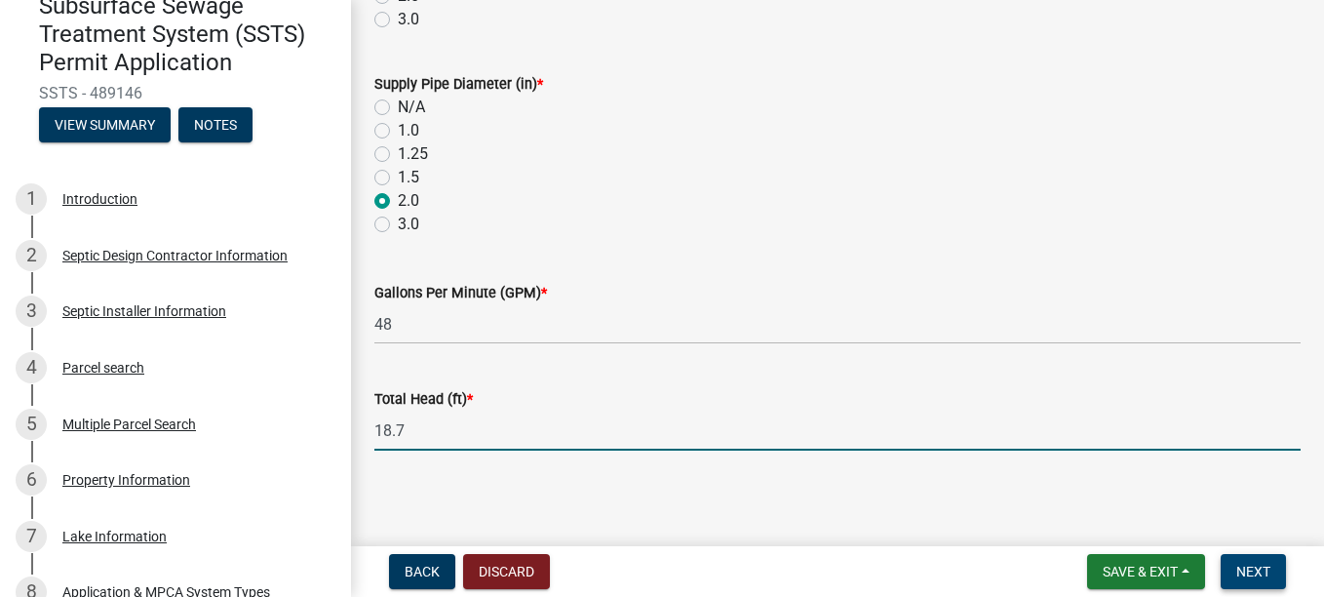
scroll to position [987, 0]
type input "18.7"
click at [600, 204] on button "Next" at bounding box center [1253, 571] width 65 height 35
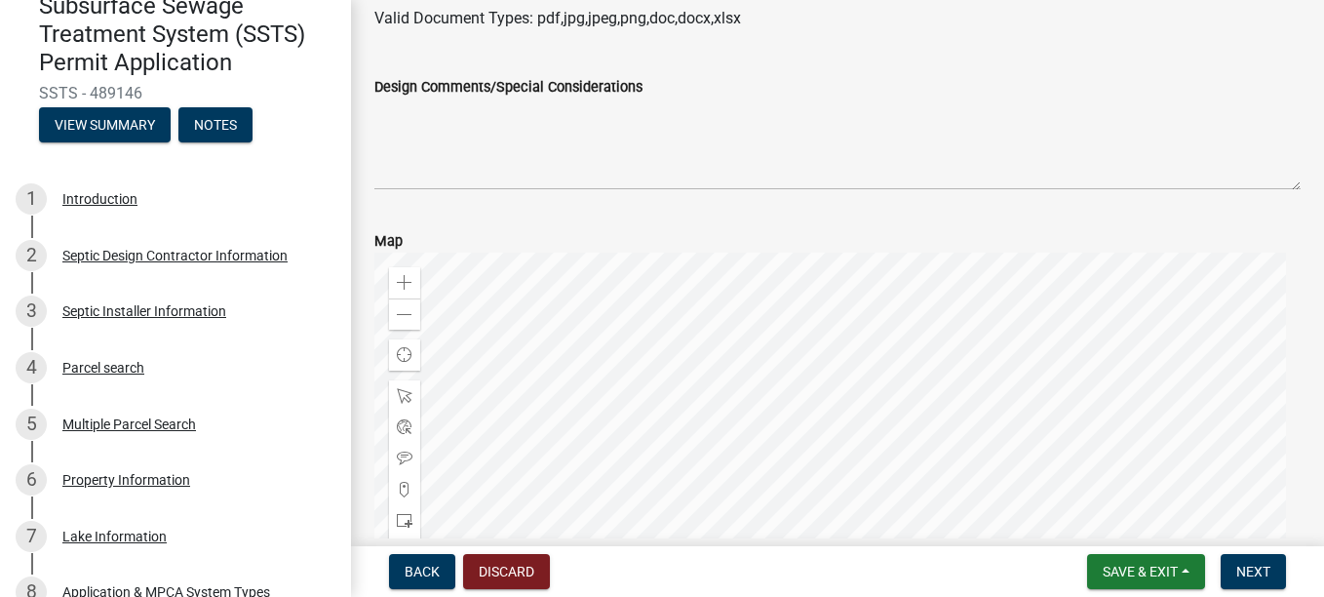
scroll to position [97, 0]
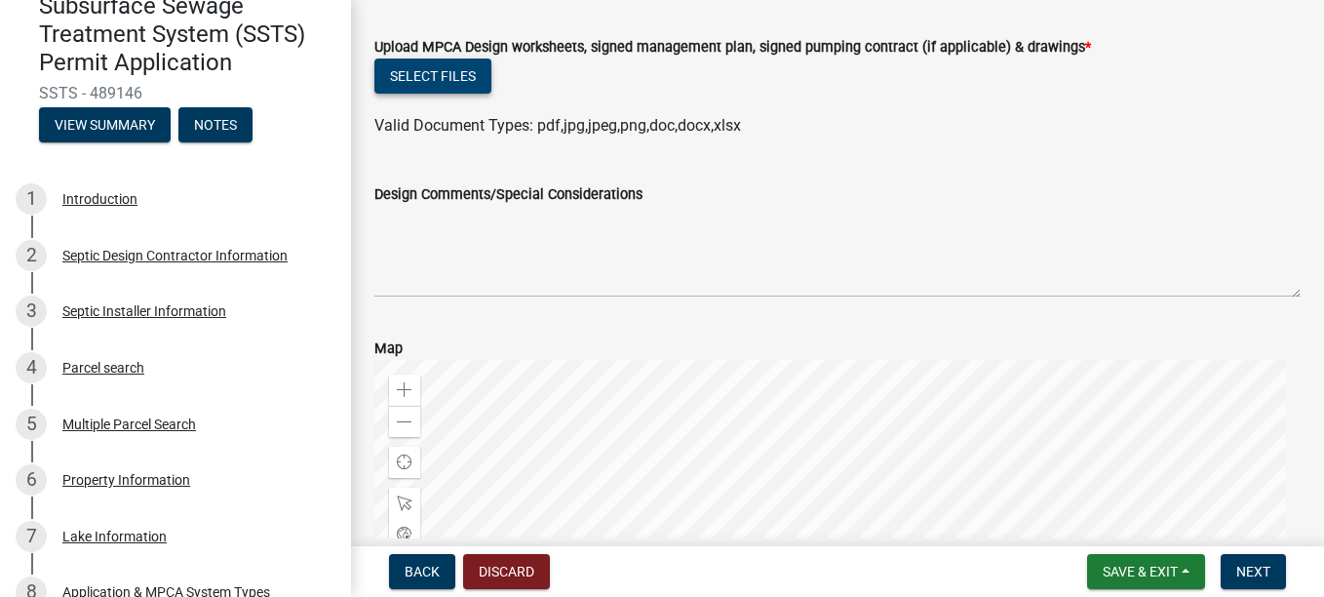
click at [457, 73] on button "Select files" at bounding box center [432, 75] width 117 height 35
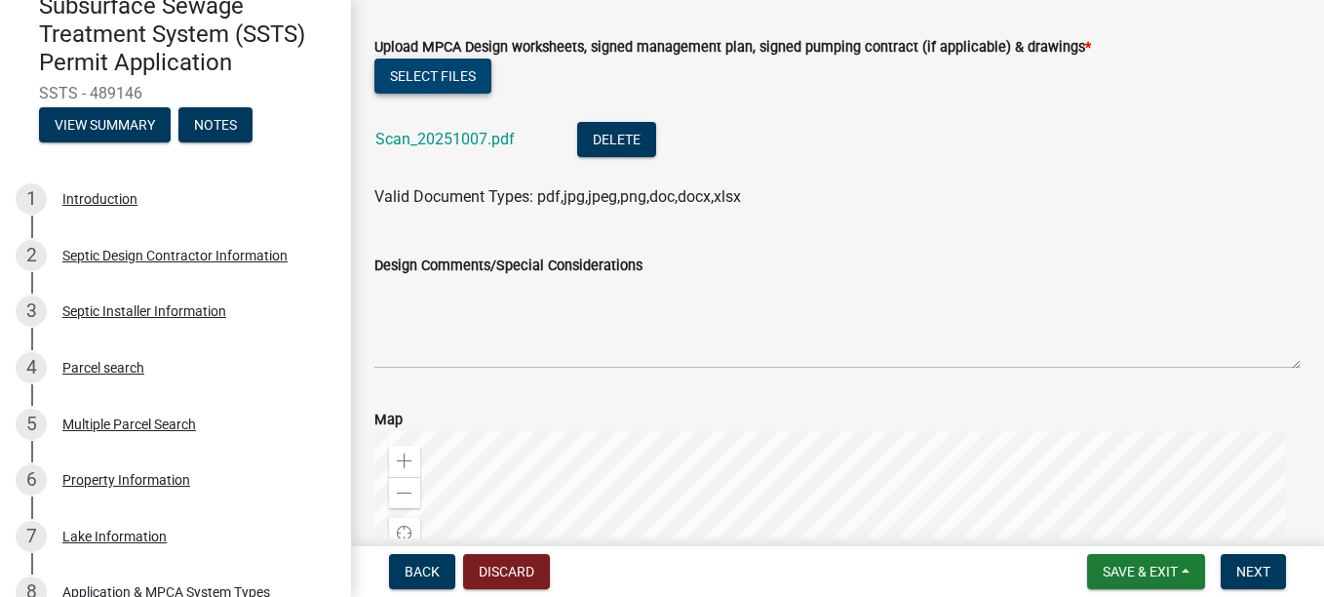
scroll to position [195, 0]
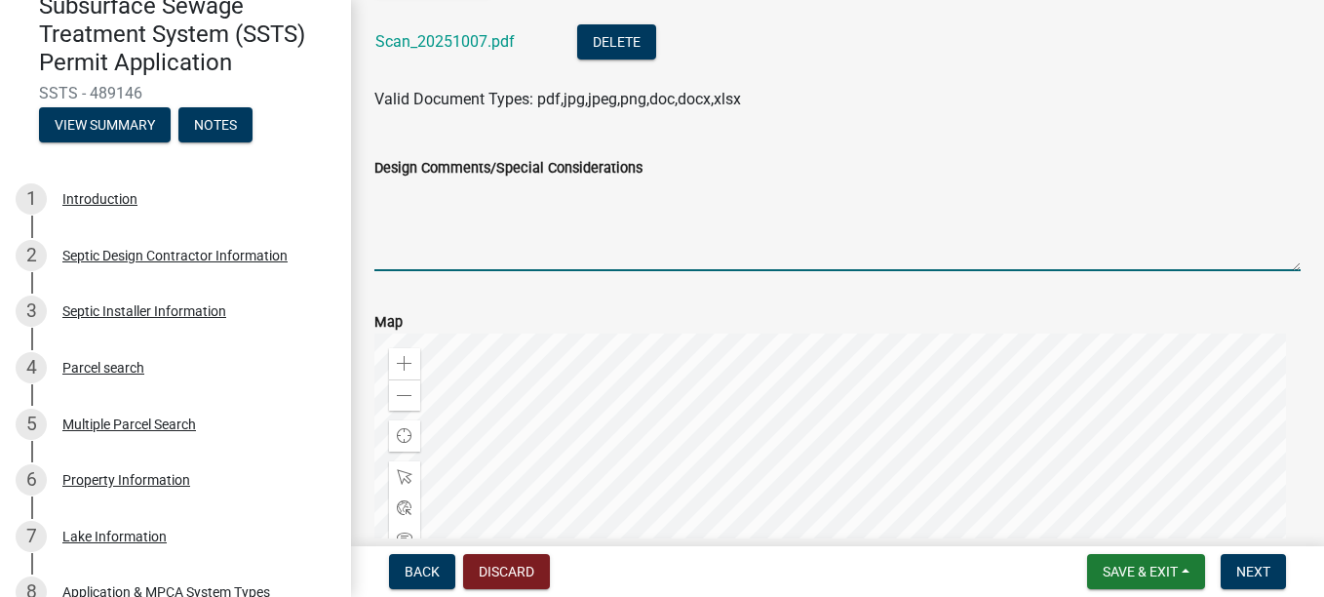
click at [458, 204] on textarea "Design Comments/Special Considerations" at bounding box center [837, 225] width 926 height 92
click at [600, 204] on span "Next" at bounding box center [1253, 571] width 34 height 16
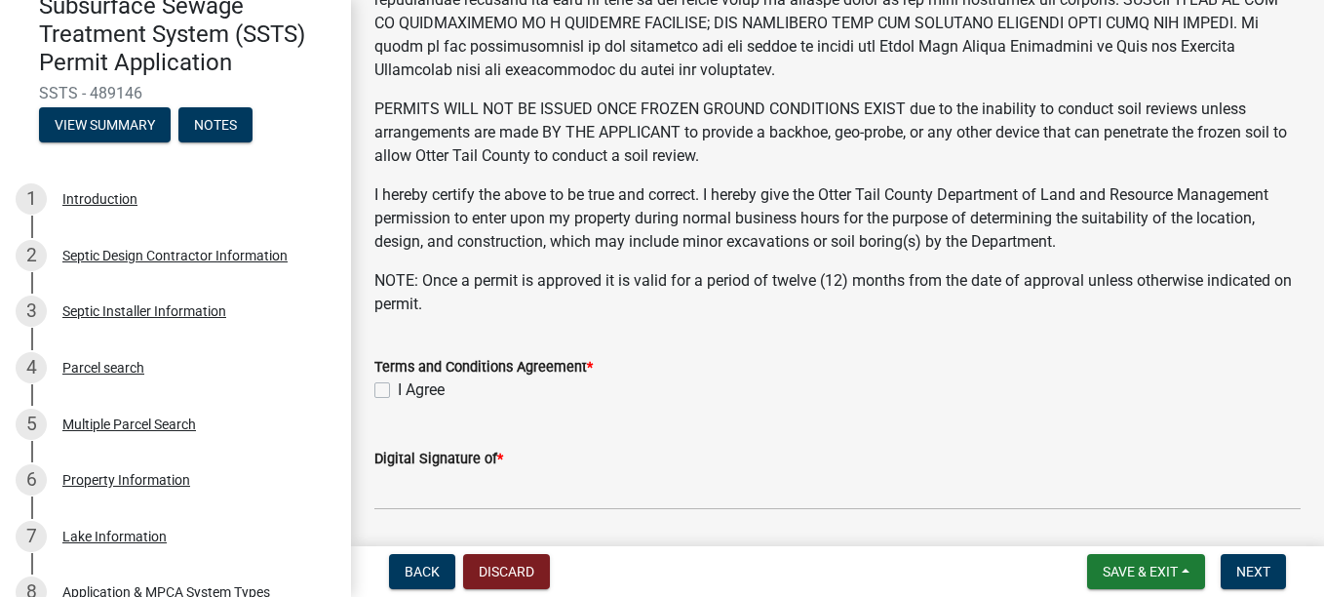
scroll to position [585, 0]
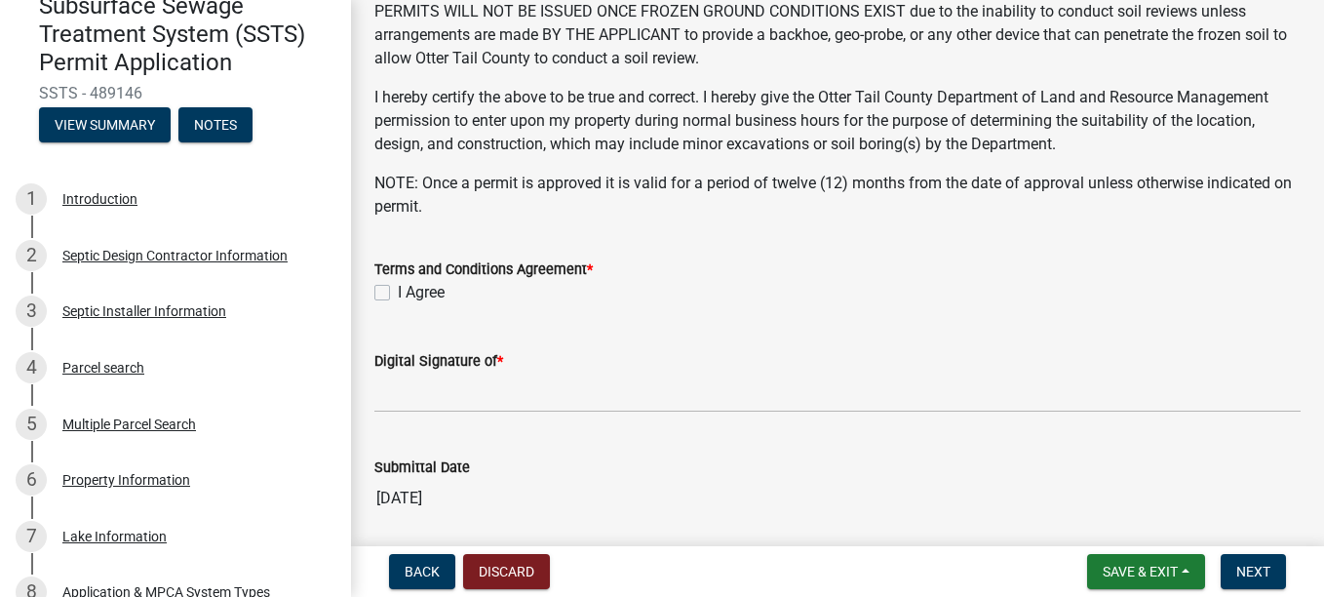
click at [398, 204] on label "I Agree" at bounding box center [421, 292] width 47 height 23
click at [398, 204] on input "I Agree" at bounding box center [404, 287] width 13 height 13
checkbox input "true"
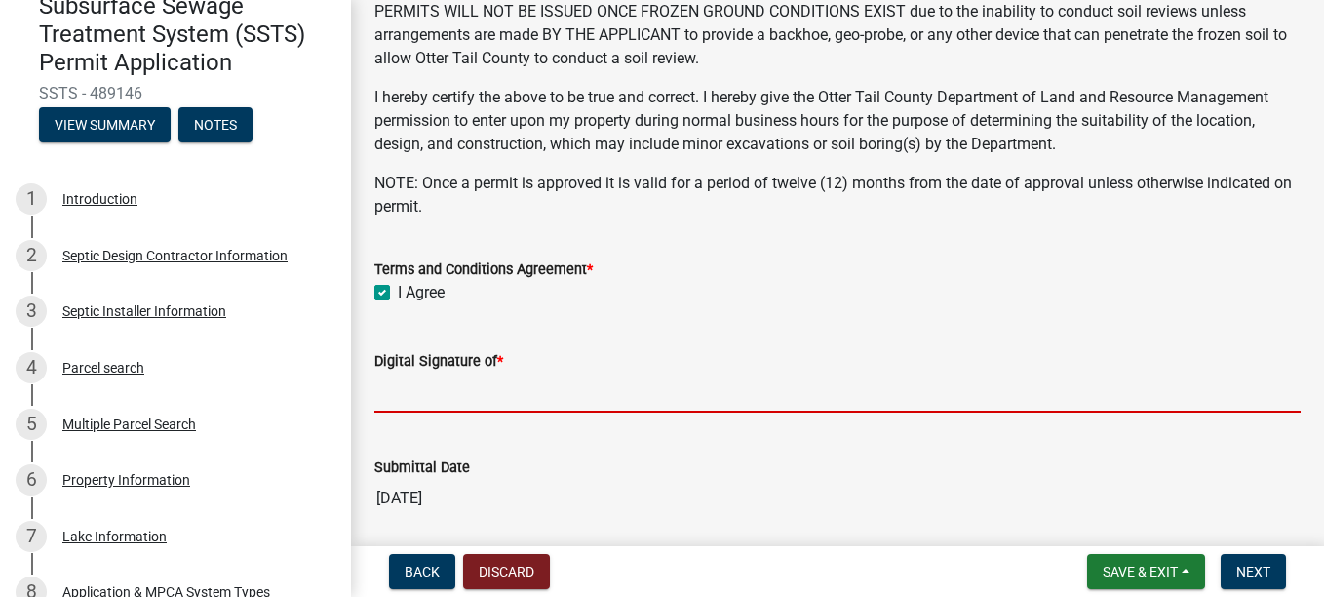
click at [429, 204] on input "Digital Signature of *" at bounding box center [837, 392] width 926 height 40
type input "[PERSON_NAME]"
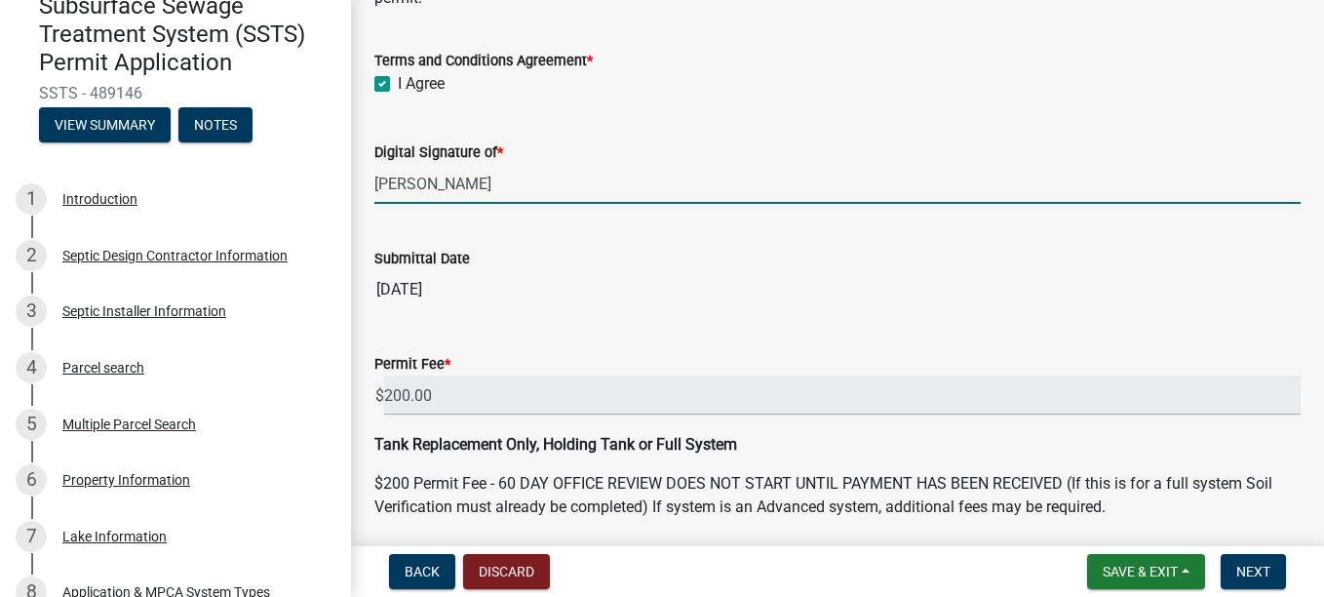
scroll to position [866, 0]
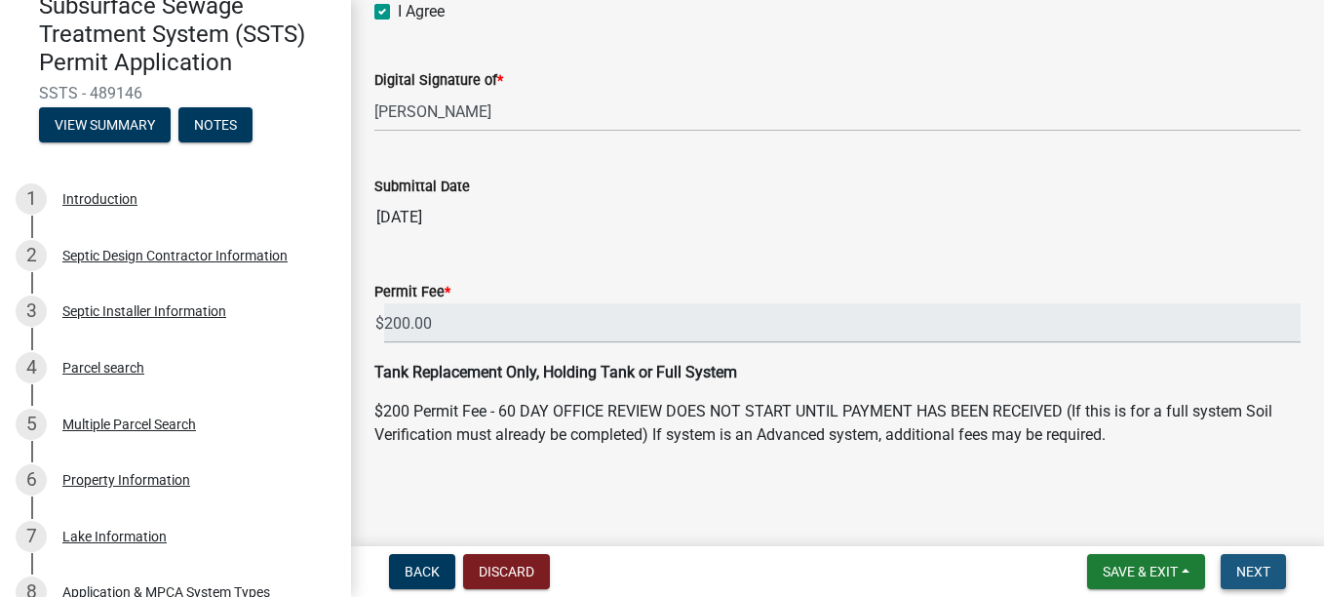
click at [600, 204] on span "Next" at bounding box center [1253, 571] width 34 height 16
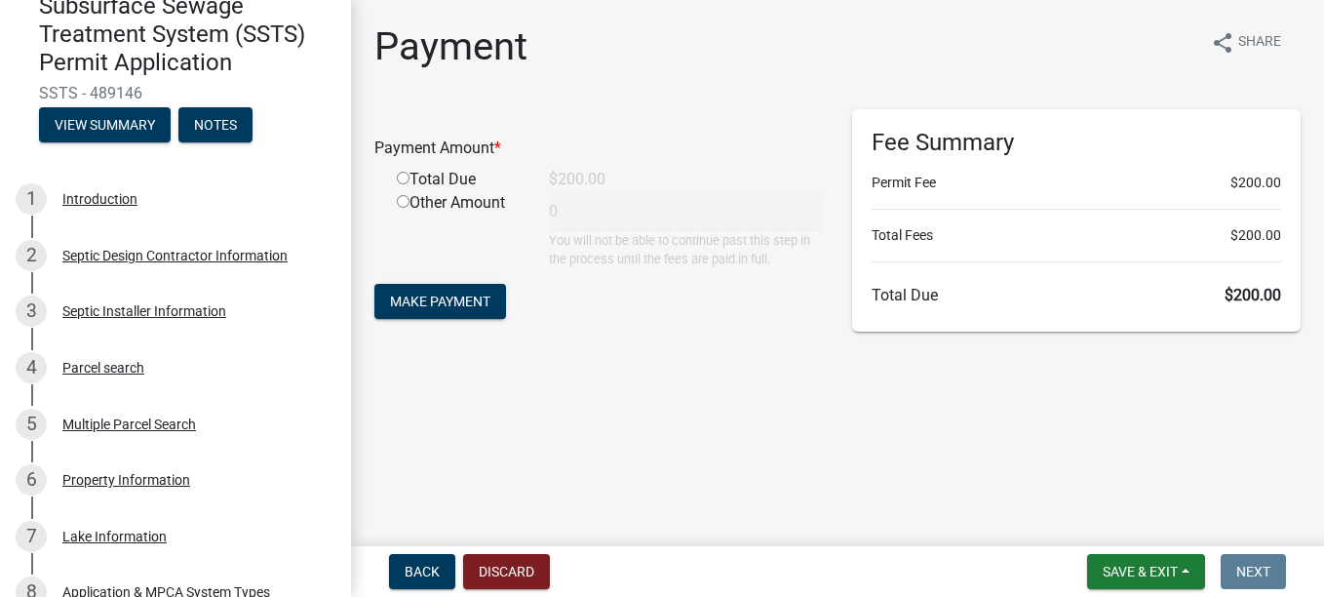
click at [417, 179] on div "Total Due" at bounding box center [458, 179] width 152 height 23
click at [405, 177] on input "radio" at bounding box center [403, 178] width 13 height 13
radio input "true"
type input "200"
click at [464, 204] on button "Make Payment" at bounding box center [440, 301] width 132 height 35
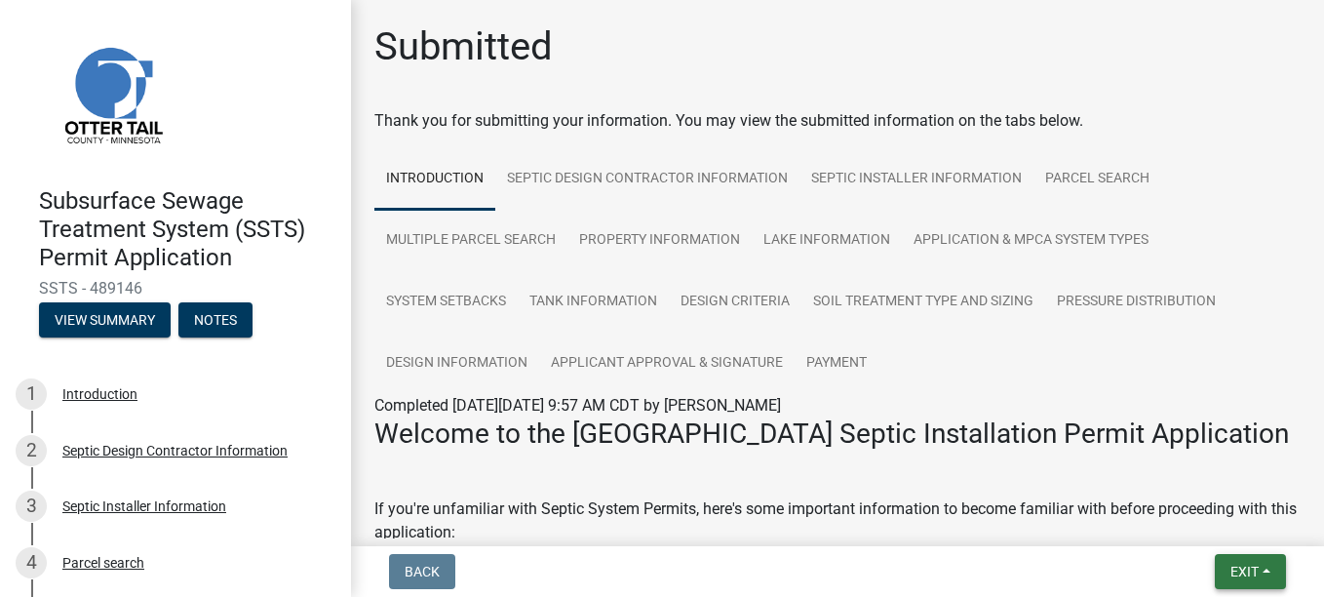
click at [1231, 563] on span "Exit" at bounding box center [1244, 571] width 28 height 16
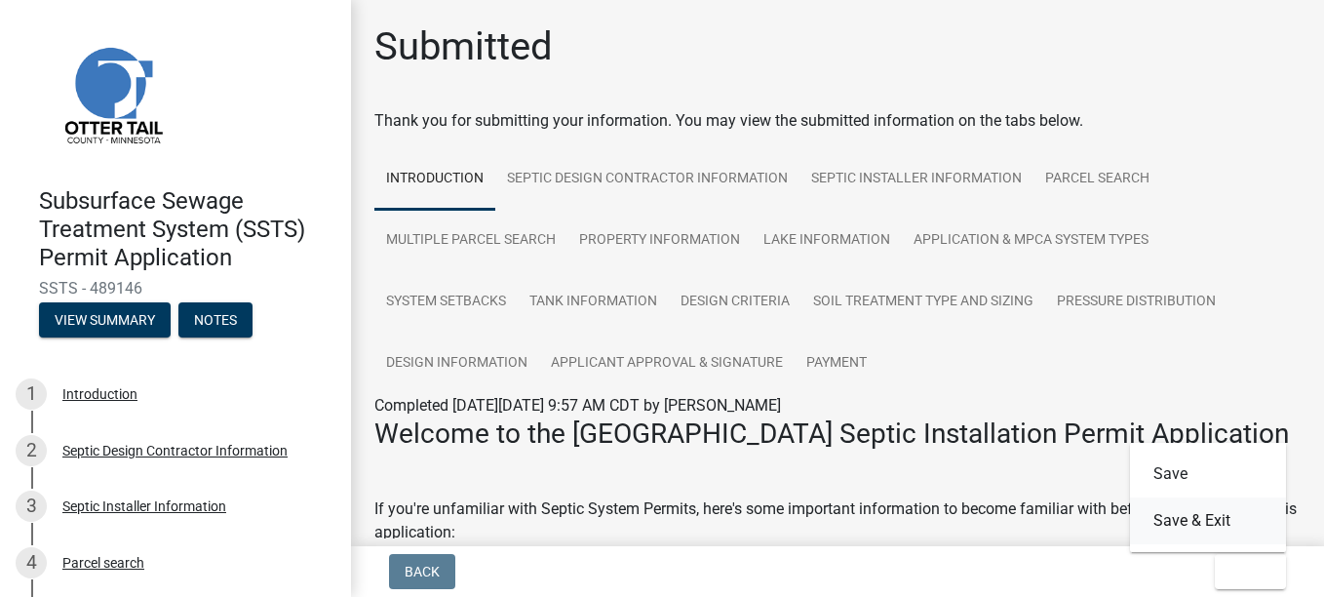
click at [1203, 525] on button "Save & Exit" at bounding box center [1208, 520] width 156 height 47
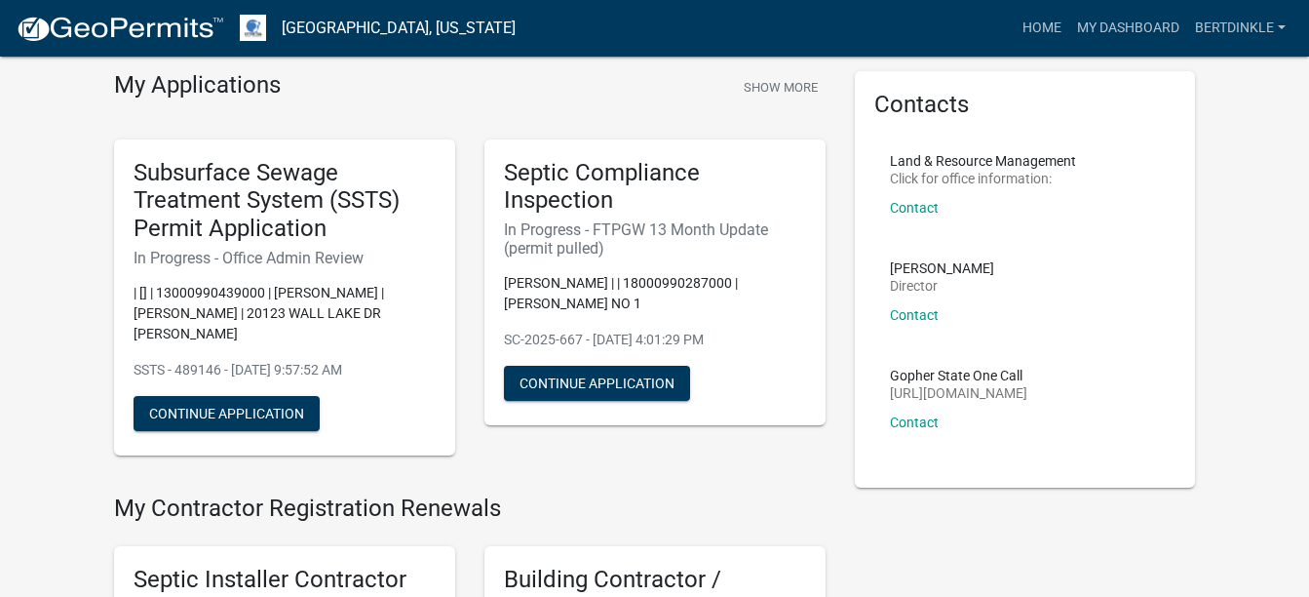
scroll to position [97, 0]
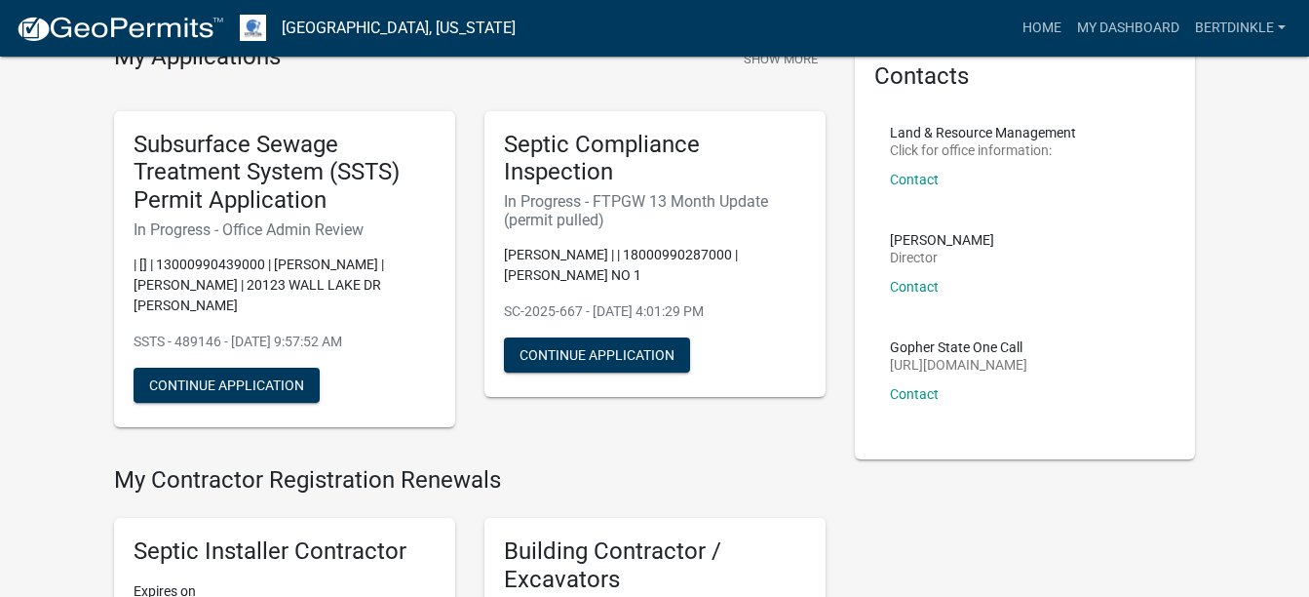
drag, startPoint x: 601, startPoint y: 218, endPoint x: 496, endPoint y: 215, distance: 104.4
click at [496, 215] on div "Septic Compliance Inspection In Progress - FTPGW 13 Month Update (permit pulled…" at bounding box center [655, 254] width 341 height 287
drag, startPoint x: 496, startPoint y: 215, endPoint x: 666, endPoint y: 226, distance: 170.0
click at [666, 226] on h6 "In Progress - FTPGW 13 Month Update (permit pulled)" at bounding box center [655, 210] width 302 height 37
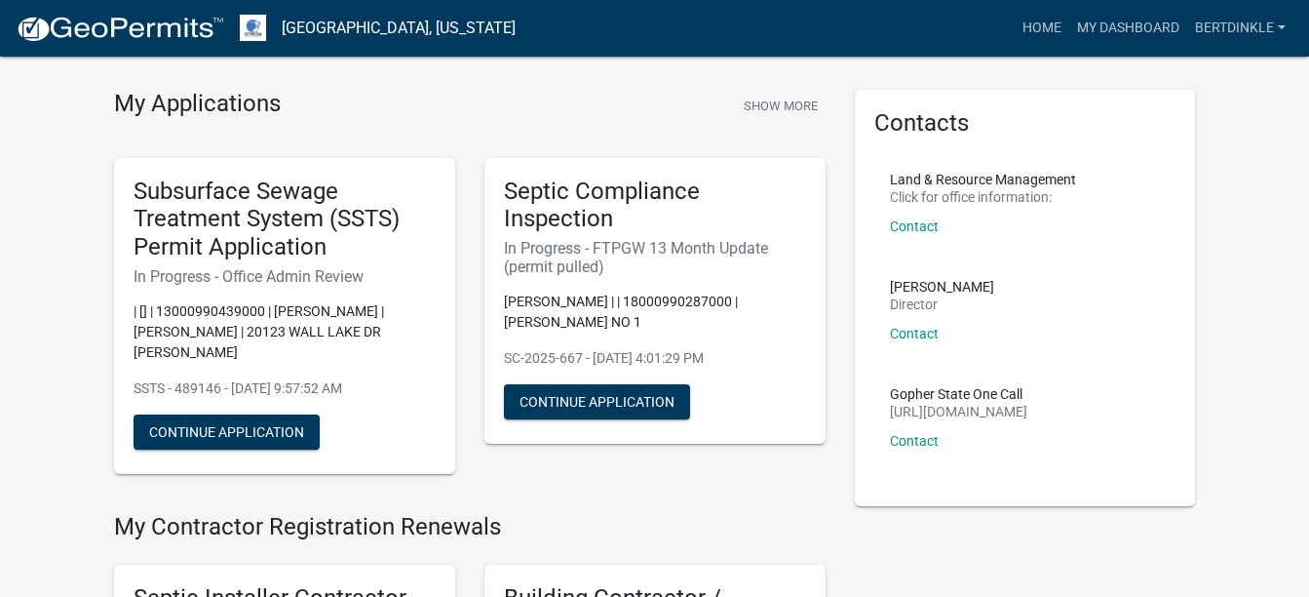
scroll to position [0, 0]
